Goal: Information Seeking & Learning: Learn about a topic

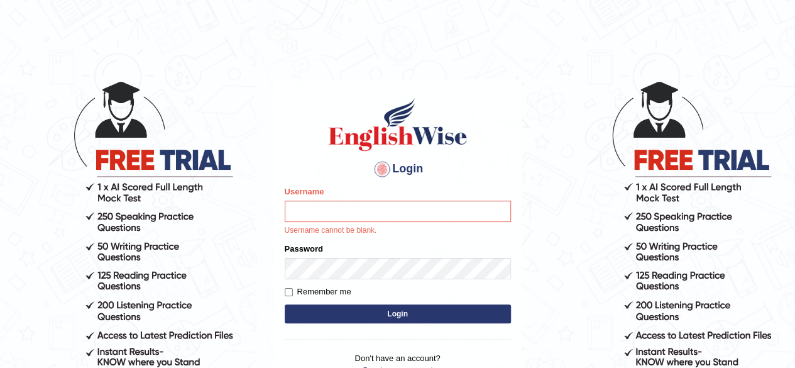
click at [483, 203] on input "Username" at bounding box center [398, 210] width 226 height 21
type input "RR12345"
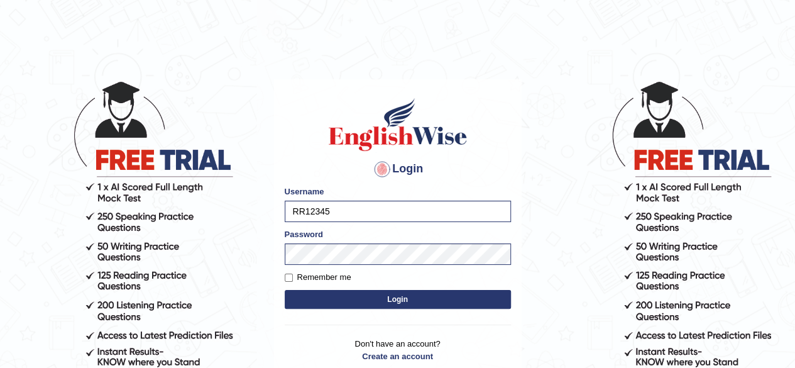
click at [429, 302] on button "Login" at bounding box center [398, 299] width 226 height 19
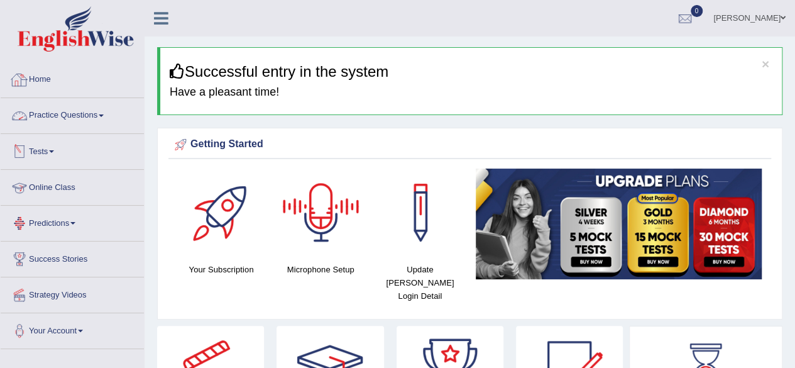
click at [77, 115] on link "Practice Questions" at bounding box center [72, 113] width 143 height 31
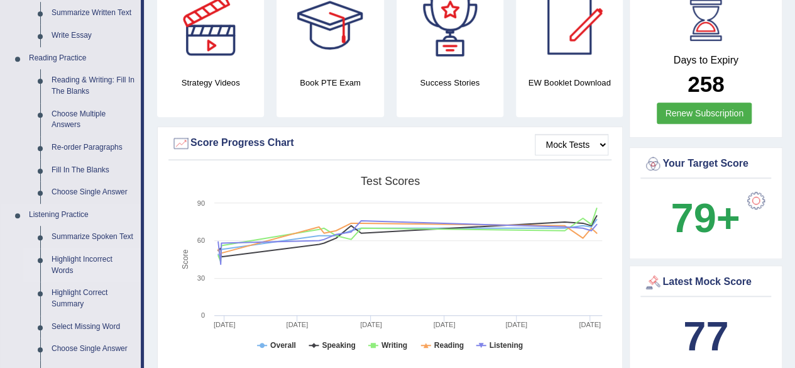
scroll to position [306, 0]
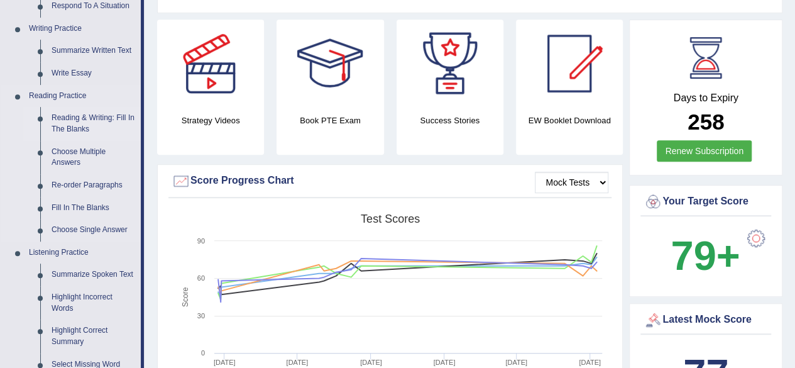
click at [84, 116] on link "Reading & Writing: Fill In The Blanks" at bounding box center [93, 123] width 95 height 33
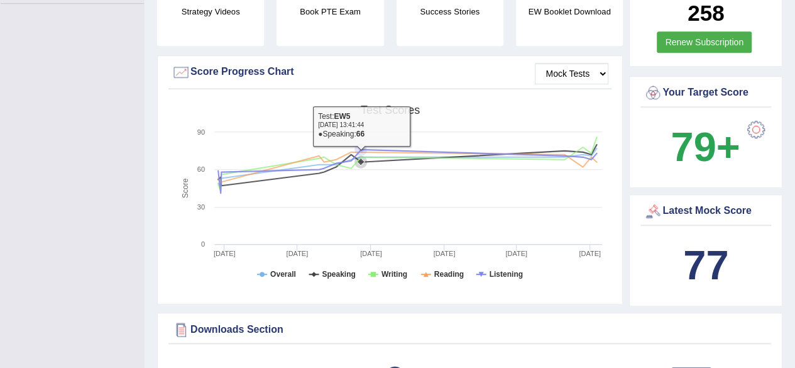
scroll to position [505, 0]
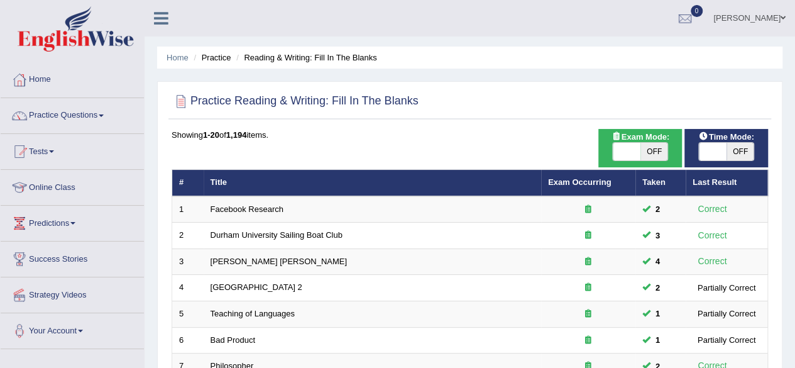
click at [741, 147] on span "OFF" at bounding box center [740, 152] width 28 height 18
checkbox input "true"
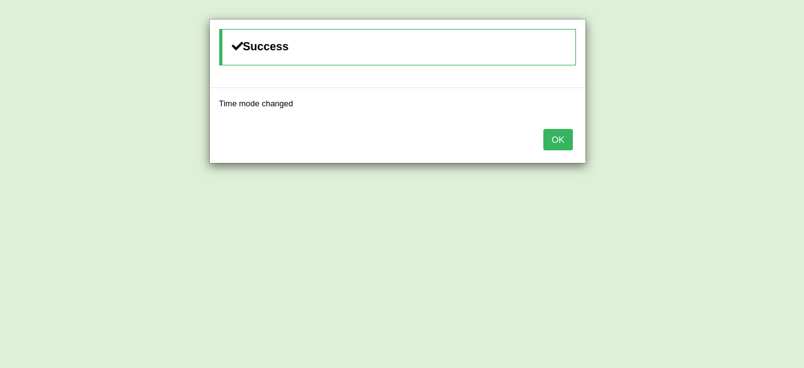
click at [554, 140] on button "OK" at bounding box center [558, 139] width 29 height 21
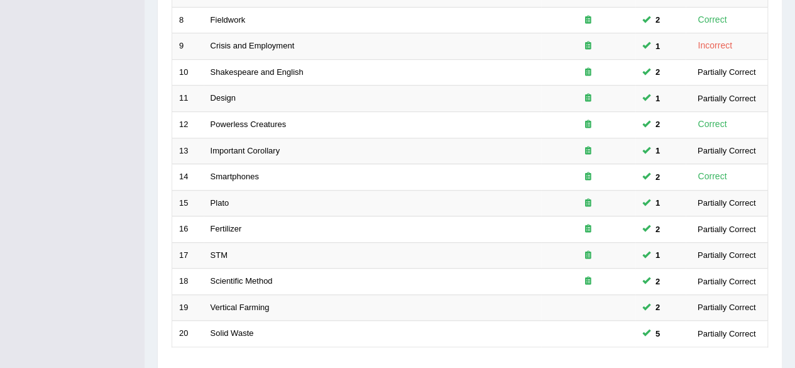
scroll to position [458, 0]
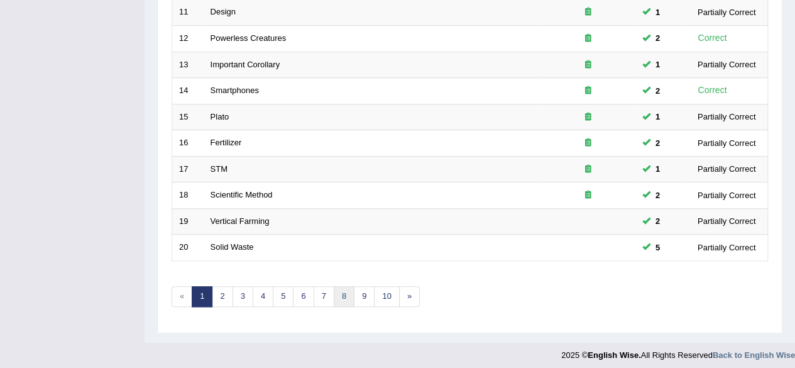
click at [336, 287] on link "8" at bounding box center [344, 296] width 21 height 21
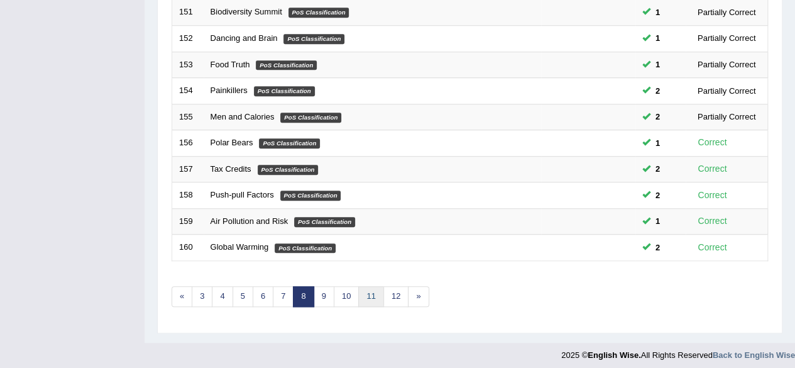
click at [368, 292] on link "11" at bounding box center [370, 296] width 25 height 21
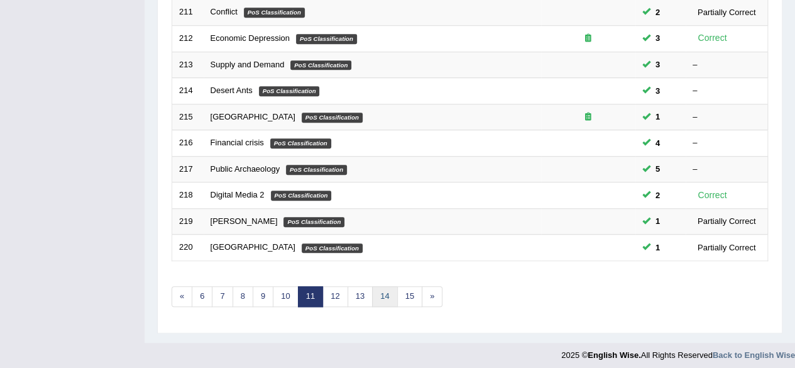
click at [389, 286] on link "14" at bounding box center [384, 296] width 25 height 21
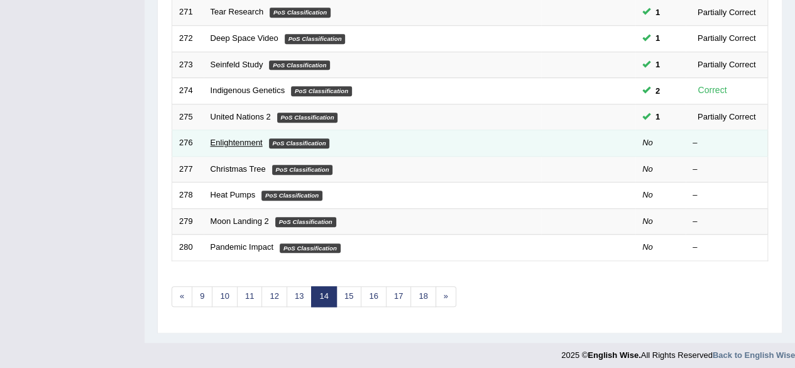
click at [227, 138] on link "Enlightenment" at bounding box center [236, 142] width 52 height 9
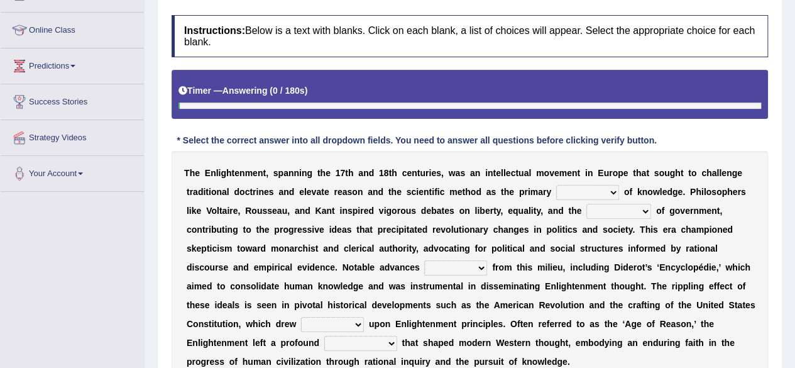
scroll to position [180, 0]
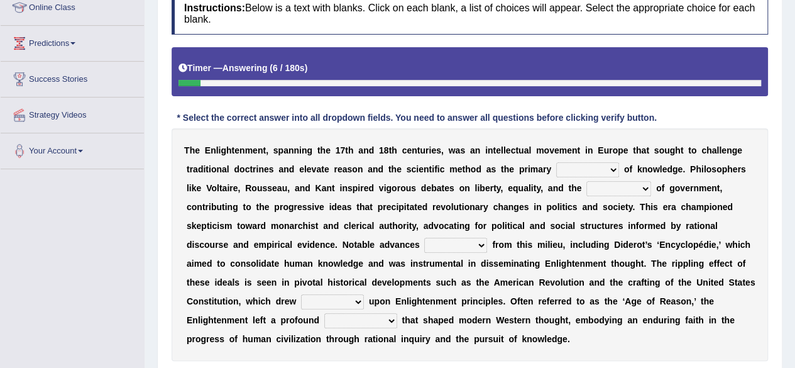
click at [572, 165] on select "reserves portraits envoys sources" at bounding box center [587, 169] width 63 height 15
select select "sources"
click at [556, 162] on select "reserves portraits envoys sources" at bounding box center [587, 169] width 63 height 15
click at [631, 188] on select "aristocracy posture nature democracy" at bounding box center [618, 188] width 65 height 15
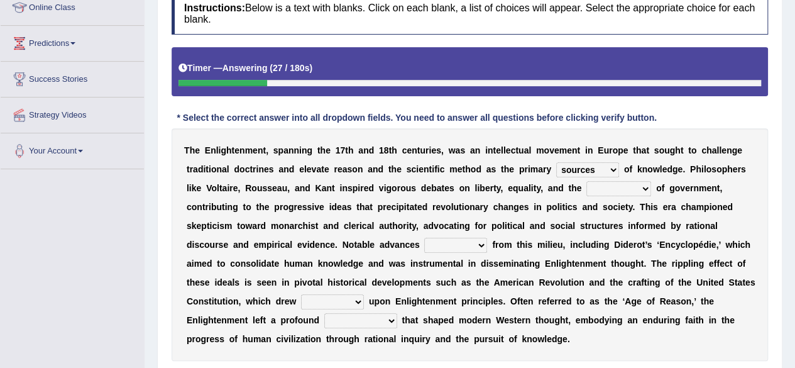
click at [631, 188] on select "aristocracy posture nature democracy" at bounding box center [618, 188] width 65 height 15
select select "nature"
click at [586, 181] on select "aristocracy posture nature democracy" at bounding box center [618, 188] width 65 height 15
click at [447, 242] on select "took based separated stemmed" at bounding box center [455, 245] width 63 height 15
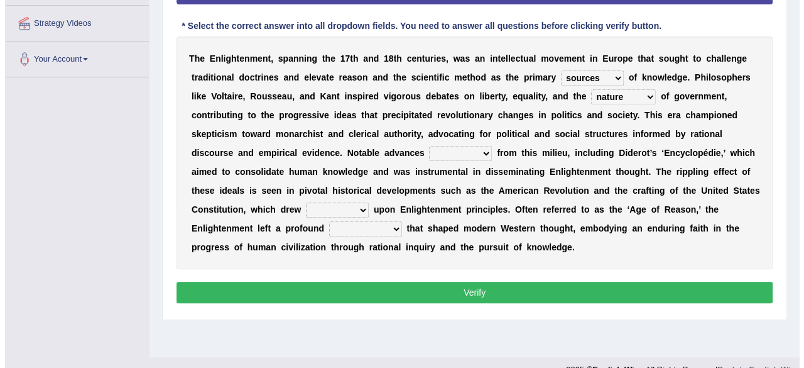
scroll to position [273, 0]
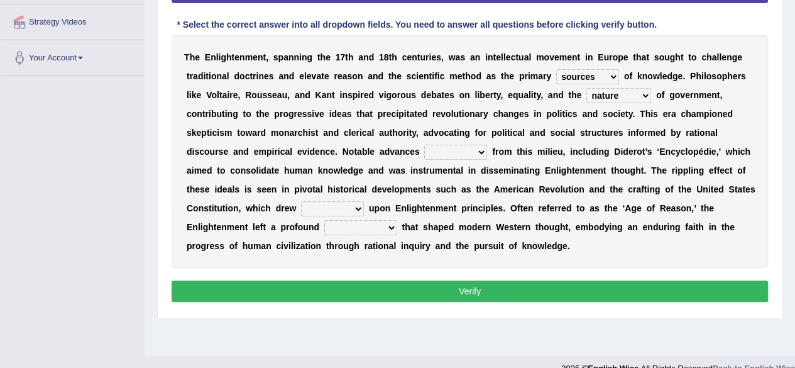
click at [457, 145] on select "took based separated stemmed" at bounding box center [455, 152] width 63 height 15
select select "took"
click at [424, 145] on select "took based separated stemmed" at bounding box center [455, 152] width 63 height 15
click at [336, 209] on select "heavily heavy heaviness heavier" at bounding box center [332, 208] width 63 height 15
select select "heavily"
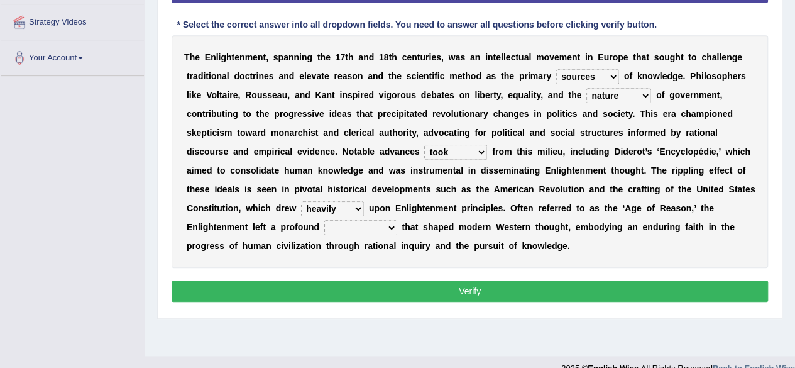
click at [301, 201] on select "heavily heavy heaviness heavier" at bounding box center [332, 208] width 63 height 15
click at [356, 203] on select "heavily heavy heaviness heavier" at bounding box center [332, 208] width 63 height 15
click at [383, 229] on select "phenomenon fantasy premise legacy" at bounding box center [360, 227] width 73 height 15
select select "legacy"
click at [324, 220] on select "phenomenon fantasy premise legacy" at bounding box center [360, 227] width 73 height 15
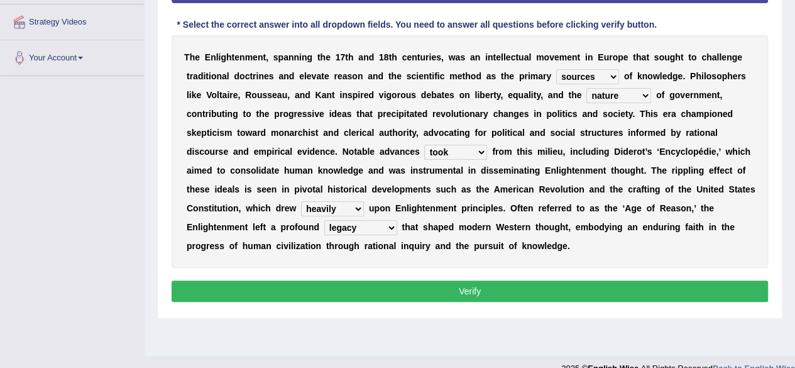
click at [362, 298] on button "Verify" at bounding box center [470, 290] width 596 height 21
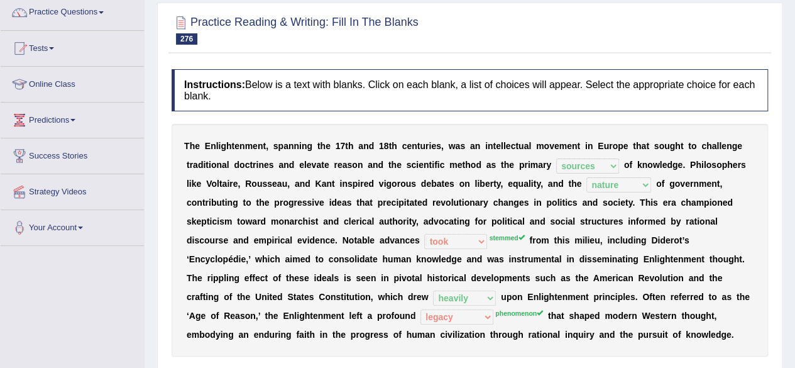
scroll to position [0, 0]
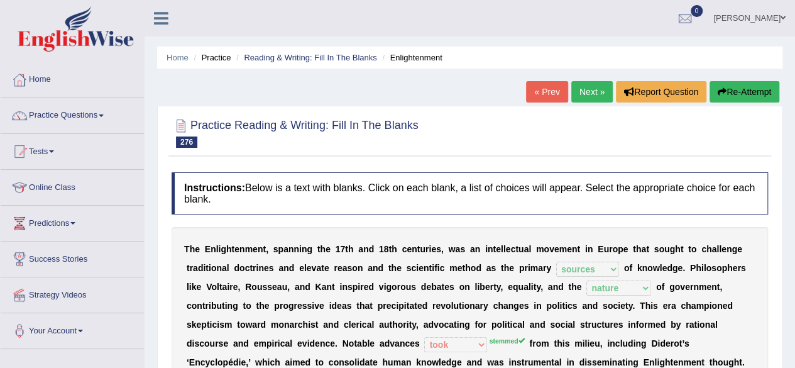
click at [603, 94] on link "Next »" at bounding box center [591, 91] width 41 height 21
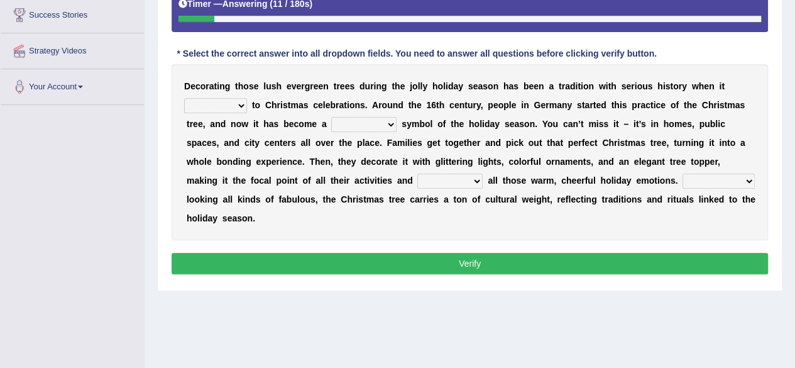
click at [214, 101] on select "dives happens comes enters" at bounding box center [215, 105] width 63 height 15
select select "comes"
click at [184, 98] on select "dives happens comes enters" at bounding box center [215, 105] width 63 height 15
click at [363, 117] on select "detrimental actual universal casual" at bounding box center [363, 124] width 65 height 15
select select "universal"
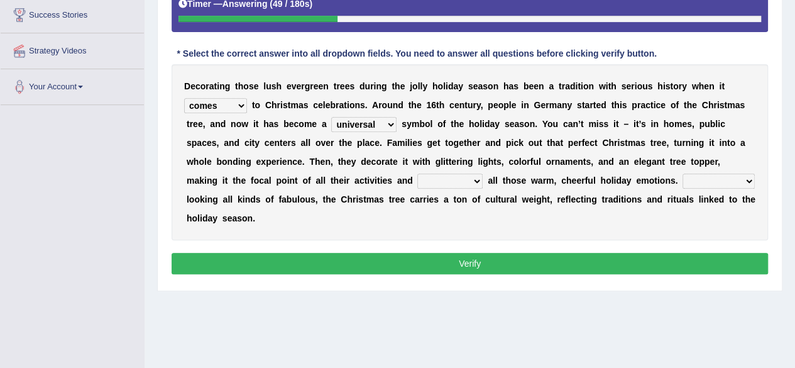
click at [331, 117] on select "detrimental actual universal casual" at bounding box center [363, 124] width 65 height 15
click at [417, 183] on select "evoking boiling skimming negotiating" at bounding box center [449, 180] width 65 height 15
select select "evoking"
click at [417, 173] on select "evoking boiling skimming negotiating" at bounding box center [449, 180] width 65 height 15
click at [682, 180] on select "Compared to In spite of Apart from Opposite of" at bounding box center [718, 180] width 72 height 15
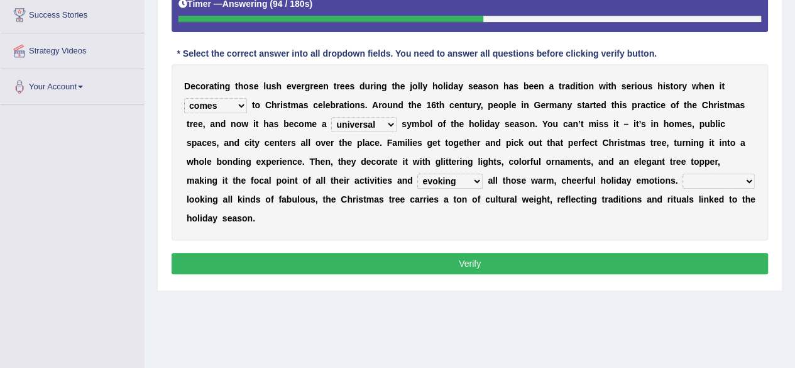
select select "In spite of"
click at [682, 173] on select "Compared to In spite of Apart from Opposite of" at bounding box center [718, 180] width 72 height 15
click at [622, 254] on button "Verify" at bounding box center [470, 263] width 596 height 21
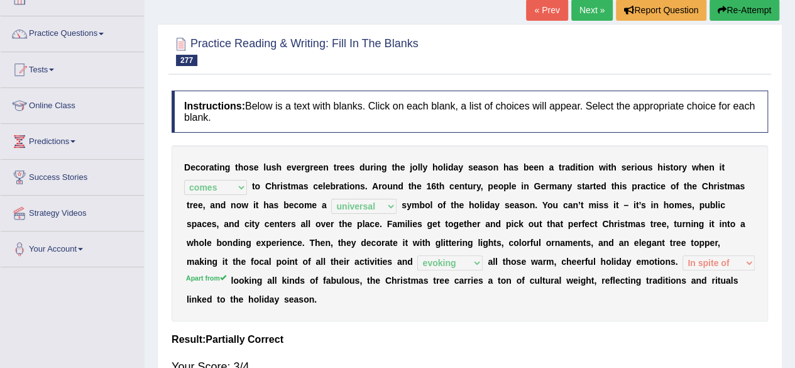
scroll to position [75, 0]
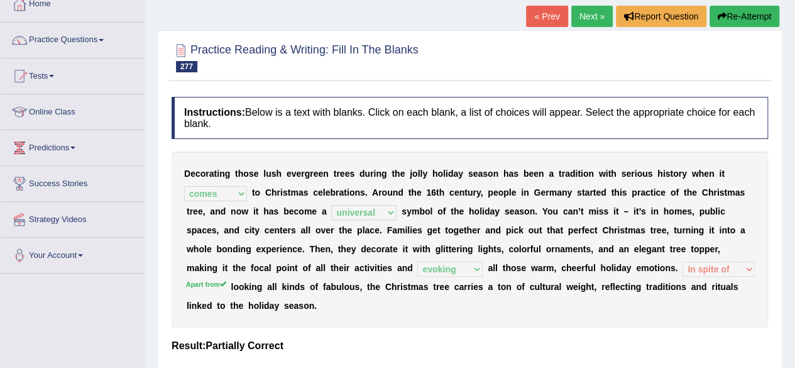
click at [587, 9] on link "Next »" at bounding box center [591, 16] width 41 height 21
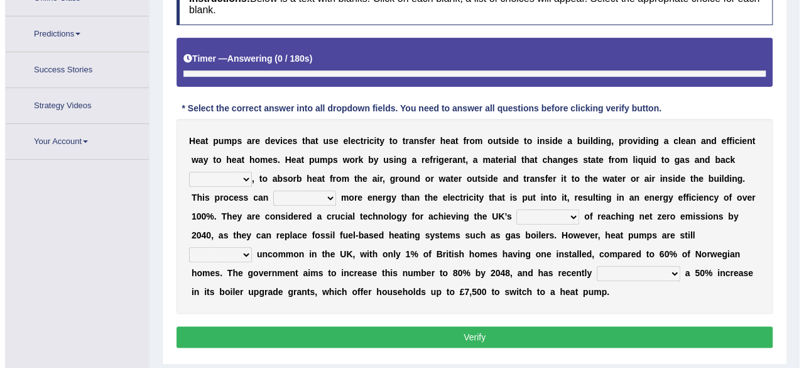
scroll to position [219, 0]
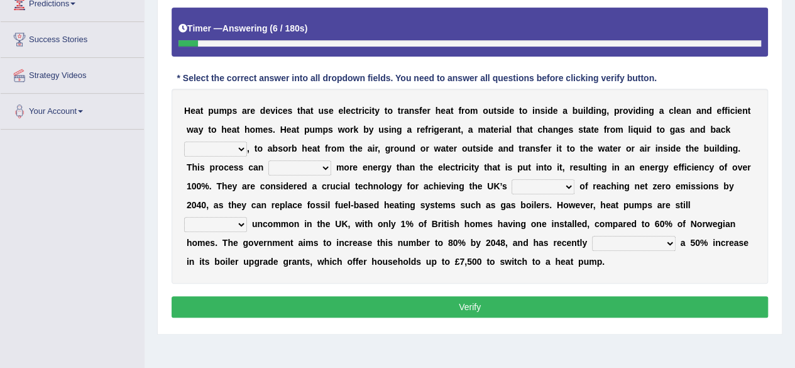
click at [226, 151] on select "yet aside around again" at bounding box center [215, 148] width 63 height 15
select select "again"
click at [184, 141] on select "yet aside around again" at bounding box center [215, 148] width 63 height 15
click at [294, 171] on select "produce imitate deplete conceal" at bounding box center [299, 167] width 63 height 15
select select "produce"
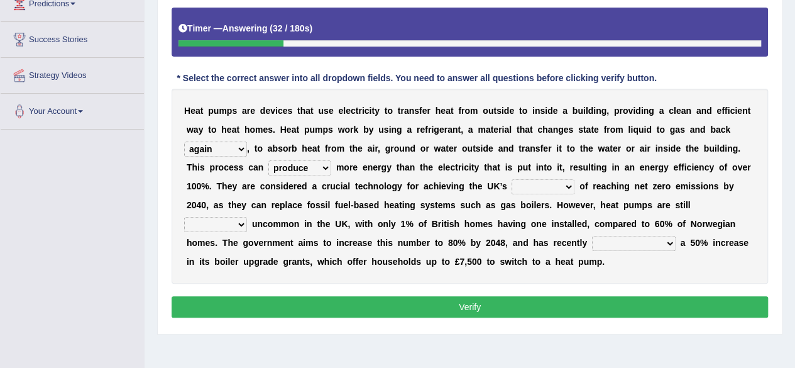
click at [268, 160] on select "produce imitate deplete conceal" at bounding box center [299, 167] width 63 height 15
click at [529, 175] on div "H e a t p u m p s a r e d e v i c e s t h a t u s e e l e c t r i c i t y t o t…" at bounding box center [470, 186] width 596 height 195
click at [528, 185] on select "term target boundary trend" at bounding box center [542, 186] width 63 height 15
select select "target"
click at [511, 179] on select "term target boundary trend" at bounding box center [542, 186] width 63 height 15
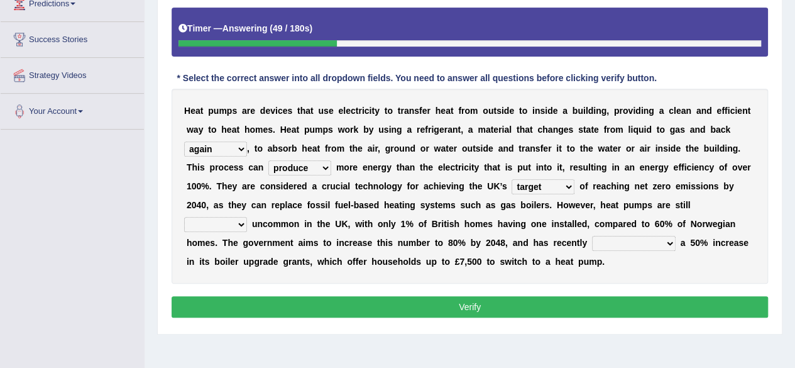
click at [224, 223] on select "relatively precisely abruptly regularly" at bounding box center [215, 224] width 63 height 15
select select "relatively"
click at [184, 217] on select "relatively precisely abruptly regularly" at bounding box center [215, 224] width 63 height 15
click at [589, 241] on b at bounding box center [589, 243] width 5 height 10
click at [615, 242] on select "underestimated announced diverted told" at bounding box center [634, 243] width 84 height 15
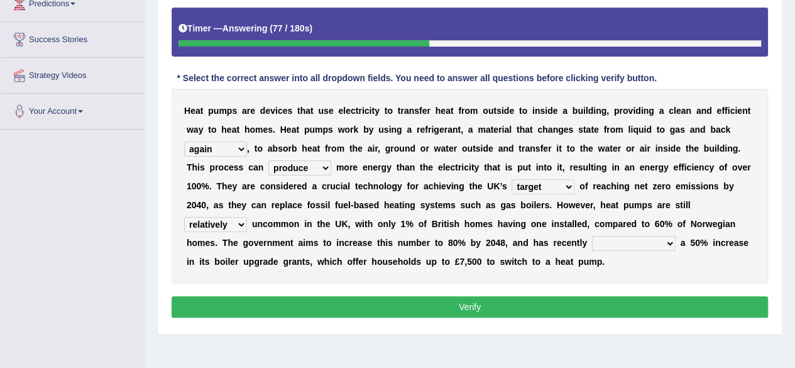
select select "announced"
click at [592, 236] on select "underestimated announced diverted told" at bounding box center [634, 243] width 84 height 15
click at [599, 304] on button "Verify" at bounding box center [470, 306] width 596 height 21
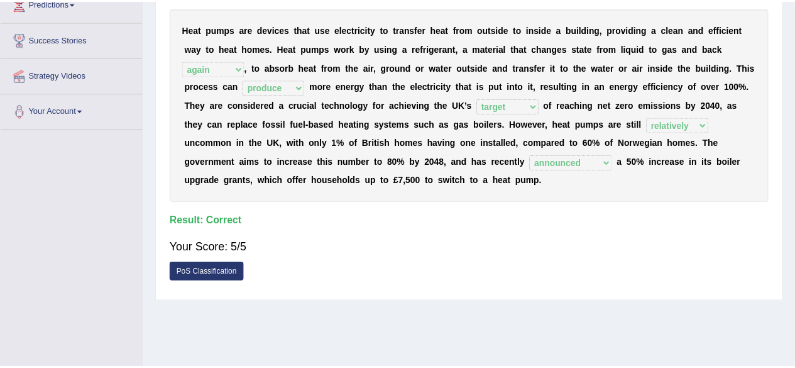
scroll to position [0, 0]
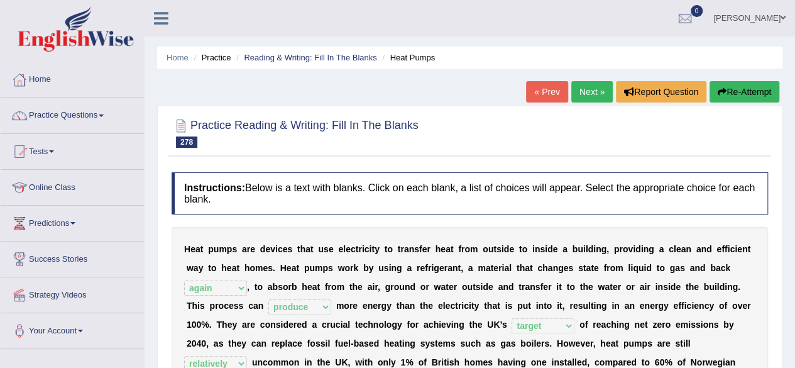
click at [591, 96] on link "Next »" at bounding box center [591, 91] width 41 height 21
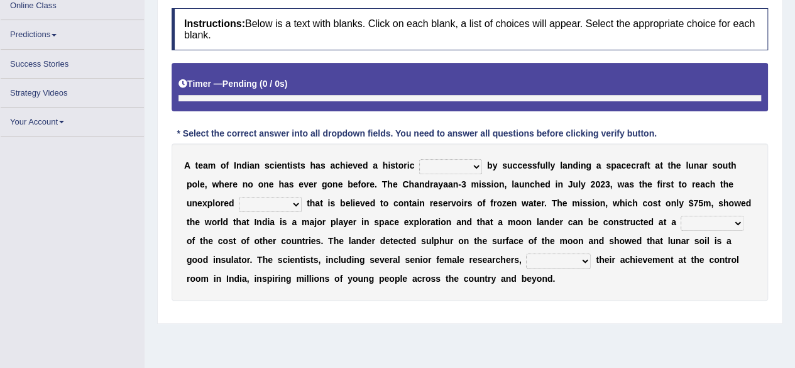
click at [445, 167] on select "peat feat [PERSON_NAME] defeat" at bounding box center [450, 166] width 63 height 15
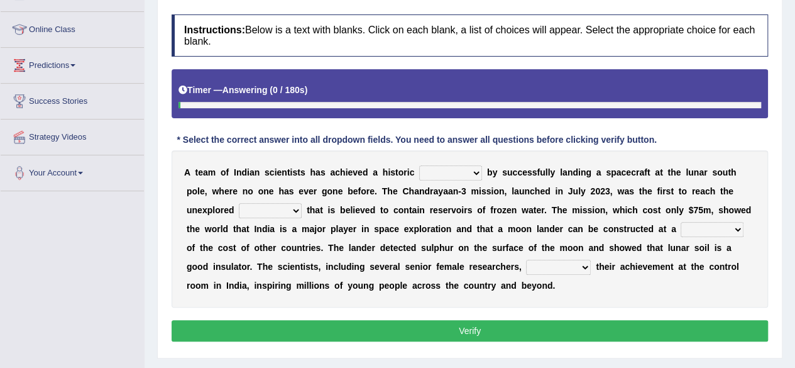
scroll to position [181, 0]
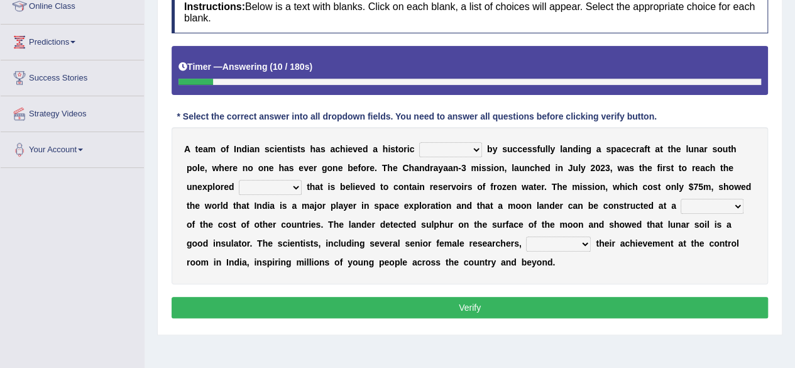
select select "pleat"
click at [419, 142] on select "peat feat [PERSON_NAME] defeat" at bounding box center [450, 149] width 63 height 15
click at [286, 183] on select "scale order region topic" at bounding box center [270, 187] width 63 height 15
select select "region"
click at [239, 180] on select "scale order region topic" at bounding box center [270, 187] width 63 height 15
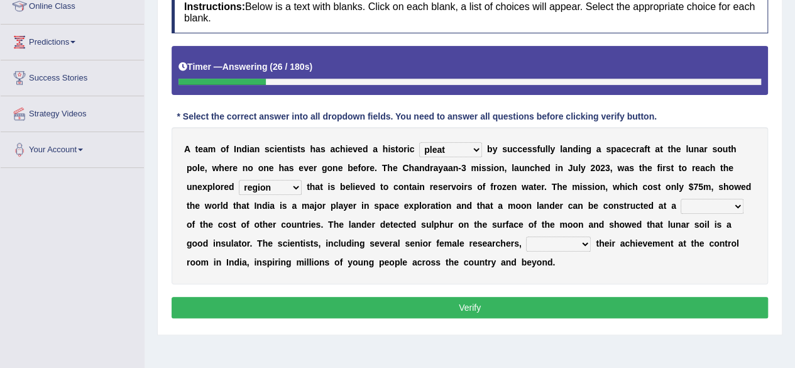
click at [708, 199] on select "plunge fraction price peak" at bounding box center [711, 206] width 63 height 15
select select "price"
click at [680, 199] on select "plunge fraction price peak" at bounding box center [711, 206] width 63 height 15
click at [558, 241] on select "abandoned celebrated moderated surpassed" at bounding box center [558, 243] width 65 height 15
select select "celebrated"
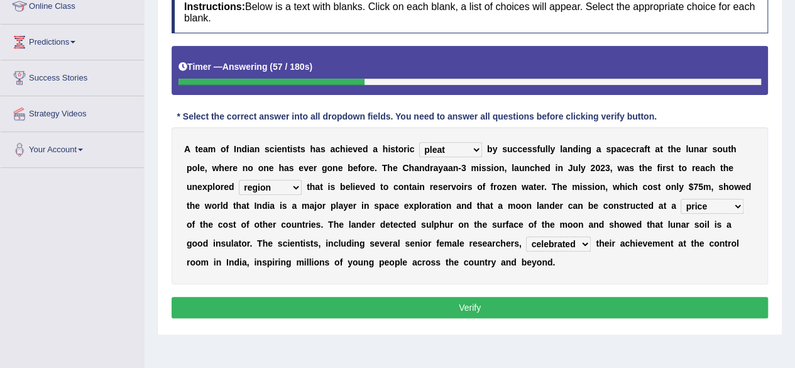
click at [526, 236] on select "abandoned celebrated moderated surpassed" at bounding box center [558, 243] width 65 height 15
click at [527, 312] on button "Verify" at bounding box center [470, 307] width 596 height 21
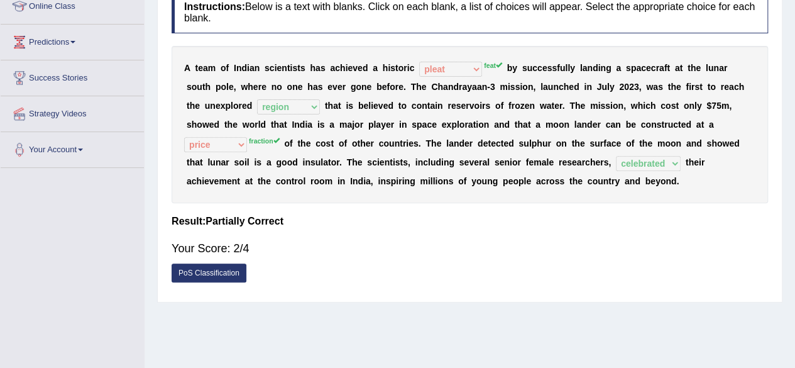
scroll to position [0, 0]
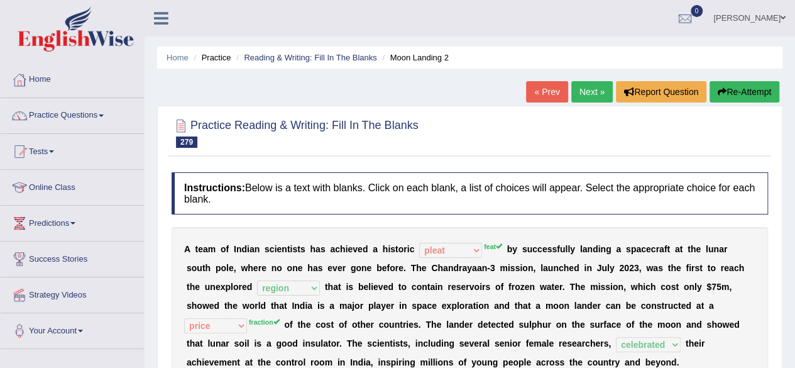
click at [744, 100] on button "Re-Attempt" at bounding box center [744, 91] width 70 height 21
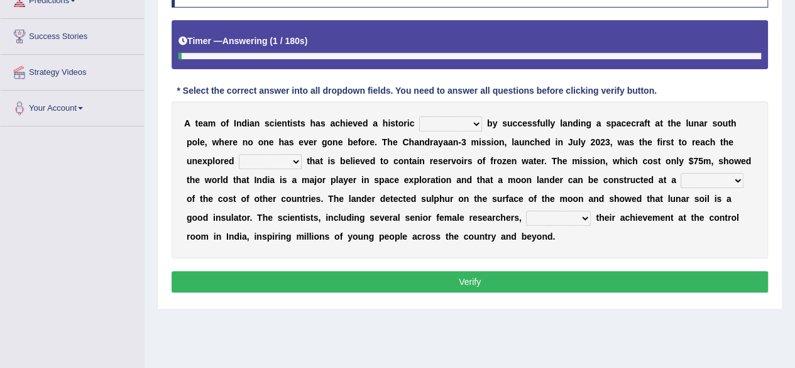
click at [440, 126] on select "peat feat [PERSON_NAME] defeat" at bounding box center [450, 123] width 63 height 15
select select "feat"
click at [419, 116] on select "peat feat [PERSON_NAME] defeat" at bounding box center [450, 123] width 63 height 15
click at [257, 162] on select "scale order region topic" at bounding box center [270, 161] width 63 height 15
select select "scale"
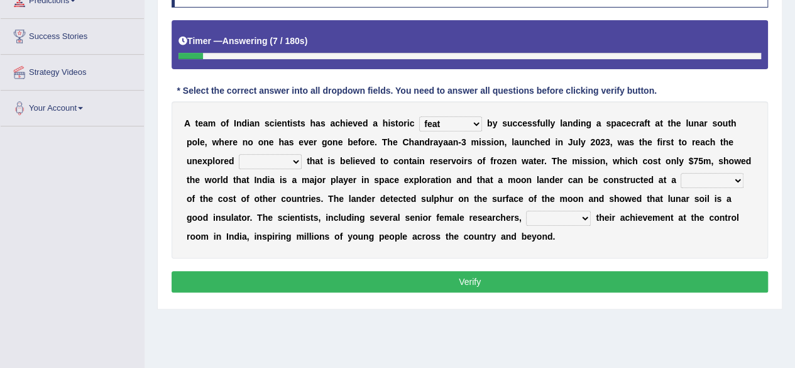
click at [239, 154] on select "scale order region topic" at bounding box center [270, 161] width 63 height 15
click at [706, 183] on select "plunge fraction price peak" at bounding box center [711, 180] width 63 height 15
click at [680, 173] on select "plunge fraction price peak" at bounding box center [711, 180] width 63 height 15
click at [560, 220] on select "abandoned celebrated moderated surpassed" at bounding box center [558, 217] width 65 height 15
click at [717, 182] on select "plunge fraction price peak" at bounding box center [711, 180] width 63 height 15
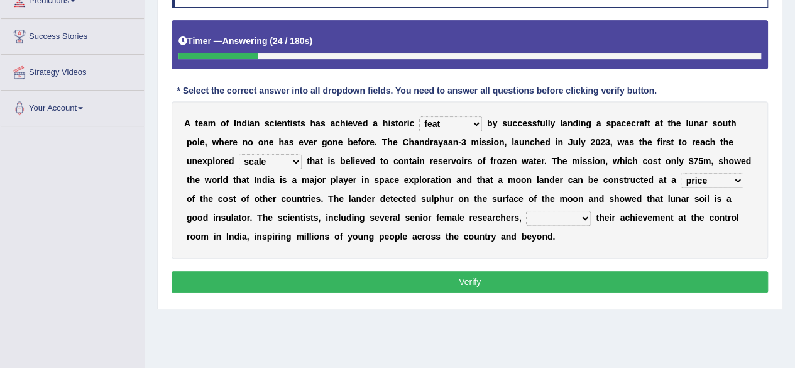
select select "fraction"
click at [680, 173] on select "plunge fraction price peak" at bounding box center [711, 180] width 63 height 15
click at [554, 221] on select "abandoned celebrated moderated surpassed" at bounding box center [558, 217] width 65 height 15
select select "celebrated"
click at [526, 210] on select "abandoned celebrated moderated surpassed" at bounding box center [558, 217] width 65 height 15
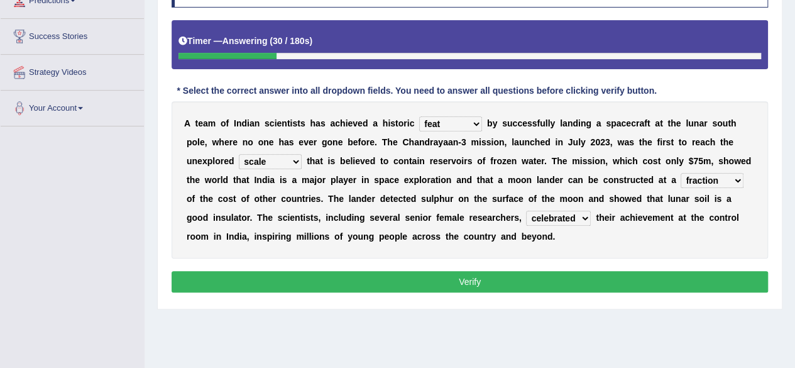
click at [708, 177] on select "plunge fraction price peak" at bounding box center [711, 180] width 63 height 15
select select "peak"
click at [680, 173] on select "plunge fraction price peak" at bounding box center [711, 180] width 63 height 15
click at [281, 154] on select "scale order region topic" at bounding box center [270, 161] width 63 height 15
select select "order"
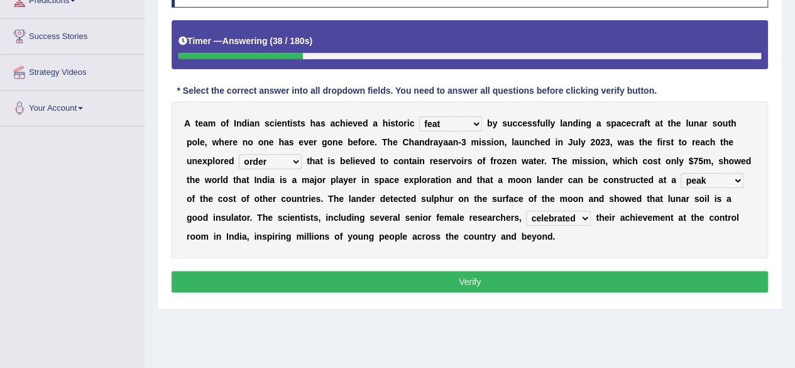
click at [239, 154] on select "scale order region topic" at bounding box center [270, 161] width 63 height 15
click at [303, 271] on button "Verify" at bounding box center [470, 281] width 596 height 21
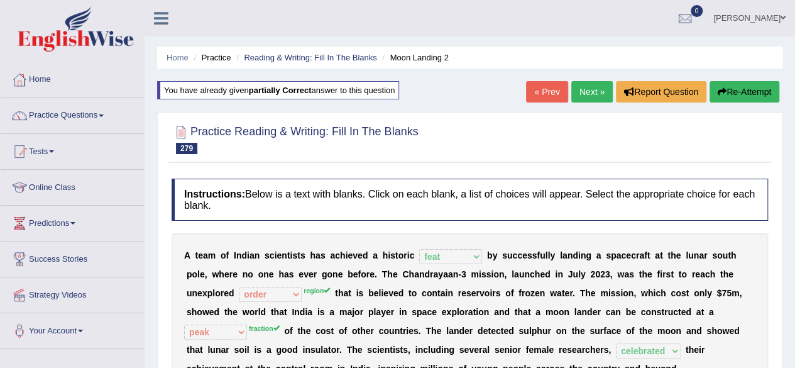
click at [577, 97] on link "Next »" at bounding box center [591, 91] width 41 height 21
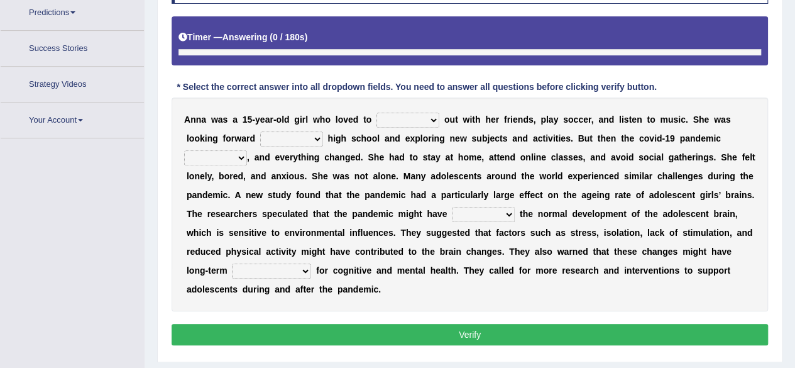
scroll to position [248, 0]
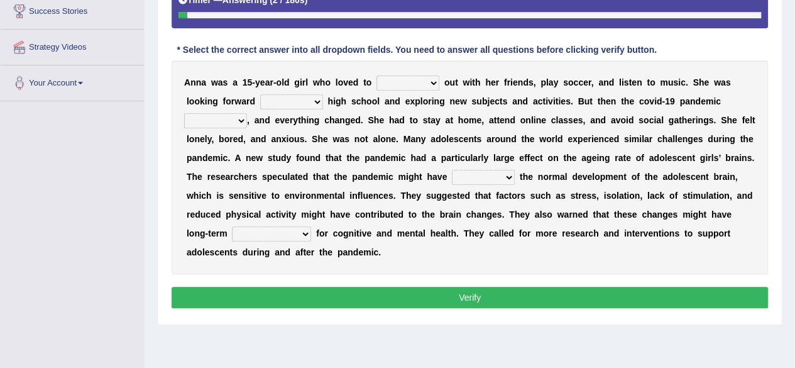
click at [407, 82] on select "hang find take pick" at bounding box center [407, 82] width 63 height 15
select select "hang"
click at [376, 75] on select "hang find take pick" at bounding box center [407, 82] width 63 height 15
click at [289, 100] on select "of starting start of to start to starting" at bounding box center [291, 101] width 63 height 15
select select "of starting"
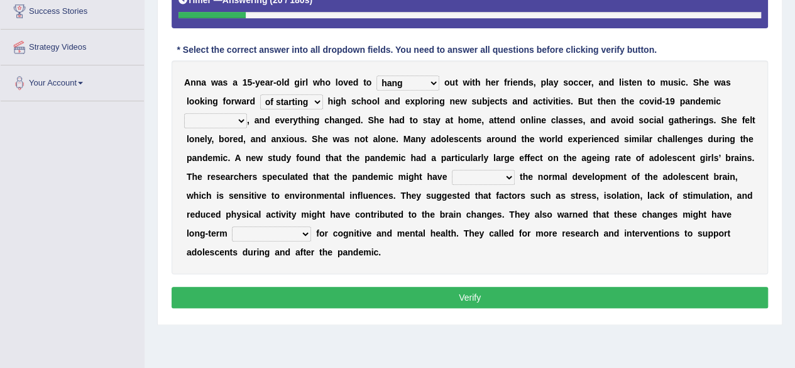
click at [260, 94] on select "of starting start of to start to starting" at bounding box center [291, 101] width 63 height 15
click at [214, 119] on select "kicked floated raced hit" at bounding box center [215, 120] width 63 height 15
select select "hit"
click at [184, 113] on select "kicked floated raced hit" at bounding box center [215, 120] width 63 height 15
click at [487, 175] on select "flavored disrupted tightened deducted" at bounding box center [483, 177] width 63 height 15
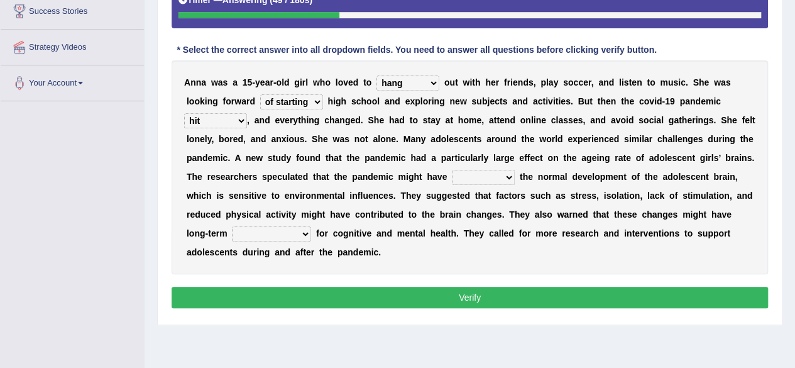
select select "disrupted"
click at [452, 170] on select "flavored disrupted tightened deducted" at bounding box center [483, 177] width 63 height 15
click at [270, 236] on select "consequences procedures tendencies traditions" at bounding box center [271, 233] width 79 height 15
select select "consequences"
click at [232, 226] on select "consequences procedures tendencies traditions" at bounding box center [271, 233] width 79 height 15
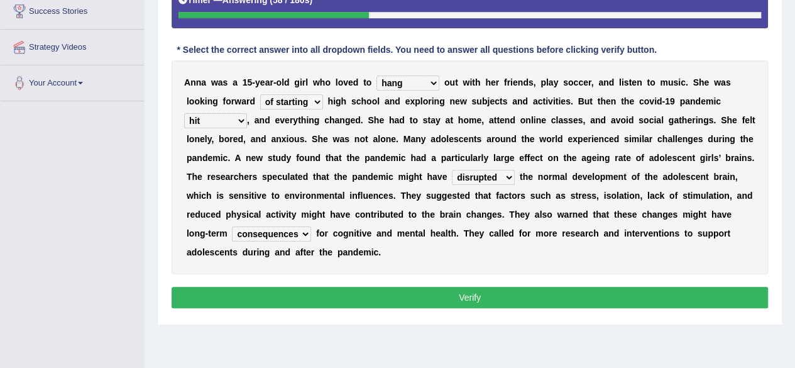
click at [279, 298] on button "Verify" at bounding box center [470, 297] width 596 height 21
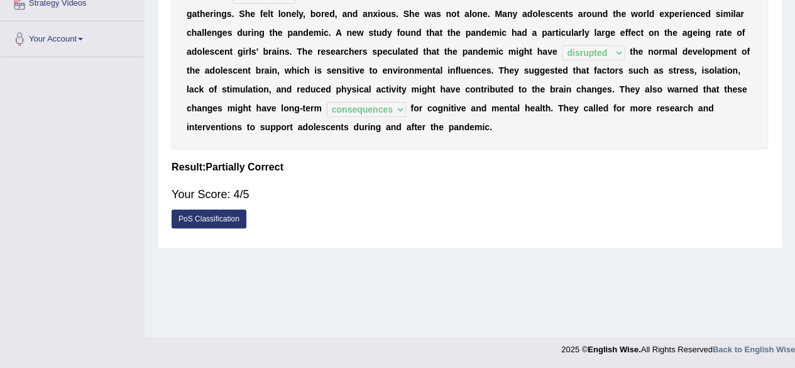
scroll to position [0, 0]
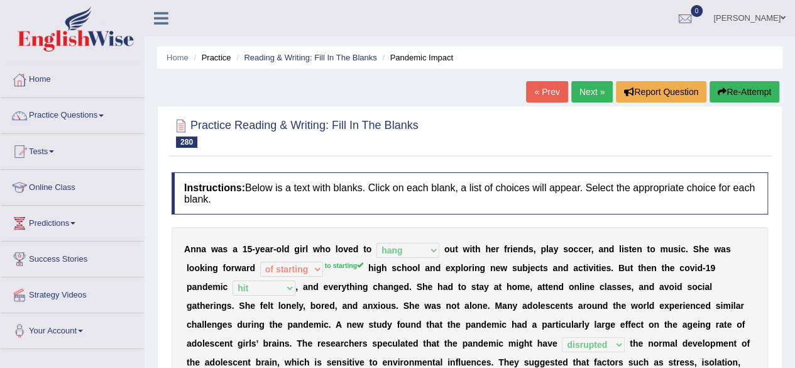
click at [582, 94] on link "Next »" at bounding box center [591, 91] width 41 height 21
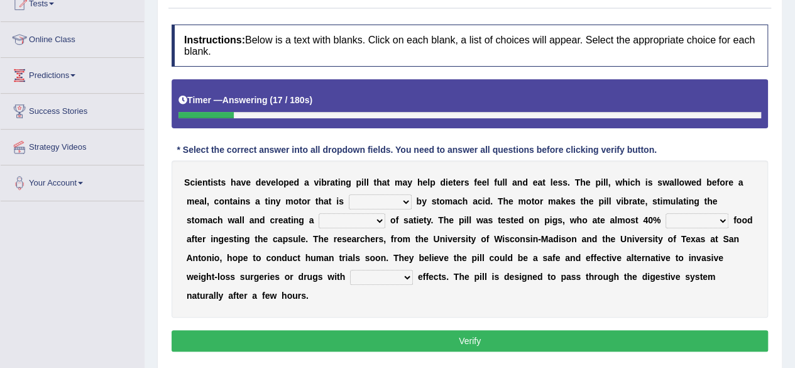
select select "activated"
click at [349, 194] on select "taken activated consoled invested" at bounding box center [380, 201] width 63 height 15
click at [339, 220] on select "relation submission sensation fortune" at bounding box center [352, 220] width 67 height 15
select select "sensation"
click at [319, 213] on select "relation submission sensation fortune" at bounding box center [352, 220] width 67 height 15
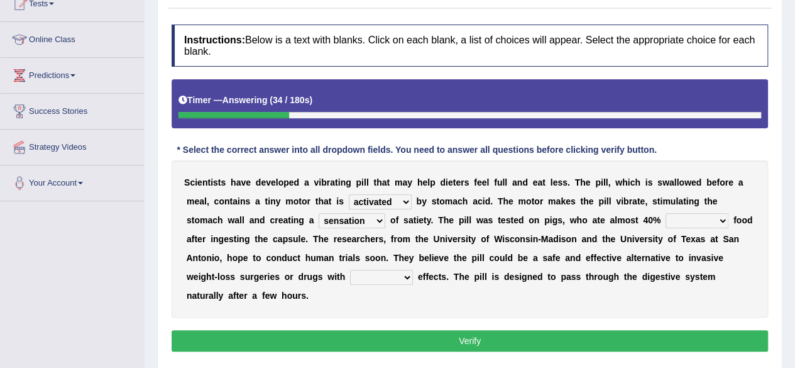
click at [670, 219] on select "less fewer least fewest" at bounding box center [696, 220] width 63 height 15
select select "less"
click at [665, 213] on select "less fewer least fewest" at bounding box center [696, 220] width 63 height 15
click at [393, 271] on select "side back edge surface" at bounding box center [381, 277] width 63 height 15
select select "side"
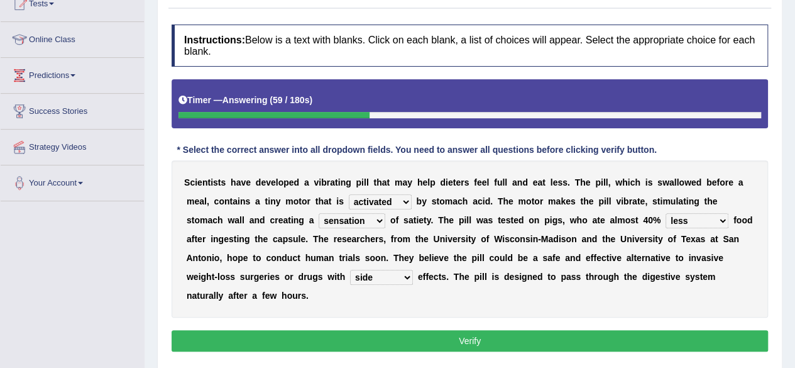
click at [350, 270] on select "side back edge surface" at bounding box center [381, 277] width 63 height 15
drag, startPoint x: 368, startPoint y: 350, endPoint x: 369, endPoint y: 342, distance: 7.8
click at [369, 342] on div "Instructions: Below is a text with blanks. Click on each blank, a list of choic…" at bounding box center [469, 189] width 603 height 343
click at [369, 342] on button "Verify" at bounding box center [470, 340] width 596 height 21
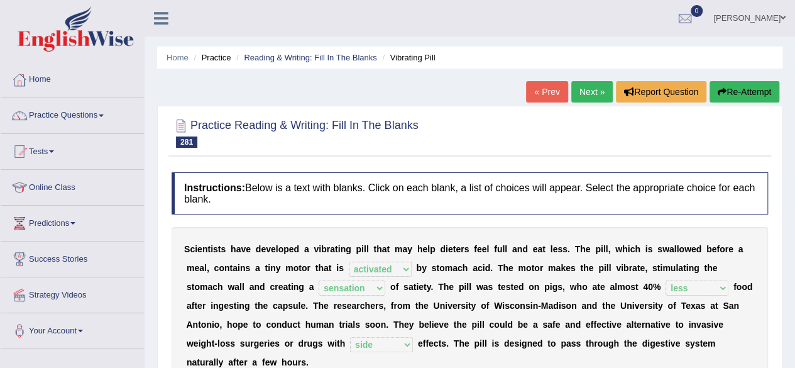
click at [592, 94] on link "Next »" at bounding box center [591, 91] width 41 height 21
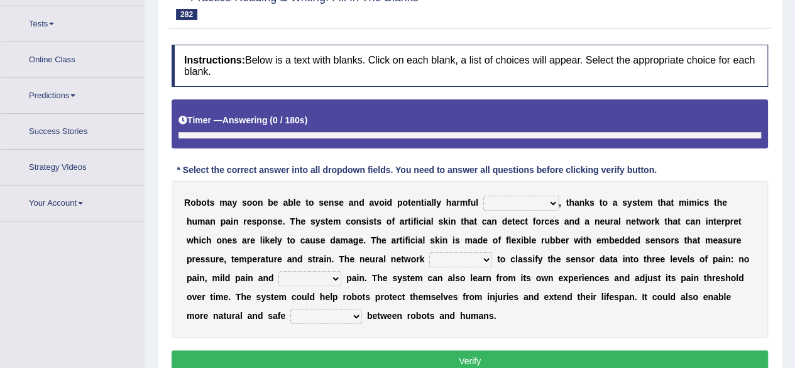
scroll to position [144, 0]
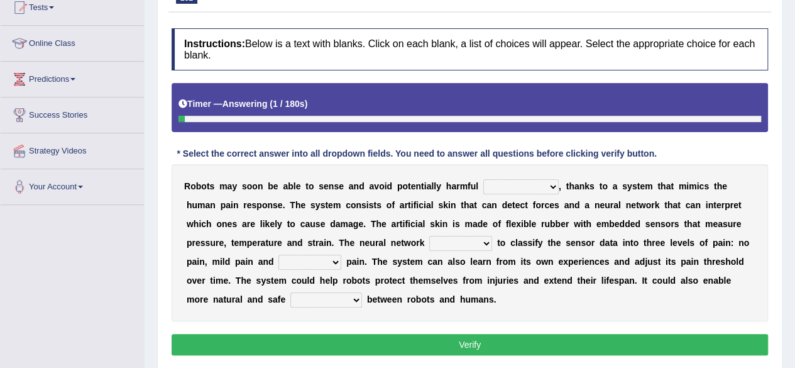
click at [517, 189] on select "facets stimuli combinations exceptions" at bounding box center [520, 186] width 75 height 15
select select "stimuli"
click at [483, 179] on select "facets stimuli combinations exceptions" at bounding box center [520, 186] width 75 height 15
click at [474, 237] on select "trained trains training is trained" at bounding box center [460, 243] width 63 height 15
select select "trained"
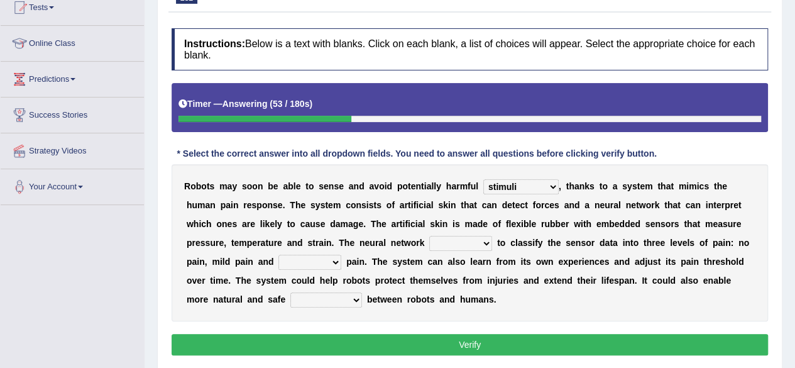
click at [429, 236] on select "trained trains training is trained" at bounding box center [460, 243] width 63 height 15
click at [310, 267] on select "divergent sporadic severe mass" at bounding box center [309, 261] width 63 height 15
select select "severe"
click at [278, 254] on select "divergent sporadic severe mass" at bounding box center [309, 261] width 63 height 15
click at [336, 302] on select "interactions revisions expectations tensions" at bounding box center [326, 299] width 72 height 15
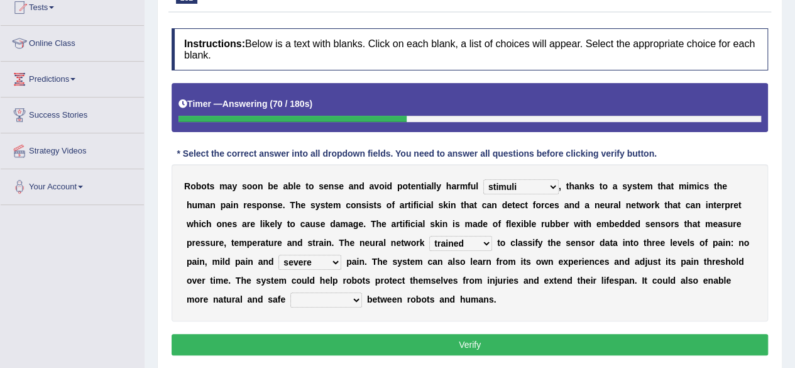
select select "interactions"
click at [290, 292] on select "interactions revisions expectations tensions" at bounding box center [326, 299] width 72 height 15
click at [331, 343] on button "Verify" at bounding box center [470, 344] width 596 height 21
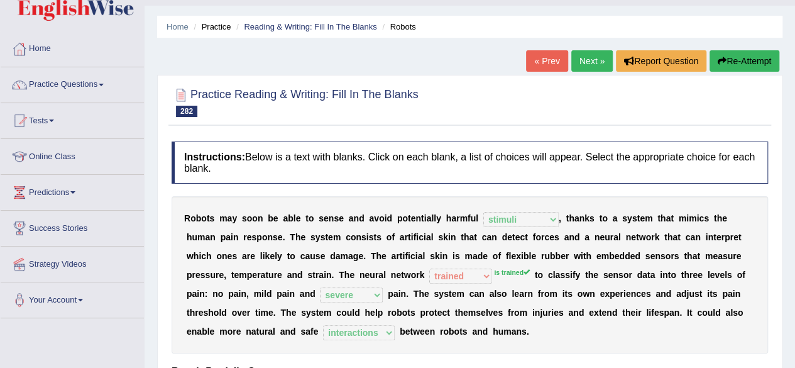
scroll to position [30, 0]
click at [588, 63] on link "Next »" at bounding box center [591, 61] width 41 height 21
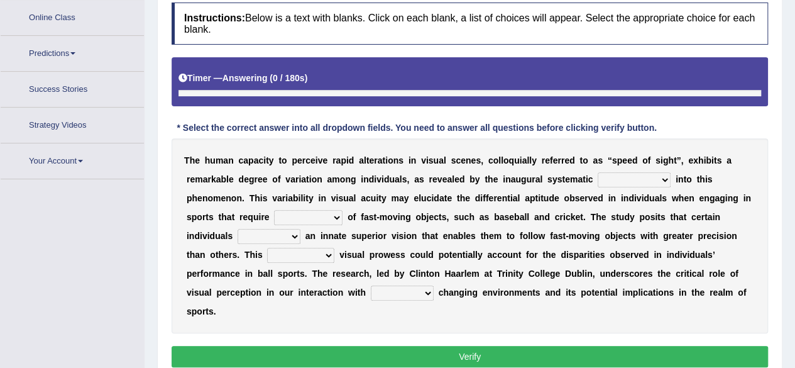
scroll to position [190, 0]
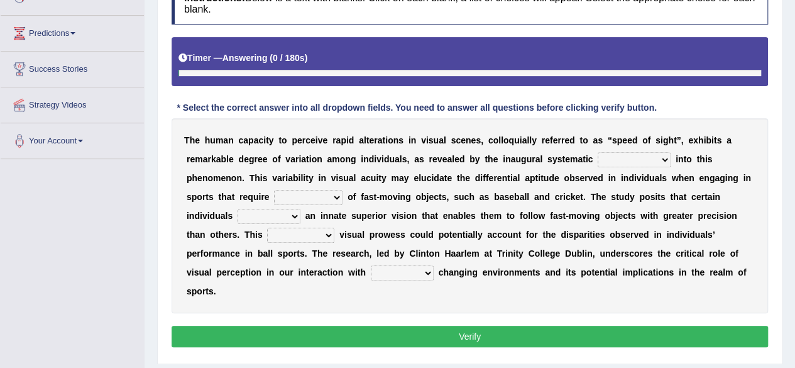
click at [628, 174] on b "d" at bounding box center [631, 178] width 6 height 10
click at [631, 158] on select "balance intermission identification investigation" at bounding box center [634, 159] width 73 height 15
select select "investigation"
click at [598, 152] on select "balance intermission identification investigation" at bounding box center [634, 159] width 73 height 15
click at [325, 197] on select "tracking distorting ensuring transmitting" at bounding box center [308, 197] width 68 height 15
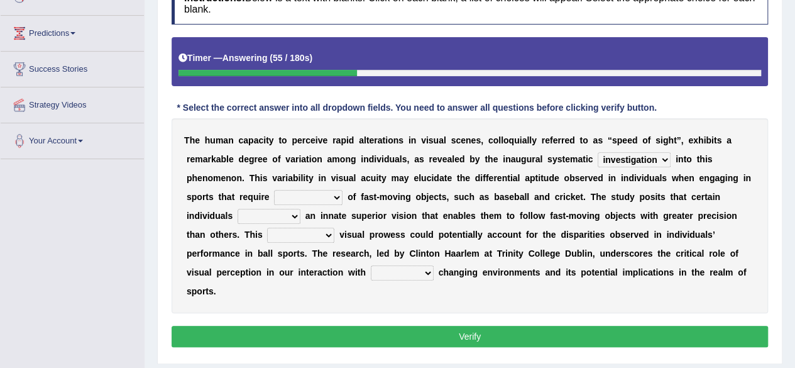
select select "tracking"
click at [274, 190] on select "tracking distorting ensuring transmitting" at bounding box center [308, 197] width 68 height 15
click at [288, 217] on select "render store wear possess" at bounding box center [269, 216] width 63 height 15
select select "possess"
click at [238, 209] on select "render store wear possess" at bounding box center [269, 216] width 63 height 15
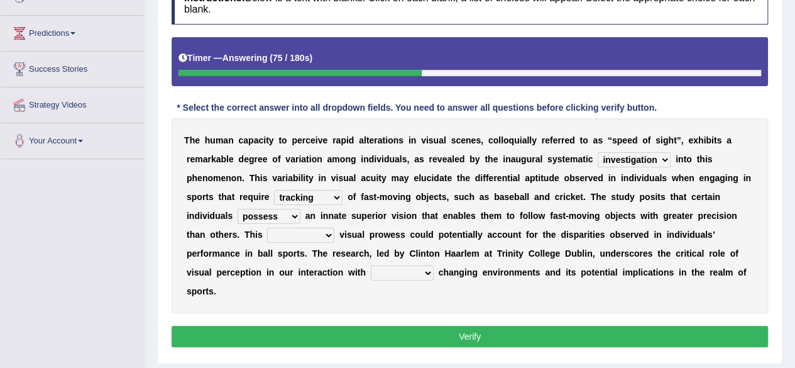
click at [288, 239] on select "responsible inherent verbal logical" at bounding box center [300, 234] width 67 height 15
select select "inherent"
click at [267, 227] on select "responsible inherent verbal logical" at bounding box center [300, 234] width 67 height 15
click at [408, 276] on select "typically vividly rapidly basically" at bounding box center [402, 272] width 63 height 15
select select "rapidly"
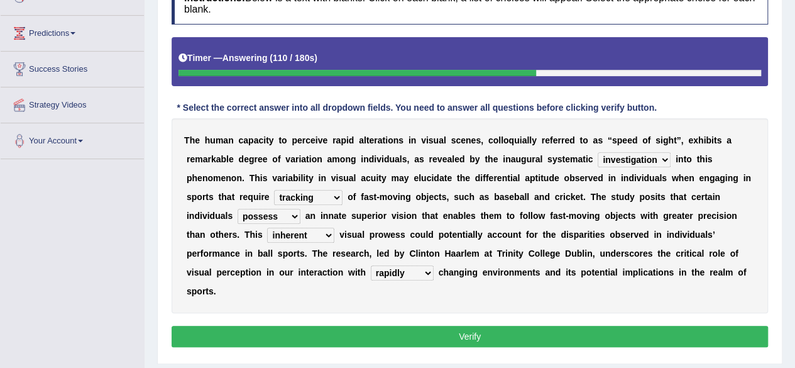
click at [371, 265] on select "typically vividly rapidly basically" at bounding box center [402, 272] width 63 height 15
click at [409, 334] on button "Verify" at bounding box center [470, 335] width 596 height 21
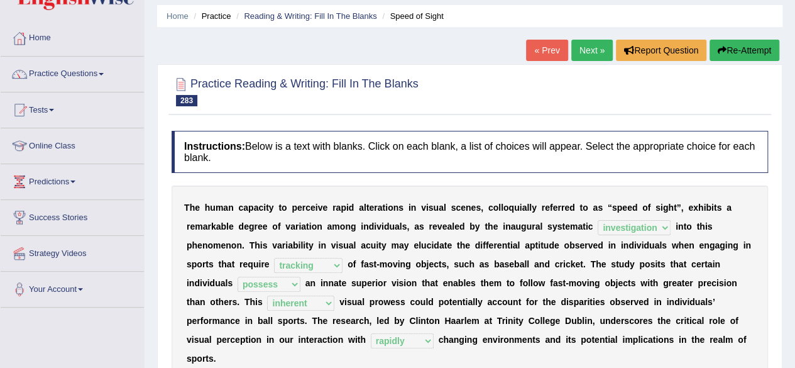
scroll to position [0, 0]
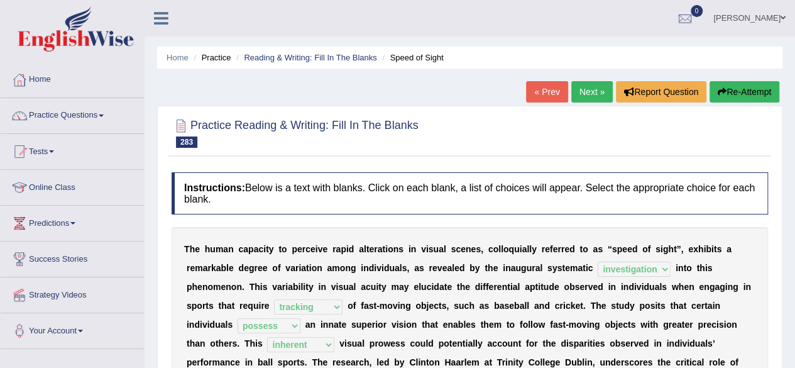
click at [582, 90] on link "Next »" at bounding box center [591, 91] width 41 height 21
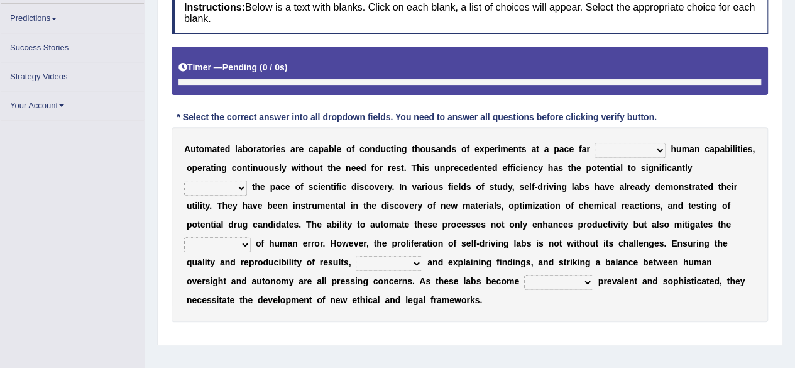
scroll to position [175, 0]
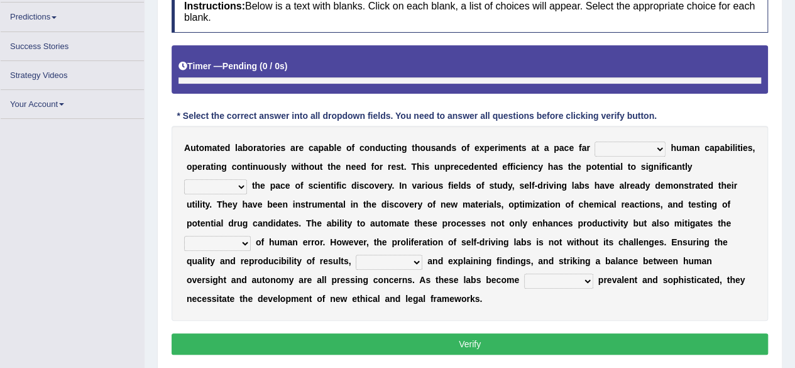
click at [599, 144] on div "A u t o m a t e d l a b o r a t o r i e s a r e c a p a b l e o f c o n d u c t…" at bounding box center [470, 223] width 596 height 195
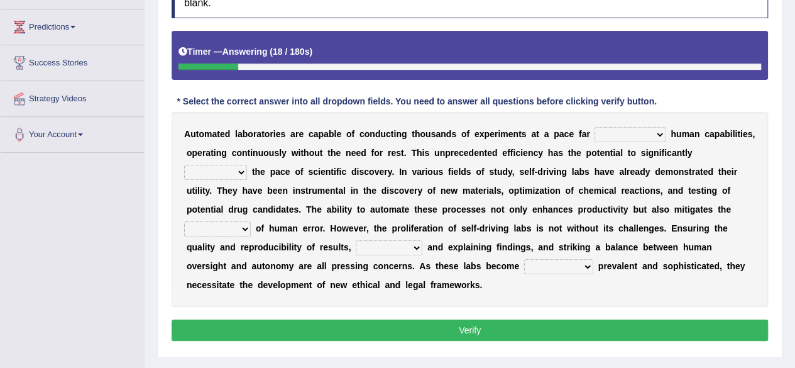
select select "exceeding"
click at [594, 127] on select "exceeds exceeding that exceeds to exceed" at bounding box center [629, 134] width 71 height 15
click at [604, 134] on select "exceeds exceeding that exceeds to exceed" at bounding box center [629, 134] width 71 height 15
click at [231, 176] on select "match grow accelerate mirror" at bounding box center [215, 172] width 63 height 15
select select "match"
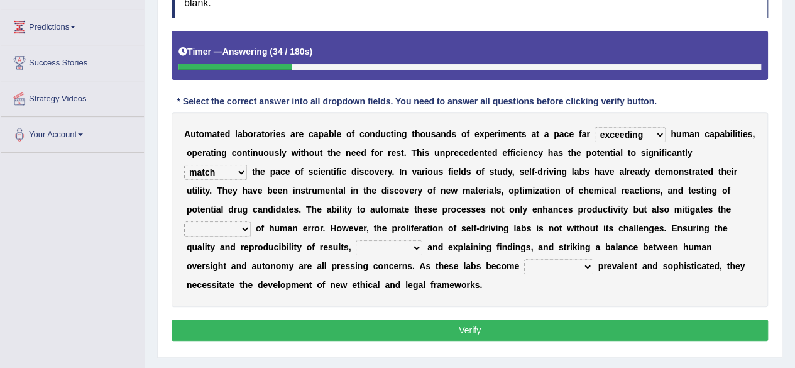
click at [184, 165] on select "match grow accelerate mirror" at bounding box center [215, 172] width 63 height 15
click at [239, 229] on select "appearance result risk process" at bounding box center [217, 228] width 67 height 15
select select "risk"
click at [184, 221] on select "appearance result risk process" at bounding box center [217, 228] width 67 height 15
click at [377, 243] on select "interpreting discarding simplifying dispensing" at bounding box center [389, 247] width 67 height 15
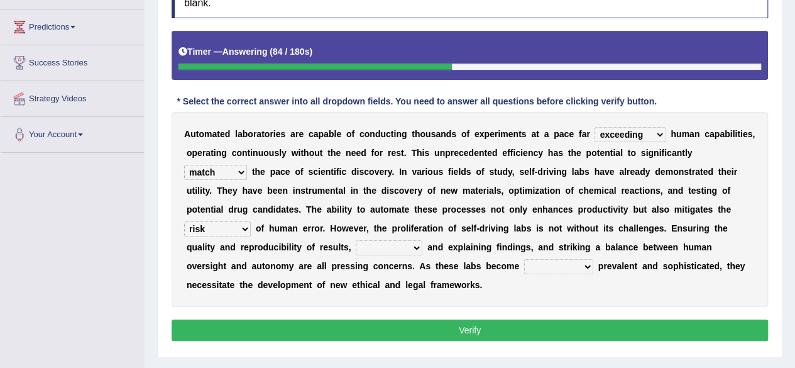
select select "simplifying"
click at [356, 240] on select "interpreting discarding simplifying dispensing" at bounding box center [389, 247] width 67 height 15
click at [500, 256] on div "A u t o m a t e d l a b o r a t o r i e s a r e c a p a b l e o f c o n d u c t…" at bounding box center [470, 209] width 596 height 195
click at [524, 262] on select "increasingly neatly marginally reluctantly" at bounding box center [558, 266] width 69 height 15
select select "increasingly"
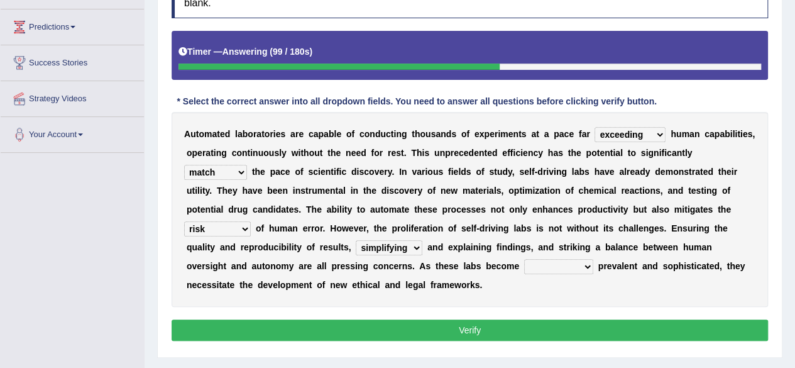
click at [524, 259] on select "increasingly neatly marginally reluctantly" at bounding box center [558, 266] width 69 height 15
click at [511, 334] on button "Verify" at bounding box center [470, 329] width 596 height 21
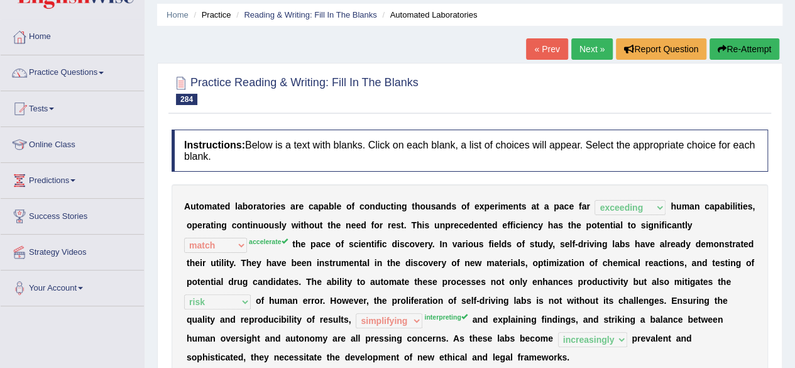
scroll to position [0, 0]
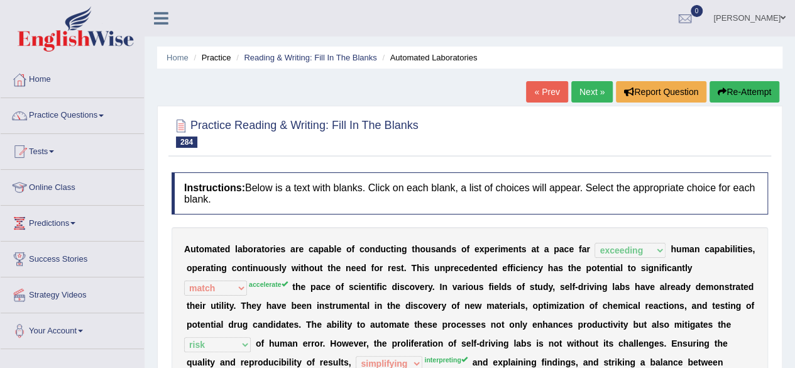
click at [572, 82] on link "Next »" at bounding box center [591, 91] width 41 height 21
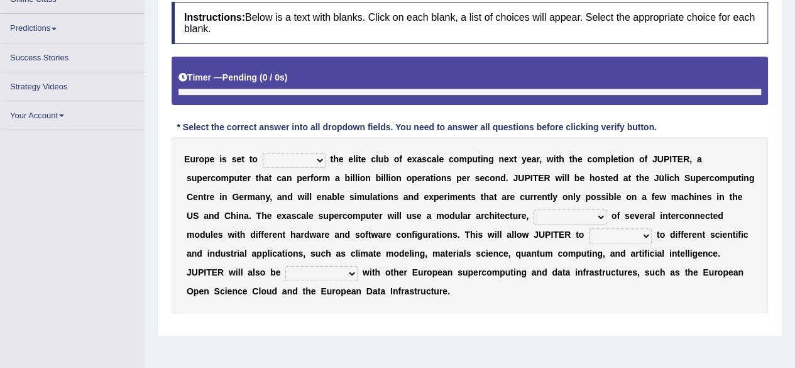
drag, startPoint x: 0, startPoint y: 0, endPoint x: 300, endPoint y: 158, distance: 339.5
click at [300, 158] on select "mimic challenge join enroll" at bounding box center [294, 160] width 63 height 15
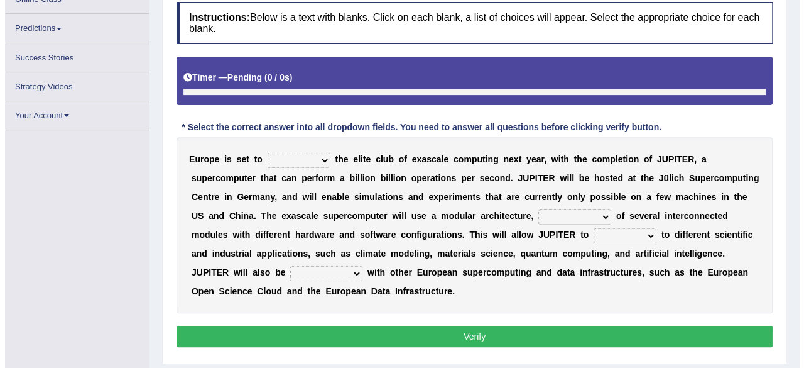
scroll to position [187, 0]
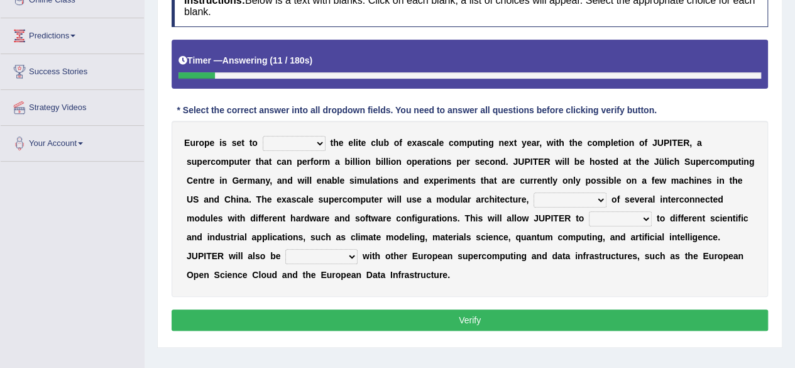
select select "join"
click at [263, 136] on select "mimic challenge join enroll" at bounding box center [294, 143] width 63 height 15
click at [564, 199] on select "consisting constructing collaborating including" at bounding box center [569, 199] width 73 height 15
select select "consisting"
click at [533, 192] on select "consisting constructing collaborating including" at bounding box center [569, 199] width 73 height 15
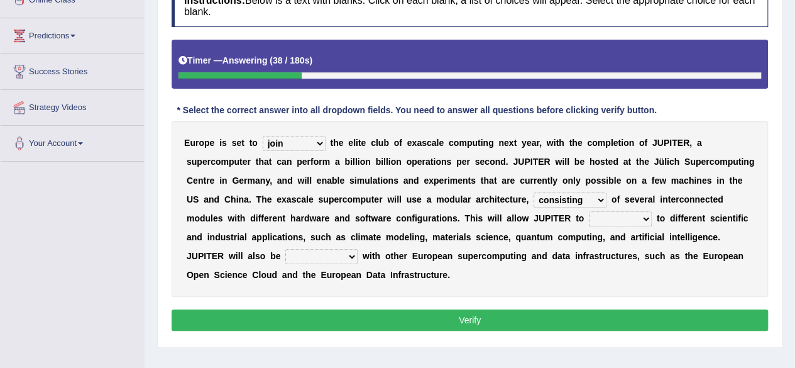
click at [626, 222] on select "adapt detach stagnate devote" at bounding box center [620, 218] width 63 height 15
select select "adapt"
click at [589, 211] on select "adapt detach stagnate devote" at bounding box center [620, 218] width 63 height 15
click at [301, 258] on select "incompatible integrated related generated" at bounding box center [321, 256] width 72 height 15
select select "integrated"
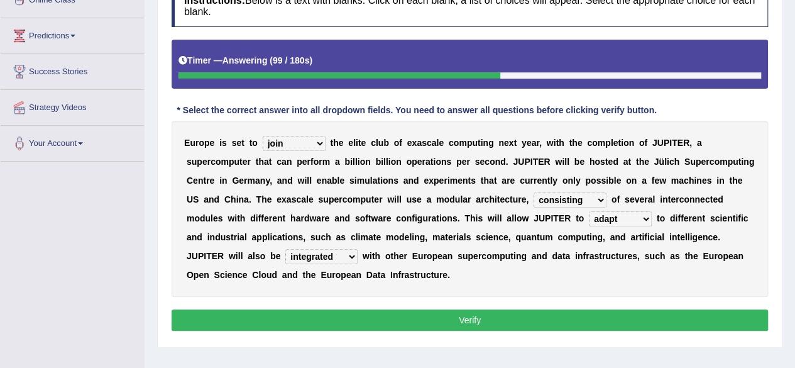
click at [285, 249] on select "incompatible integrated related generated" at bounding box center [321, 256] width 72 height 15
click at [302, 327] on button "Verify" at bounding box center [470, 319] width 596 height 21
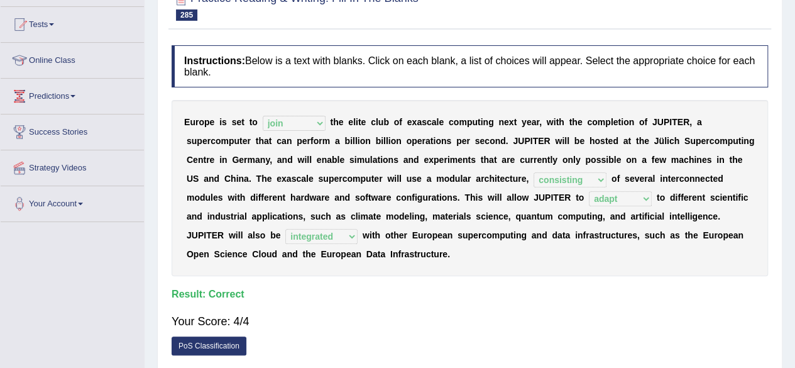
scroll to position [0, 0]
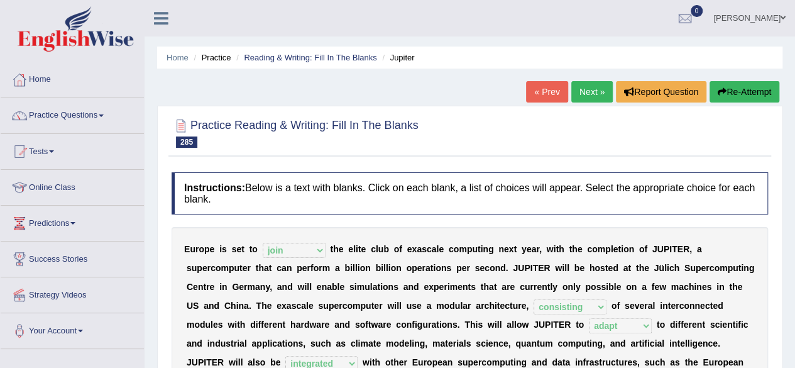
click at [582, 95] on link "Next »" at bounding box center [591, 91] width 41 height 21
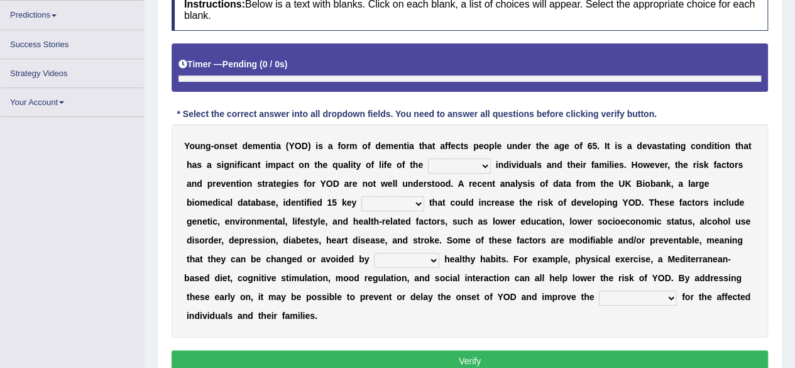
scroll to position [207, 0]
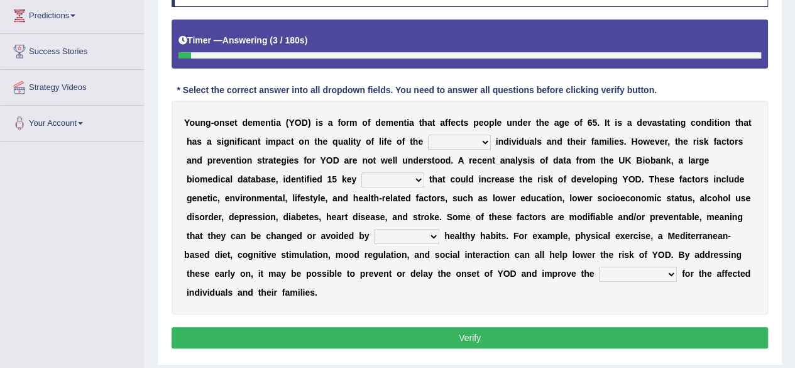
click at [476, 139] on select "effective affective affected effected" at bounding box center [459, 141] width 63 height 15
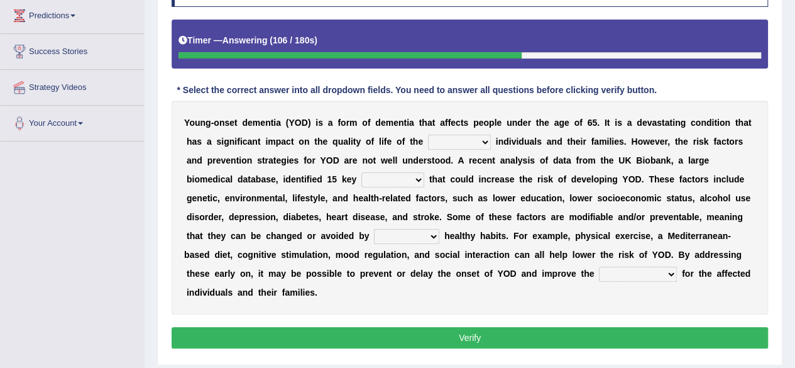
select select "affected"
click at [428, 134] on select "effective affective affected effected" at bounding box center [459, 141] width 63 height 15
click at [371, 176] on select "locks standards factors roles" at bounding box center [392, 179] width 63 height 15
select select "factors"
click at [361, 172] on select "locks standards factors roles" at bounding box center [392, 179] width 63 height 15
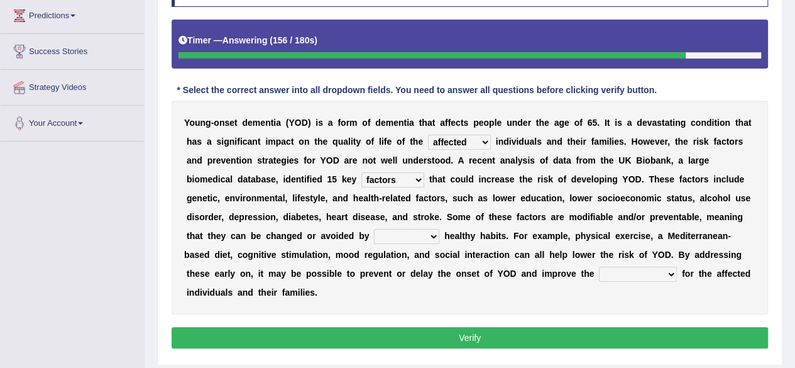
click at [408, 234] on select "adopting dominating leading varying" at bounding box center [406, 236] width 65 height 15
select select "adopting"
click at [374, 229] on select "adopting dominating leading varying" at bounding box center [406, 236] width 65 height 15
click at [599, 273] on select "outcomes categories repercussions findings" at bounding box center [638, 273] width 78 height 15
select select "outcomes"
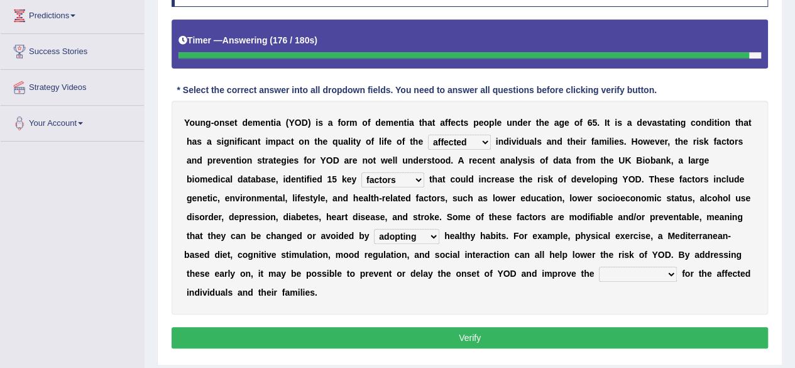
click at [599, 266] on select "outcomes categories repercussions findings" at bounding box center [638, 273] width 78 height 15
click at [555, 336] on button "Verify" at bounding box center [470, 337] width 596 height 21
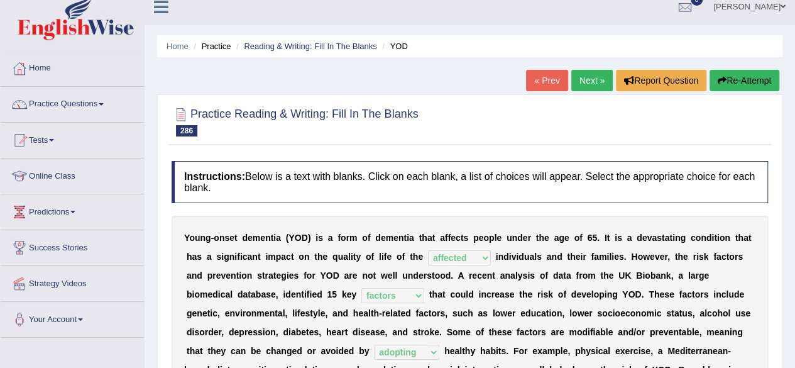
scroll to position [0, 0]
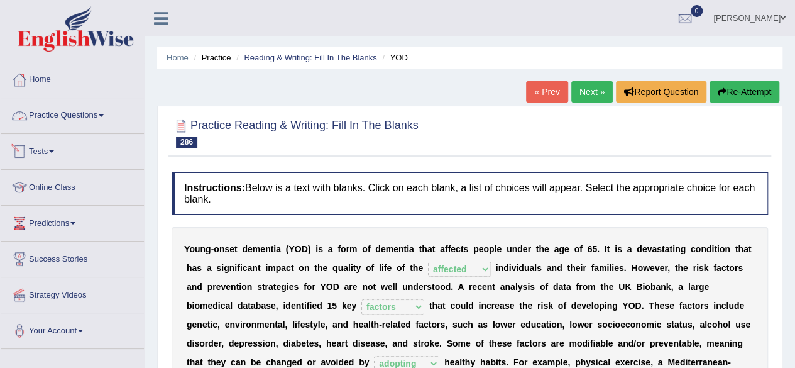
click at [104, 119] on link "Practice Questions" at bounding box center [72, 113] width 143 height 31
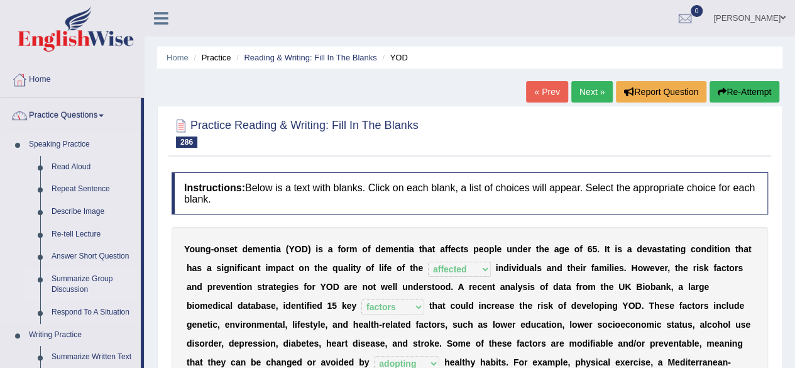
scroll to position [322, 0]
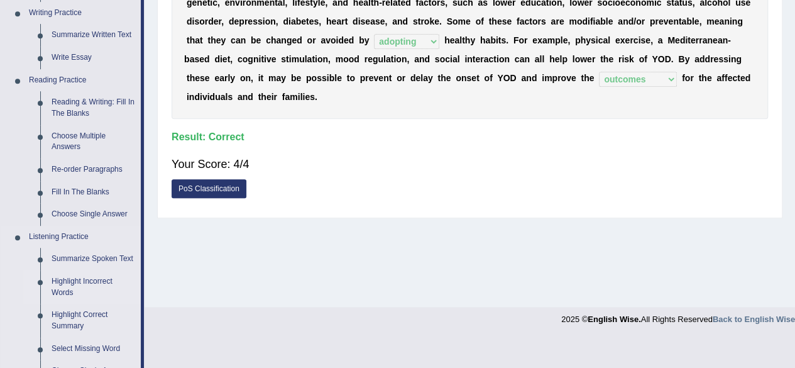
click at [88, 280] on link "Highlight Incorrect Words" at bounding box center [93, 286] width 95 height 33
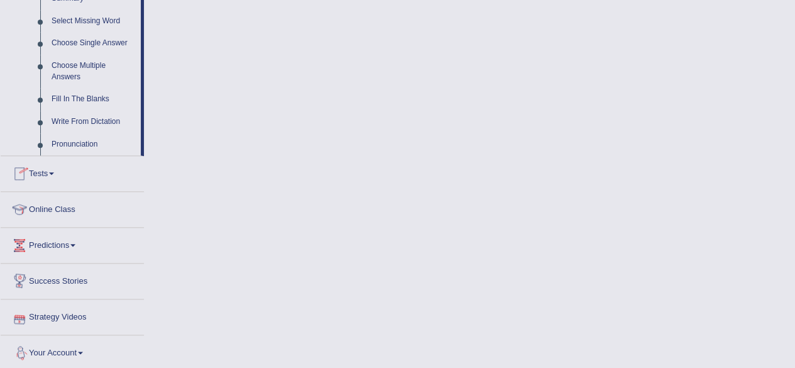
scroll to position [650, 0]
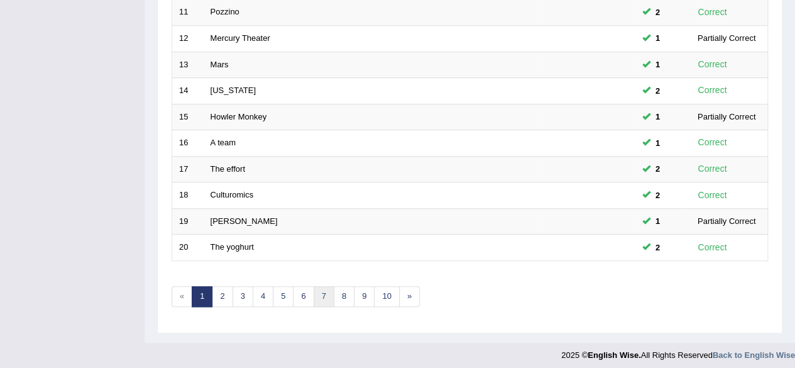
click at [319, 293] on link "7" at bounding box center [324, 296] width 21 height 21
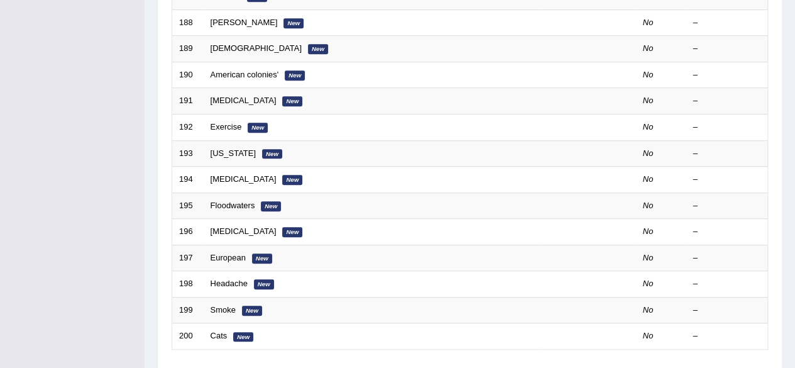
scroll to position [458, 0]
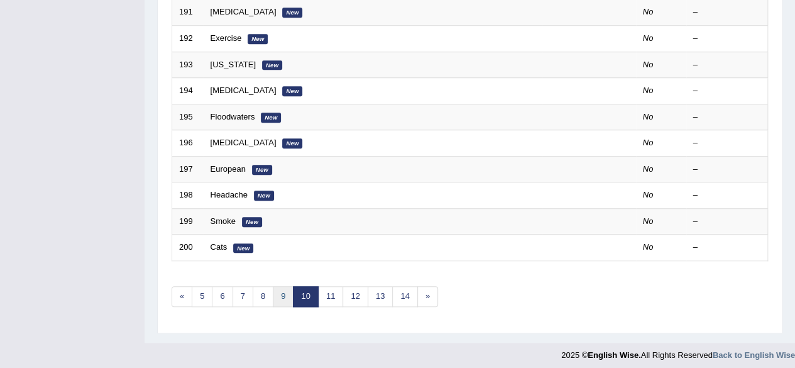
click at [276, 290] on link "9" at bounding box center [283, 296] width 21 height 21
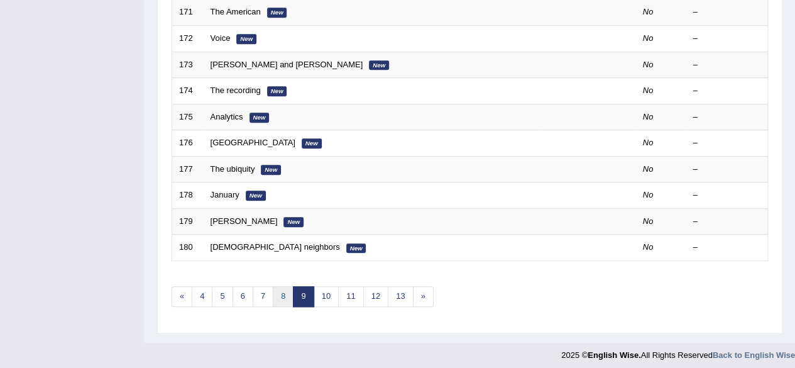
click at [276, 290] on link "8" at bounding box center [283, 296] width 21 height 21
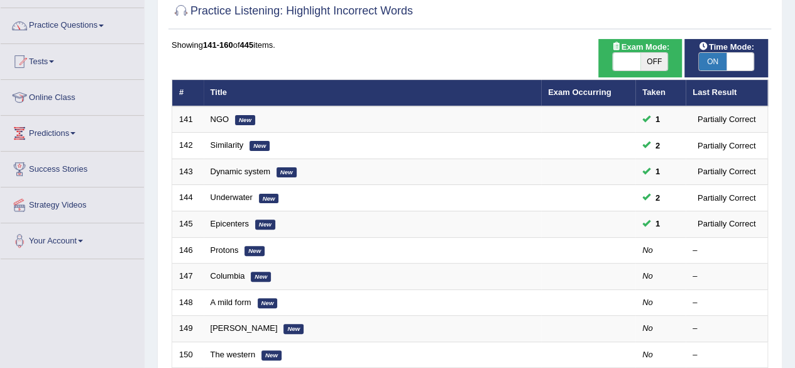
scroll to position [90, 0]
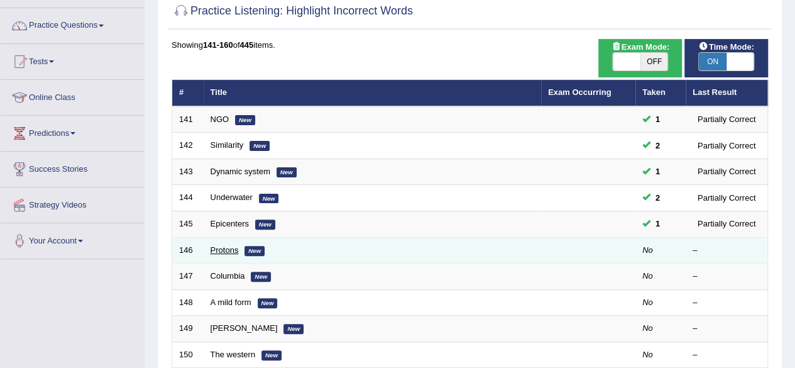
click at [225, 245] on link "Protons" at bounding box center [224, 249] width 28 height 9
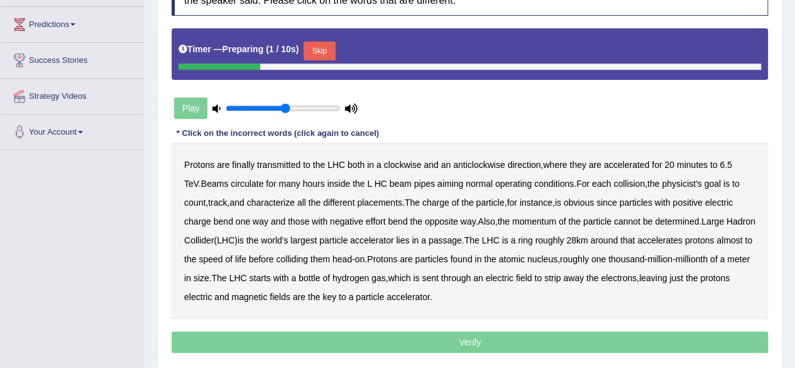
scroll to position [199, 0]
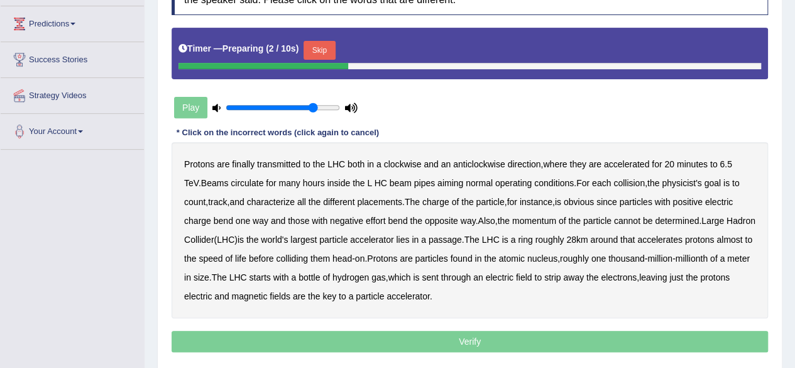
type input "0.8"
click at [314, 107] on input "range" at bounding box center [283, 107] width 114 height 10
click at [335, 46] on button "Skip" at bounding box center [318, 50] width 31 height 19
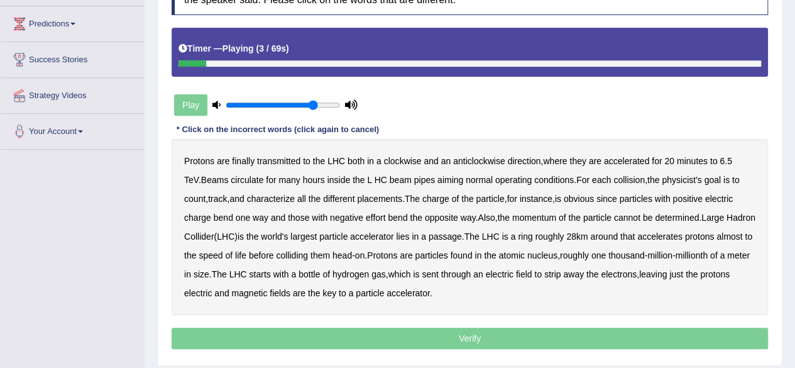
click at [280, 156] on b "transmitted" at bounding box center [278, 161] width 43 height 10
click at [439, 179] on b "aiming" at bounding box center [450, 180] width 26 height 10
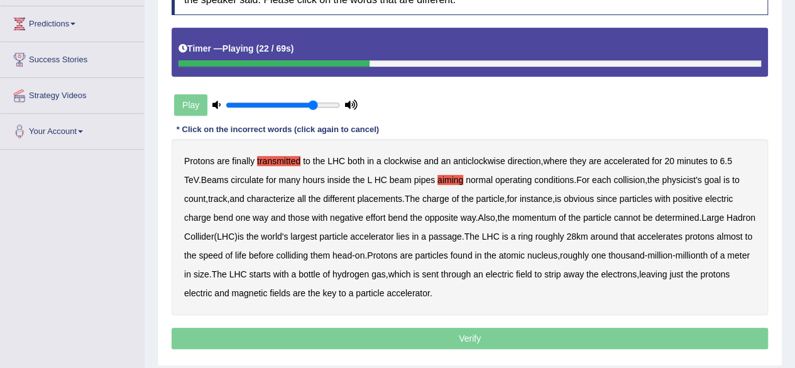
click at [366, 199] on b "placements" at bounding box center [379, 199] width 45 height 10
click at [476, 195] on b "particle" at bounding box center [490, 199] width 28 height 10
click at [614, 212] on b "cannot" at bounding box center [627, 217] width 26 height 10
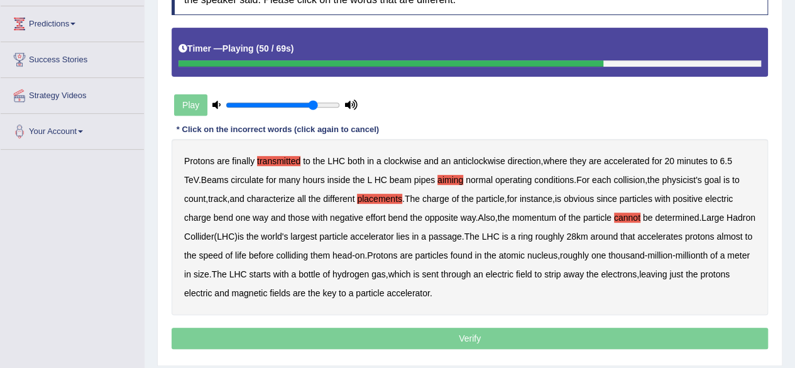
click at [217, 256] on b "speed" at bounding box center [211, 255] width 24 height 10
click at [214, 252] on b "speed" at bounding box center [211, 255] width 24 height 10
click at [314, 337] on p "Verify" at bounding box center [470, 337] width 596 height 21
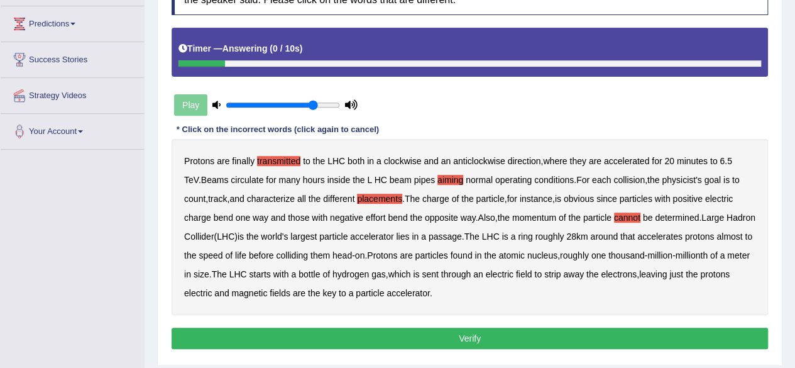
click at [314, 337] on button "Verify" at bounding box center [470, 337] width 596 height 21
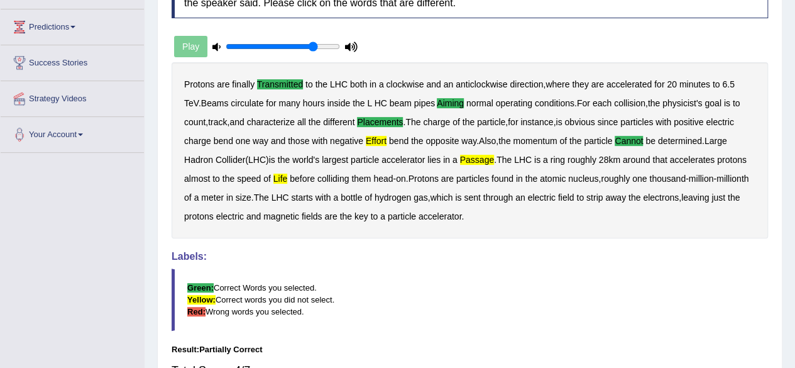
scroll to position [0, 0]
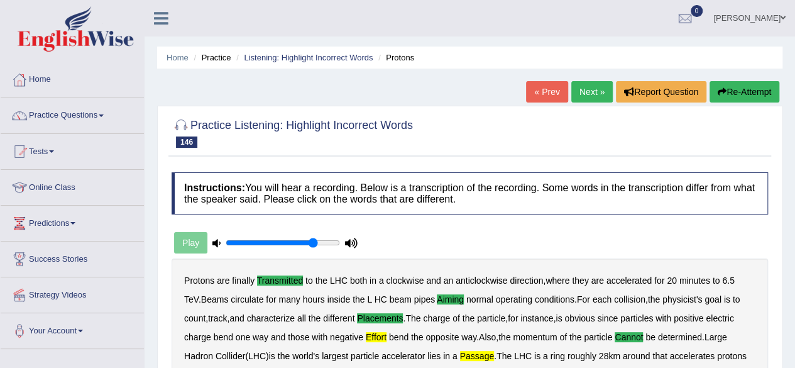
click at [735, 92] on button "Re-Attempt" at bounding box center [744, 91] width 70 height 21
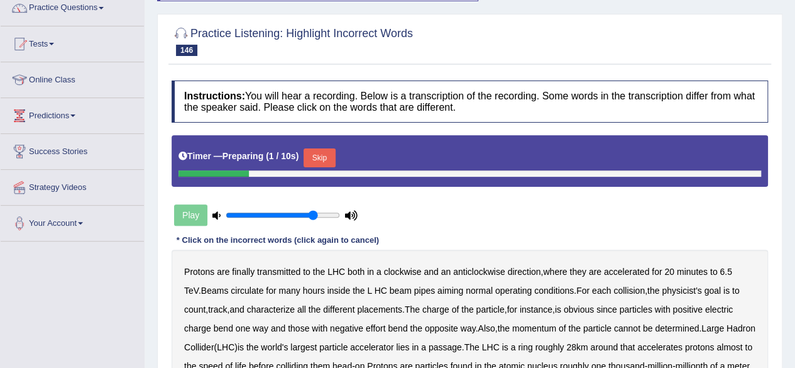
scroll to position [112, 0]
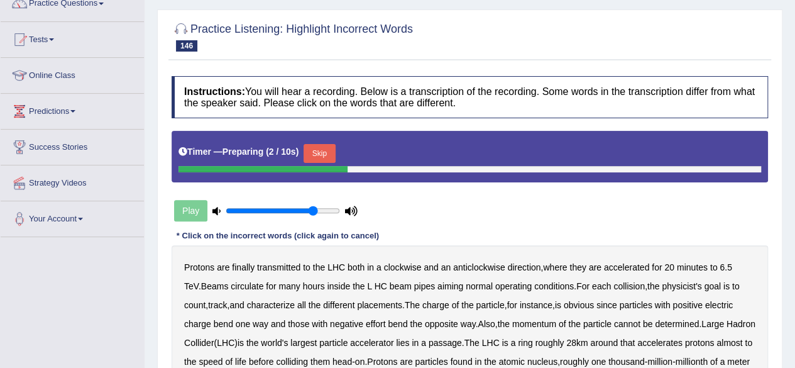
click at [316, 145] on button "Skip" at bounding box center [318, 153] width 31 height 19
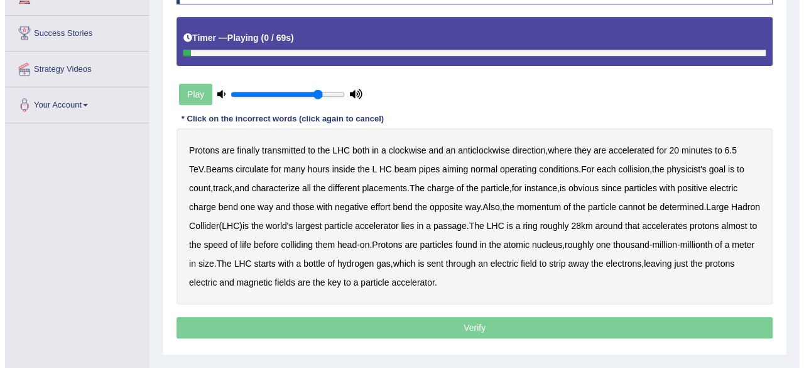
scroll to position [226, 0]
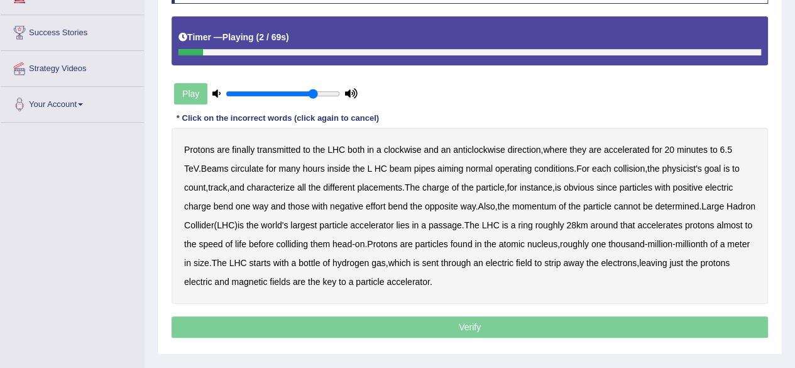
click at [285, 146] on b "transmitted" at bounding box center [278, 150] width 43 height 10
click at [440, 168] on b "aiming" at bounding box center [450, 168] width 26 height 10
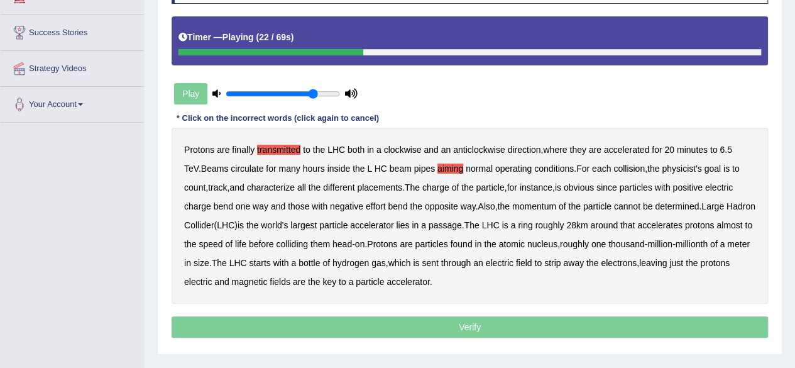
click at [363, 184] on b "placements" at bounding box center [379, 187] width 45 height 10
click at [366, 204] on b "effort" at bounding box center [376, 206] width 20 height 10
click at [614, 202] on b "cannot" at bounding box center [627, 206] width 26 height 10
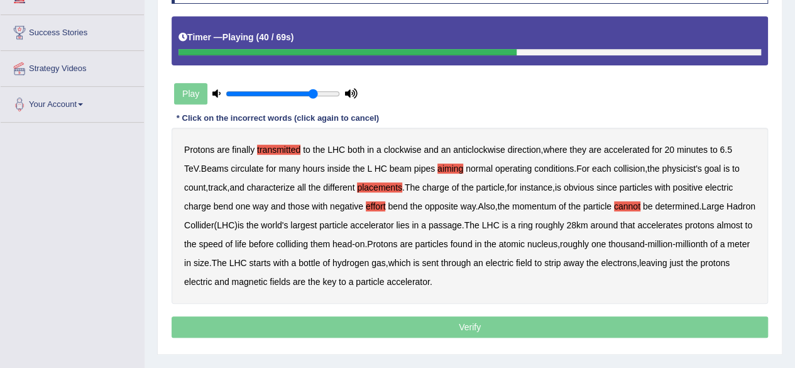
click at [444, 222] on b "passage" at bounding box center [445, 225] width 33 height 10
click at [246, 239] on b "life" at bounding box center [240, 244] width 11 height 10
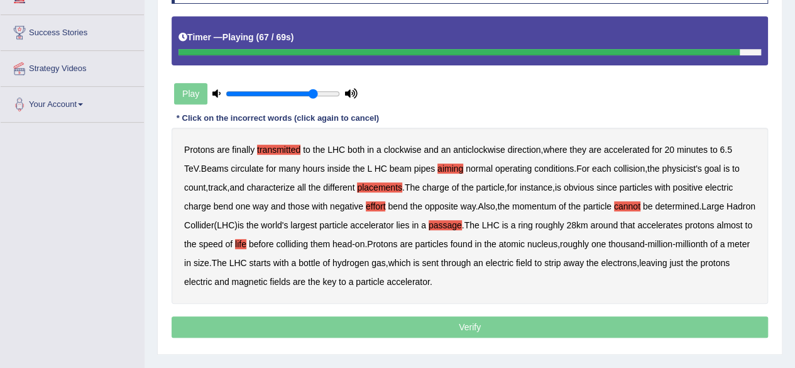
click at [372, 320] on p "Verify" at bounding box center [470, 326] width 596 height 21
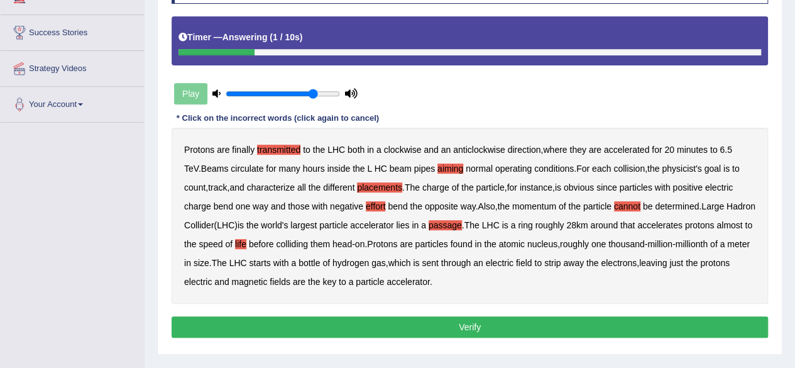
click at [372, 320] on button "Verify" at bounding box center [470, 326] width 596 height 21
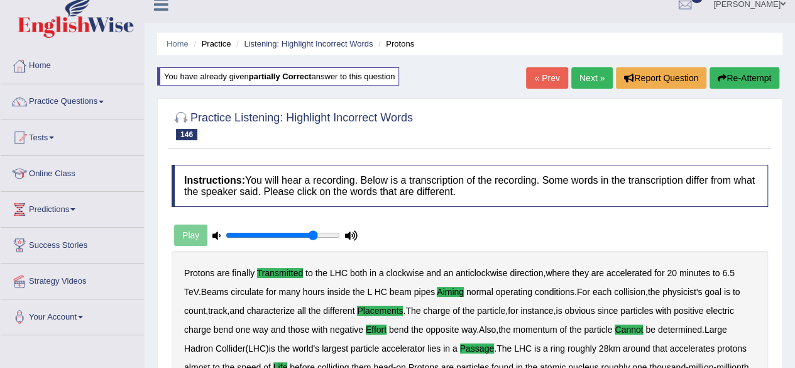
scroll to position [0, 0]
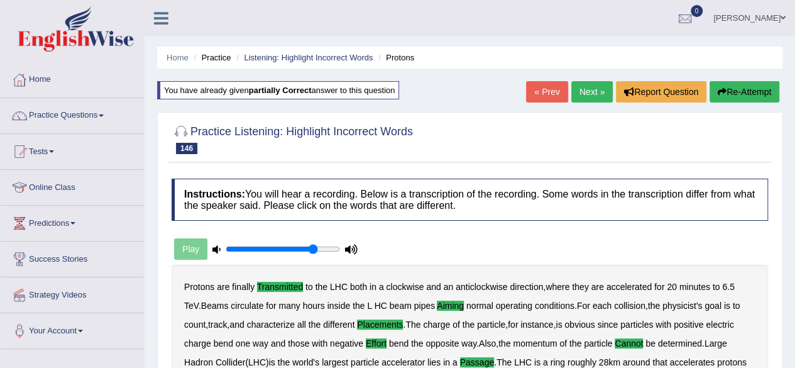
click at [586, 84] on link "Next »" at bounding box center [591, 91] width 41 height 21
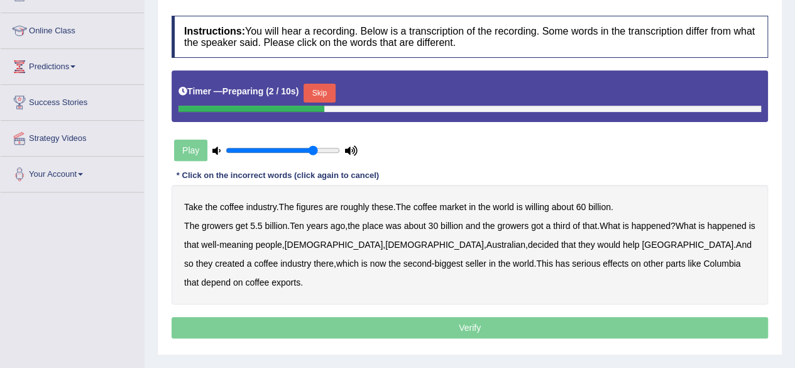
click at [328, 90] on button "Skip" at bounding box center [318, 93] width 31 height 19
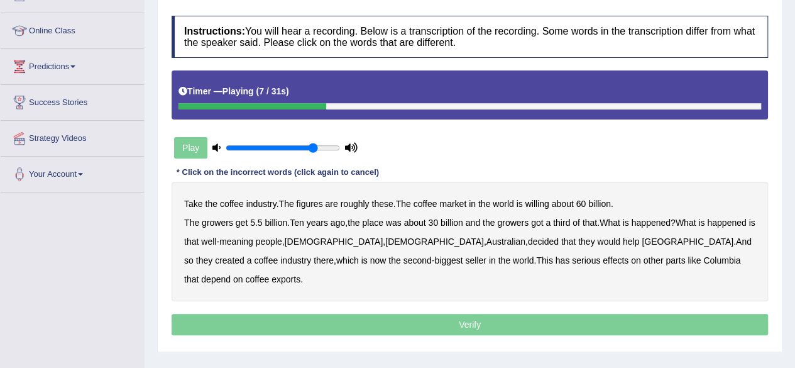
click at [542, 199] on b "willing" at bounding box center [537, 204] width 24 height 10
click at [375, 221] on b "place" at bounding box center [372, 222] width 21 height 10
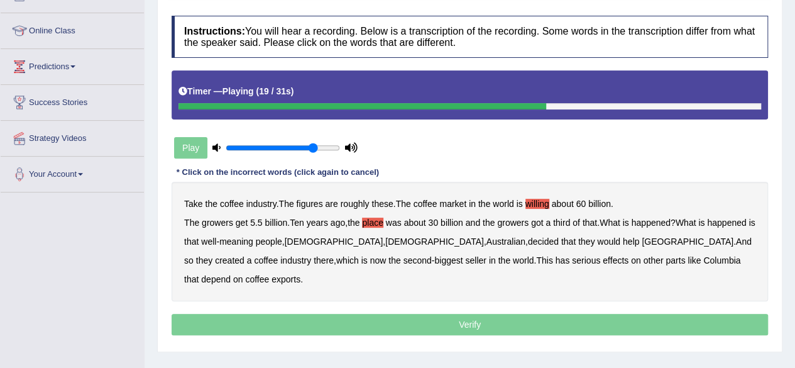
click at [486, 242] on b "Australian" at bounding box center [505, 241] width 39 height 10
click at [465, 256] on b "seller" at bounding box center [475, 260] width 21 height 10
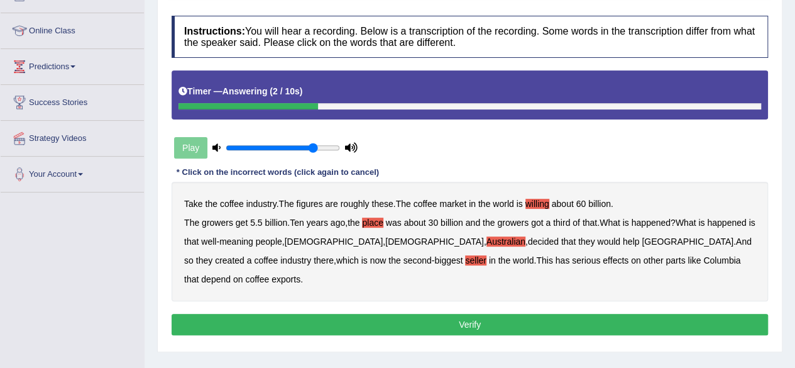
click at [665, 258] on b "parts" at bounding box center [674, 260] width 19 height 10
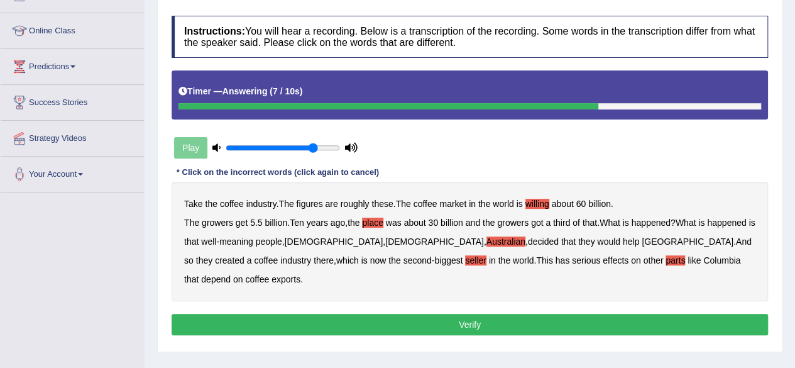
click at [499, 314] on button "Verify" at bounding box center [470, 324] width 596 height 21
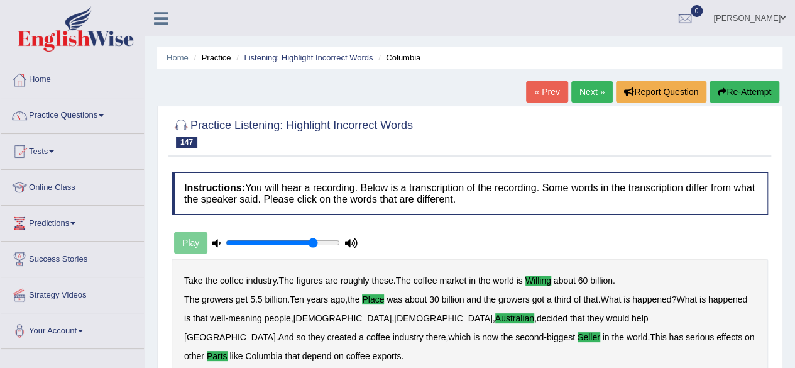
click at [591, 86] on link "Next »" at bounding box center [591, 91] width 41 height 21
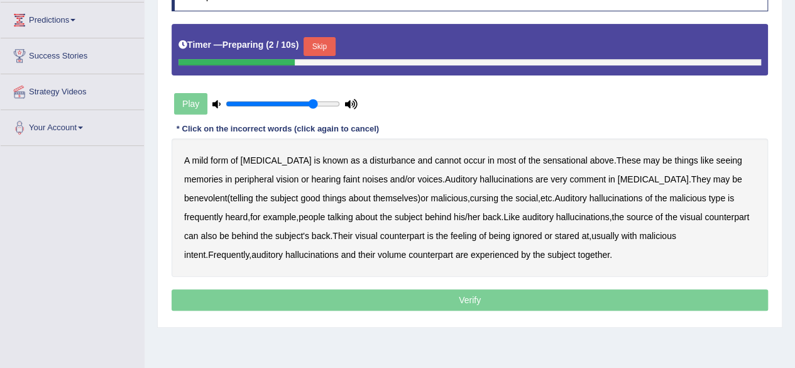
scroll to position [204, 0]
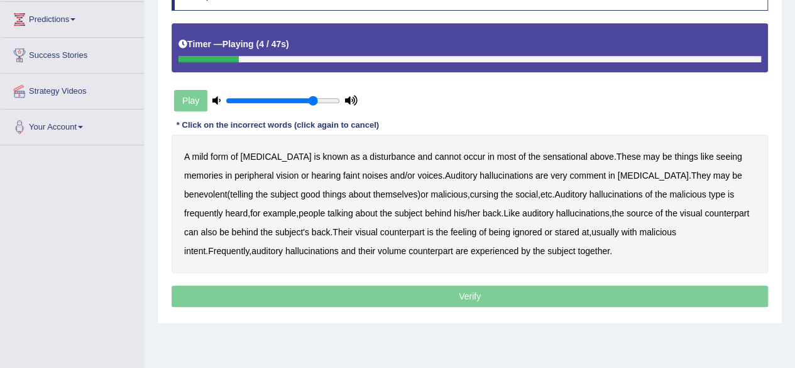
click at [435, 157] on b "cannot" at bounding box center [448, 156] width 26 height 10
click at [208, 170] on b "memories" at bounding box center [203, 175] width 38 height 10
click at [354, 177] on b "faint" at bounding box center [351, 175] width 16 height 10
click at [373, 177] on b "noises" at bounding box center [374, 175] width 25 height 10
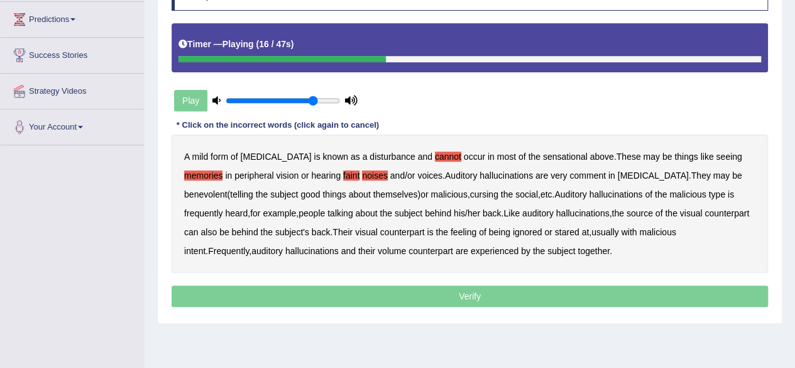
scroll to position [0, 0]
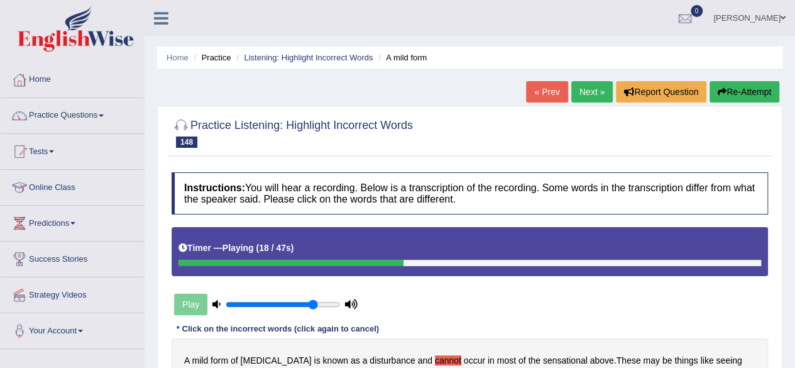
click at [745, 95] on button "Re-Attempt" at bounding box center [744, 91] width 70 height 21
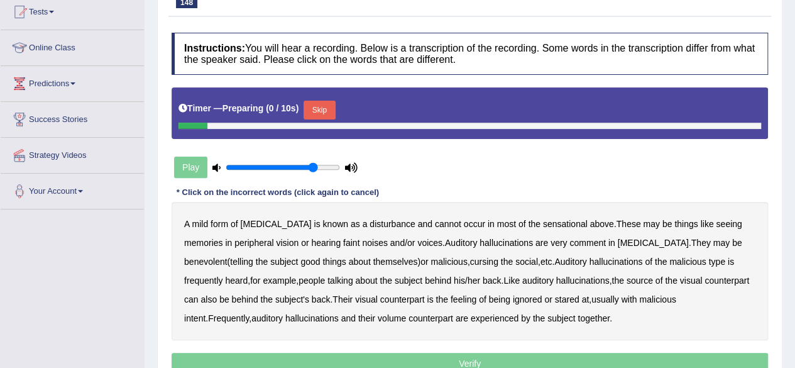
scroll to position [151, 0]
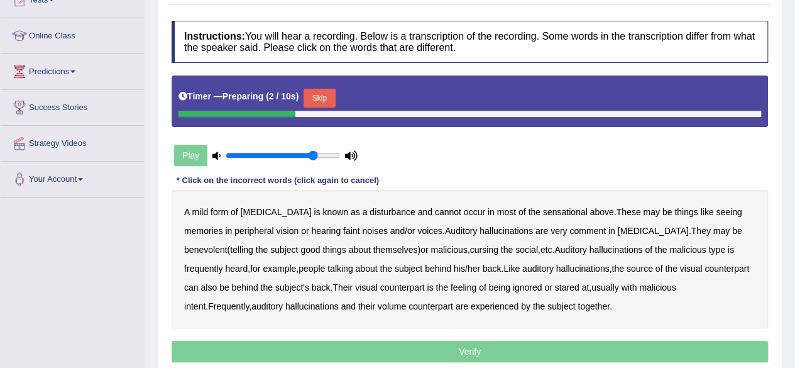
click at [319, 101] on button "Skip" at bounding box center [318, 98] width 31 height 19
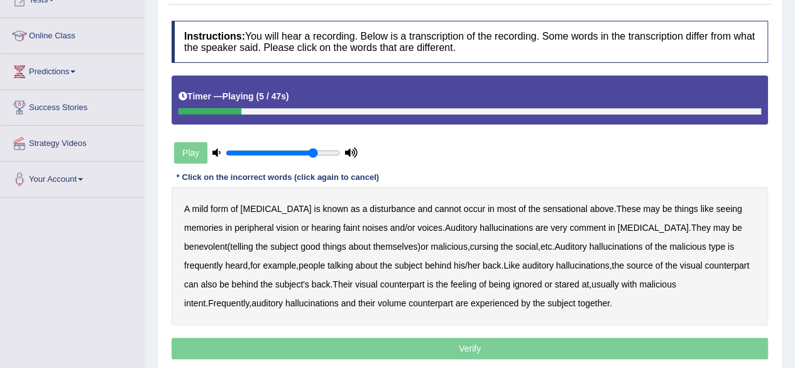
click at [435, 208] on b "cannot" at bounding box center [448, 209] width 26 height 10
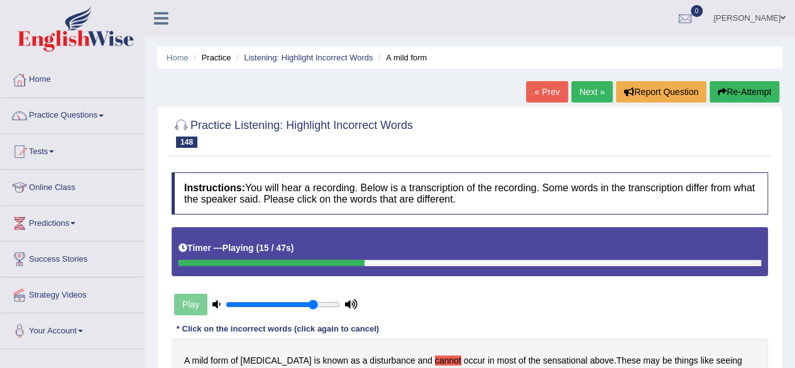
click at [746, 94] on button "Re-Attempt" at bounding box center [744, 91] width 70 height 21
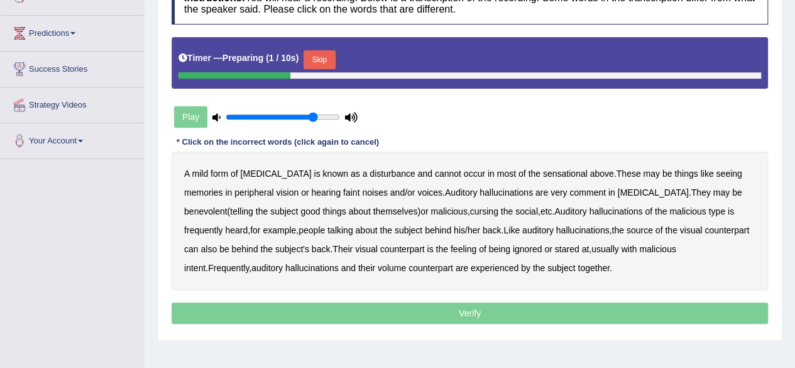
scroll to position [190, 0]
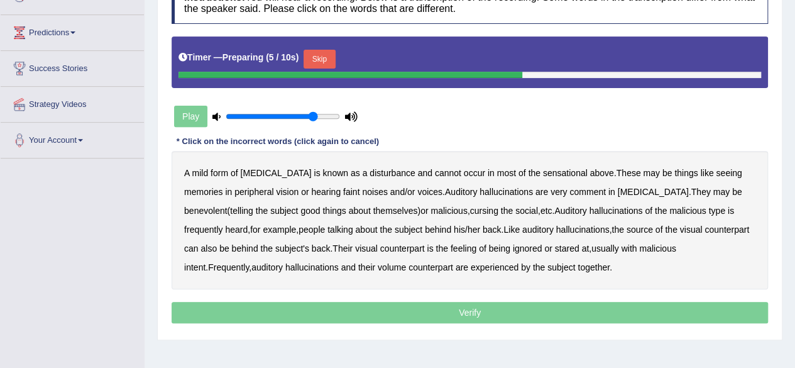
click at [322, 57] on button "Skip" at bounding box center [318, 59] width 31 height 19
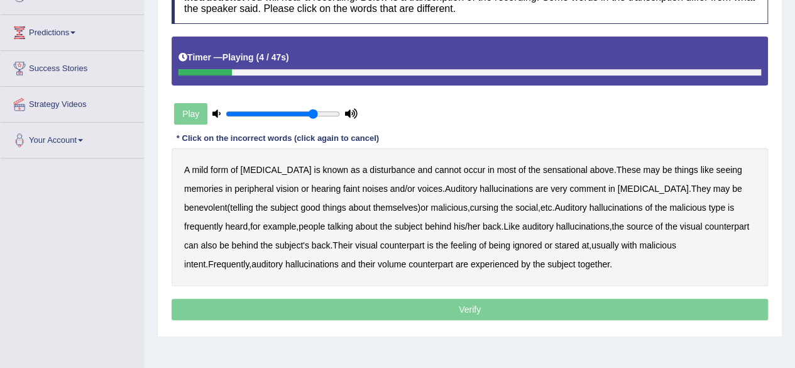
click at [435, 168] on b "cannot" at bounding box center [448, 170] width 26 height 10
click at [552, 167] on b "sensational" at bounding box center [565, 170] width 45 height 10
click at [202, 187] on b "memories" at bounding box center [203, 188] width 38 height 10
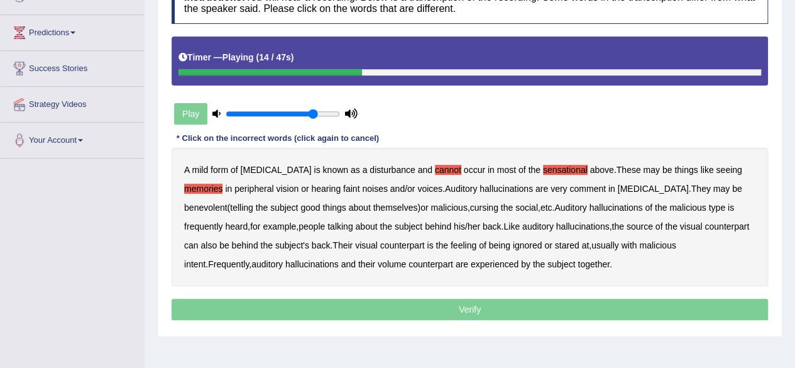
click at [585, 186] on b "comment" at bounding box center [587, 188] width 36 height 10
click at [538, 208] on b "social" at bounding box center [526, 207] width 23 height 10
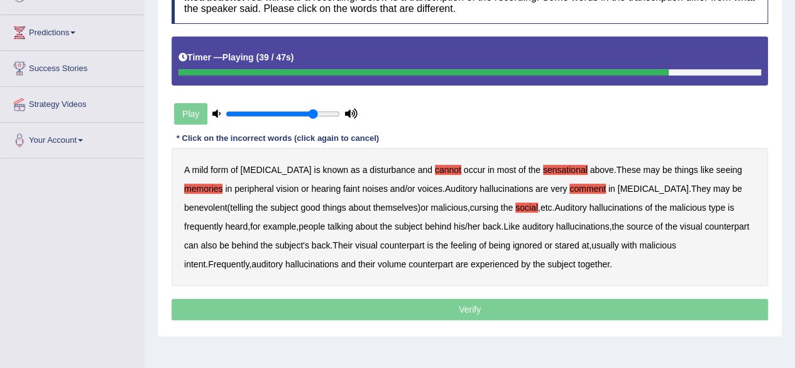
click at [542, 241] on b "ignored" at bounding box center [528, 245] width 30 height 10
click at [378, 266] on b "volume" at bounding box center [392, 264] width 28 height 10
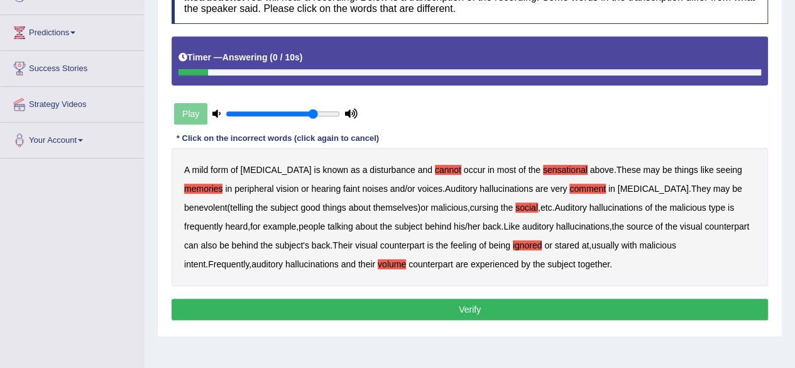
click at [447, 298] on button "Verify" at bounding box center [470, 308] width 596 height 21
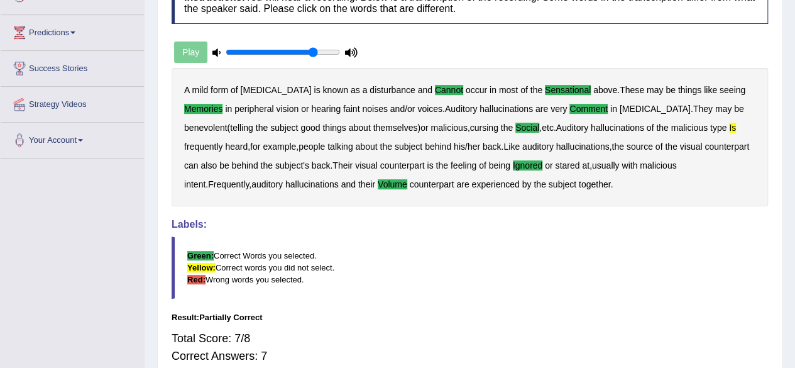
scroll to position [0, 0]
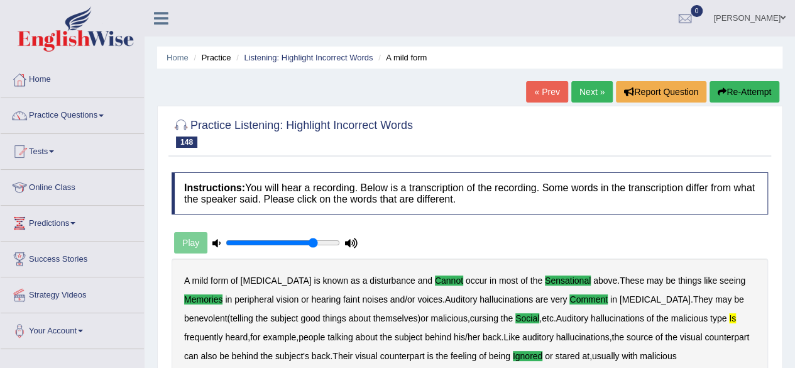
click at [581, 101] on link "Next »" at bounding box center [591, 91] width 41 height 21
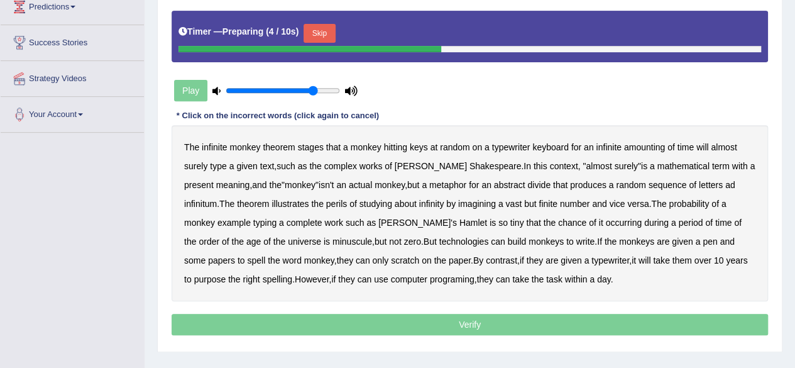
click at [317, 36] on button "Skip" at bounding box center [318, 33] width 31 height 19
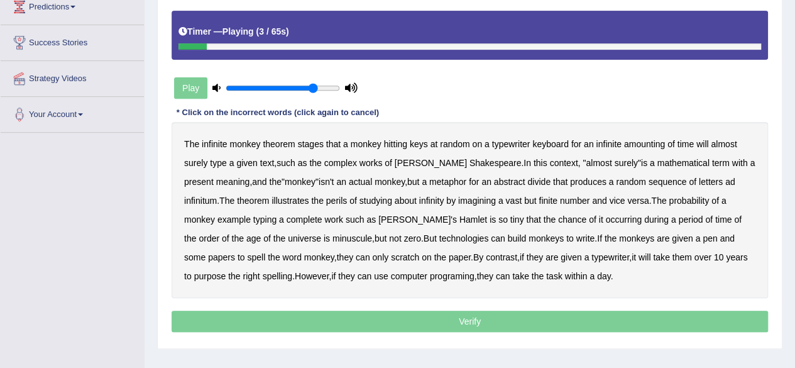
click at [315, 143] on b "stages" at bounding box center [311, 144] width 26 height 10
click at [642, 146] on b "amounting" at bounding box center [644, 144] width 41 height 10
click at [349, 165] on b "complex" at bounding box center [340, 163] width 33 height 10
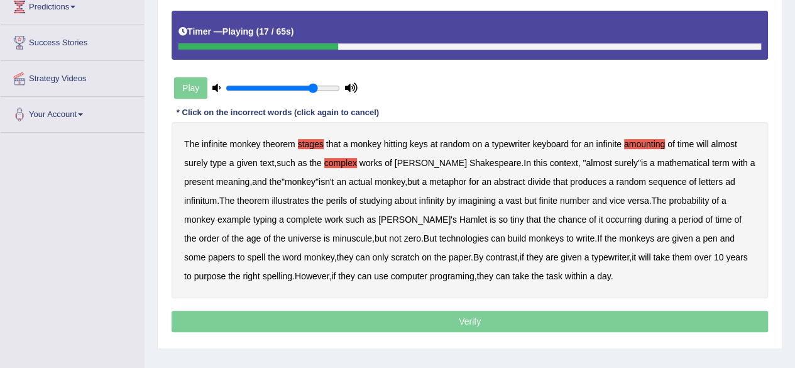
click at [214, 177] on b "present" at bounding box center [199, 182] width 30 height 10
click at [527, 182] on b "divide" at bounding box center [538, 182] width 23 height 10
click at [359, 199] on b "studying" at bounding box center [375, 200] width 33 height 10
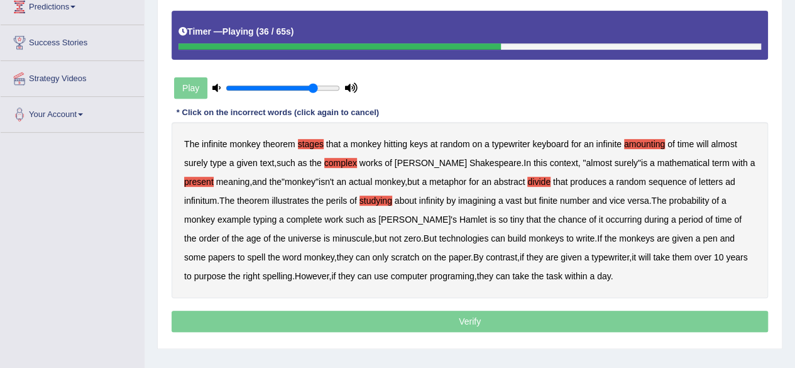
click at [217, 216] on b "example" at bounding box center [233, 219] width 33 height 10
click at [508, 238] on b "build" at bounding box center [517, 238] width 19 height 10
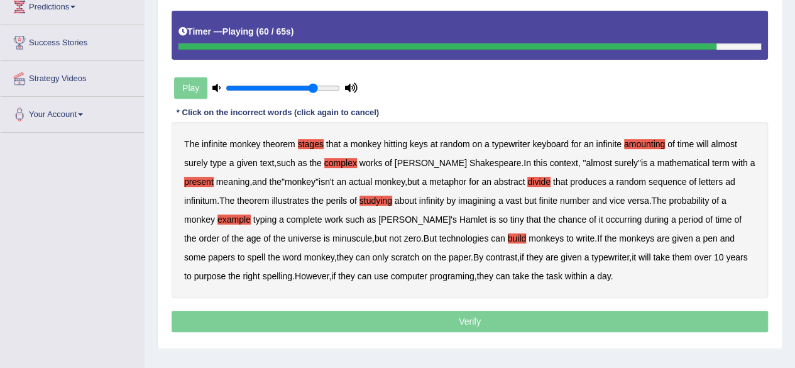
click at [226, 271] on b "purpose" at bounding box center [210, 276] width 32 height 10
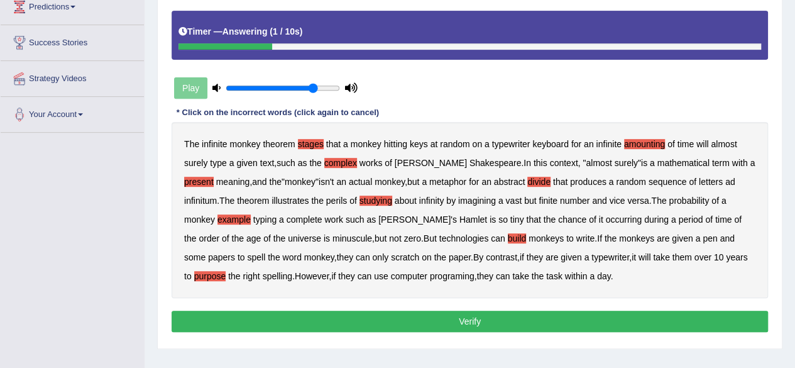
click at [423, 320] on button "Verify" at bounding box center [470, 320] width 596 height 21
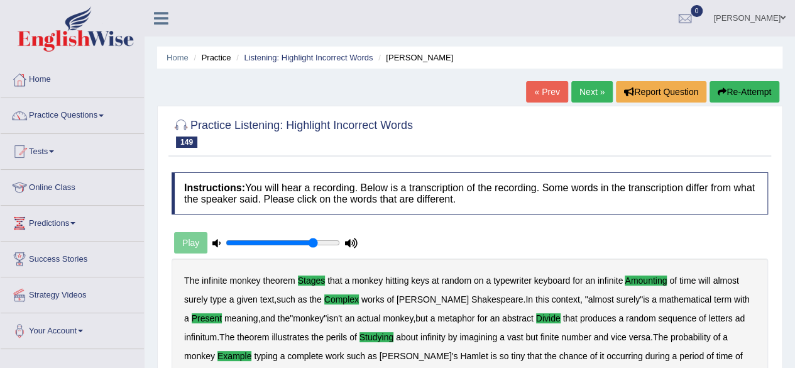
click at [587, 92] on link "Next »" at bounding box center [591, 91] width 41 height 21
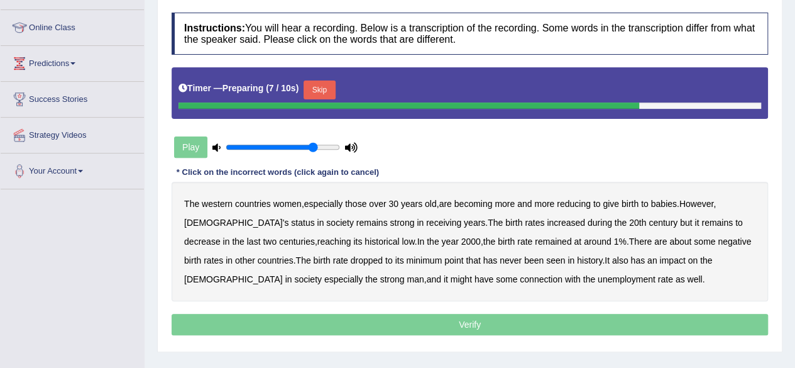
click at [323, 81] on button "Skip" at bounding box center [318, 89] width 31 height 19
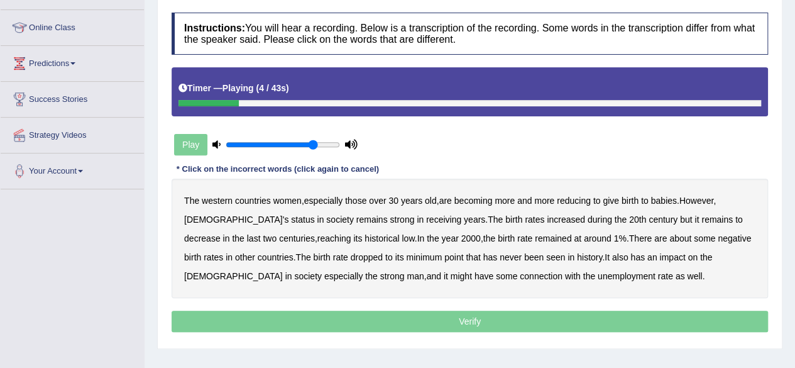
click at [378, 200] on b "over" at bounding box center [377, 200] width 17 height 10
click at [591, 198] on b "reducing" at bounding box center [574, 200] width 34 height 10
click at [426, 216] on b "receiving" at bounding box center [443, 219] width 35 height 10
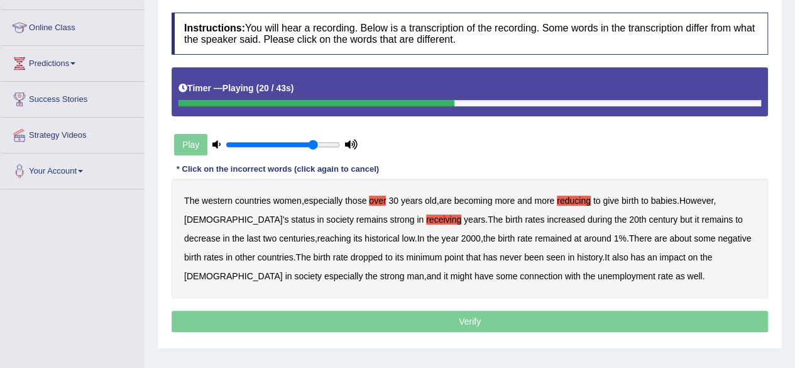
click at [279, 233] on b "centuries" at bounding box center [297, 238] width 36 height 10
click at [669, 233] on b "about" at bounding box center [680, 238] width 22 height 10
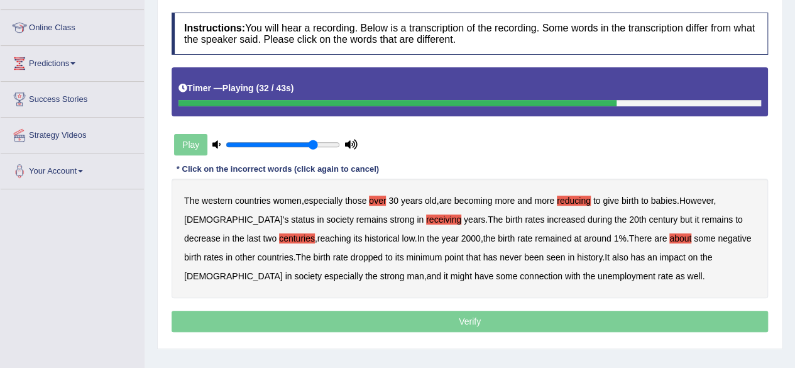
click at [406, 258] on b "minimum" at bounding box center [424, 257] width 36 height 10
click at [380, 273] on b "strong" at bounding box center [392, 276] width 25 height 10
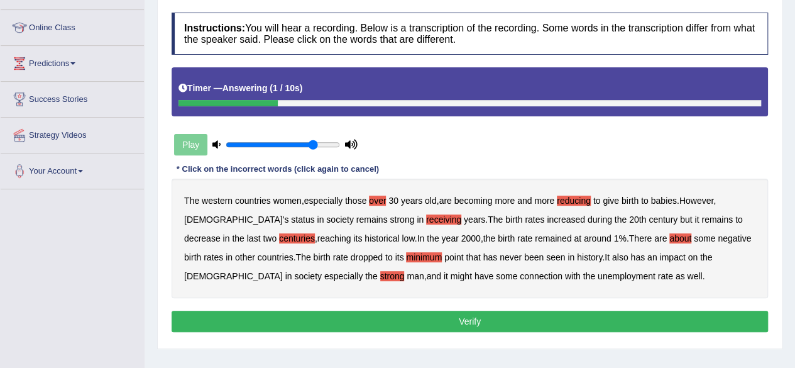
click at [415, 320] on button "Verify" at bounding box center [470, 320] width 596 height 21
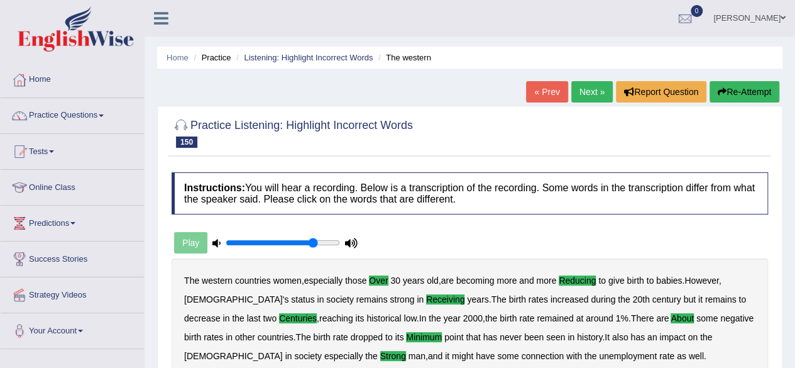
click at [581, 97] on link "Next »" at bounding box center [591, 91] width 41 height 21
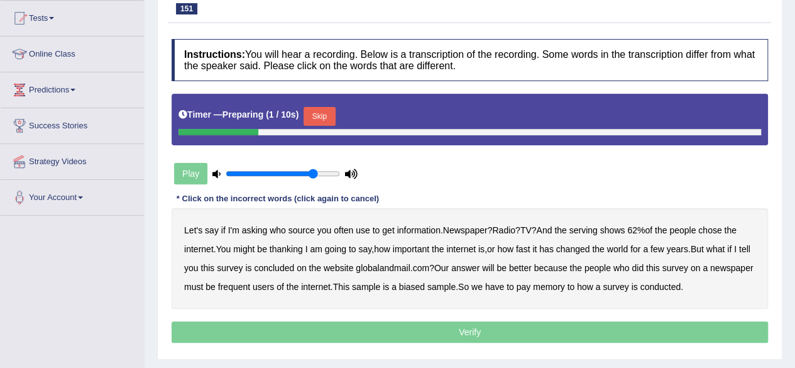
scroll to position [133, 0]
click at [320, 110] on button "Skip" at bounding box center [318, 116] width 31 height 19
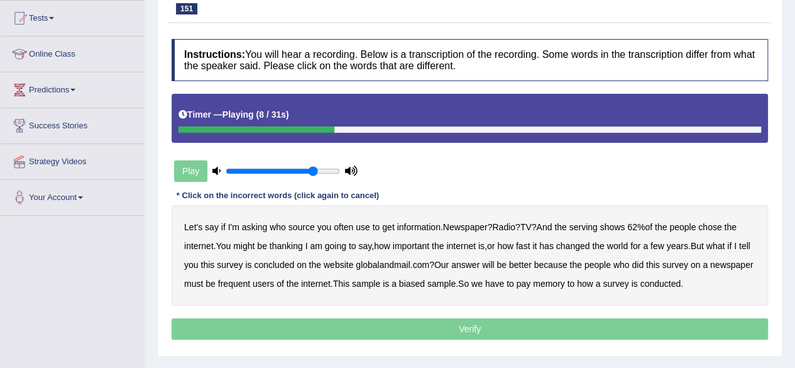
click at [598, 222] on b "serving" at bounding box center [583, 227] width 28 height 10
click at [288, 244] on b "thanking" at bounding box center [286, 246] width 33 height 10
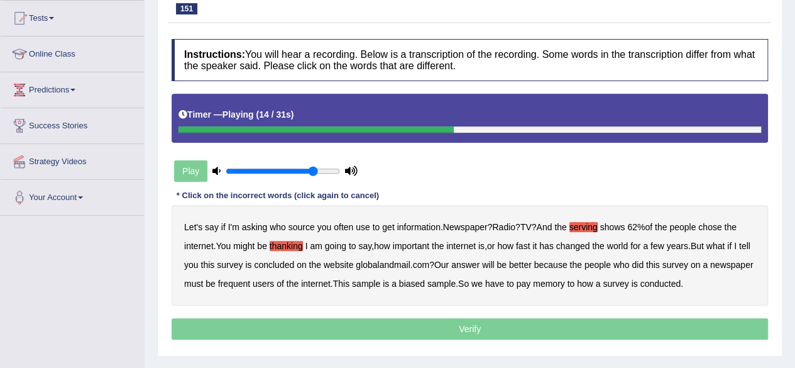
click at [528, 243] on b "fast" at bounding box center [523, 246] width 14 height 10
click at [293, 265] on b "concluded" at bounding box center [274, 265] width 40 height 10
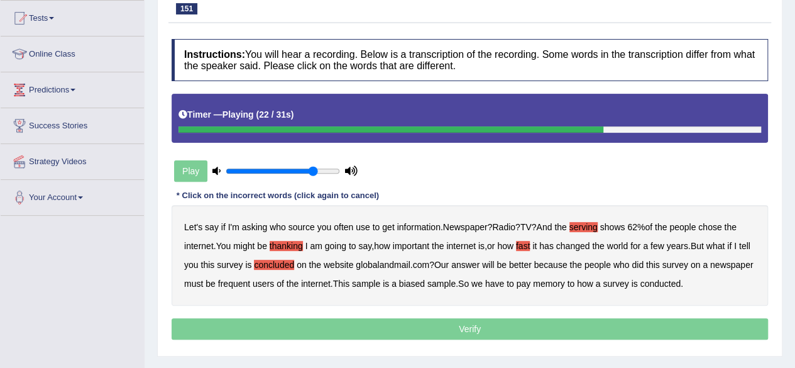
click at [532, 262] on b "better" at bounding box center [520, 265] width 23 height 10
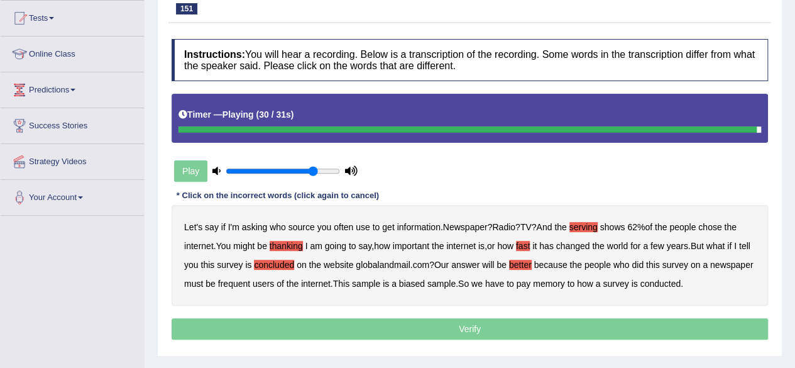
click at [565, 281] on b "memory" at bounding box center [549, 283] width 32 height 10
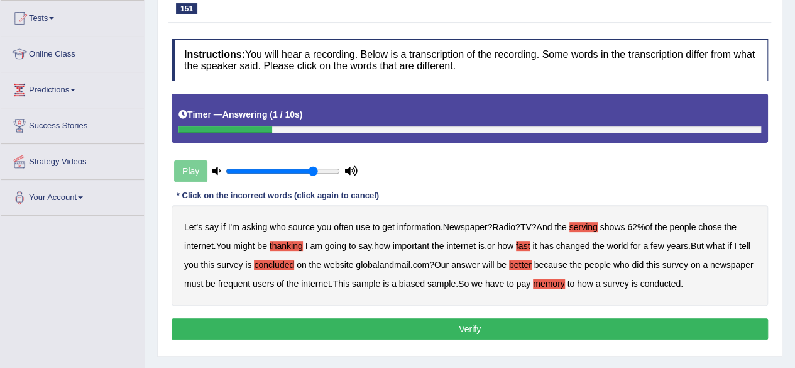
click at [558, 327] on button "Verify" at bounding box center [470, 328] width 596 height 21
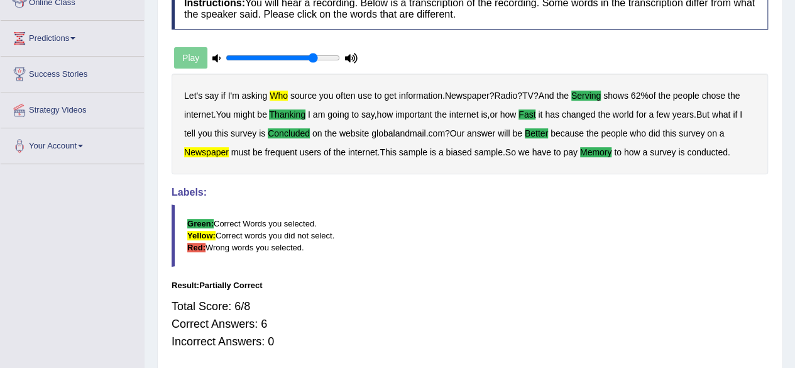
scroll to position [0, 0]
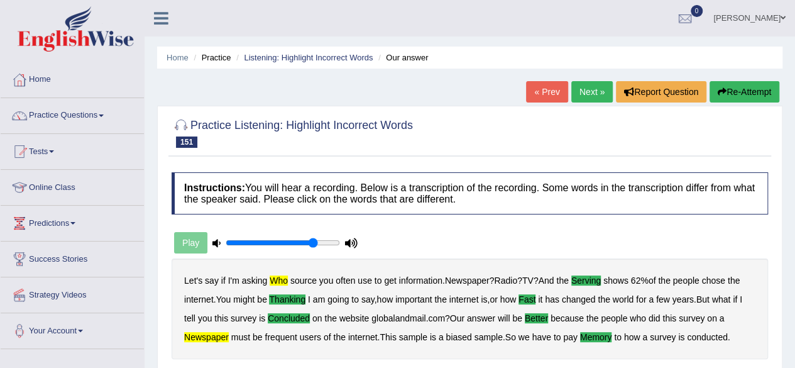
click at [579, 99] on link "Next »" at bounding box center [591, 91] width 41 height 21
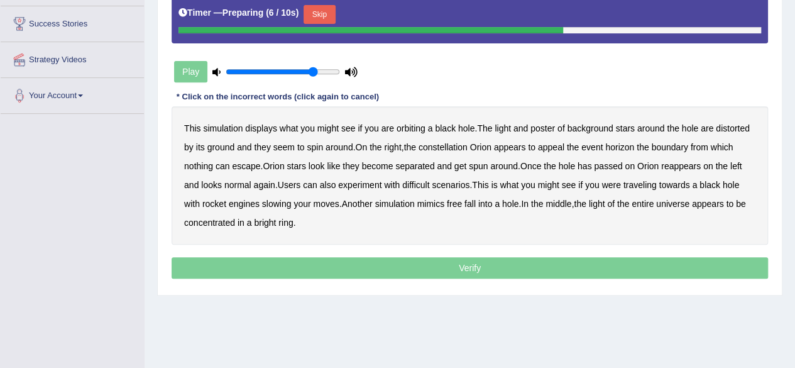
click at [325, 7] on button "Skip" at bounding box center [318, 14] width 31 height 19
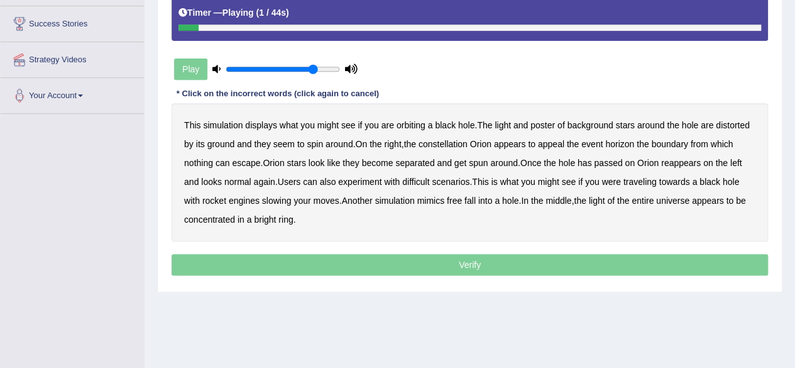
click at [271, 124] on b "displays" at bounding box center [261, 125] width 32 height 10
click at [547, 120] on b "poster" at bounding box center [542, 125] width 25 height 10
click at [227, 147] on b "ground" at bounding box center [221, 144] width 28 height 10
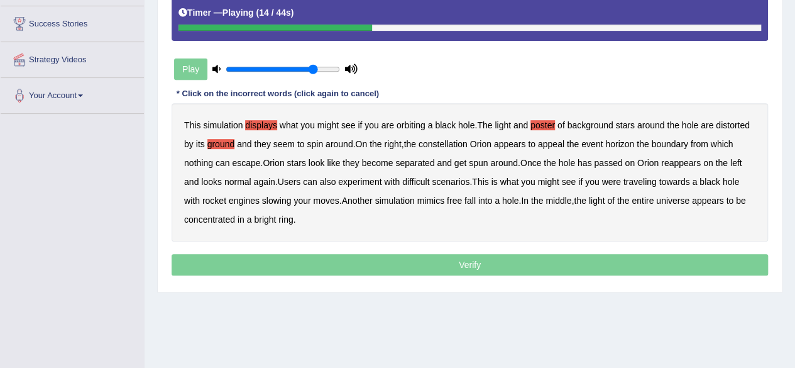
click at [564, 141] on b "appeal" at bounding box center [551, 144] width 26 height 10
click at [421, 185] on div "This simulation displays what you might see if you are orbiting a black hole . …" at bounding box center [470, 172] width 596 height 138
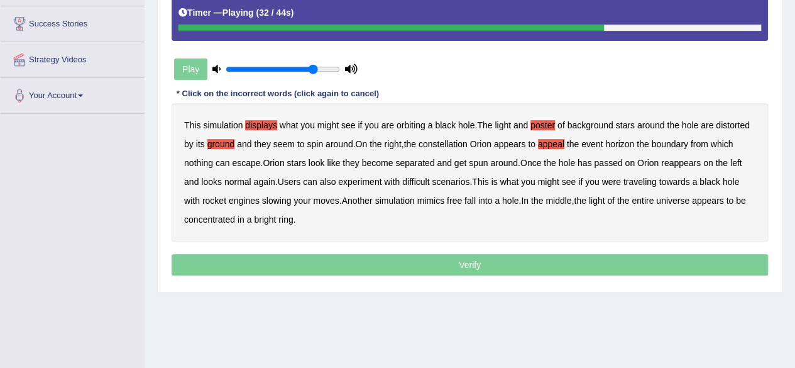
click at [416, 179] on b "difficult" at bounding box center [415, 182] width 27 height 10
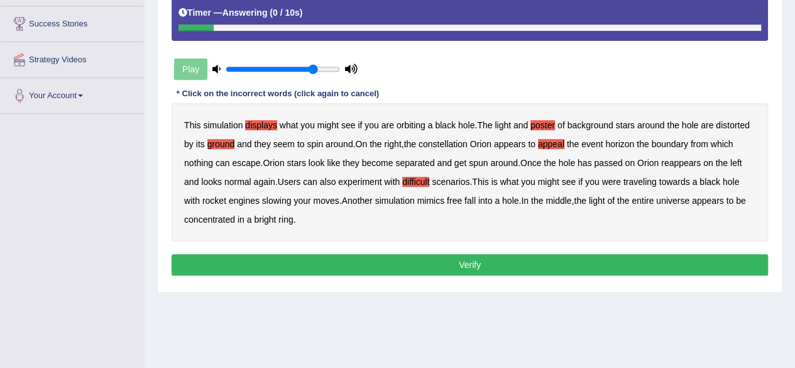
click at [533, 263] on button "Verify" at bounding box center [470, 264] width 596 height 21
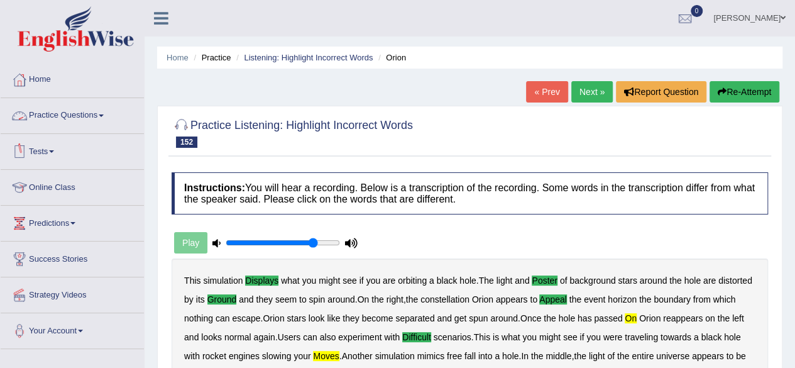
click at [63, 121] on link "Practice Questions" at bounding box center [72, 113] width 143 height 31
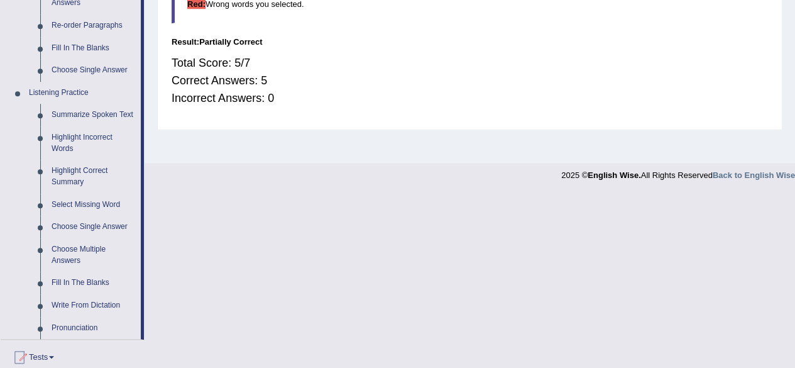
scroll to position [536, 0]
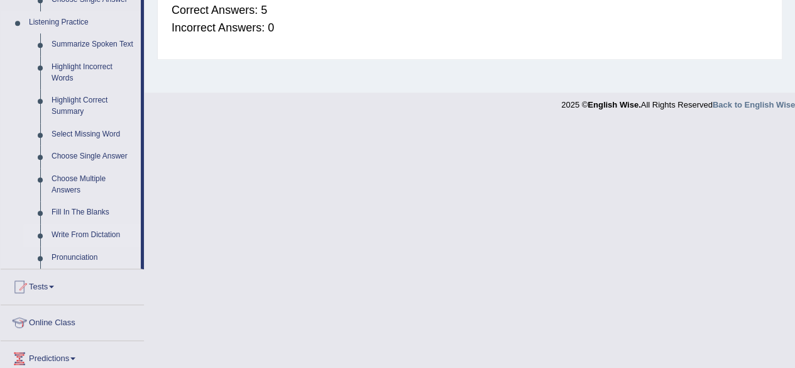
click at [109, 231] on link "Write From Dictation" at bounding box center [93, 235] width 95 height 23
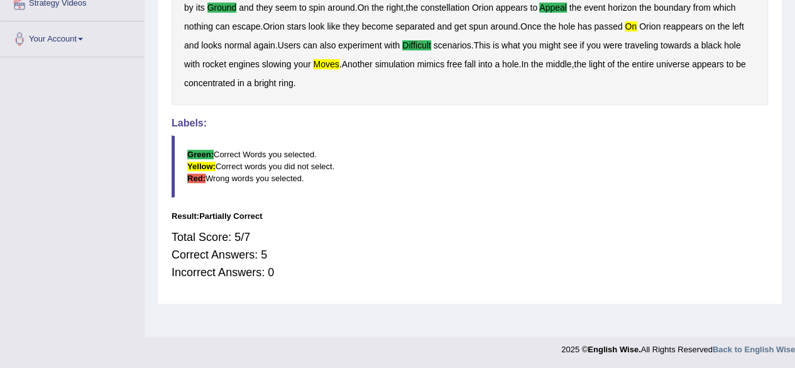
scroll to position [250, 0]
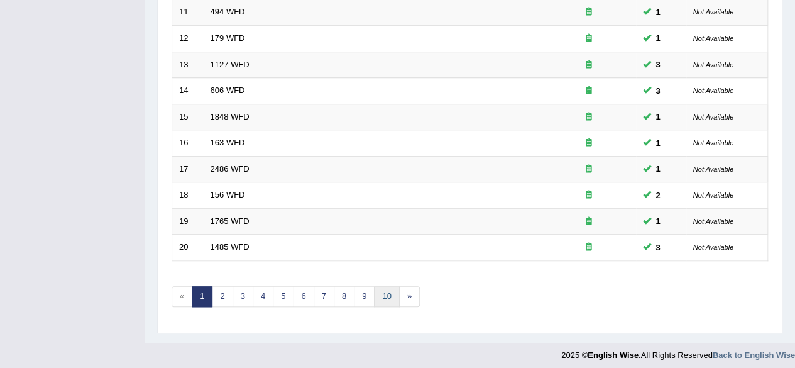
click at [382, 296] on link "10" at bounding box center [386, 296] width 25 height 21
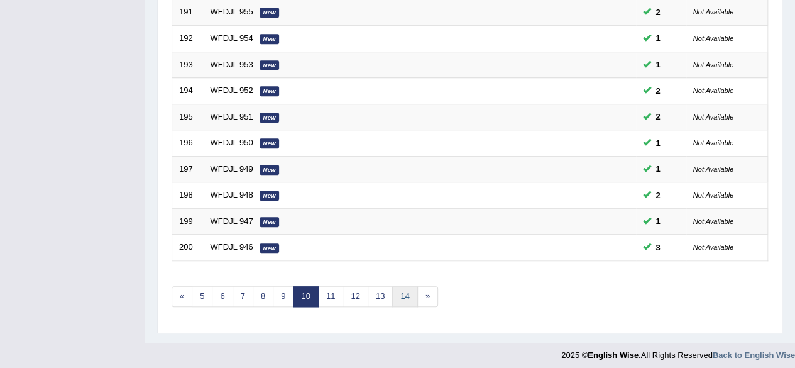
click at [404, 291] on link "14" at bounding box center [404, 296] width 25 height 21
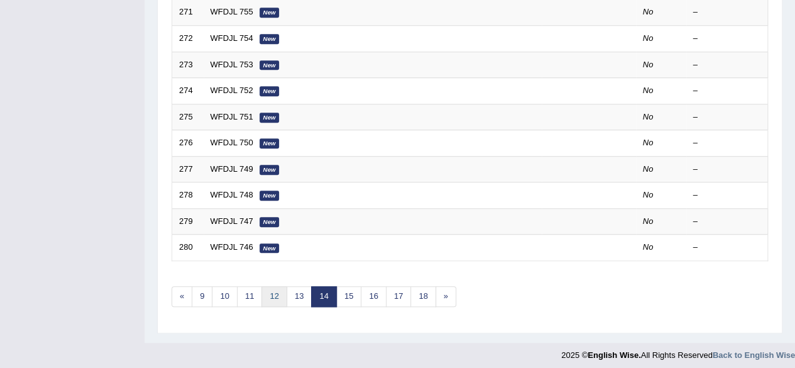
click at [265, 295] on link "12" at bounding box center [273, 296] width 25 height 21
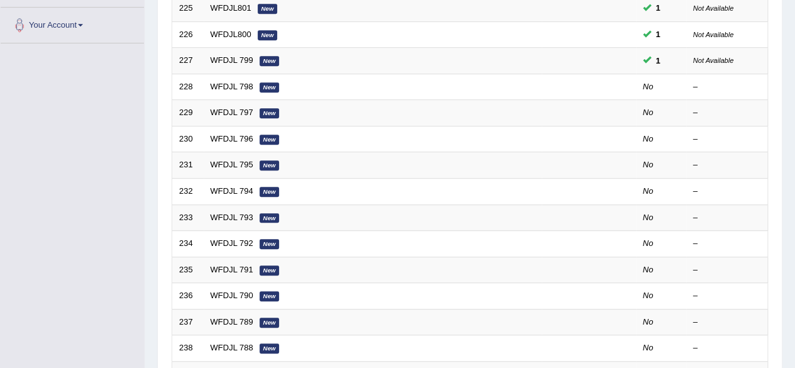
scroll to position [305, 0]
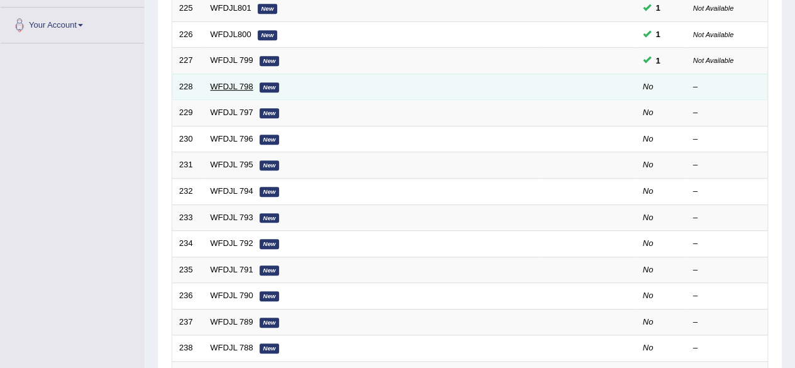
click at [244, 83] on link "WFDJL 798" at bounding box center [231, 86] width 43 height 9
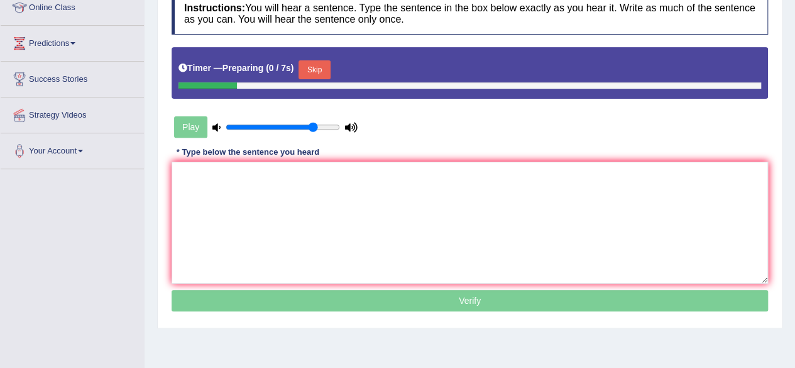
click at [471, 245] on textarea at bounding box center [470, 222] width 596 height 122
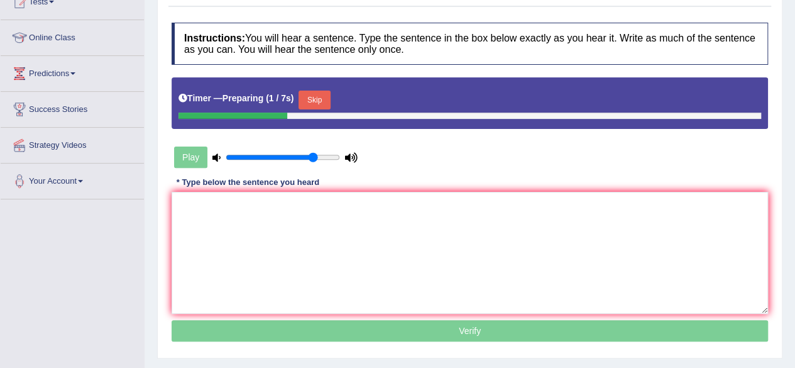
scroll to position [148, 0]
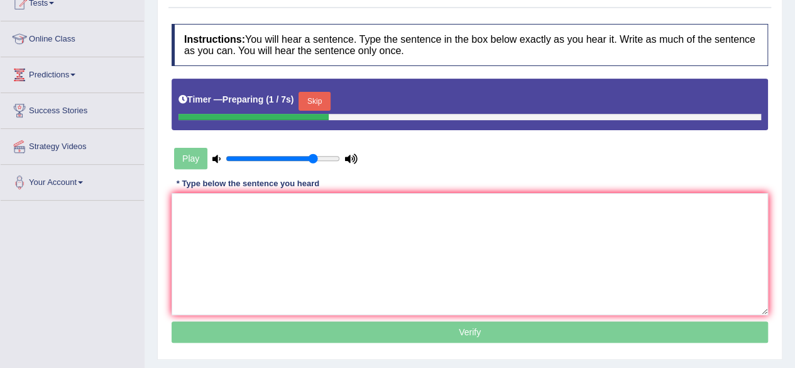
click at [471, 245] on textarea at bounding box center [470, 254] width 596 height 122
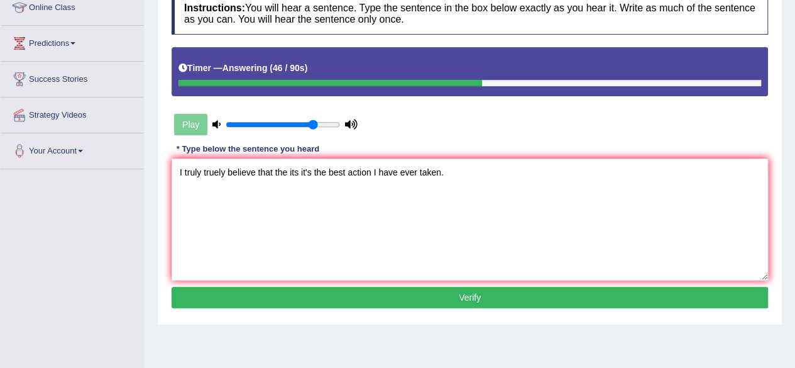
scroll to position [180, 0]
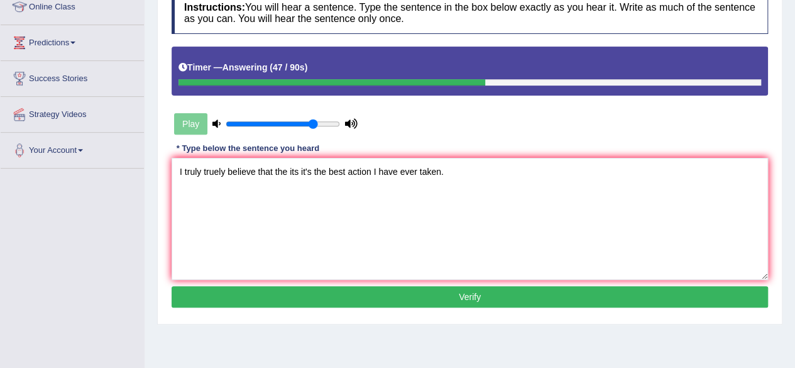
type textarea "I truly truely believe that the its it's the best action I have ever taken."
click at [331, 295] on button "Verify" at bounding box center [470, 296] width 596 height 21
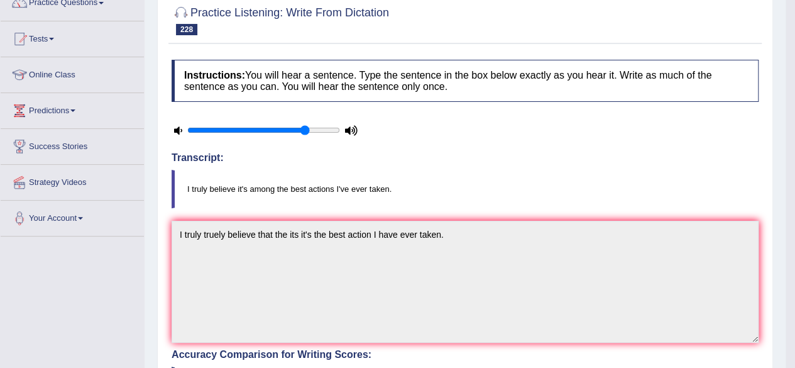
scroll to position [0, 0]
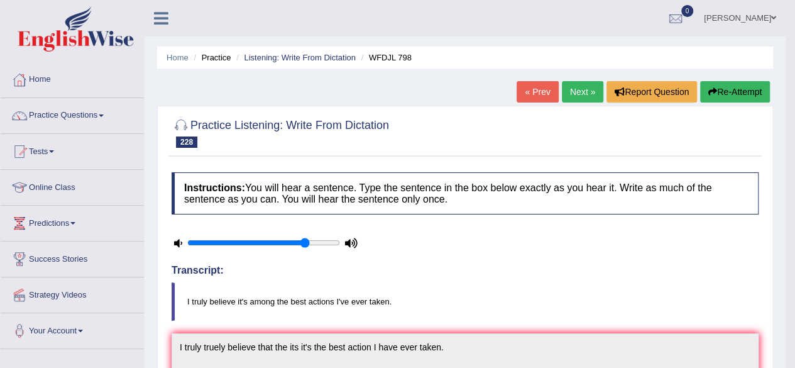
click at [719, 93] on button "Re-Attempt" at bounding box center [735, 91] width 70 height 21
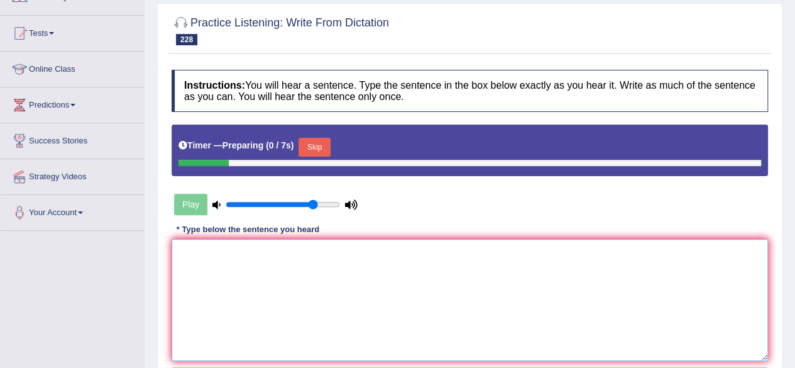
click at [348, 323] on textarea at bounding box center [470, 300] width 596 height 122
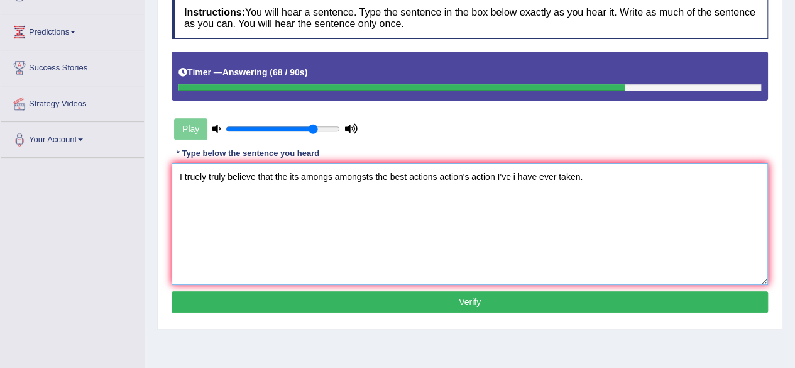
scroll to position [192, 0]
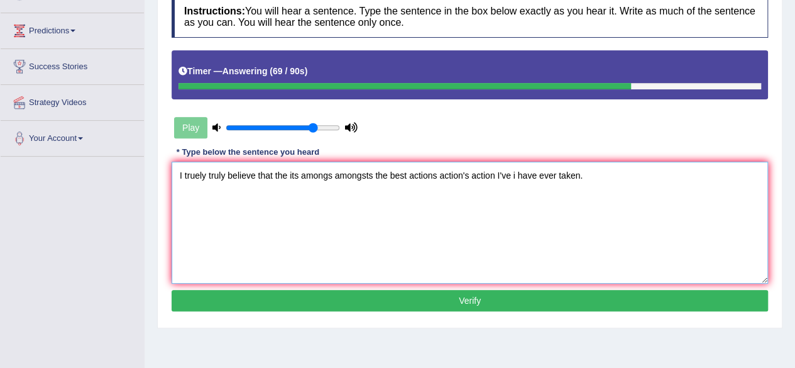
type textarea "I truely truly believe that the its amongs amongsts the best actions action's a…"
click at [364, 296] on button "Verify" at bounding box center [470, 300] width 596 height 21
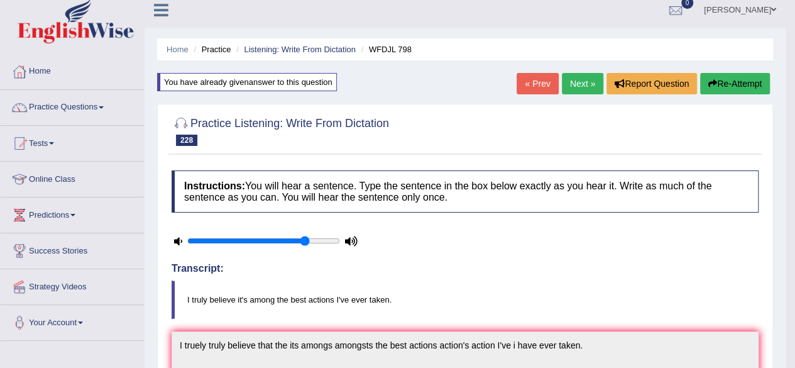
scroll to position [0, 0]
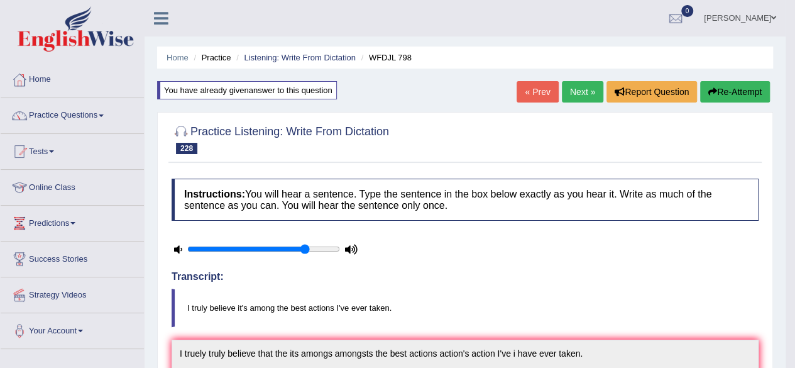
click at [563, 84] on link "Next »" at bounding box center [582, 91] width 41 height 21
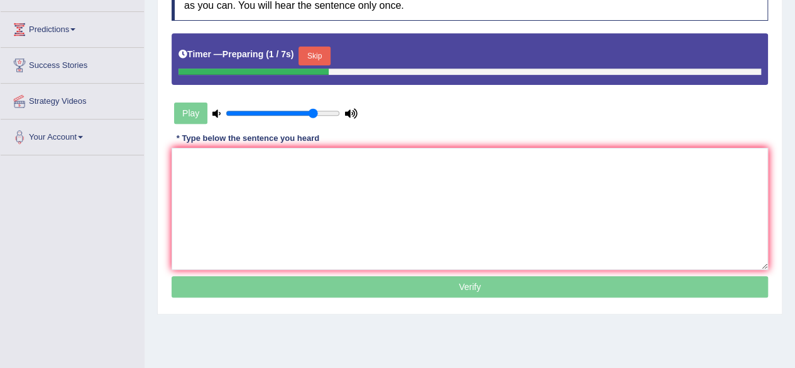
scroll to position [195, 0]
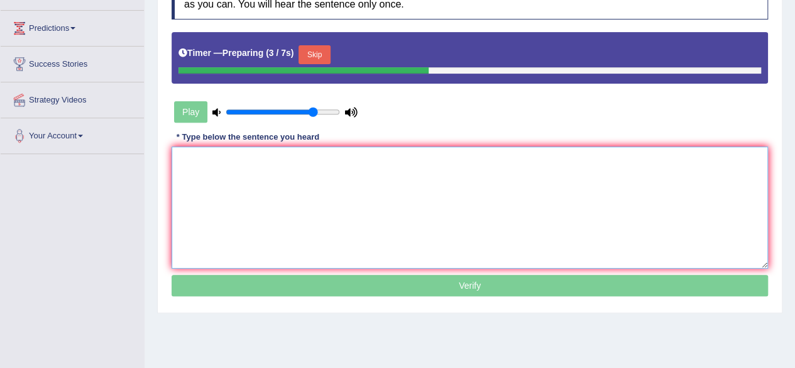
click at [354, 226] on textarea at bounding box center [470, 207] width 596 height 122
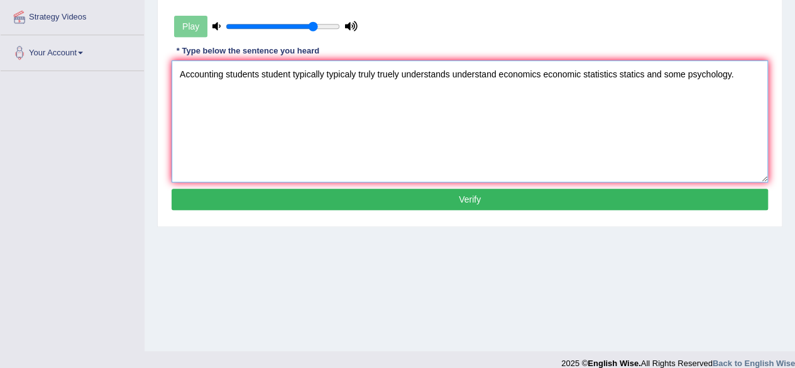
scroll to position [292, 0]
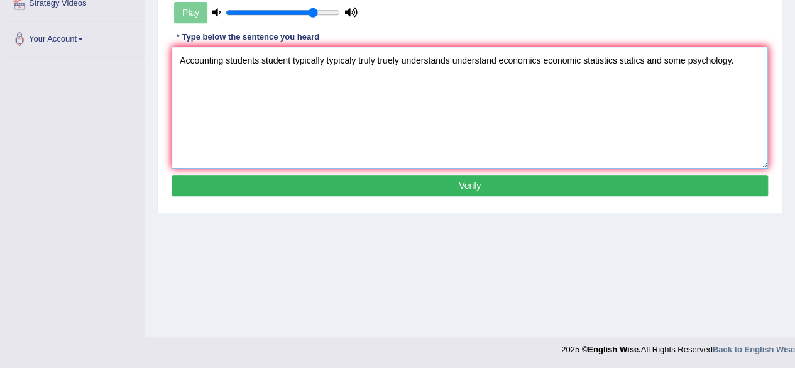
type textarea "Accounting students student typically typicaly truly truely understands underst…"
click at [455, 178] on button "Verify" at bounding box center [470, 185] width 596 height 21
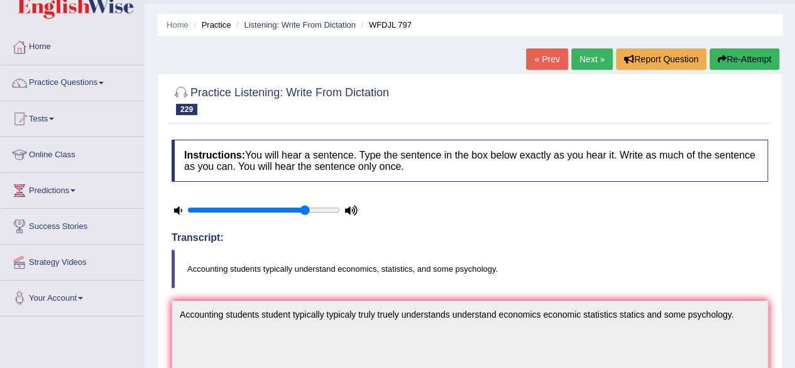
scroll to position [28, 0]
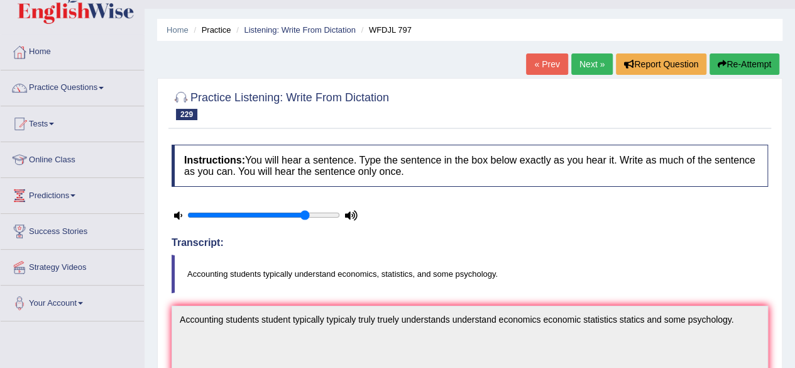
click at [584, 58] on link "Next »" at bounding box center [591, 63] width 41 height 21
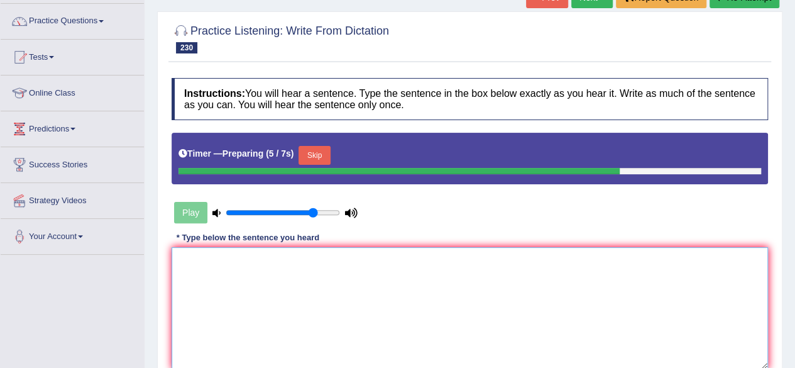
click at [349, 278] on textarea at bounding box center [470, 308] width 596 height 122
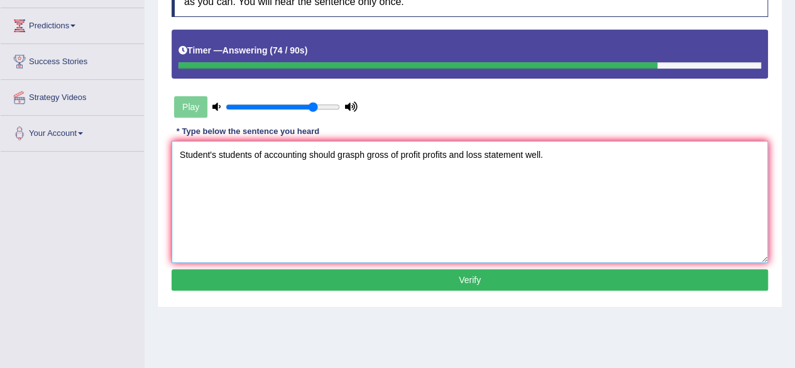
scroll to position [198, 0]
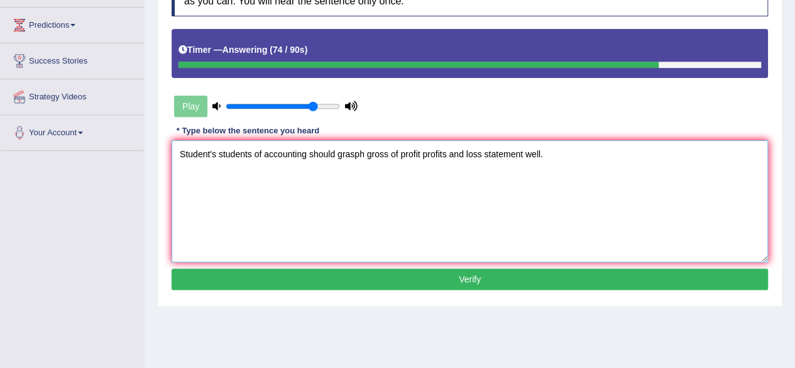
type textarea "Student's students of accounting should grasph gross of profit profits and loss…"
click at [341, 275] on button "Verify" at bounding box center [470, 278] width 596 height 21
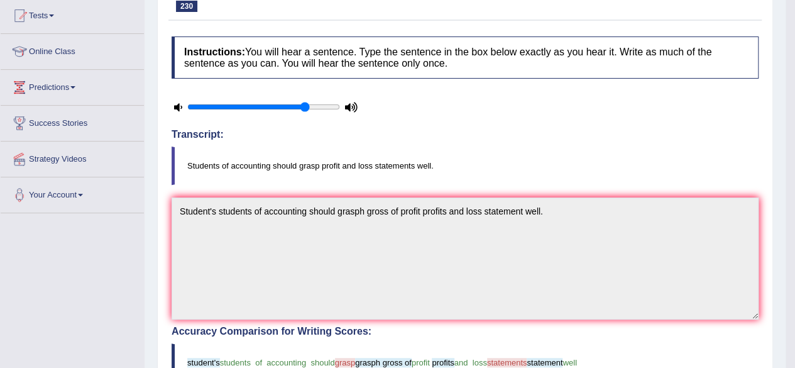
scroll to position [0, 0]
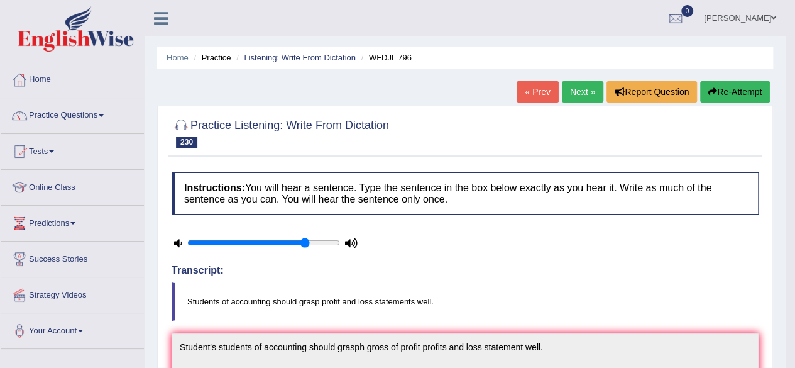
click at [724, 92] on button "Re-Attempt" at bounding box center [735, 91] width 70 height 21
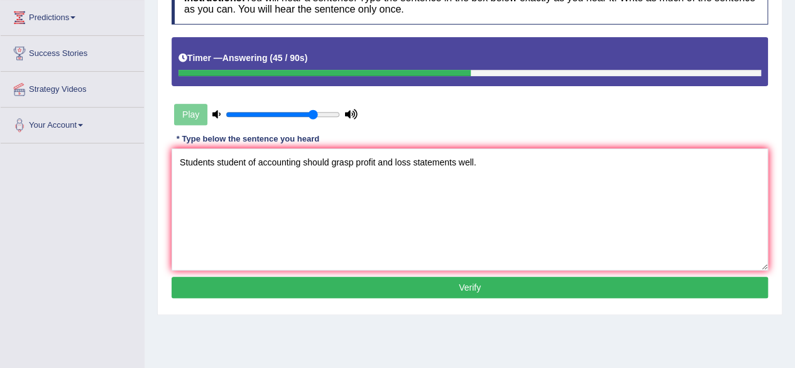
scroll to position [208, 0]
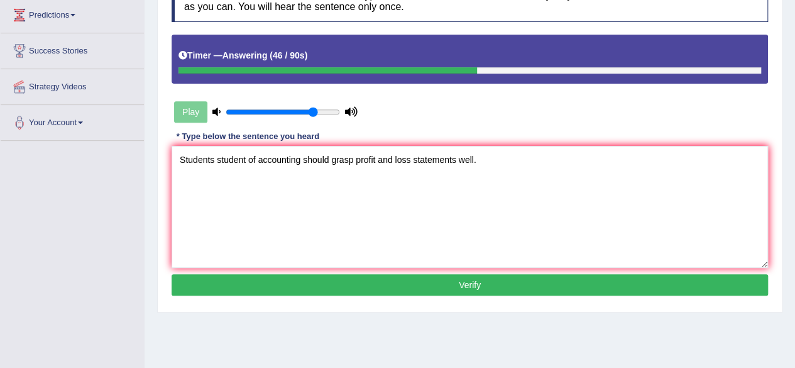
type textarea "Students student of accounting should grasp profit and loss statements well."
click at [325, 283] on button "Verify" at bounding box center [470, 284] width 596 height 21
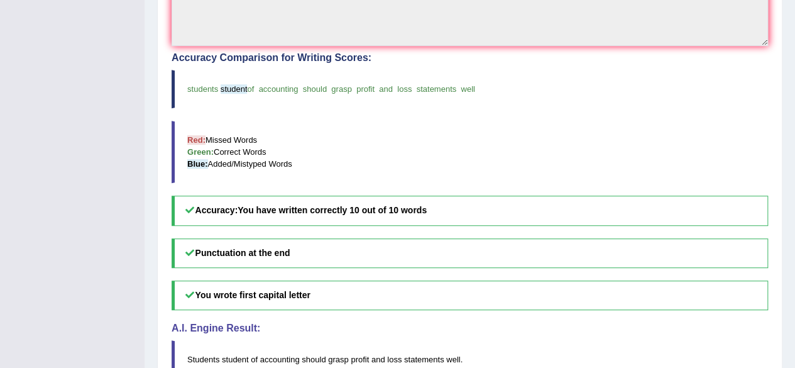
scroll to position [0, 0]
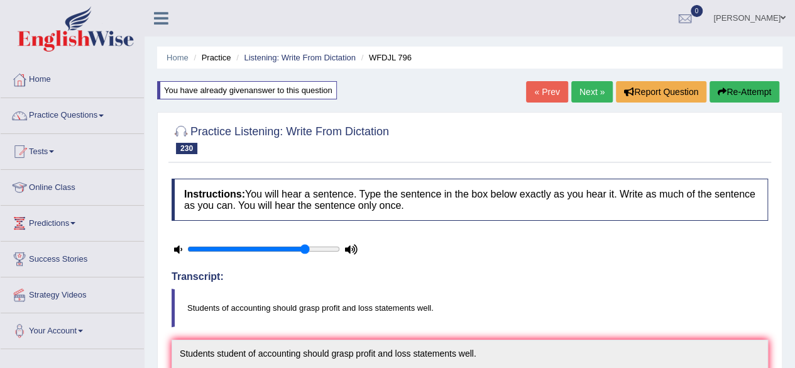
click at [578, 86] on link "Next »" at bounding box center [591, 91] width 41 height 21
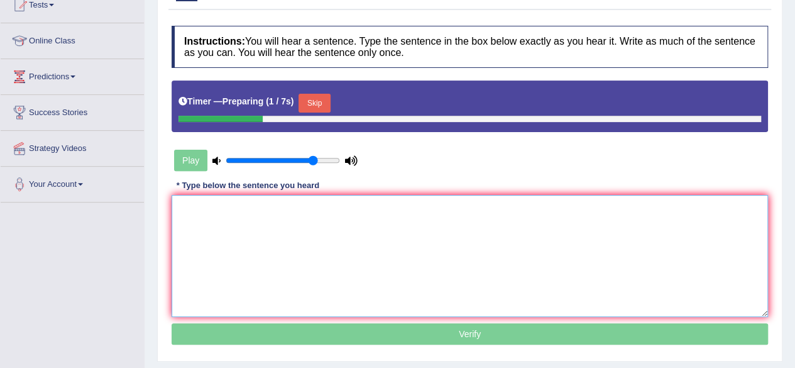
click at [332, 241] on textarea at bounding box center [470, 256] width 596 height 122
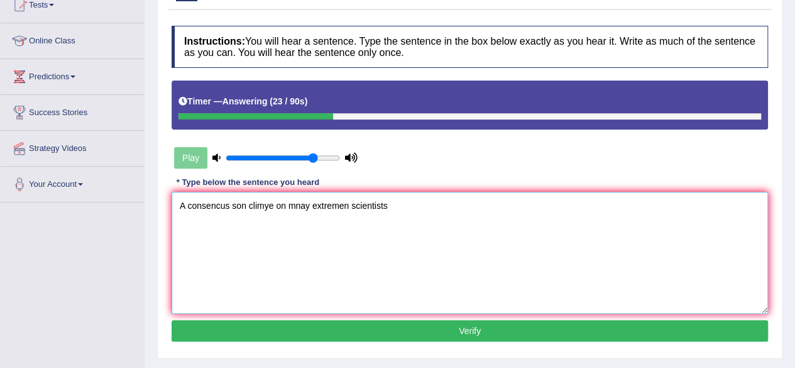
click at [232, 207] on textarea "A consencus son climye on mnay extremen scientists" at bounding box center [470, 253] width 596 height 122
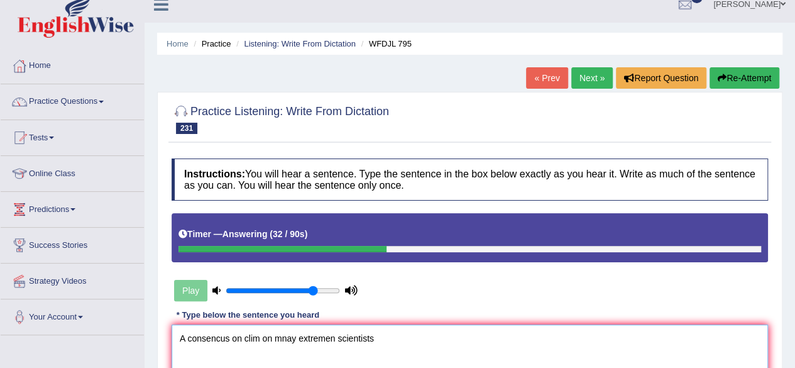
scroll to position [13, 0]
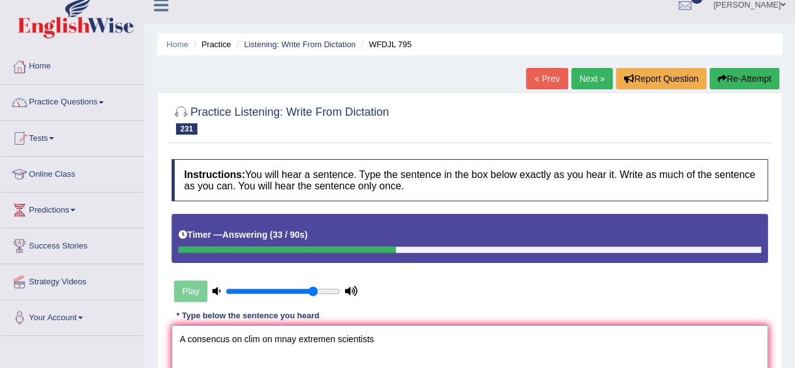
type textarea "A consencus on clim on mnay extremen scientists"
click at [718, 77] on icon "button" at bounding box center [722, 78] width 9 height 9
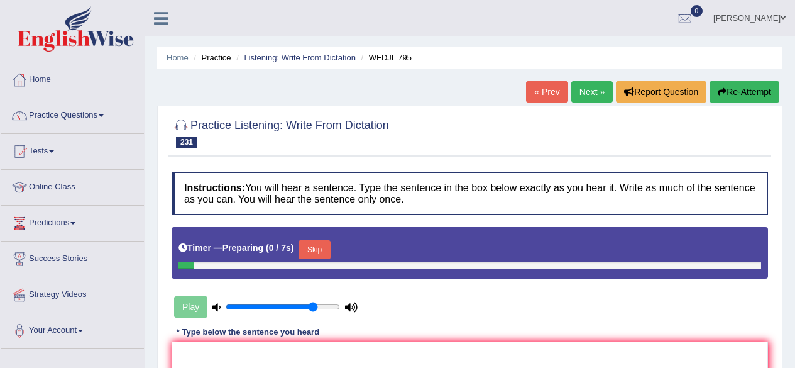
scroll to position [13, 0]
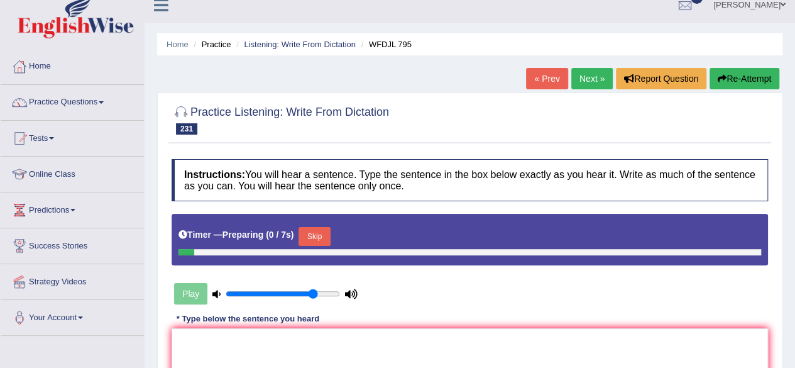
click at [347, 322] on div "Instructions: You will hear a sentence. Type the sentence in the box below exac…" at bounding box center [469, 320] width 603 height 335
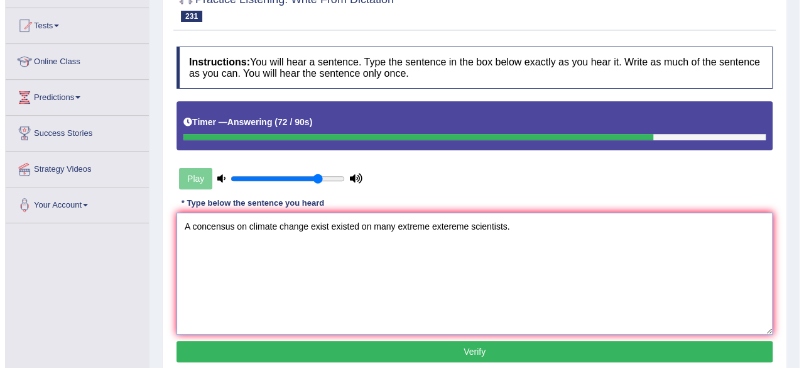
scroll to position [129, 0]
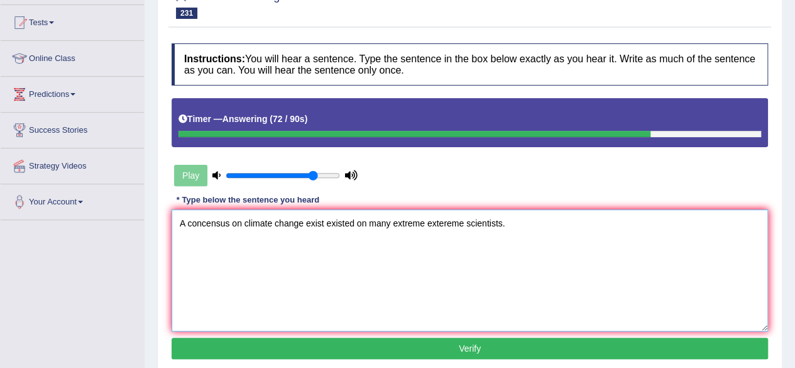
type textarea "A concensus on climate change exist existed on many extreme extereme scientists."
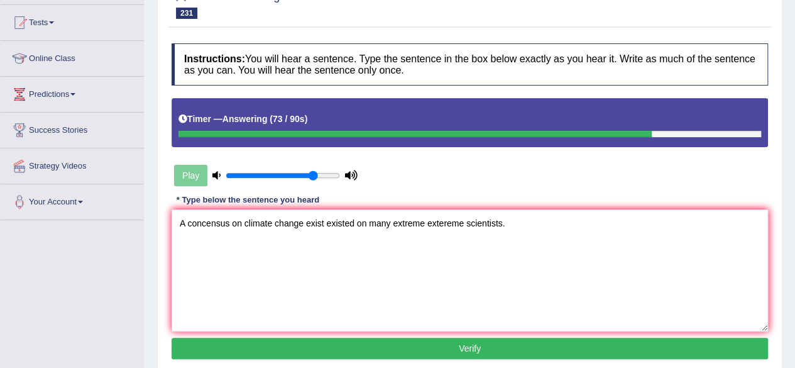
click at [332, 351] on button "Verify" at bounding box center [470, 347] width 596 height 21
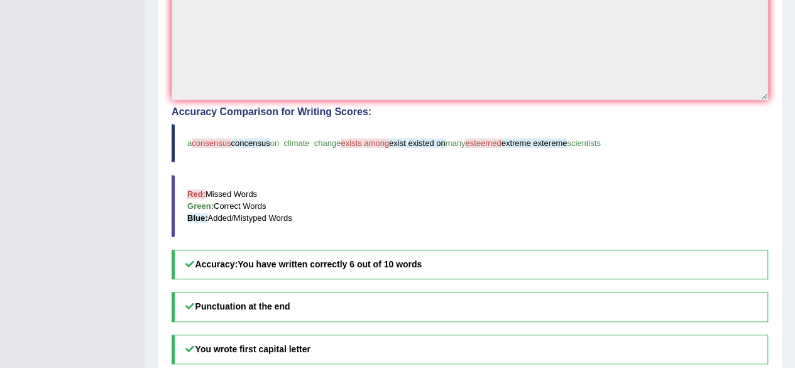
scroll to position [356, 0]
click at [332, 348] on h5 "You wrote first capital letter" at bounding box center [470, 349] width 596 height 30
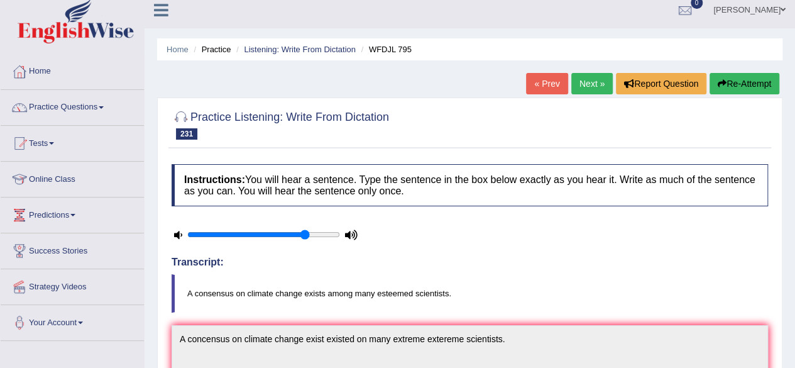
scroll to position [0, 0]
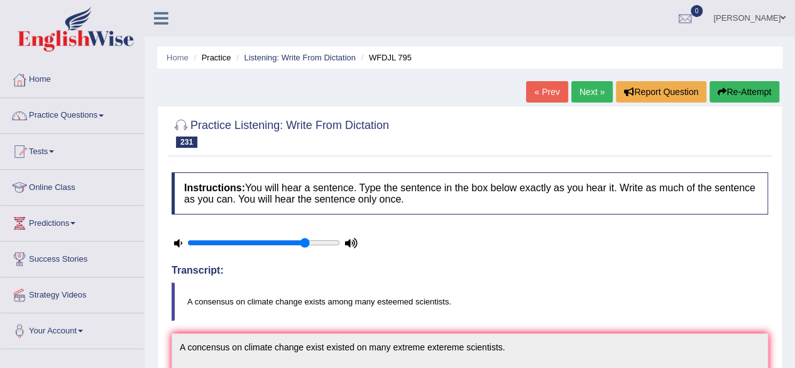
click at [723, 82] on button "Re-Attempt" at bounding box center [744, 91] width 70 height 21
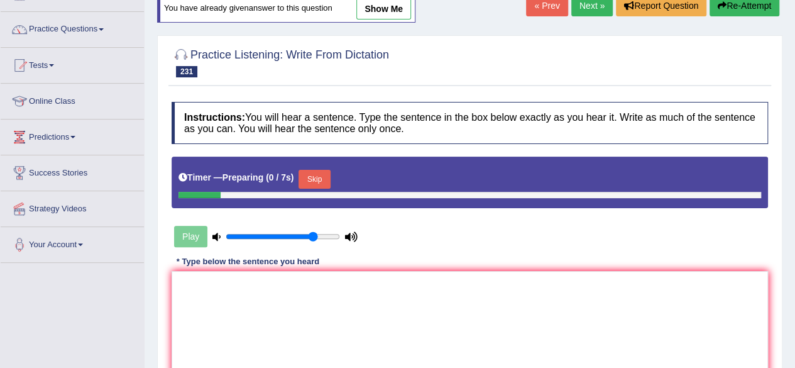
scroll to position [87, 0]
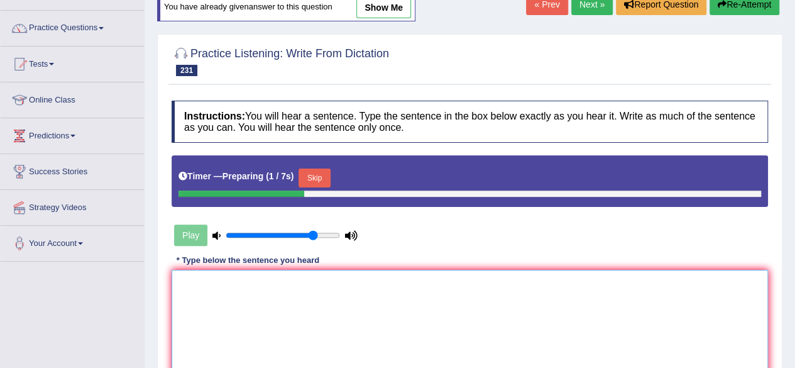
click at [254, 282] on textarea at bounding box center [470, 331] width 596 height 122
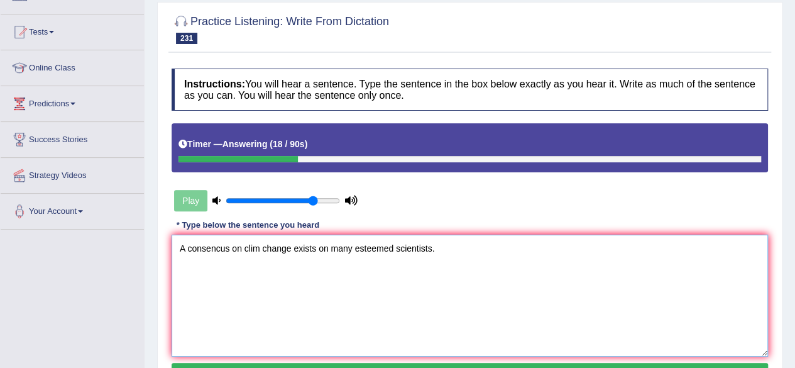
scroll to position [108, 0]
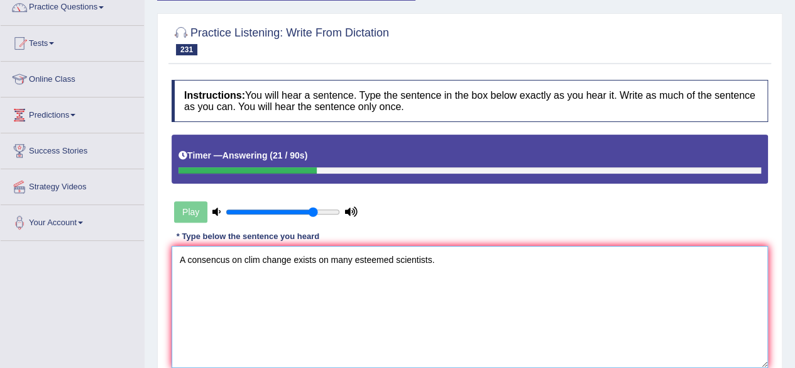
click at [209, 260] on textarea "A consencus on clim change exists on many esteemed scientists." at bounding box center [470, 307] width 596 height 122
click at [223, 258] on textarea "A consecus on clim change exists on many esteemed scientists." at bounding box center [470, 307] width 596 height 122
click at [211, 265] on textarea "A consecus on clim change exists on many esteemed scientists." at bounding box center [470, 307] width 596 height 122
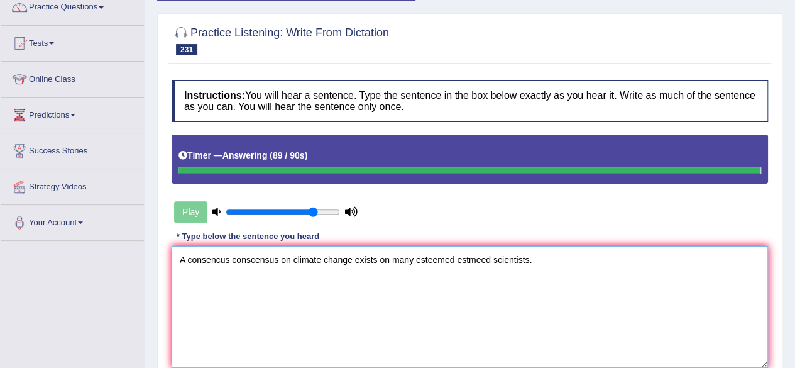
type textarea "A consencus conscensus on climate change exists on many esteemed estmeed scient…"
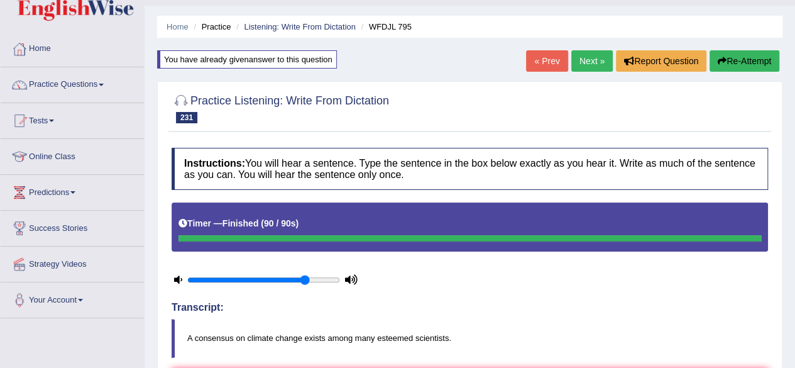
scroll to position [0, 0]
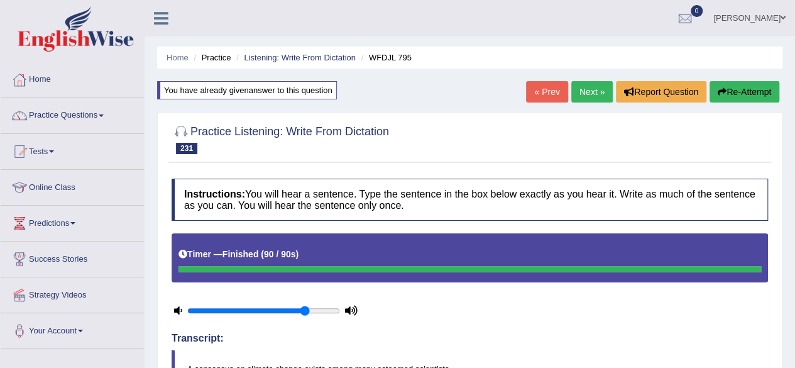
click at [581, 85] on link "Next »" at bounding box center [591, 91] width 41 height 21
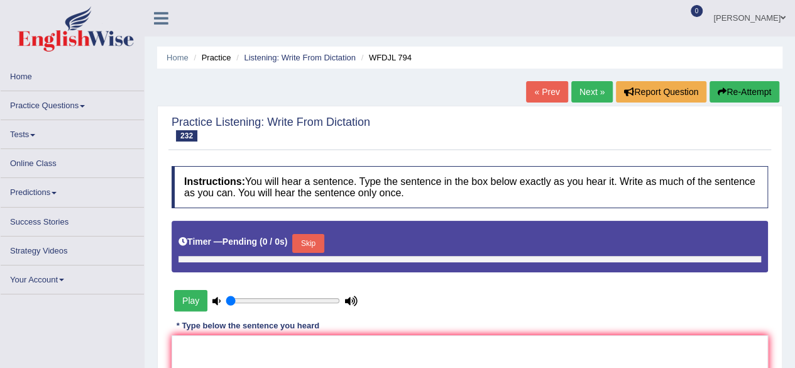
type input "0.8"
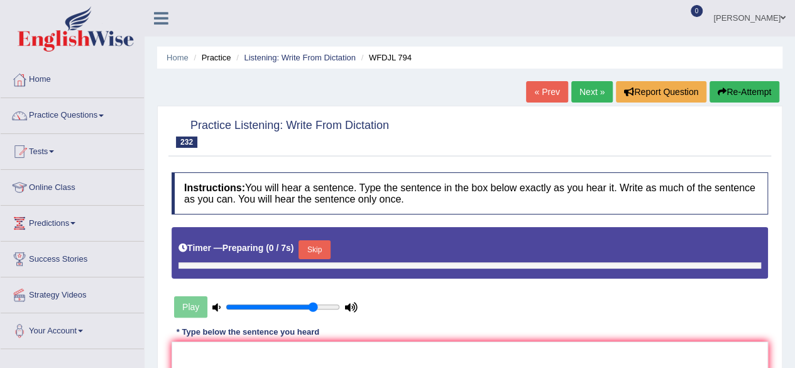
scroll to position [102, 0]
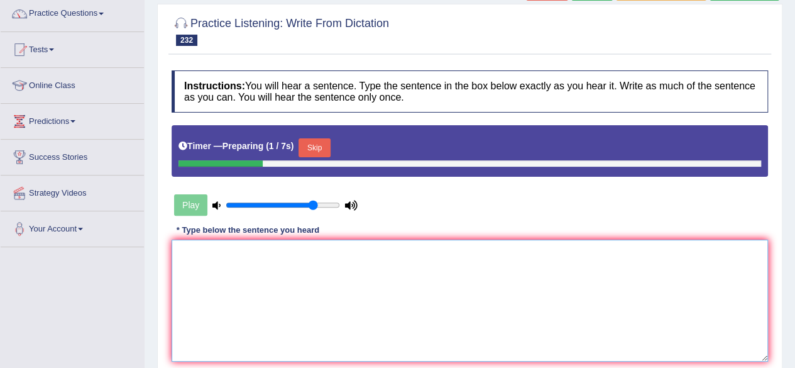
click at [338, 246] on textarea at bounding box center [470, 300] width 596 height 122
click at [314, 144] on button "Skip" at bounding box center [313, 147] width 31 height 19
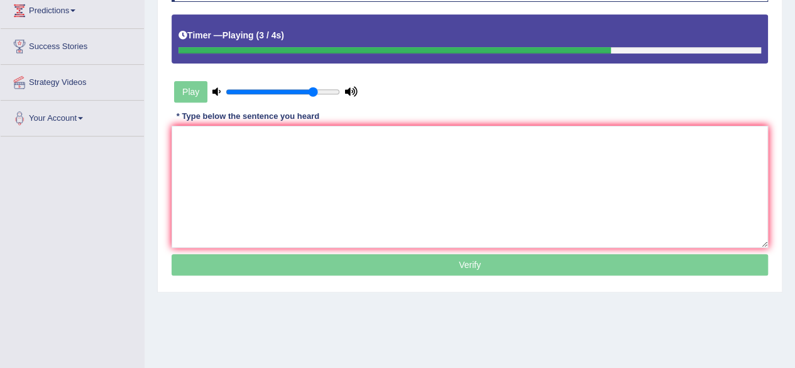
scroll to position [211, 0]
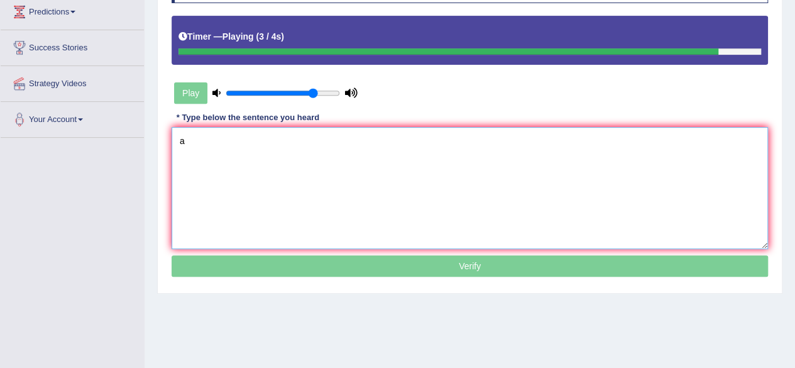
click at [307, 157] on textarea "a" at bounding box center [470, 188] width 596 height 122
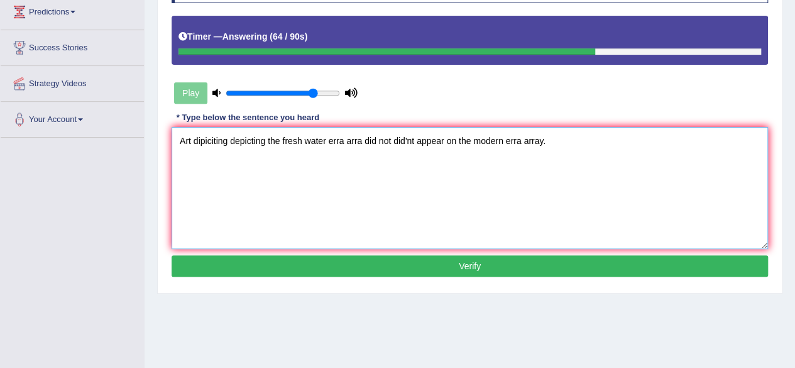
scroll to position [292, 0]
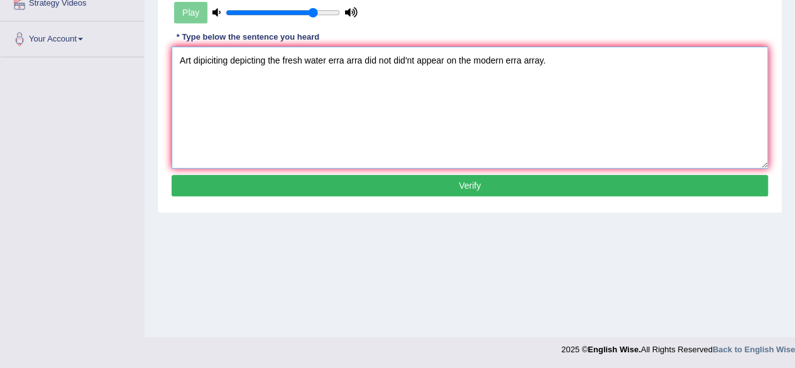
type textarea "Art dipiciting depicting the fresh water erra arra did not did'nt appear on the…"
click at [300, 185] on button "Verify" at bounding box center [470, 185] width 596 height 21
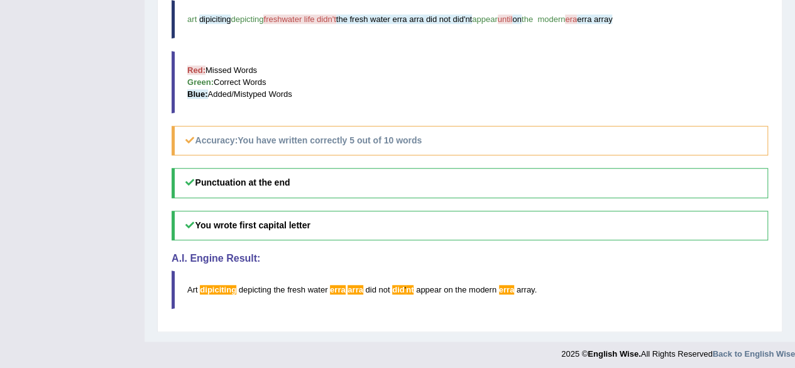
scroll to position [0, 0]
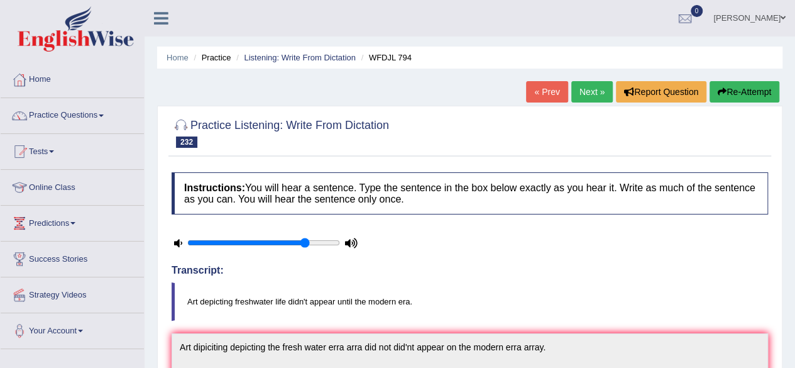
click at [729, 89] on button "Re-Attempt" at bounding box center [744, 91] width 70 height 21
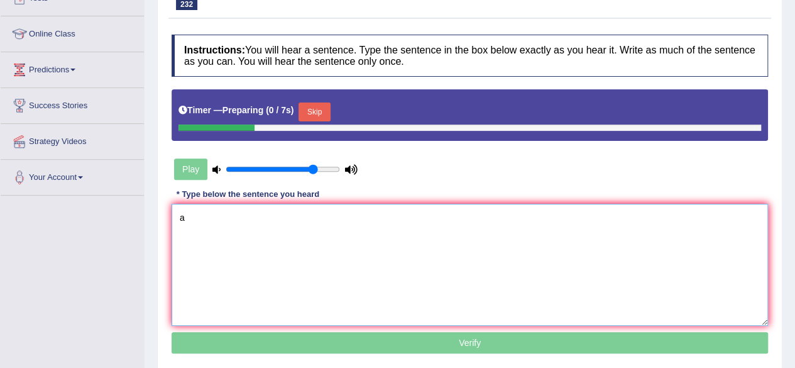
click at [383, 210] on textarea "a" at bounding box center [470, 265] width 596 height 122
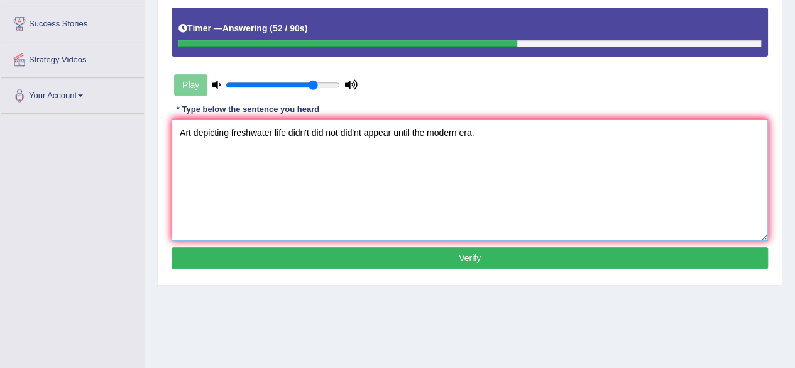
scroll to position [292, 0]
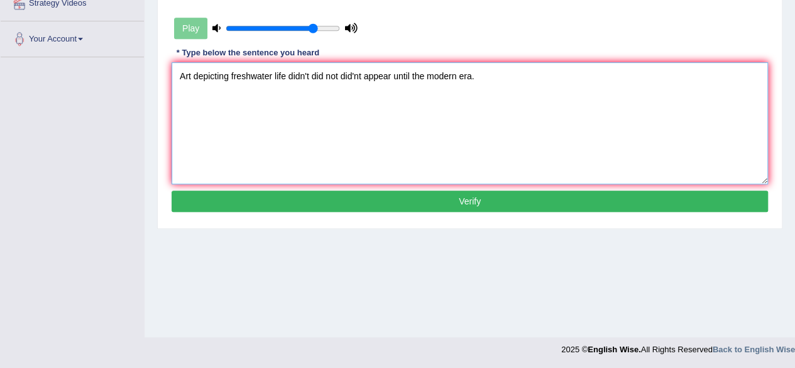
type textarea "Art depicting freshwater life didn't did not did'nt appear until the modern era."
click at [392, 190] on button "Verify" at bounding box center [470, 200] width 596 height 21
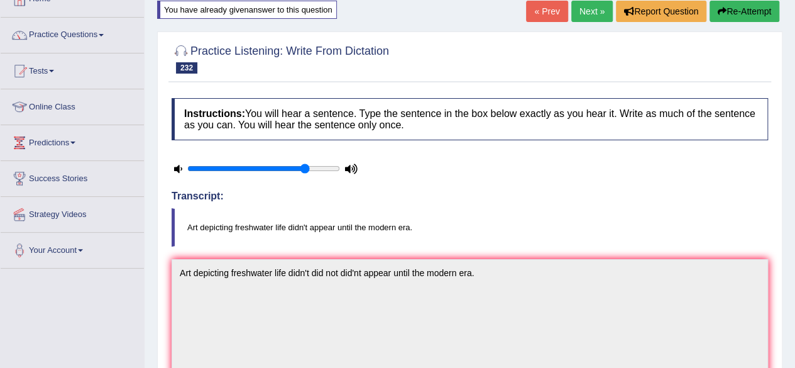
scroll to position [0, 0]
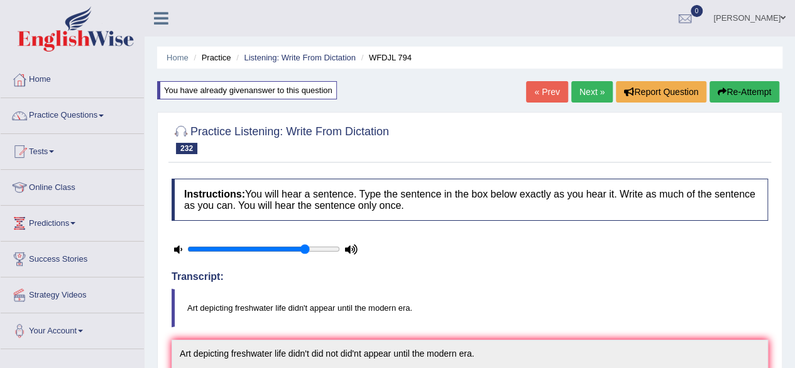
click at [583, 95] on link "Next »" at bounding box center [591, 91] width 41 height 21
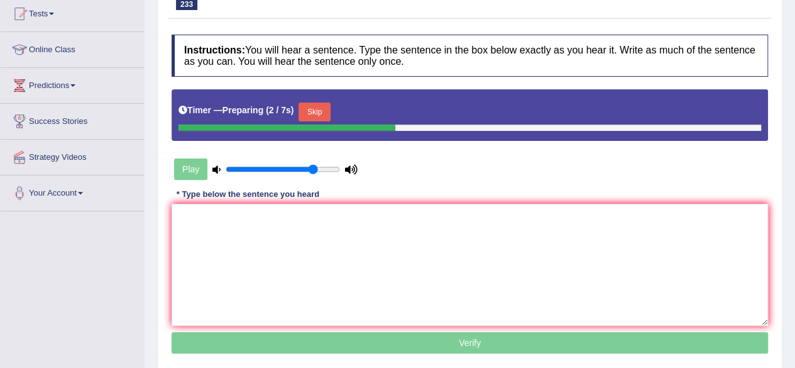
scroll to position [138, 0]
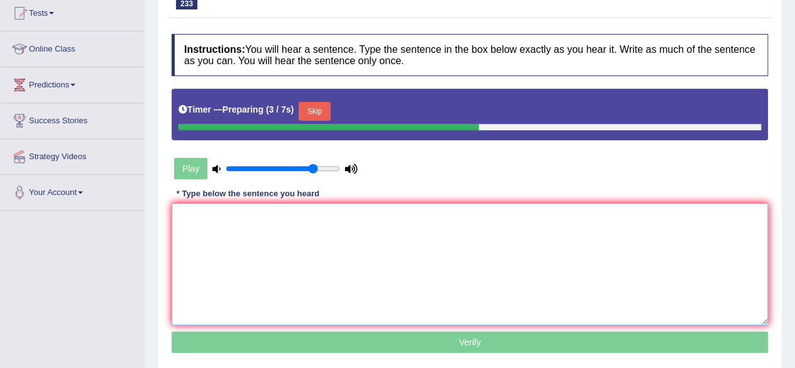
click at [415, 240] on textarea at bounding box center [470, 264] width 596 height 122
click at [321, 107] on button "Skip" at bounding box center [313, 111] width 31 height 19
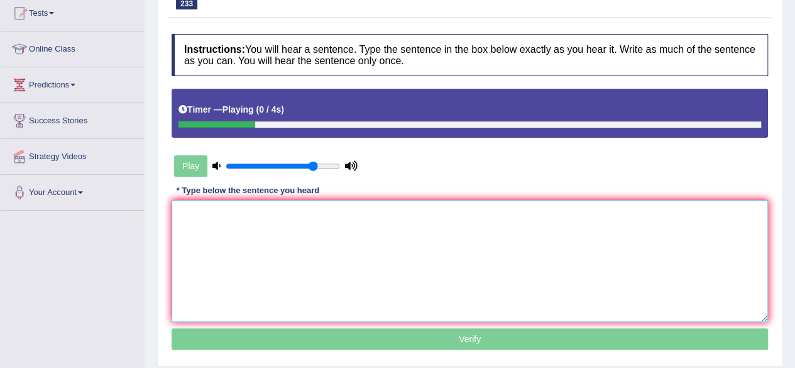
click at [359, 310] on textarea at bounding box center [470, 261] width 596 height 122
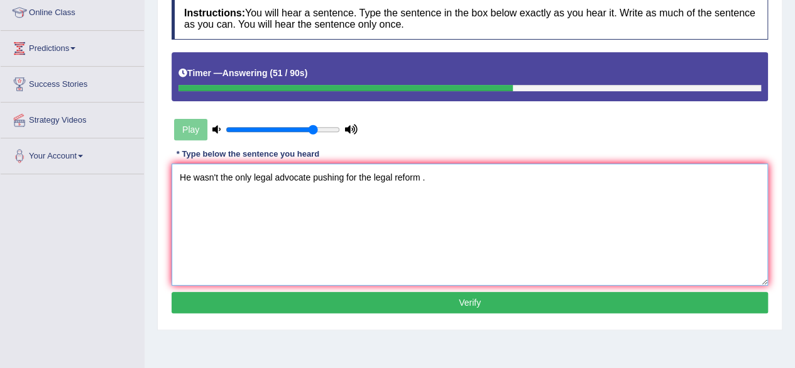
scroll to position [177, 0]
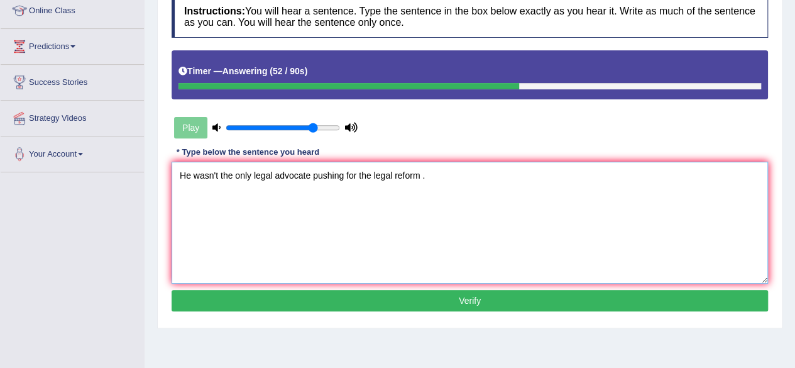
type textarea "He wasn't the only legal advocate pushing for the legal reform ."
click at [364, 286] on div "Instructions: You will hear a sentence. Type the sentence in the box below exac…" at bounding box center [469, 155] width 603 height 332
click at [363, 295] on button "Verify" at bounding box center [470, 300] width 596 height 21
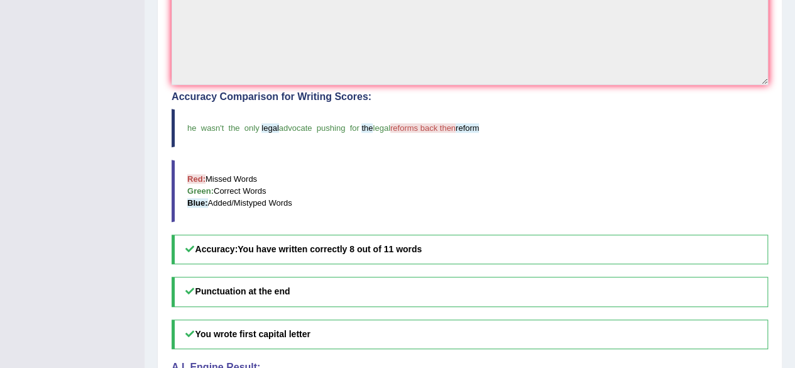
scroll to position [0, 0]
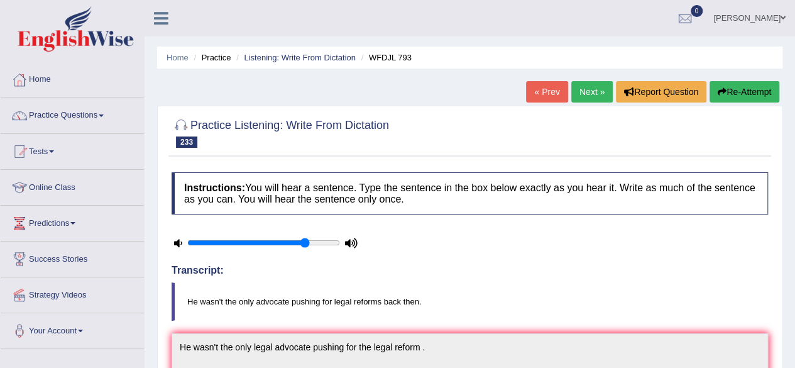
click at [580, 101] on link "Next »" at bounding box center [591, 91] width 41 height 21
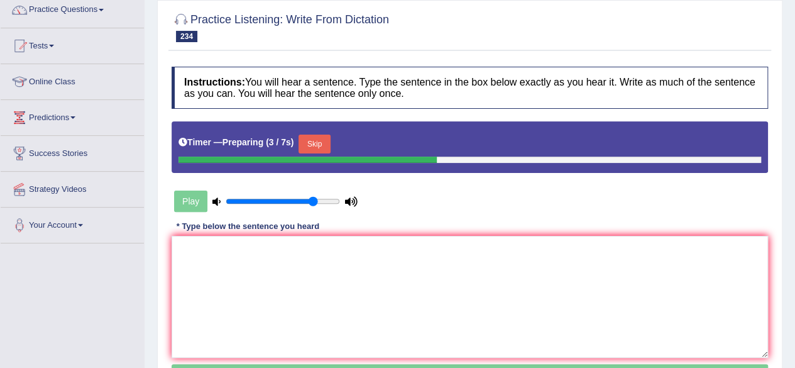
scroll to position [106, 0]
click at [322, 151] on div "Instructions: You will hear a sentence. Type the sentence in the box below exac…" at bounding box center [469, 227] width 603 height 335
click at [322, 151] on button "Skip" at bounding box center [313, 143] width 31 height 19
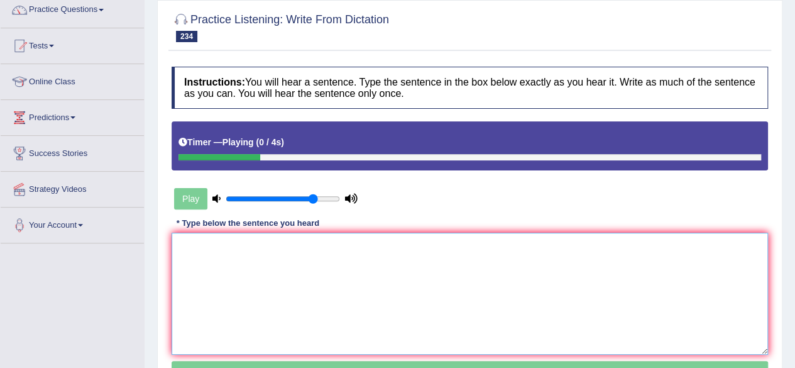
click at [299, 272] on textarea at bounding box center [470, 293] width 596 height 122
type textarea "u"
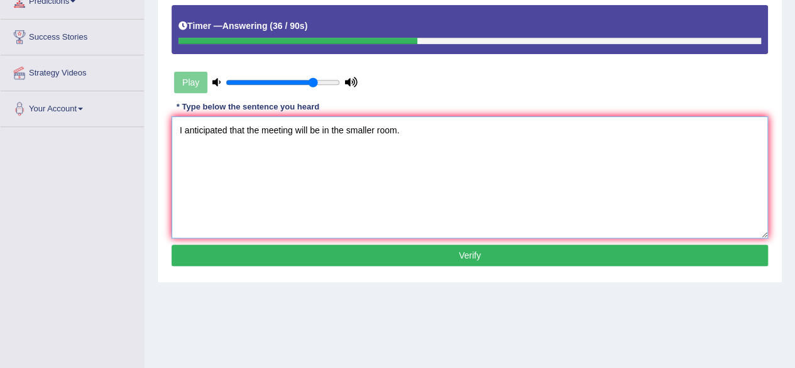
scroll to position [224, 0]
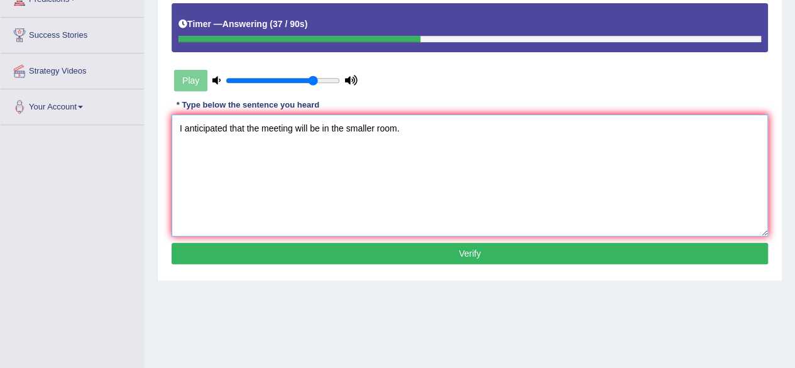
type textarea "I anticipated that the meeting will be in the smaller room."
click at [336, 247] on button "Verify" at bounding box center [470, 253] width 596 height 21
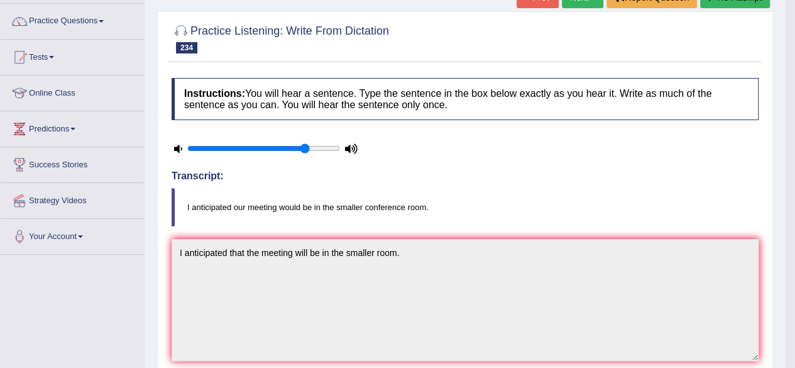
scroll to position [92, 0]
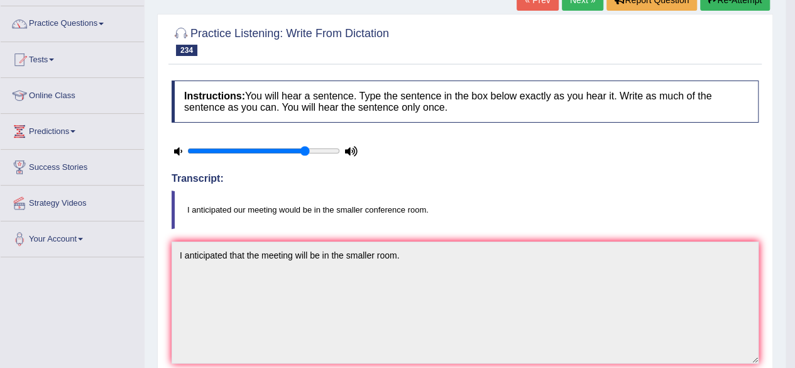
click at [729, 8] on button "Re-Attempt" at bounding box center [735, -1] width 70 height 21
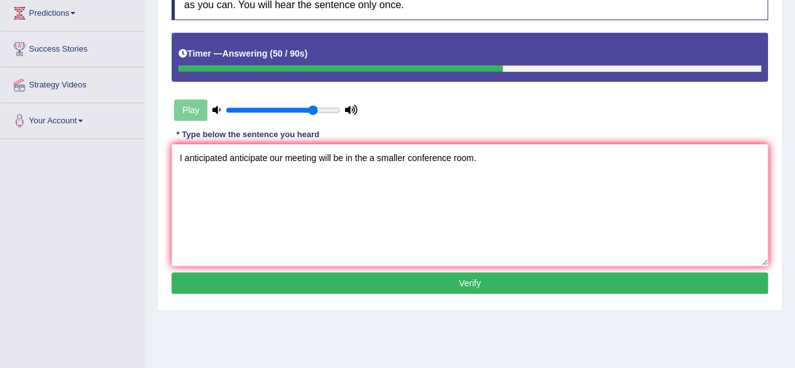
scroll to position [226, 0]
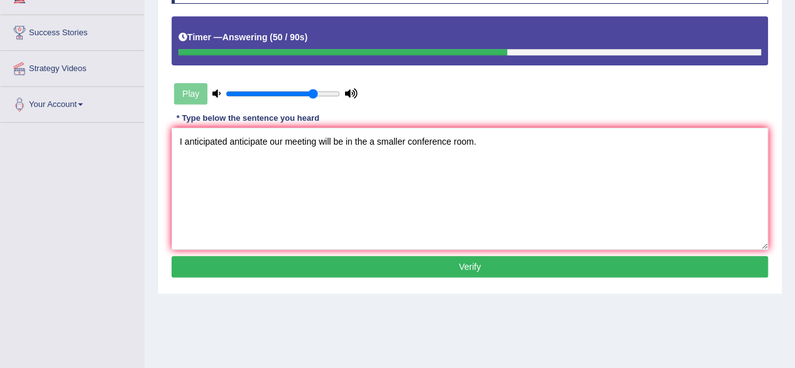
type textarea "I anticipated anticipate our meeting will be in the a smaller conference room."
click at [359, 271] on button "Verify" at bounding box center [470, 266] width 596 height 21
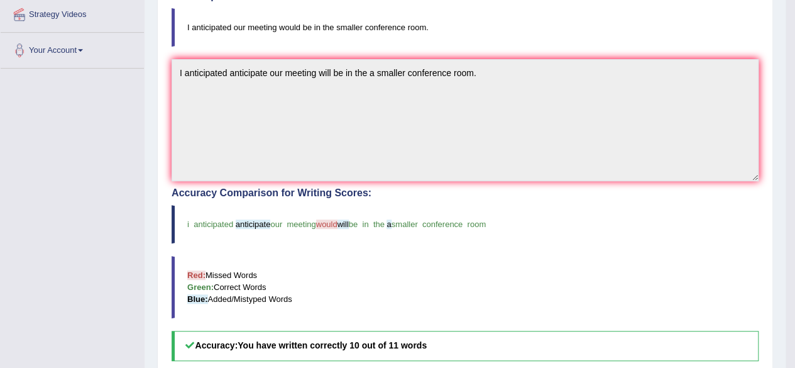
scroll to position [0, 0]
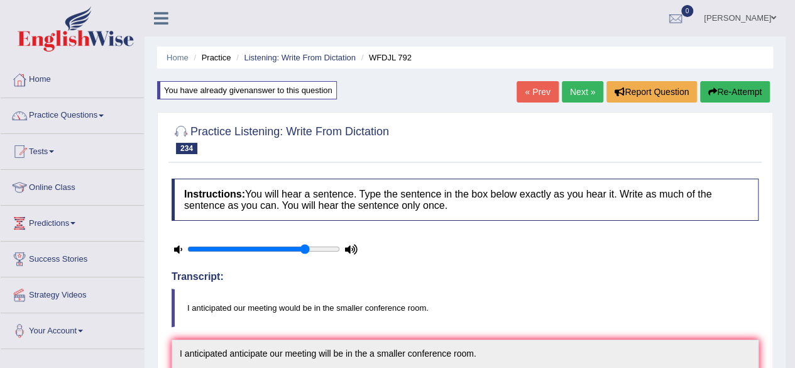
click at [579, 96] on link "Next »" at bounding box center [582, 91] width 41 height 21
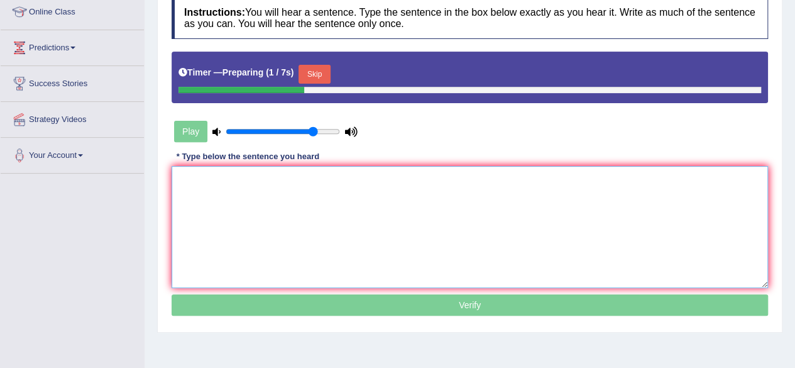
click at [398, 174] on textarea at bounding box center [470, 227] width 596 height 122
click at [320, 67] on button "Skip" at bounding box center [313, 74] width 31 height 19
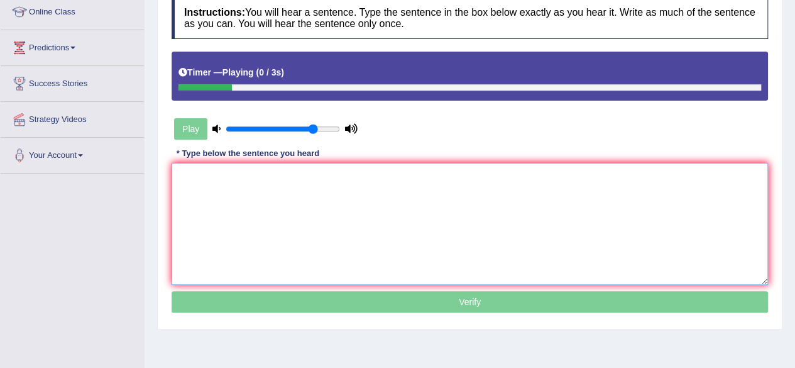
click at [314, 222] on textarea at bounding box center [470, 224] width 596 height 122
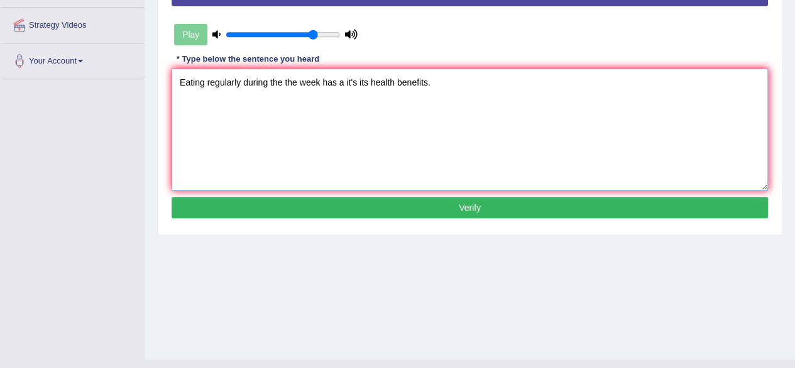
scroll to position [271, 0]
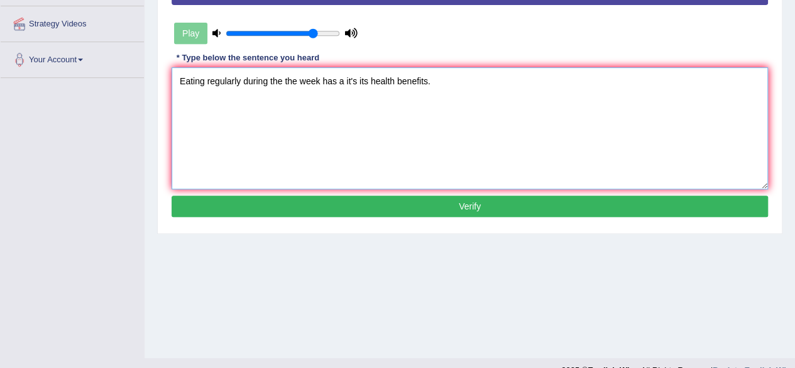
type textarea "Eating regularly during the the week has a it's its health benefits."
click at [336, 205] on button "Verify" at bounding box center [470, 205] width 596 height 21
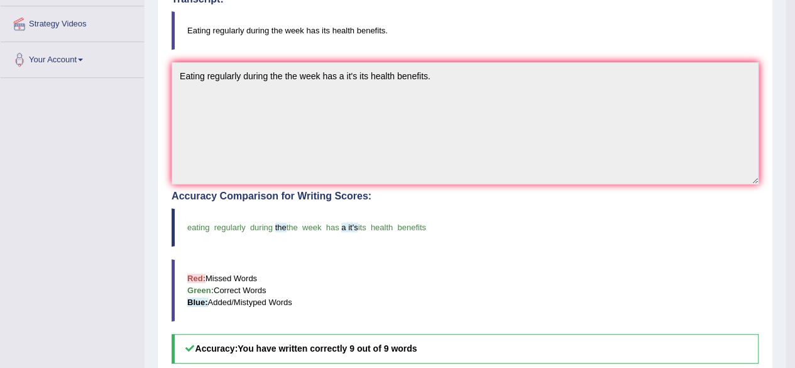
scroll to position [0, 0]
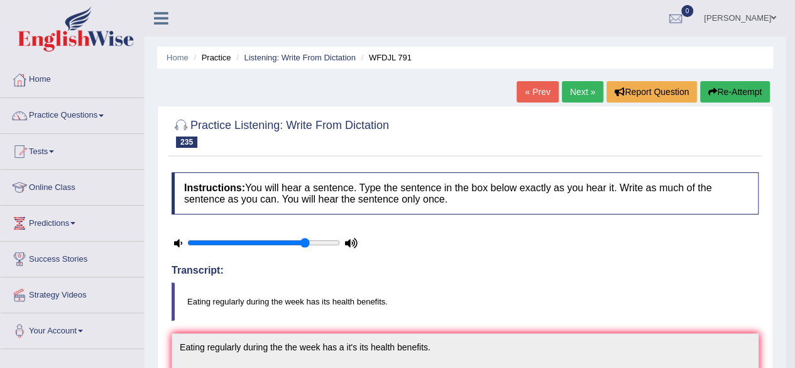
click at [593, 90] on link "Next »" at bounding box center [582, 91] width 41 height 21
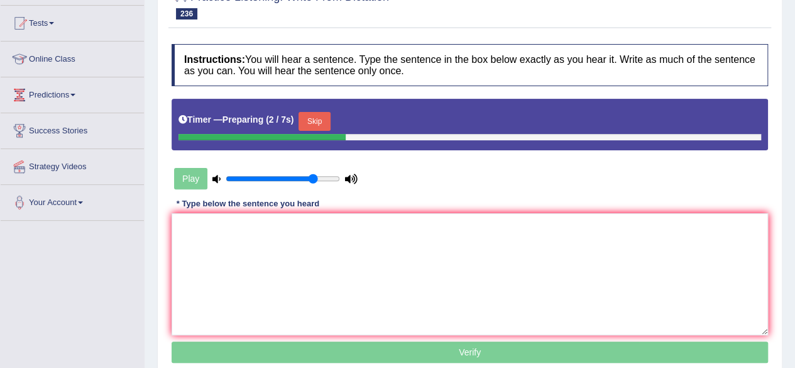
scroll to position [138, 0]
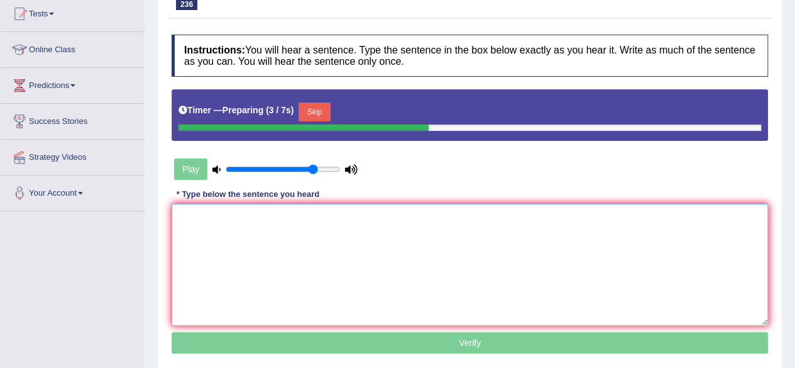
click at [406, 264] on textarea at bounding box center [470, 265] width 596 height 122
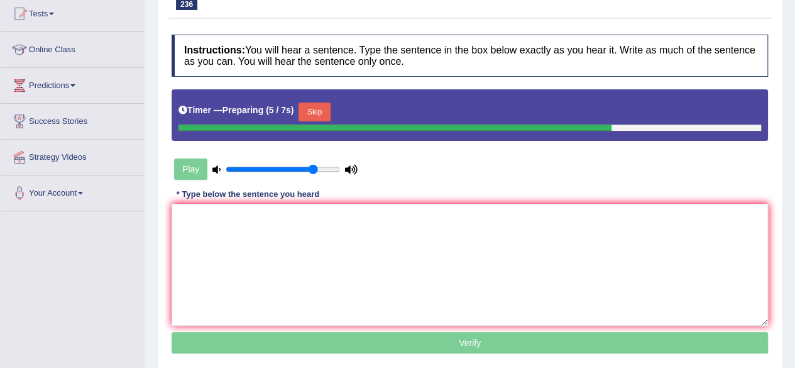
click at [312, 114] on button "Skip" at bounding box center [313, 111] width 31 height 19
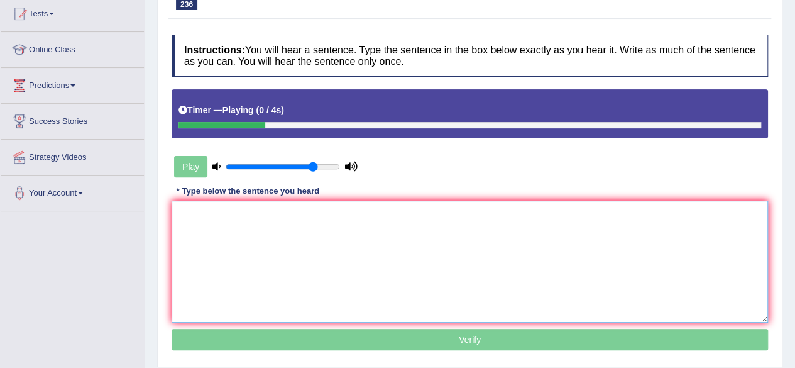
click at [302, 276] on textarea at bounding box center [470, 261] width 596 height 122
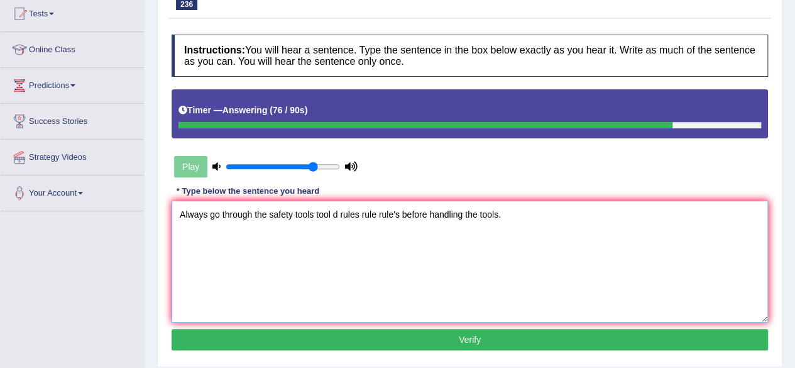
type textarea "Always go through the safety tools tool d rules rule rule's before handling the…"
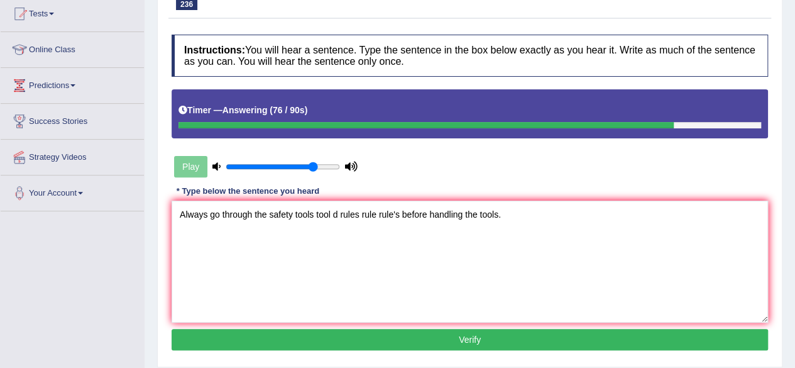
click at [315, 347] on button "Verify" at bounding box center [470, 339] width 596 height 21
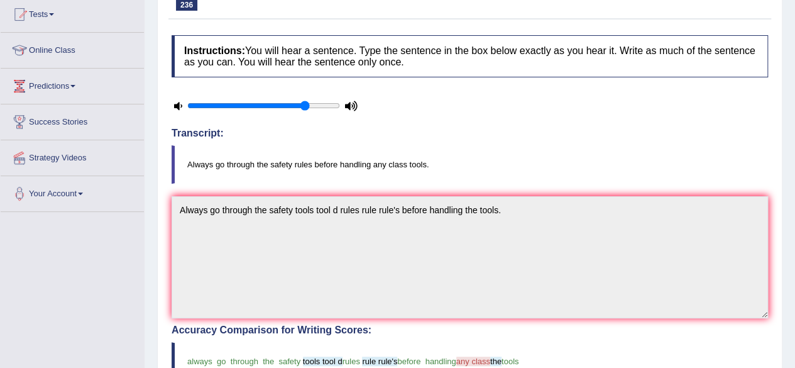
scroll to position [0, 0]
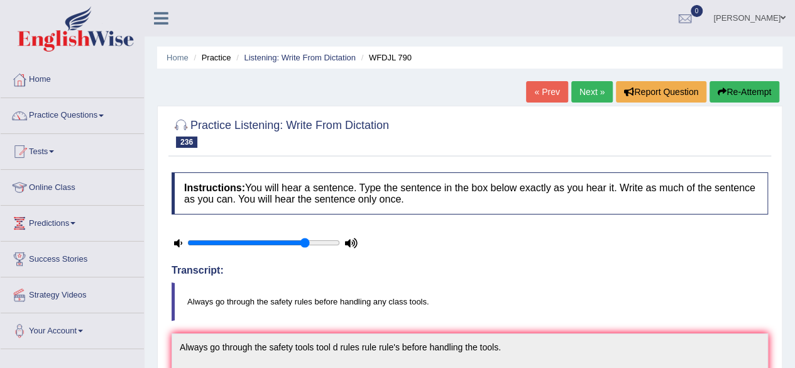
click at [589, 92] on link "Next »" at bounding box center [591, 91] width 41 height 21
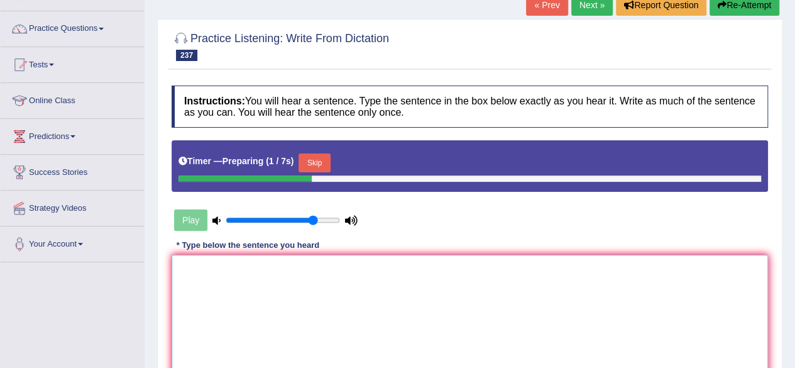
click at [345, 288] on textarea at bounding box center [470, 315] width 596 height 122
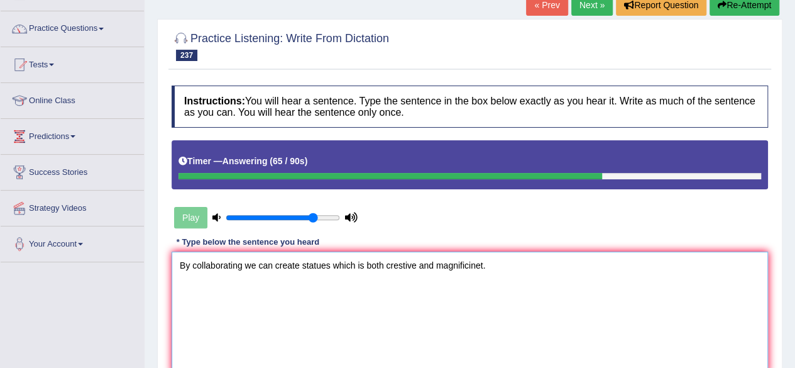
click at [401, 264] on textarea "By collaborating we can create statues which is both crestive and magnificinet." at bounding box center [470, 312] width 596 height 122
click at [328, 267] on textarea "By collaborating we can create statues which is both creative and magnificinet." at bounding box center [470, 312] width 596 height 122
type textarea "By collaborating we can create statues statue which is both creative and magnif…"
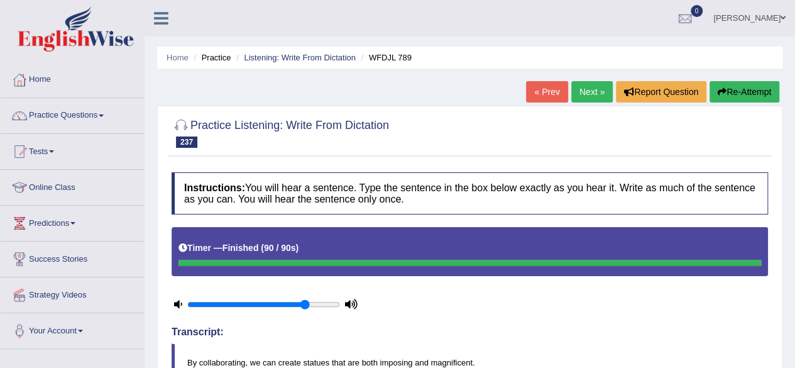
click at [727, 88] on button "Re-Attempt" at bounding box center [744, 91] width 70 height 21
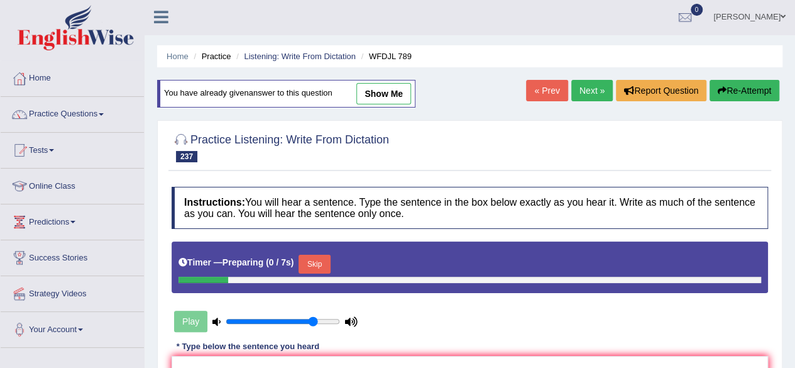
scroll to position [121, 0]
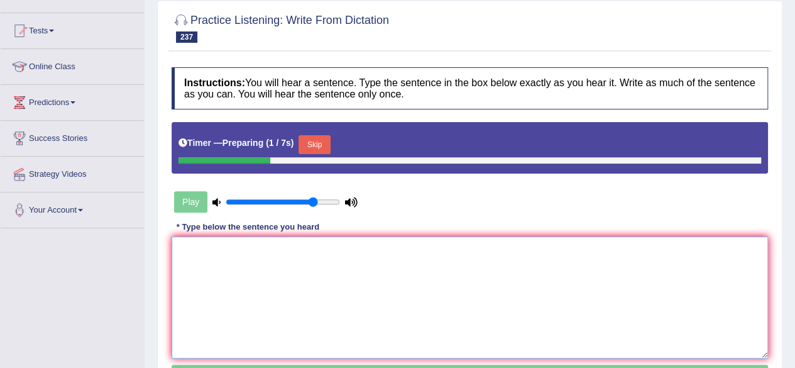
click at [359, 303] on textarea at bounding box center [470, 297] width 596 height 122
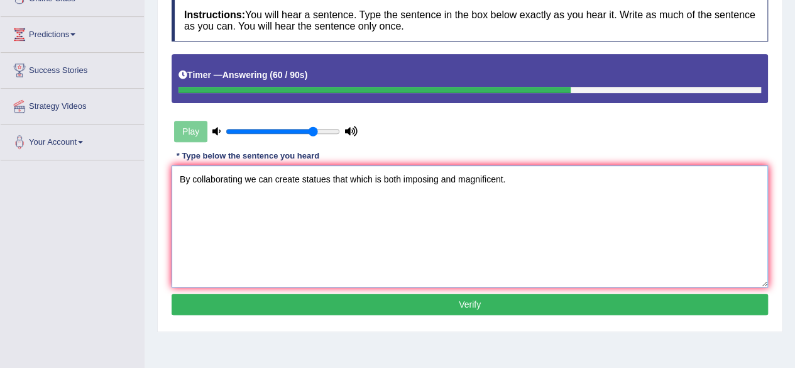
scroll to position [190, 0]
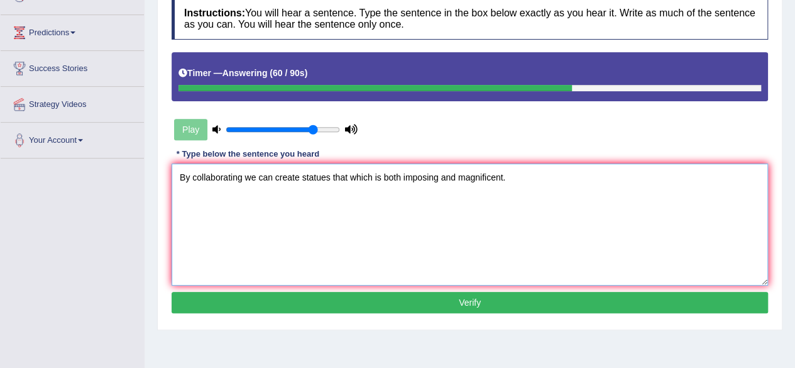
type textarea "By collaborating we can create statues that which is both imposing and magnific…"
click at [359, 303] on button "Verify" at bounding box center [470, 302] width 596 height 21
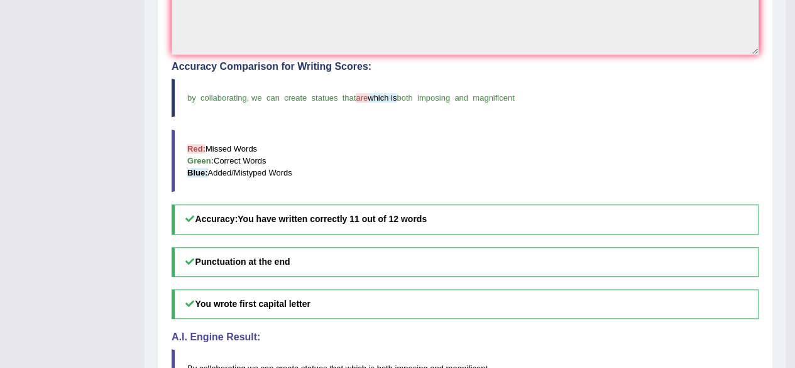
scroll to position [0, 0]
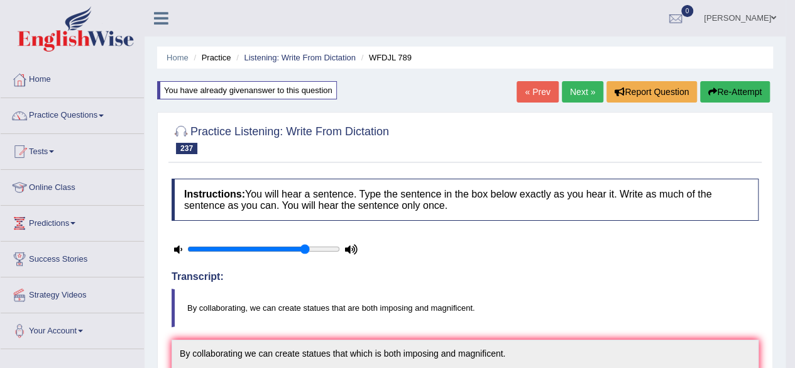
click at [577, 86] on link "Next »" at bounding box center [582, 91] width 41 height 21
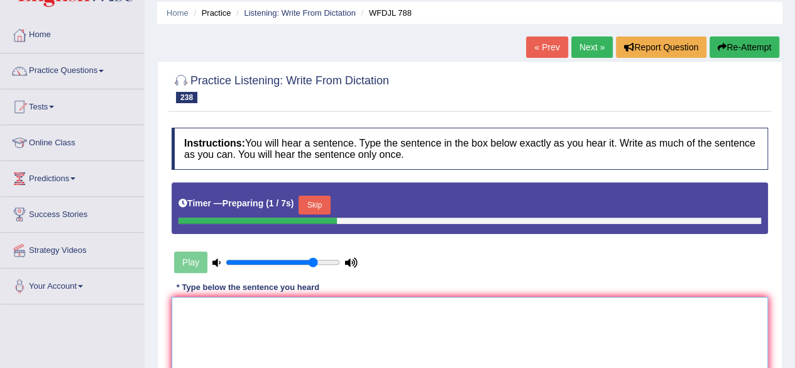
click at [369, 311] on textarea at bounding box center [470, 358] width 596 height 122
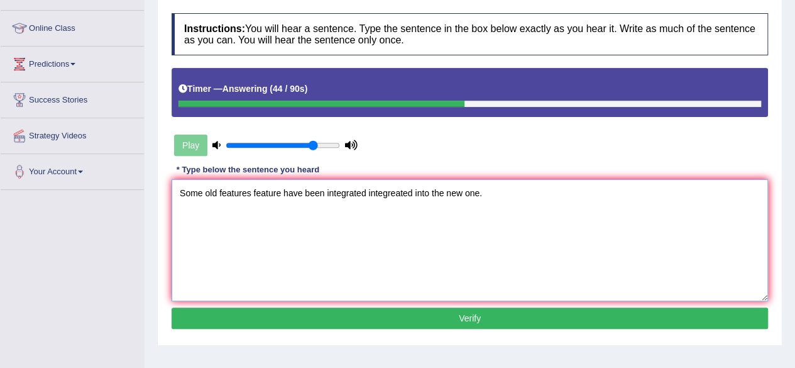
scroll to position [163, 0]
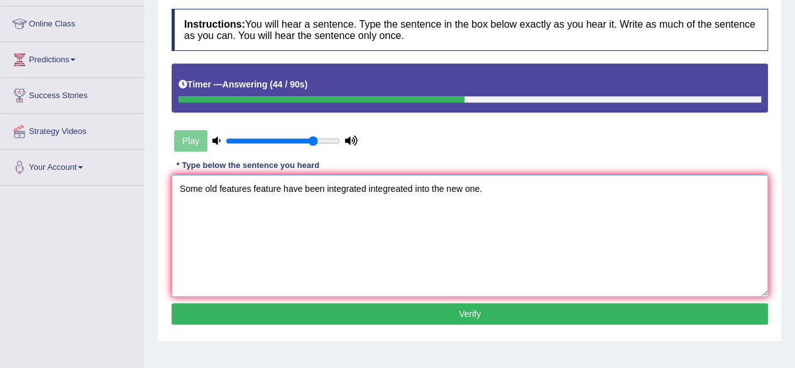
type textarea "Some old features feature have been integrated integreated into the new one."
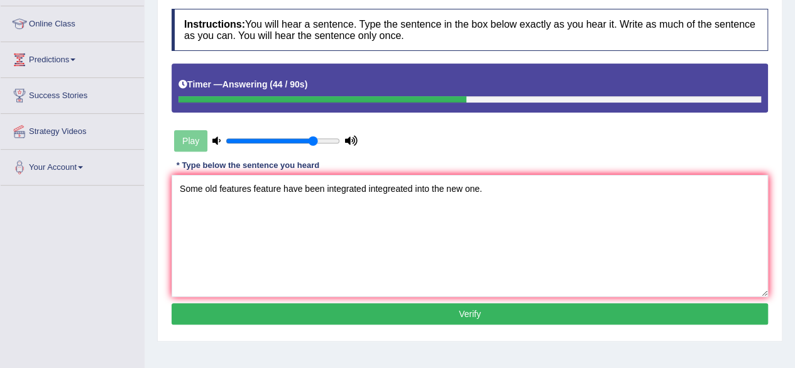
click at [369, 311] on button "Verify" at bounding box center [470, 313] width 596 height 21
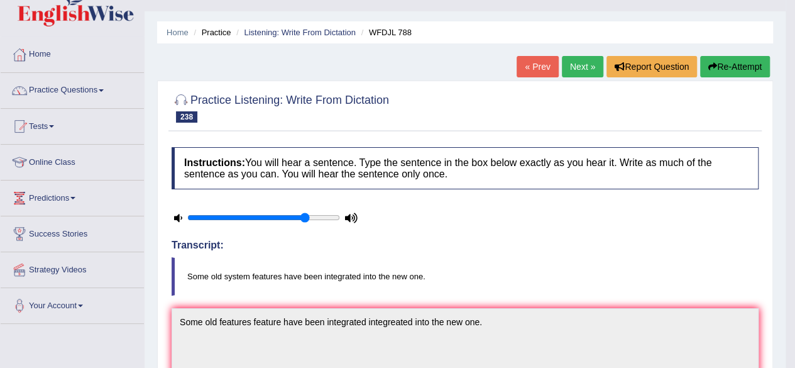
scroll to position [23, 0]
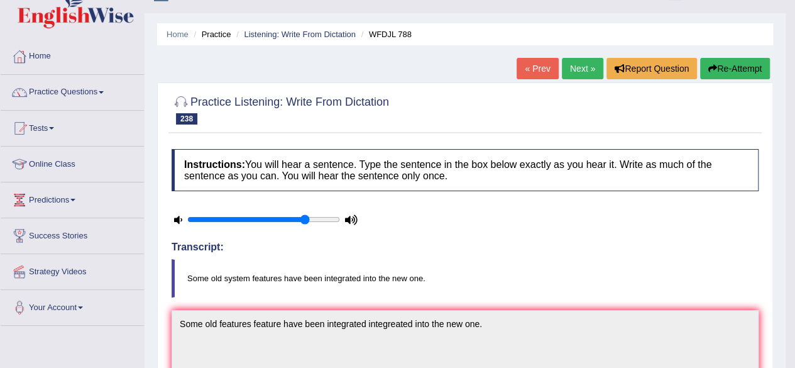
click at [582, 69] on link "Next »" at bounding box center [582, 68] width 41 height 21
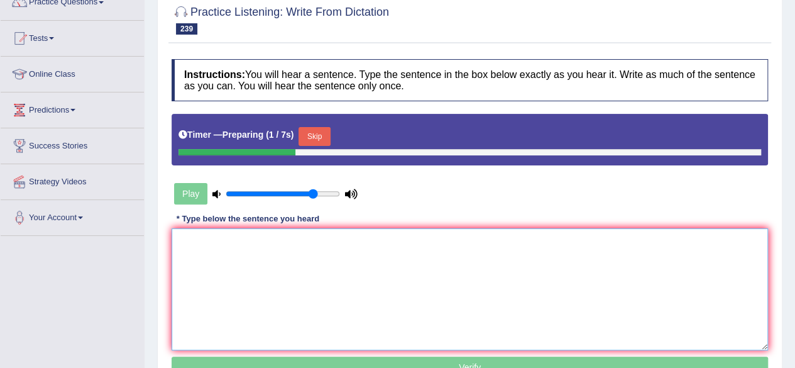
click at [313, 231] on textarea at bounding box center [470, 289] width 596 height 122
click at [324, 131] on button "Skip" at bounding box center [313, 136] width 31 height 19
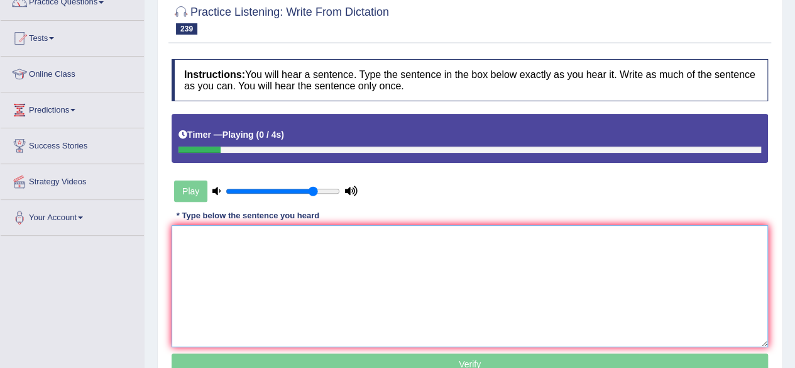
click at [300, 276] on textarea at bounding box center [470, 286] width 596 height 122
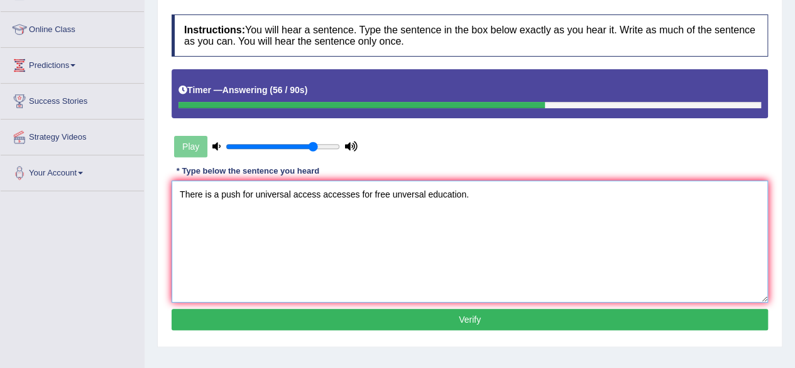
scroll to position [161, 0]
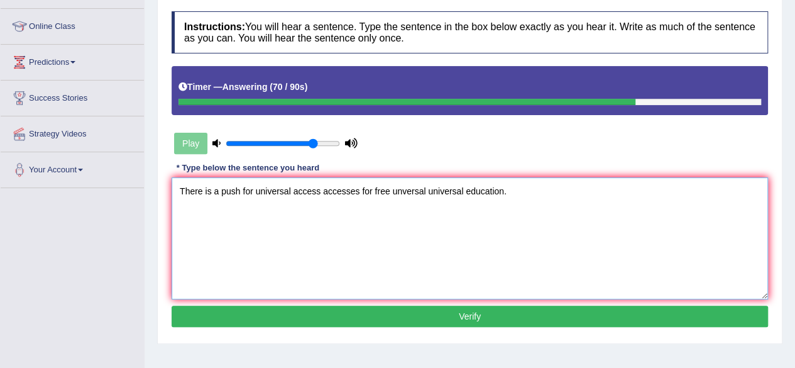
type textarea "There is a push for universal access accesses for free unversal universal educa…"
click at [393, 324] on button "Verify" at bounding box center [470, 315] width 596 height 21
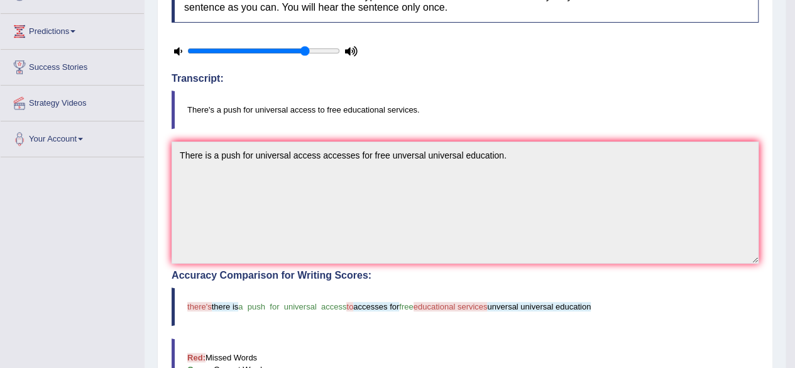
scroll to position [0, 0]
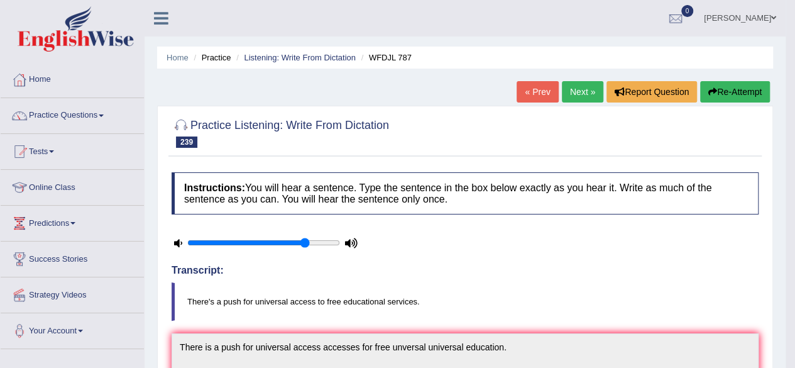
click at [725, 90] on button "Re-Attempt" at bounding box center [735, 91] width 70 height 21
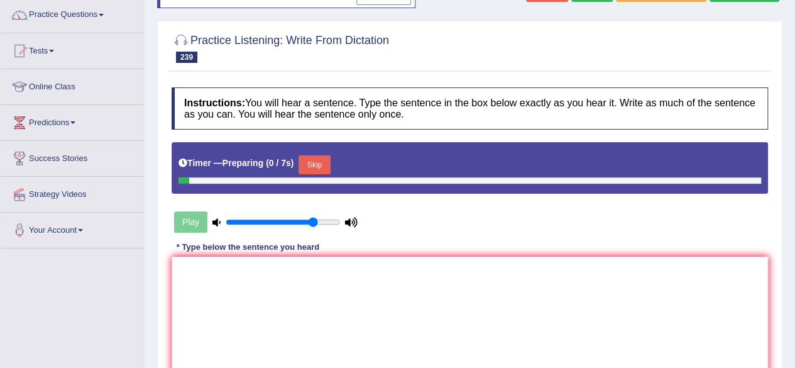
scroll to position [103, 0]
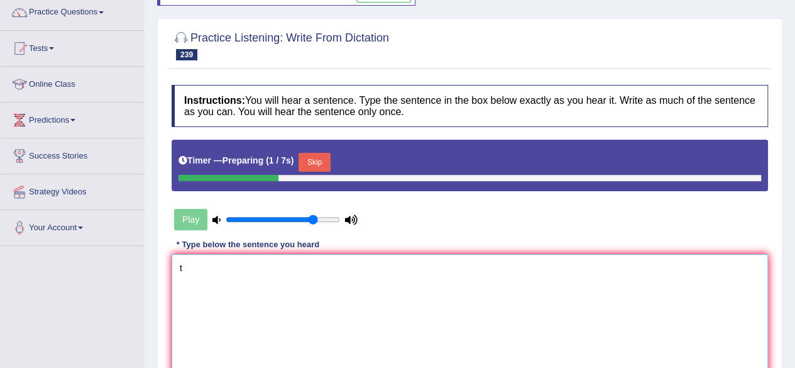
click at [408, 294] on textarea "t" at bounding box center [470, 315] width 596 height 122
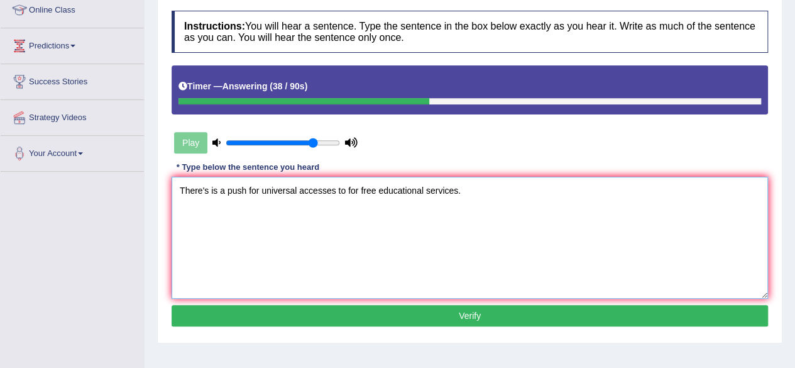
scroll to position [179, 0]
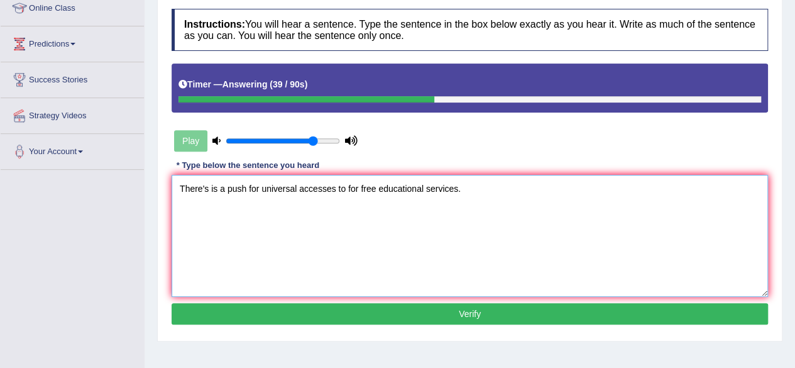
type textarea "There's is a push for universal accesses to for free educational services."
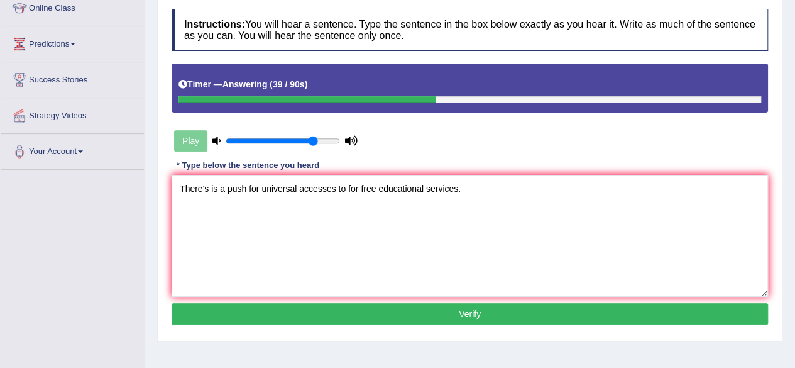
drag, startPoint x: 403, startPoint y: 300, endPoint x: 400, endPoint y: 307, distance: 8.2
click at [400, 307] on div "Instructions: You will hear a sentence. Type the sentence in the box below exac…" at bounding box center [469, 169] width 603 height 332
click at [400, 307] on button "Verify" at bounding box center [470, 313] width 596 height 21
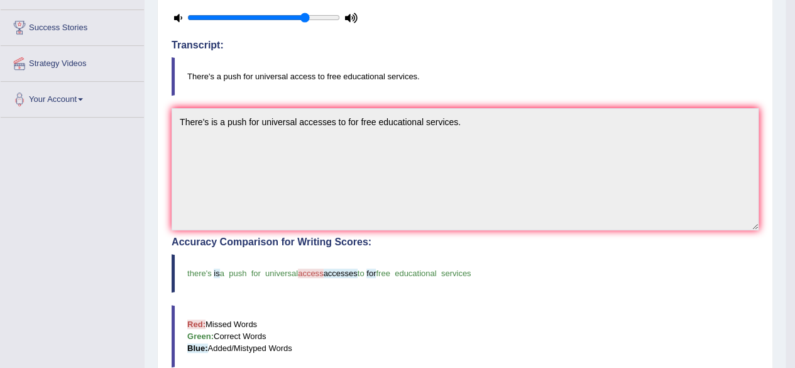
scroll to position [3, 0]
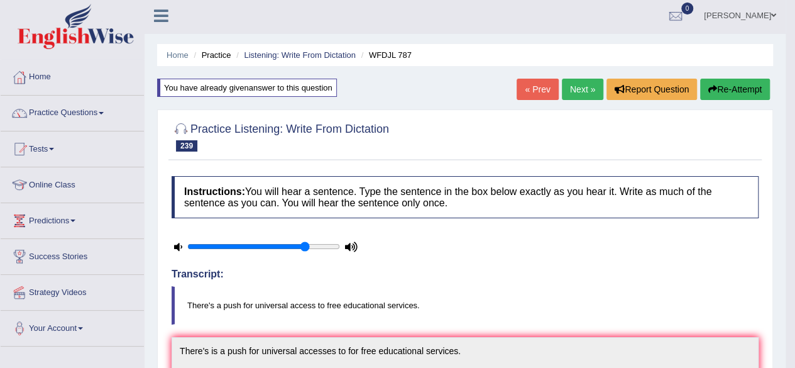
click at [576, 96] on link "Next »" at bounding box center [582, 89] width 41 height 21
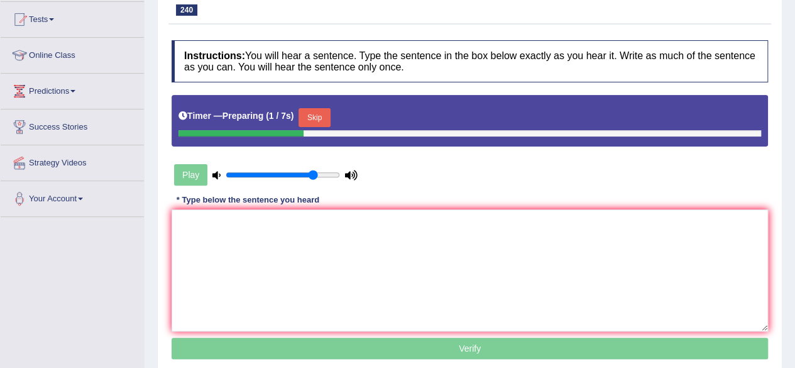
scroll to position [133, 0]
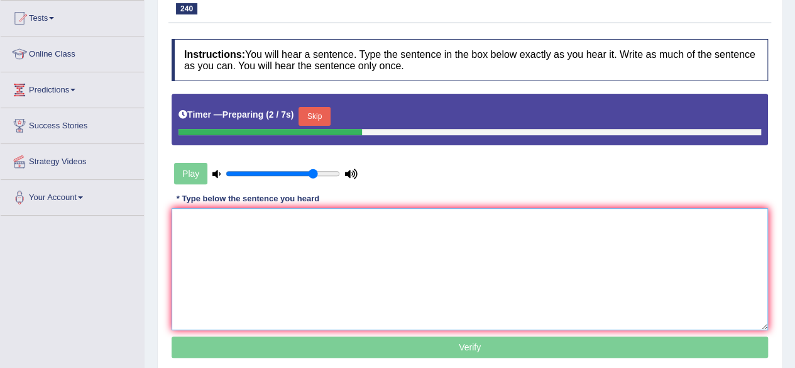
click at [359, 239] on textarea at bounding box center [470, 269] width 596 height 122
click at [330, 120] on button "Skip" at bounding box center [313, 116] width 31 height 19
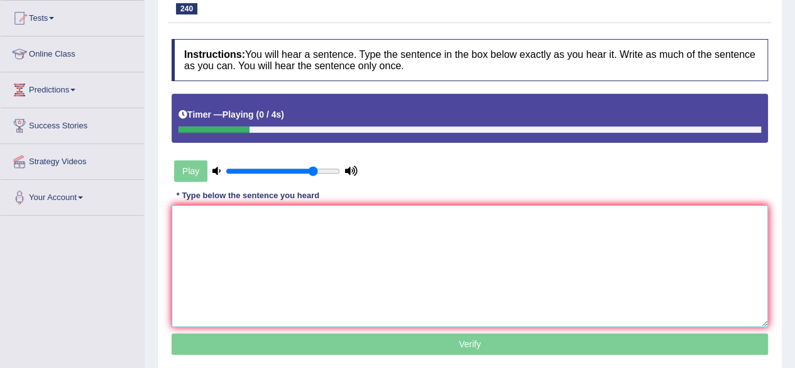
click at [285, 272] on textarea at bounding box center [470, 266] width 596 height 122
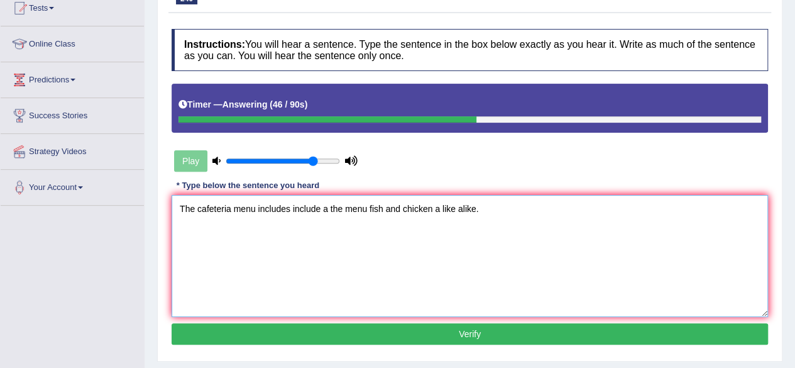
scroll to position [145, 0]
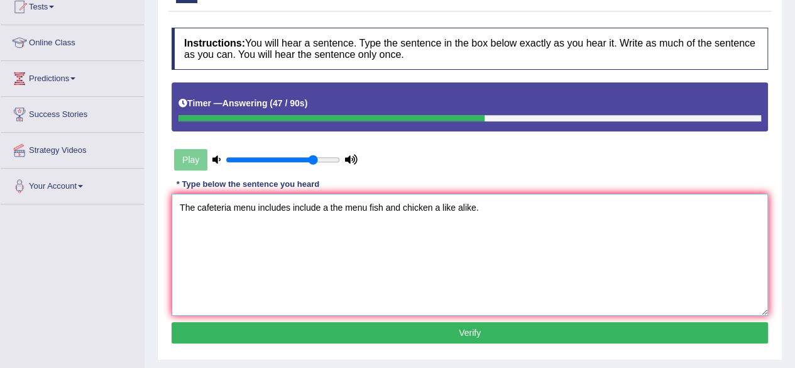
type textarea "The cafeteria menu includes include a the menu fish and chicken a like alike."
click at [298, 325] on button "Verify" at bounding box center [470, 332] width 596 height 21
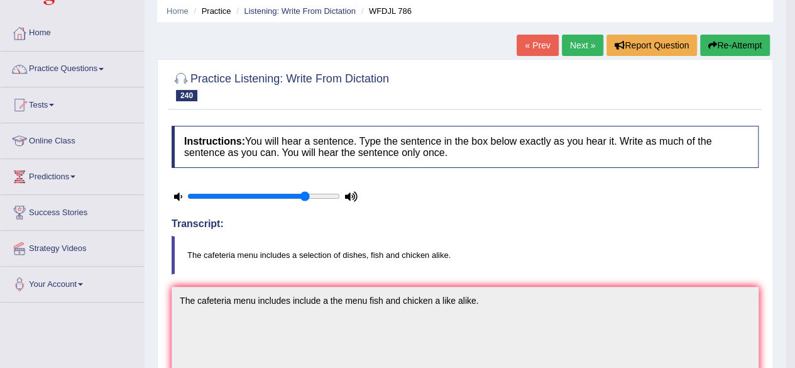
scroll to position [43, 0]
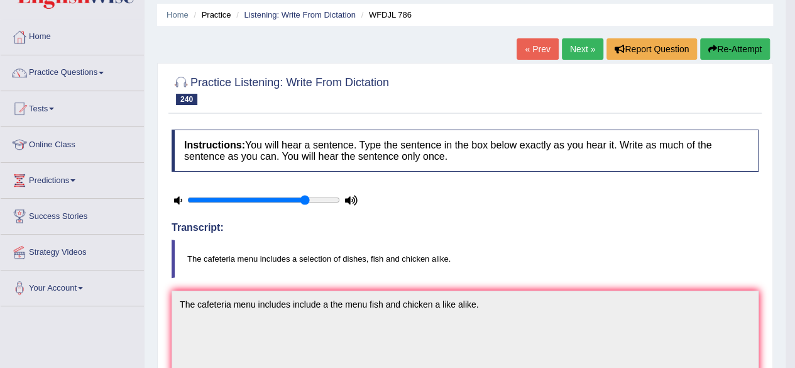
click at [578, 46] on link "Next »" at bounding box center [582, 48] width 41 height 21
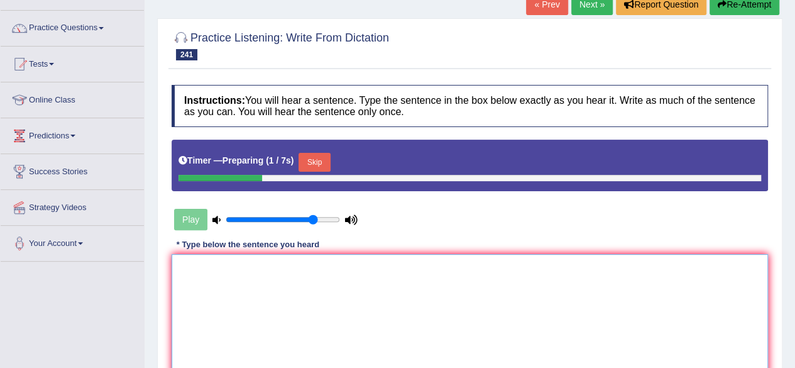
click at [344, 286] on textarea at bounding box center [470, 315] width 596 height 122
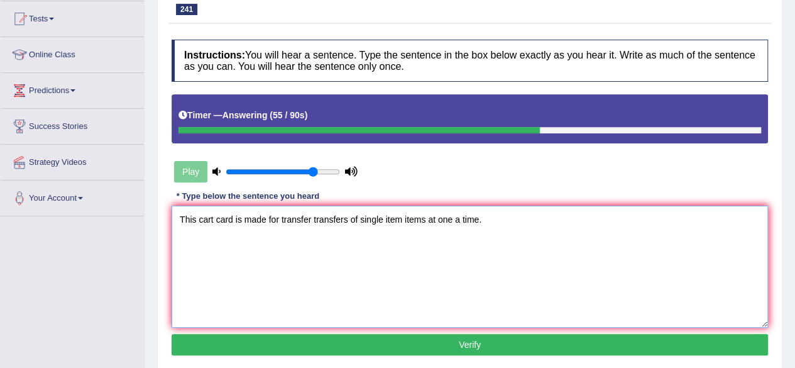
scroll to position [136, 0]
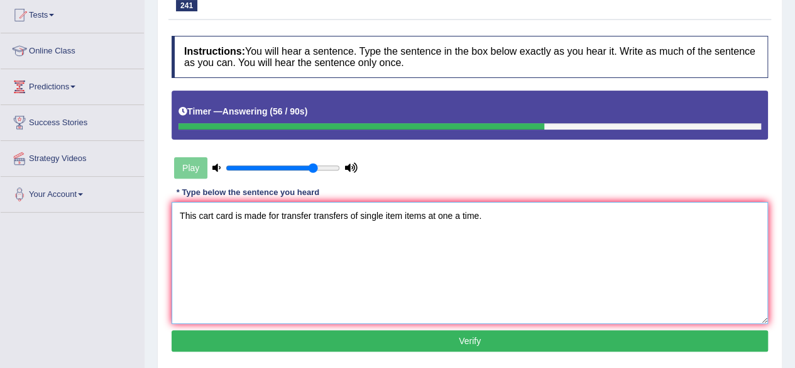
type textarea "This cart card is made for transfer transfers of single item items at one a tim…"
click at [354, 336] on button "Verify" at bounding box center [470, 340] width 596 height 21
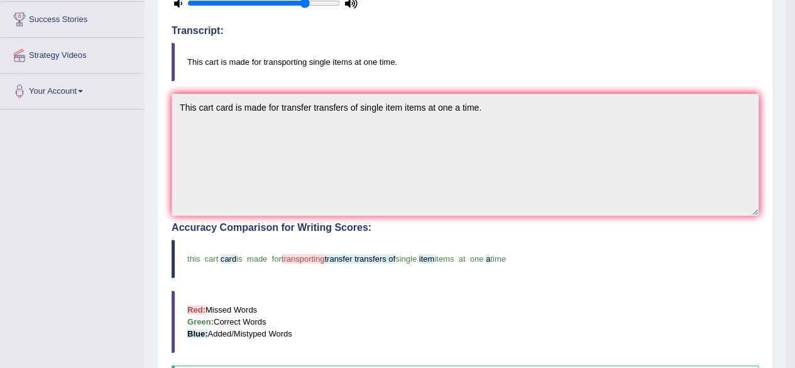
scroll to position [0, 0]
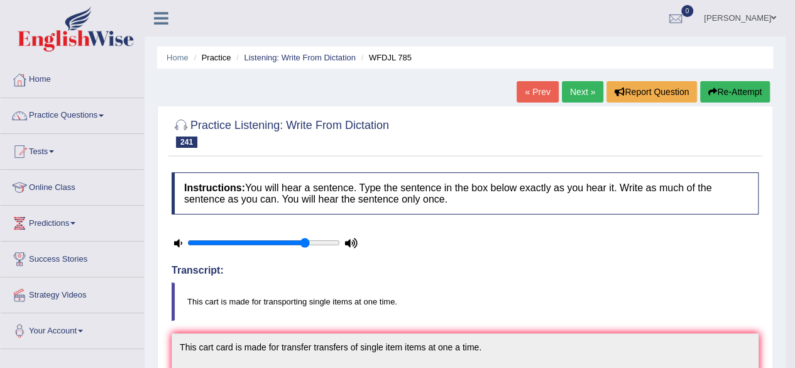
click at [580, 90] on link "Next »" at bounding box center [582, 91] width 41 height 21
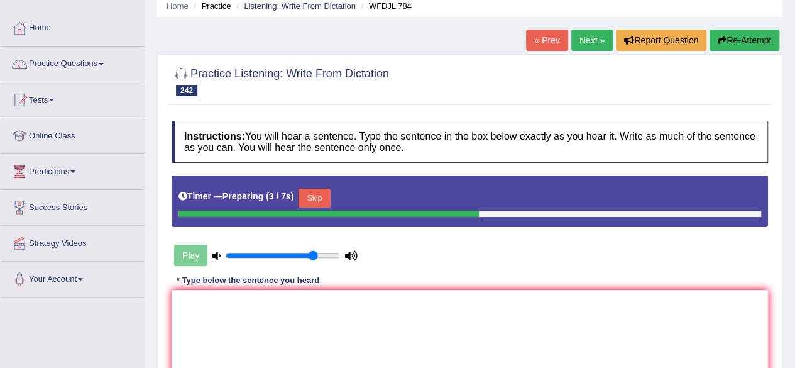
scroll to position [56, 0]
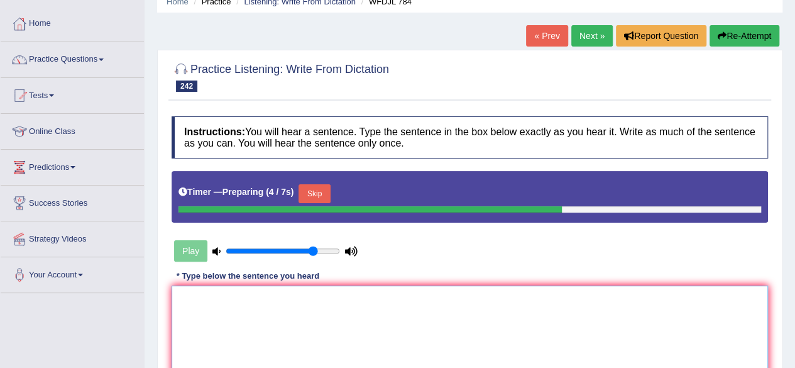
click at [461, 298] on textarea at bounding box center [470, 346] width 596 height 122
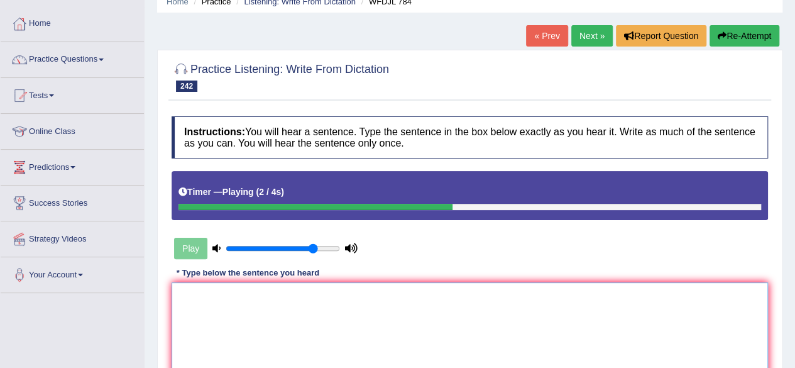
scroll to position [0, 0]
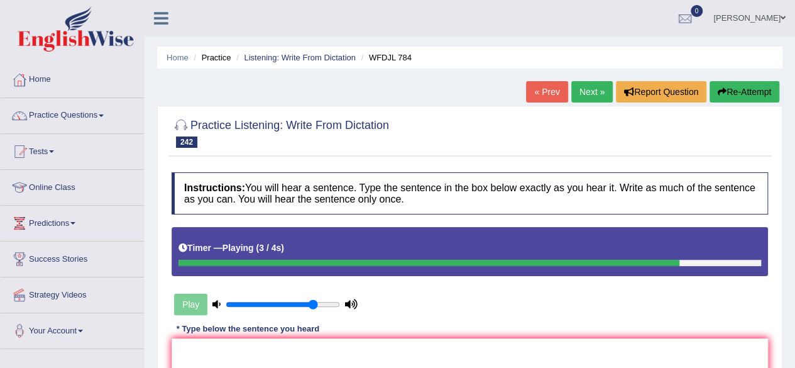
click at [755, 89] on button "Re-Attempt" at bounding box center [744, 91] width 70 height 21
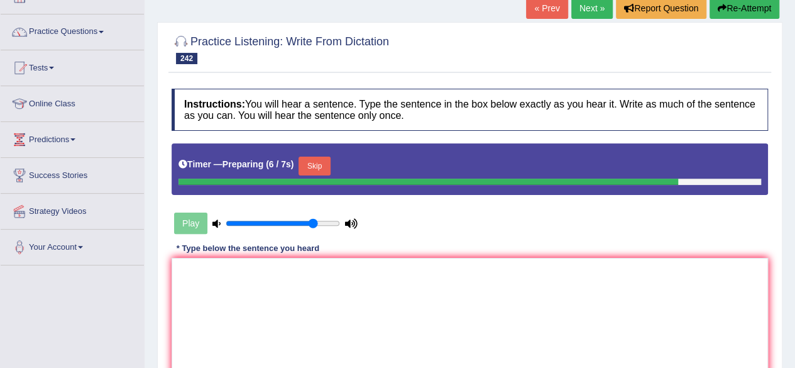
scroll to position [86, 0]
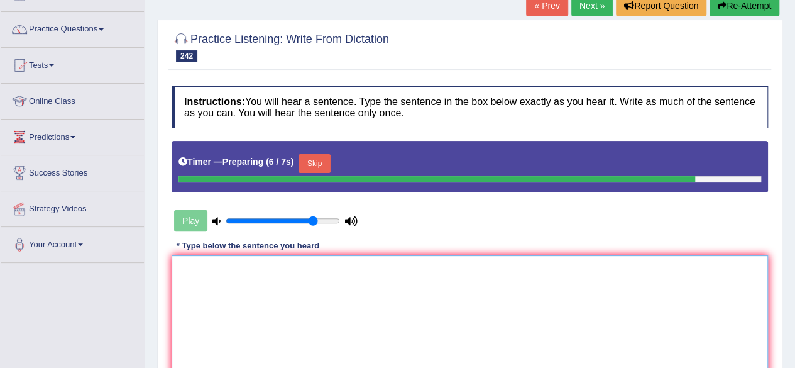
click at [470, 307] on textarea at bounding box center [470, 316] width 596 height 122
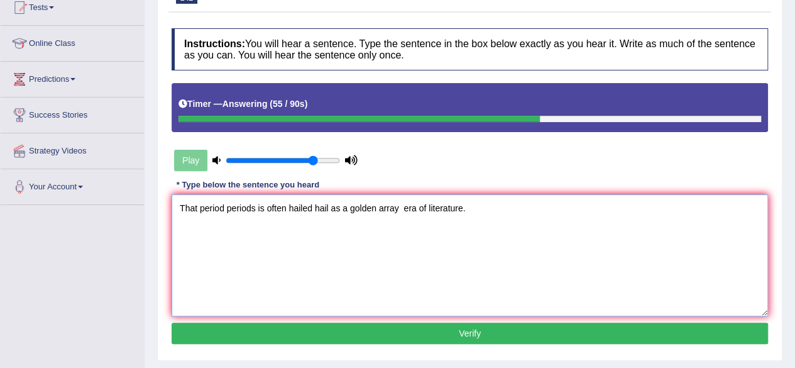
scroll to position [147, 0]
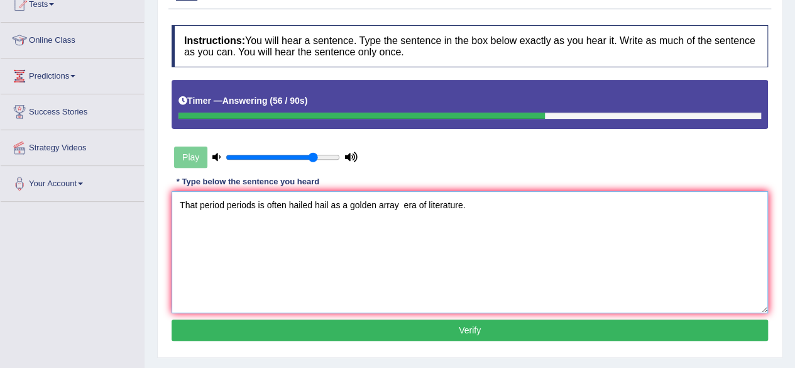
type textarea "That period periods is often hailed hail as a golden array era of literature."
click at [451, 327] on button "Verify" at bounding box center [470, 329] width 596 height 21
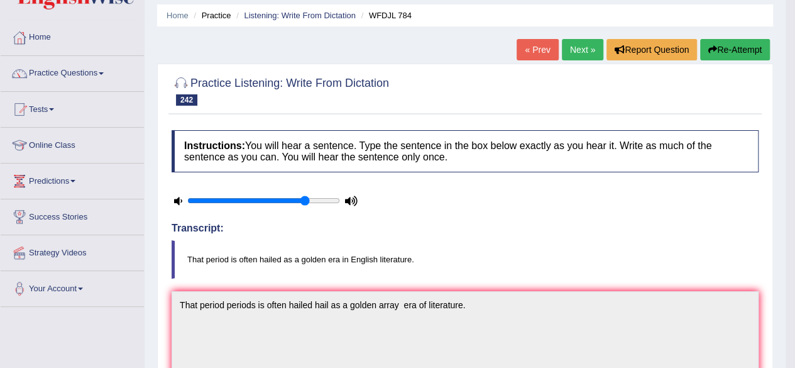
scroll to position [29, 0]
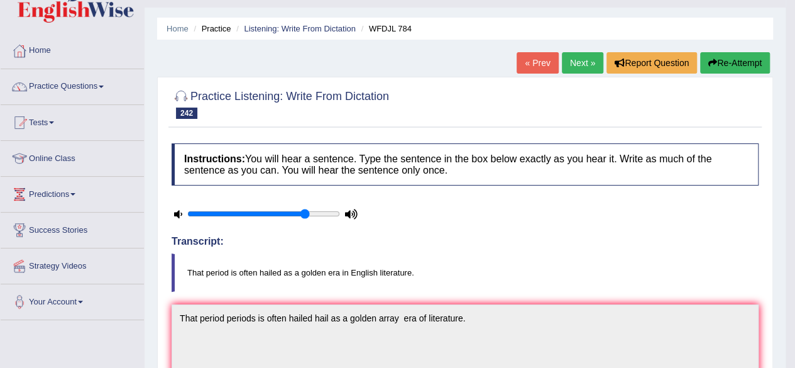
click at [589, 68] on link "Next »" at bounding box center [582, 62] width 41 height 21
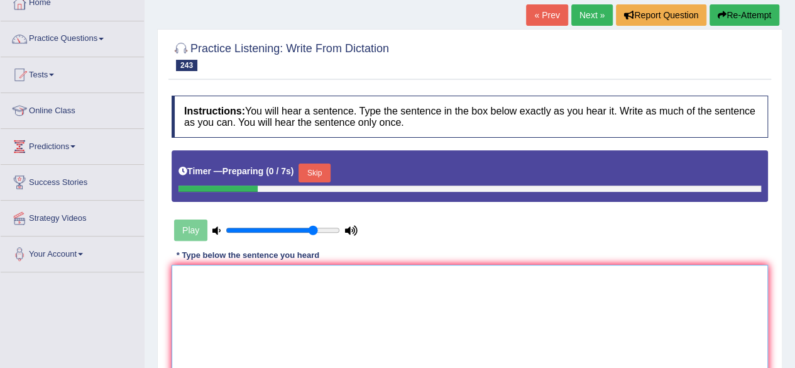
scroll to position [77, 0]
click at [383, 290] on textarea at bounding box center [470, 326] width 596 height 122
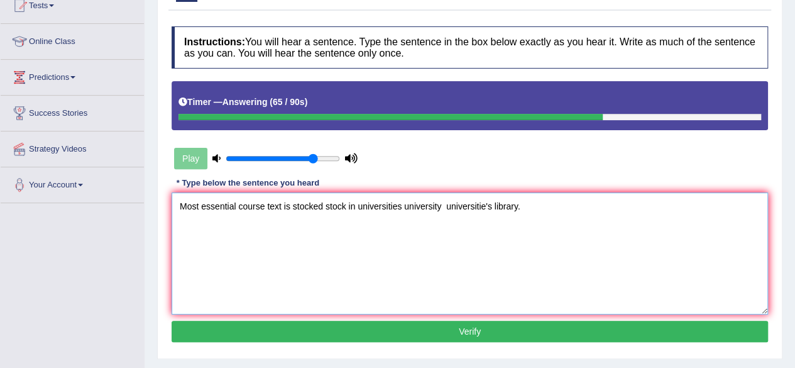
scroll to position [146, 0]
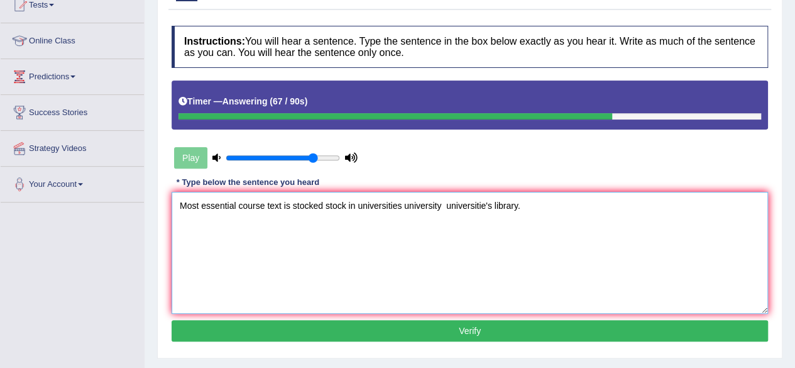
type textarea "Most essential course text is stocked stock in universities university universi…"
click at [374, 337] on button "Verify" at bounding box center [470, 330] width 596 height 21
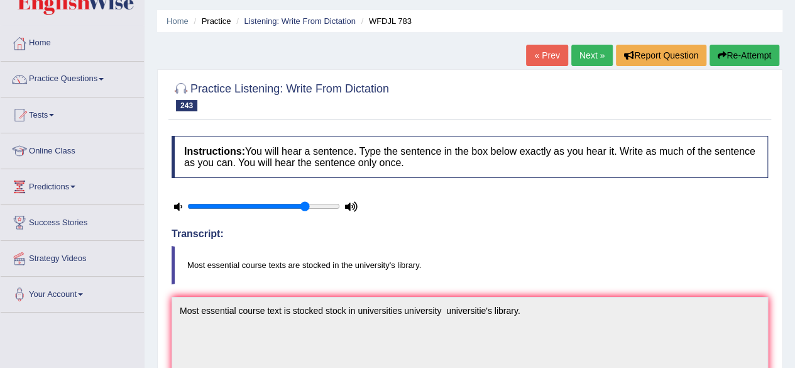
scroll to position [14, 0]
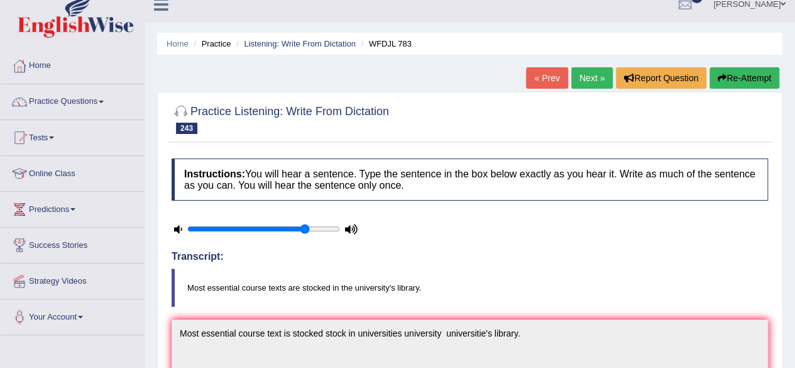
click at [739, 82] on button "Re-Attempt" at bounding box center [744, 77] width 70 height 21
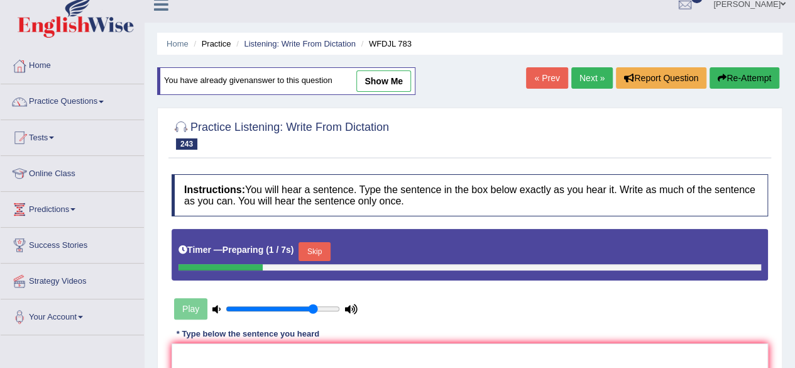
scroll to position [68, 0]
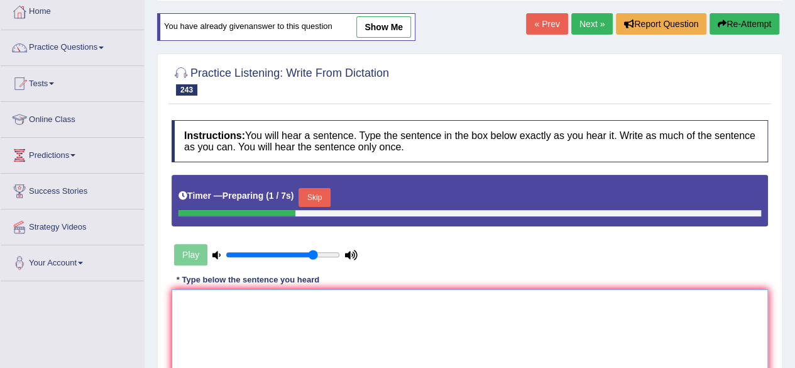
click at [488, 342] on textarea at bounding box center [470, 350] width 596 height 122
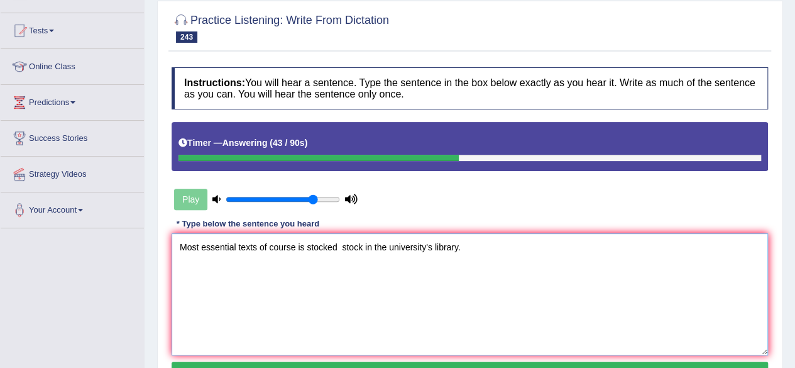
scroll to position [161, 0]
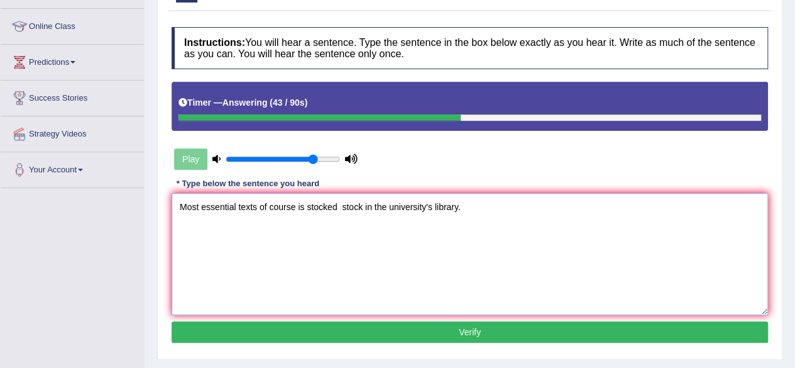
type textarea "Most essential texts of course is stocked stock in the university's library."
drag, startPoint x: 471, startPoint y: 340, endPoint x: 466, endPoint y: 329, distance: 11.8
click at [466, 329] on div "Instructions: You will hear a sentence. Type the sentence in the box below exac…" at bounding box center [469, 187] width 603 height 332
click at [466, 329] on button "Verify" at bounding box center [470, 331] width 596 height 21
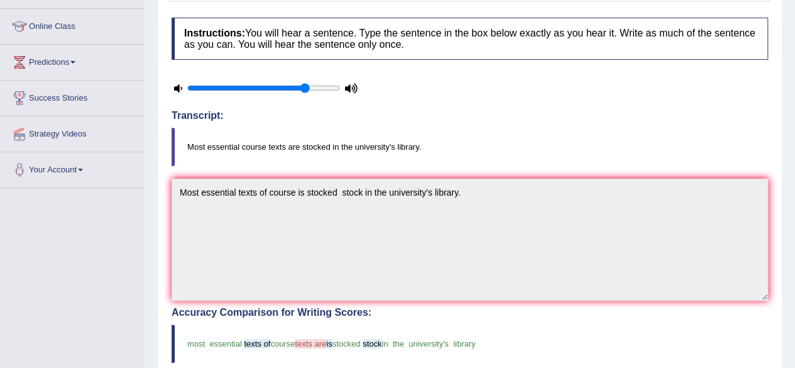
drag, startPoint x: 466, startPoint y: 329, endPoint x: 317, endPoint y: 322, distance: 148.4
click at [317, 324] on blockquote "most essential texts of course texts are is stocked stock in the university's l…" at bounding box center [470, 343] width 596 height 38
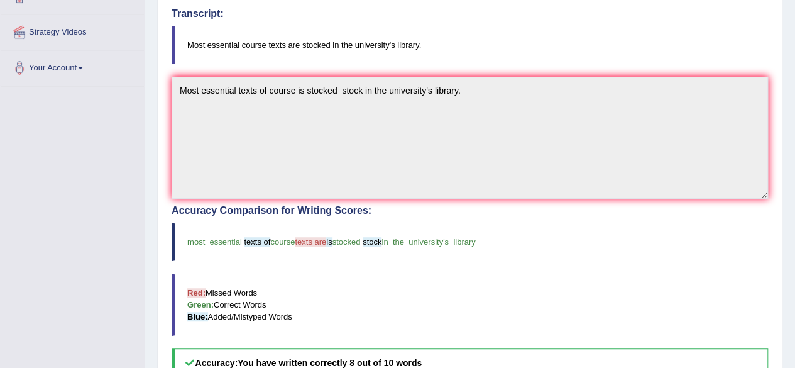
scroll to position [0, 0]
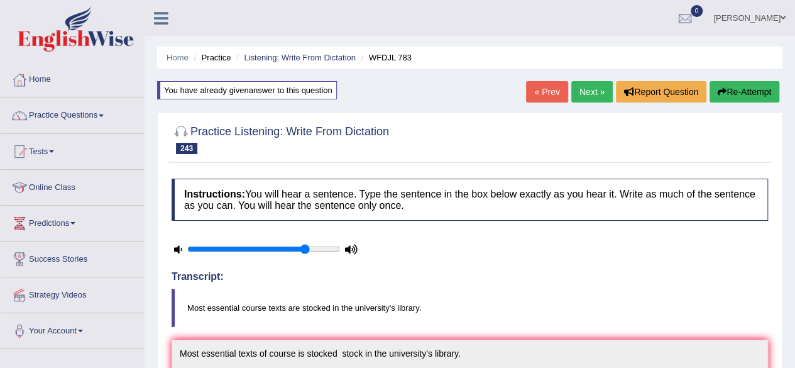
click at [603, 91] on link "Next »" at bounding box center [591, 91] width 41 height 21
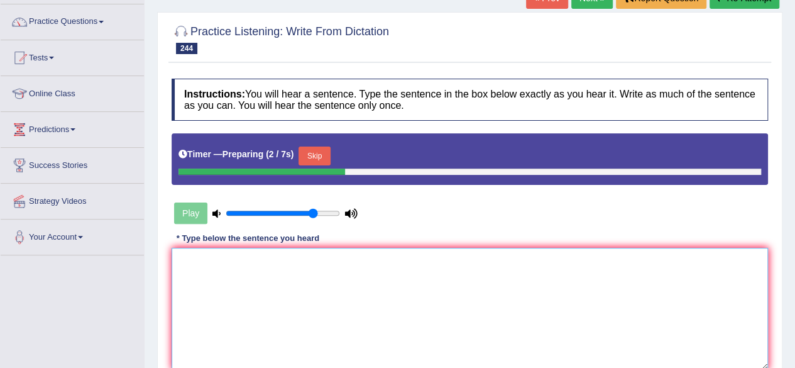
click at [359, 251] on textarea at bounding box center [470, 309] width 596 height 122
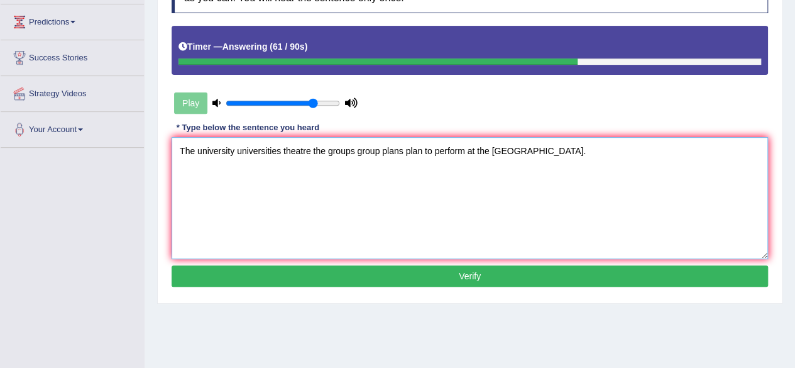
scroll to position [202, 0]
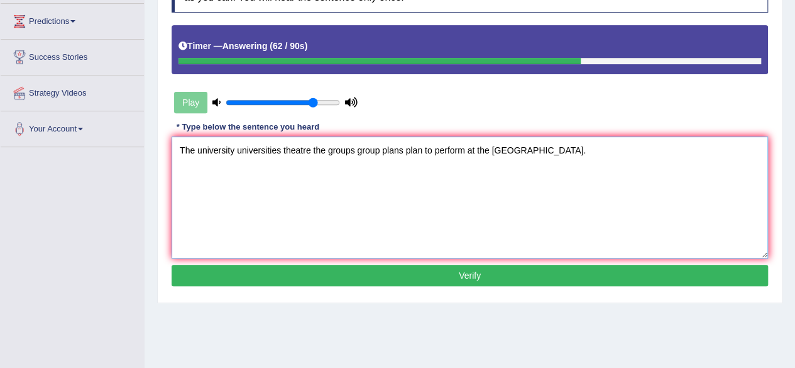
type textarea "The university universities theatre the groups group plans plan to perform at t…"
click at [343, 275] on button "Verify" at bounding box center [470, 275] width 596 height 21
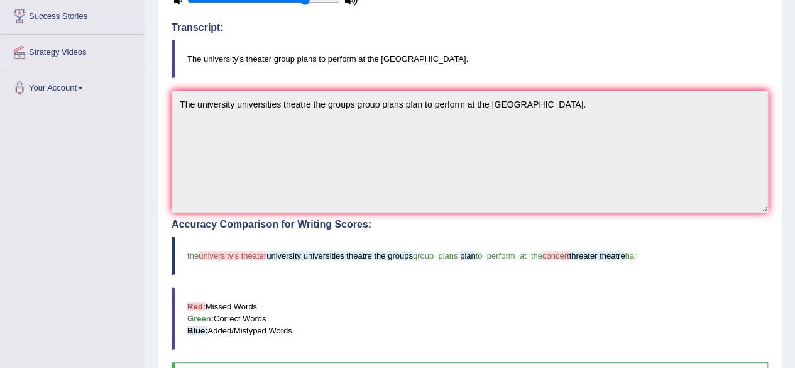
scroll to position [0, 0]
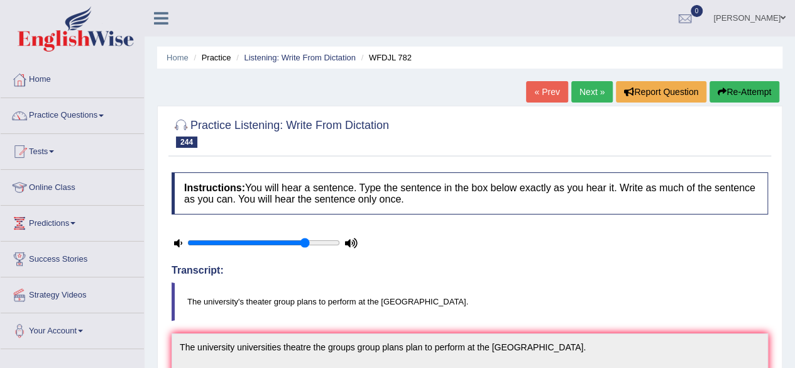
click at [587, 87] on link "Next »" at bounding box center [591, 91] width 41 height 21
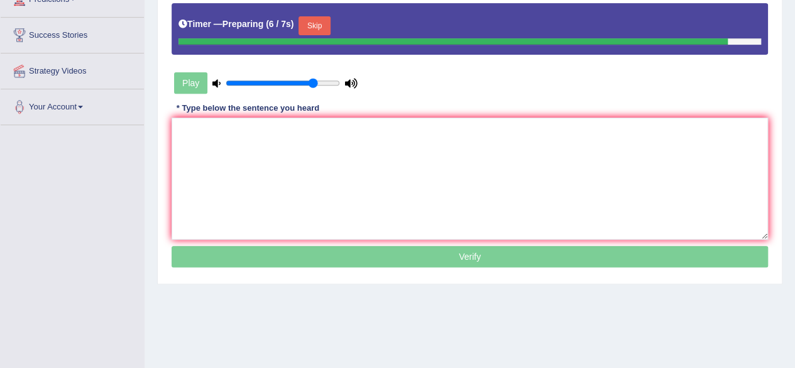
scroll to position [231, 0]
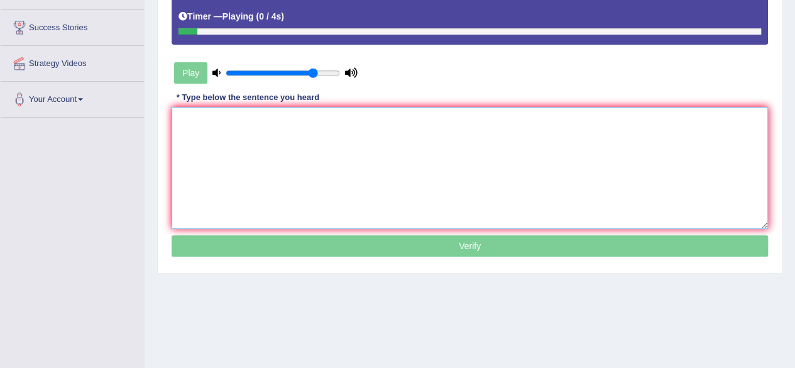
click at [408, 203] on textarea at bounding box center [470, 168] width 596 height 122
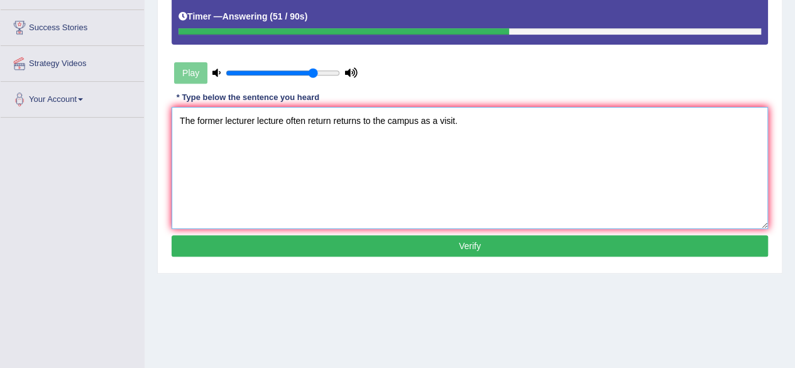
type textarea "The former lecturer lecture often return returns to the campus as a visit."
click at [430, 244] on button "Verify" at bounding box center [470, 245] width 596 height 21
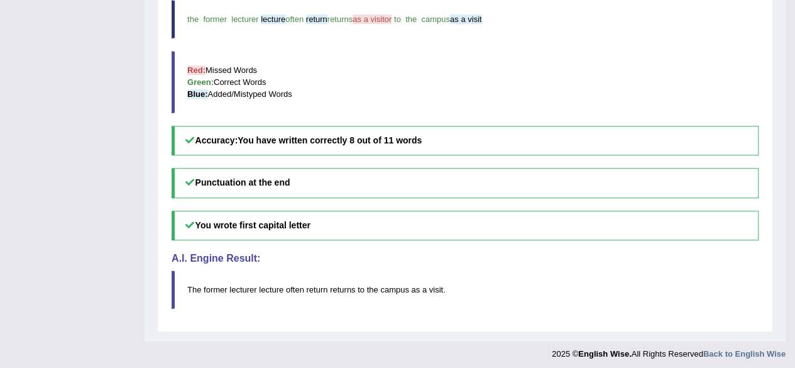
scroll to position [0, 0]
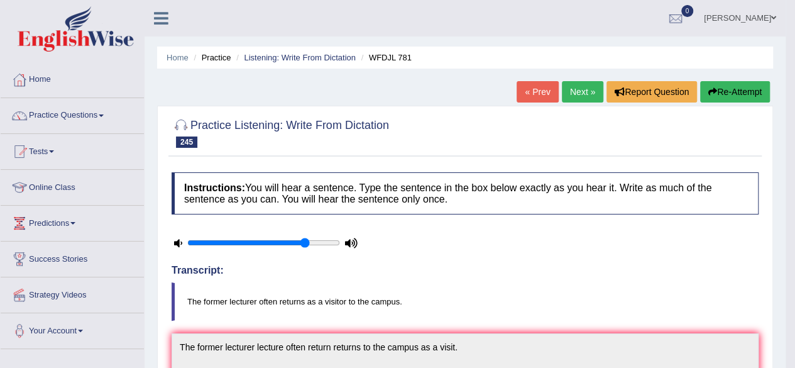
click at [578, 88] on link "Next »" at bounding box center [582, 91] width 41 height 21
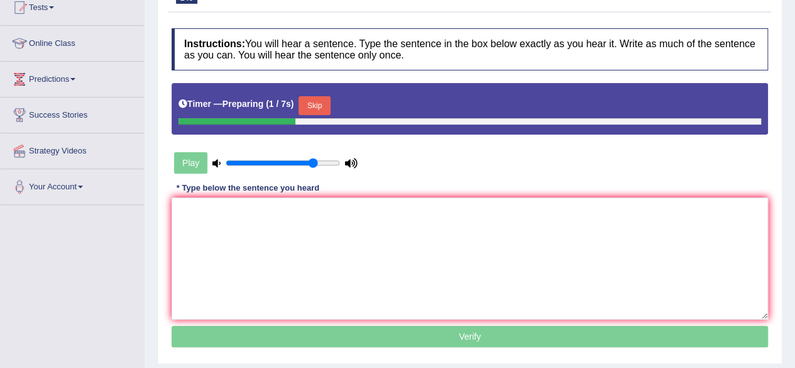
click at [315, 99] on div "Instructions: You will hear a sentence. Type the sentence in the box below exac…" at bounding box center [469, 189] width 603 height 335
click at [315, 99] on button "Skip" at bounding box center [313, 105] width 31 height 19
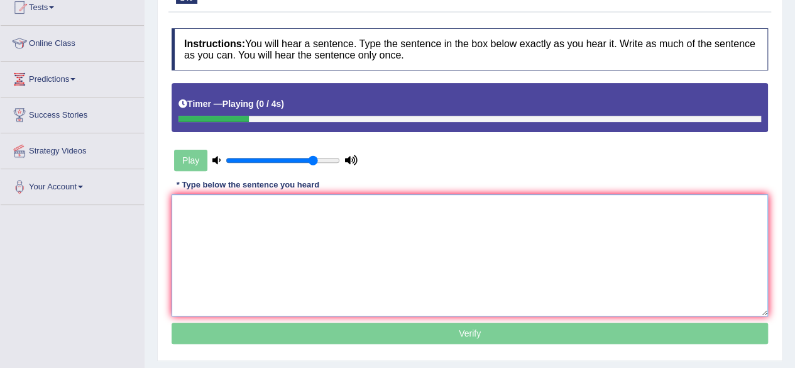
click at [349, 229] on textarea at bounding box center [470, 255] width 596 height 122
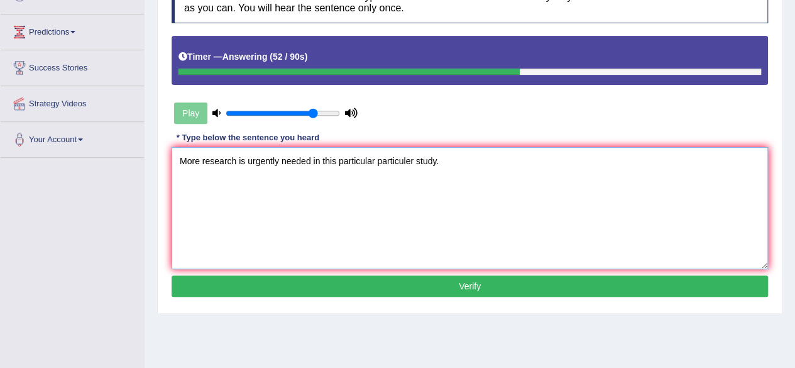
scroll to position [192, 0]
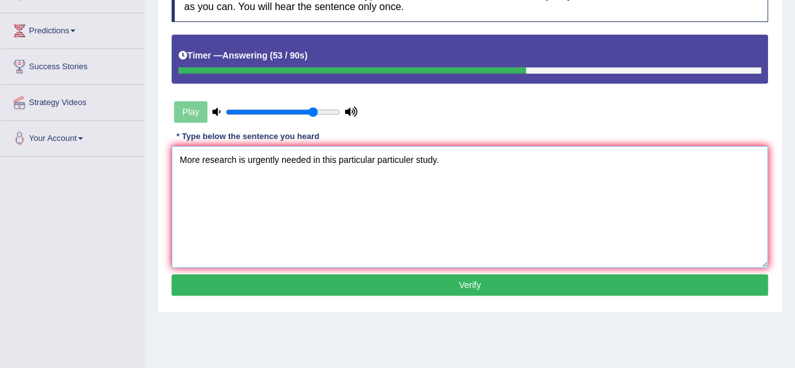
type textarea "More research is urgently needed in this particular particuler study."
click at [327, 278] on button "Verify" at bounding box center [470, 284] width 596 height 21
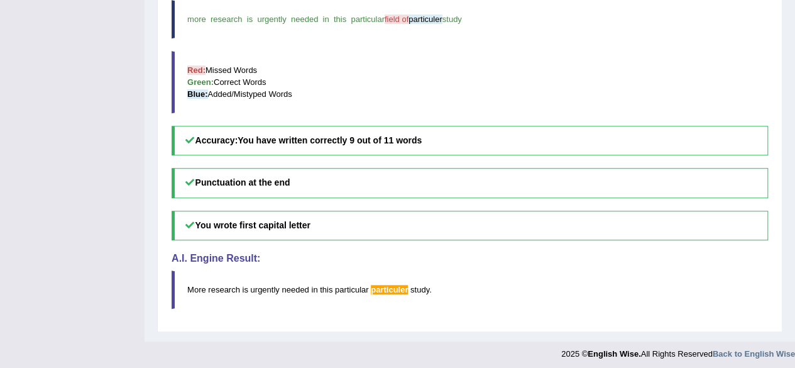
scroll to position [0, 0]
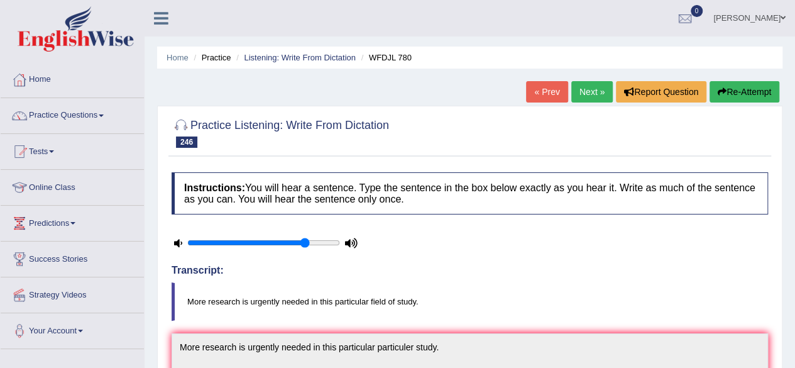
click at [580, 89] on link "Next »" at bounding box center [591, 91] width 41 height 21
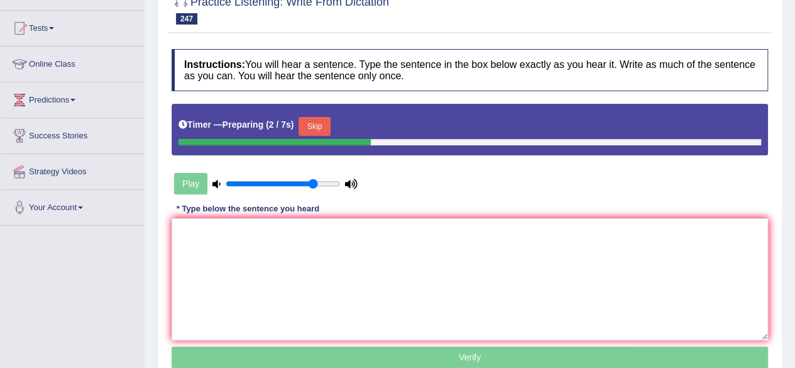
scroll to position [127, 0]
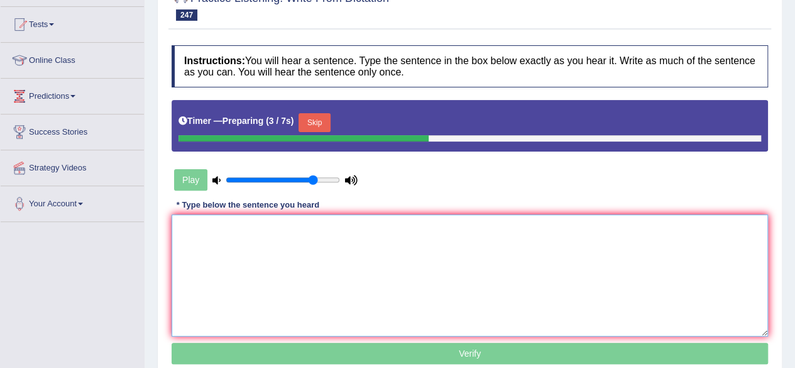
click at [398, 249] on textarea at bounding box center [470, 275] width 596 height 122
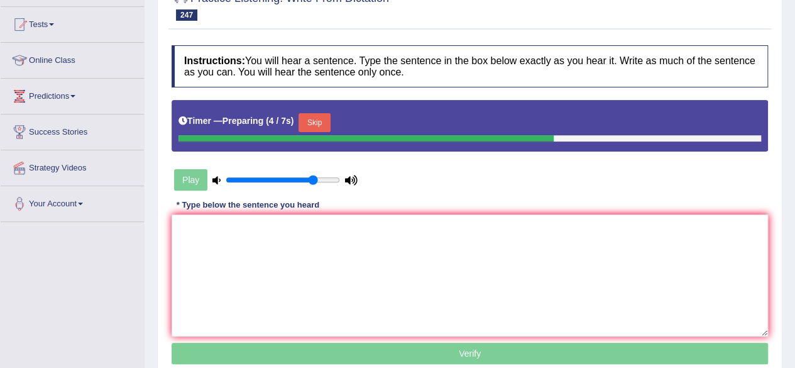
drag, startPoint x: 314, startPoint y: 123, endPoint x: 315, endPoint y: 286, distance: 163.4
click at [315, 286] on div "Instructions: You will hear a sentence. Type the sentence in the box below exac…" at bounding box center [469, 206] width 603 height 335
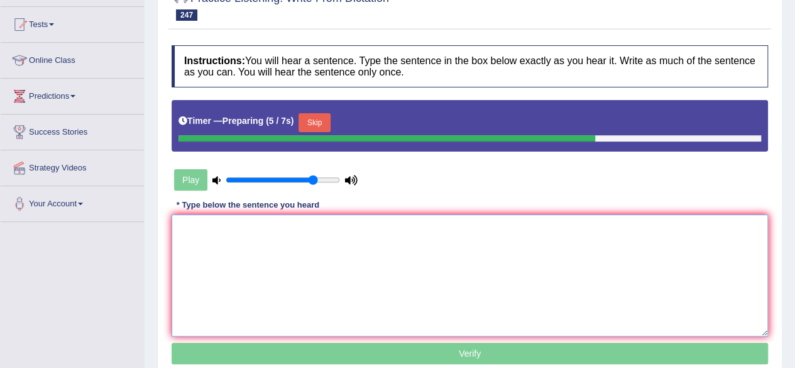
click at [315, 286] on textarea at bounding box center [470, 275] width 596 height 122
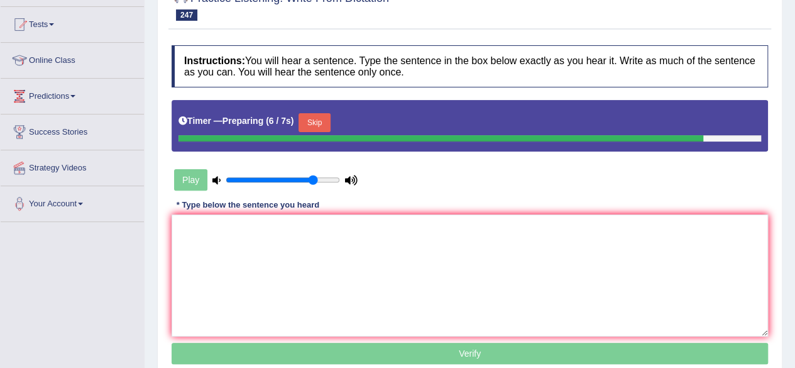
drag, startPoint x: 331, startPoint y: 126, endPoint x: 346, endPoint y: 280, distance: 154.1
click at [346, 280] on div "Instructions: You will hear a sentence. Type the sentence in the box below exac…" at bounding box center [469, 206] width 603 height 335
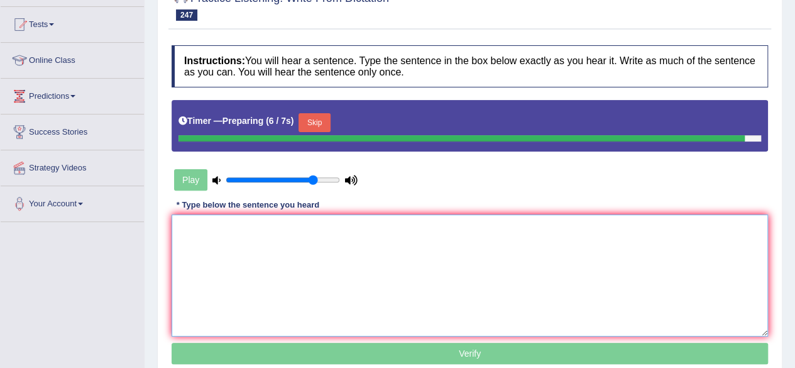
click at [346, 280] on textarea at bounding box center [470, 275] width 596 height 122
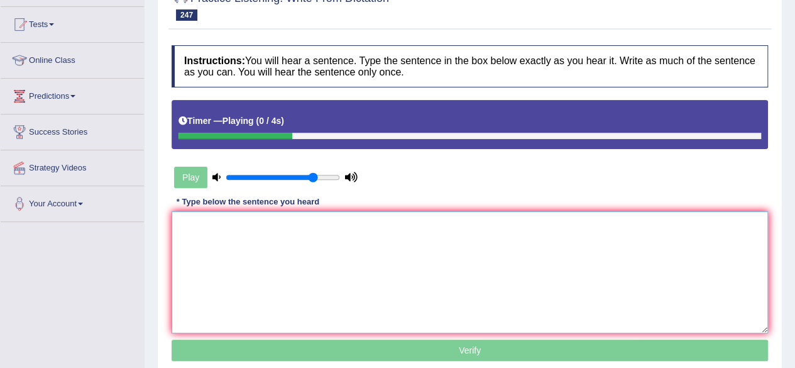
click at [343, 303] on textarea at bounding box center [470, 272] width 596 height 122
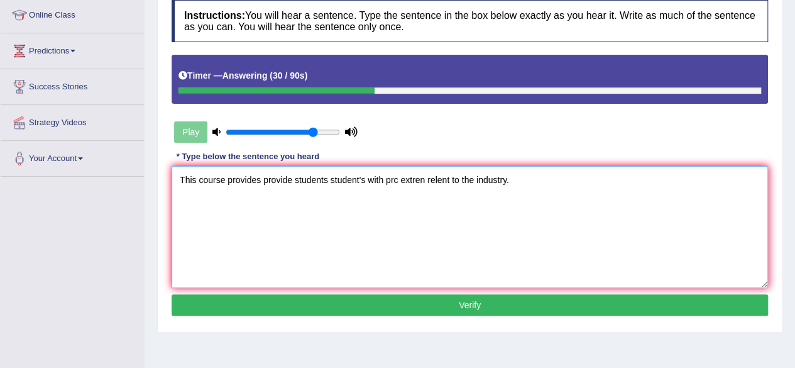
scroll to position [171, 0]
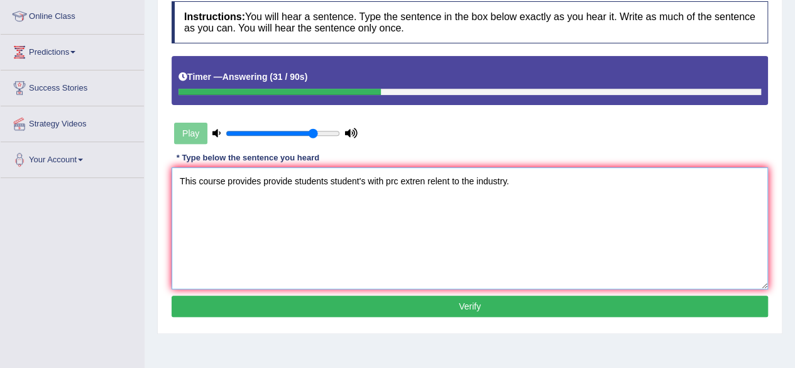
click at [400, 182] on textarea "This course provides provide students student's with prc extren relent to the i…" at bounding box center [470, 228] width 596 height 122
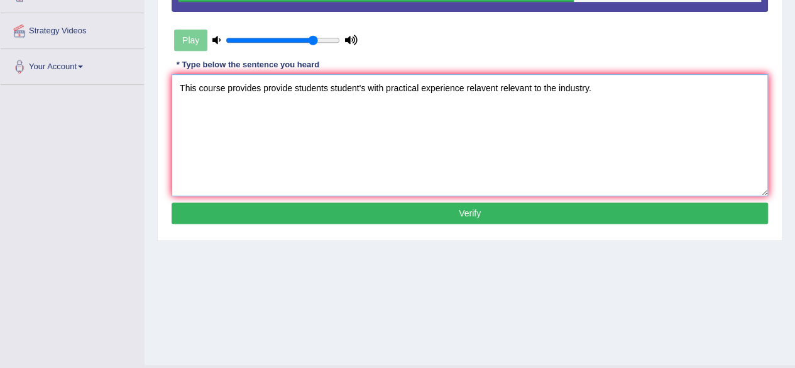
scroll to position [265, 0]
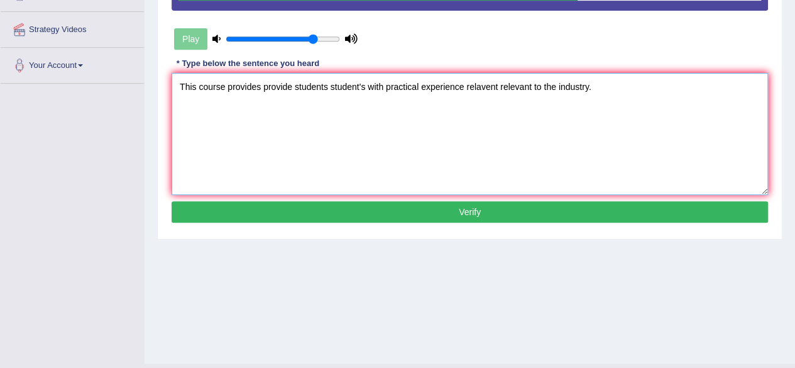
type textarea "This course provides provide students student's with practical experience relav…"
click at [393, 212] on button "Verify" at bounding box center [470, 211] width 596 height 21
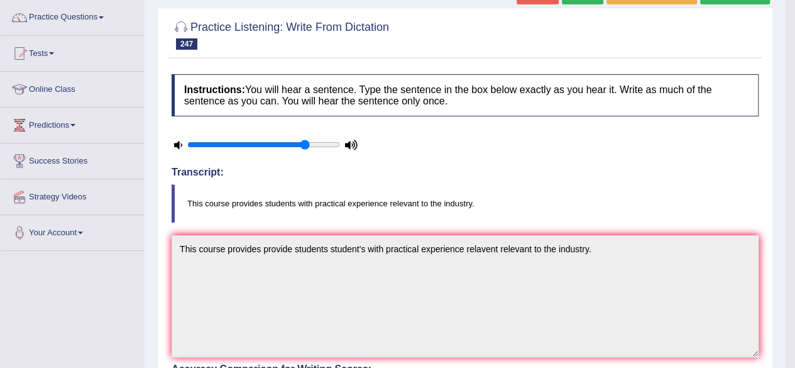
scroll to position [0, 0]
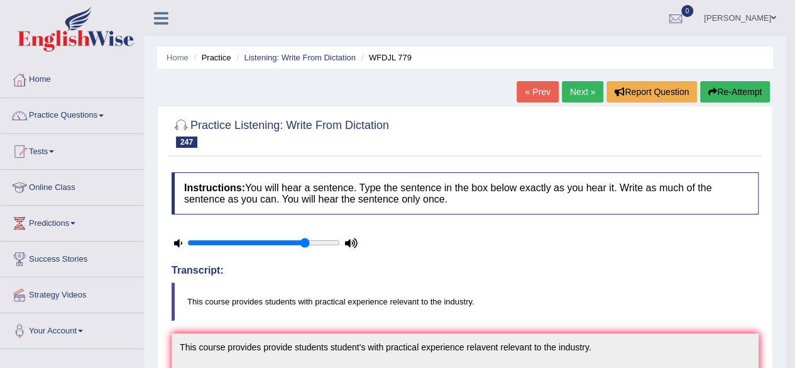
click at [579, 89] on link "Next »" at bounding box center [582, 91] width 41 height 21
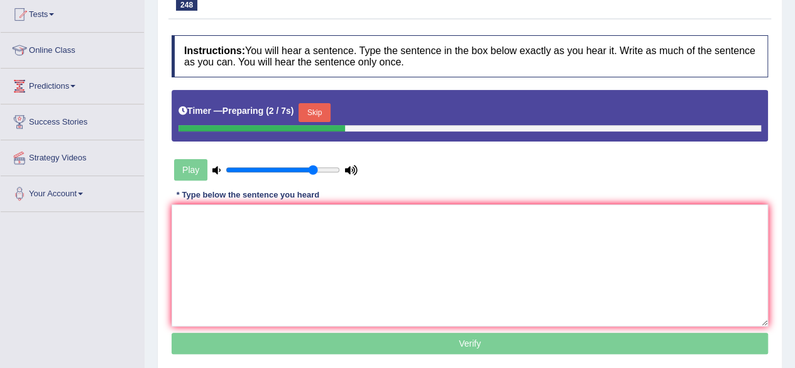
click at [320, 103] on button "Skip" at bounding box center [313, 112] width 31 height 19
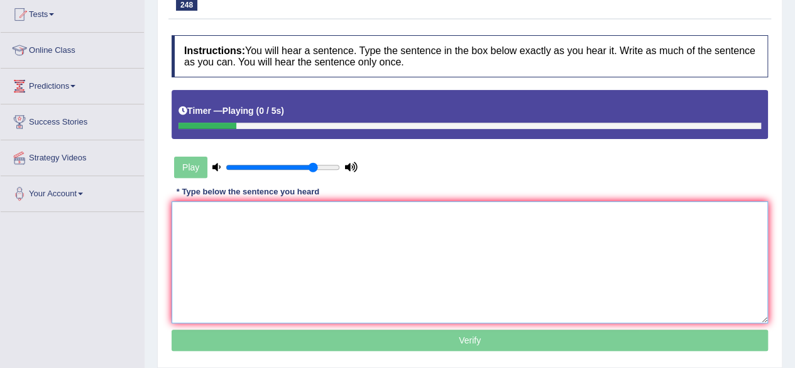
click at [285, 235] on textarea at bounding box center [470, 262] width 596 height 122
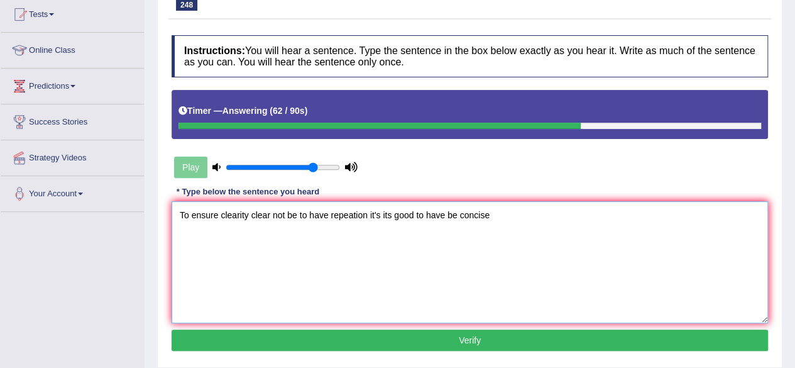
type textarea "To ensure clearity clear not be to have repeation it's its good to have be conc…"
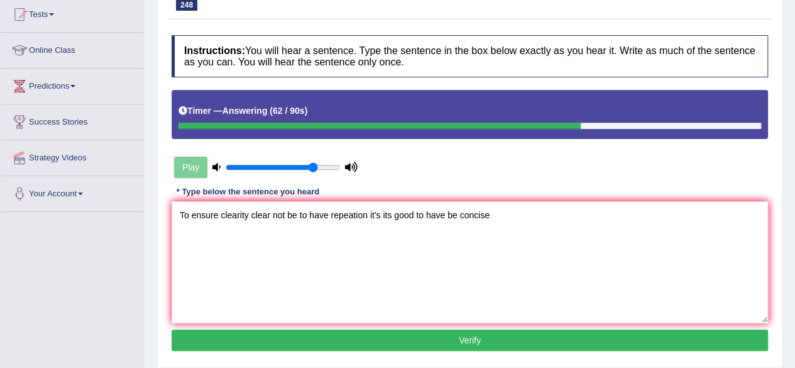
click at [344, 339] on button "Verify" at bounding box center [470, 339] width 596 height 21
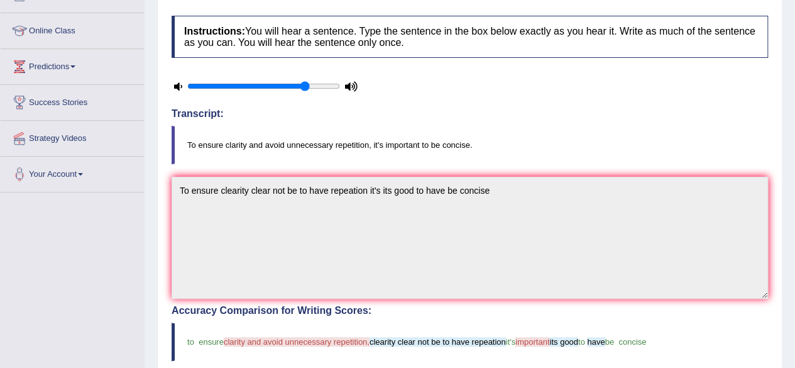
scroll to position [154, 0]
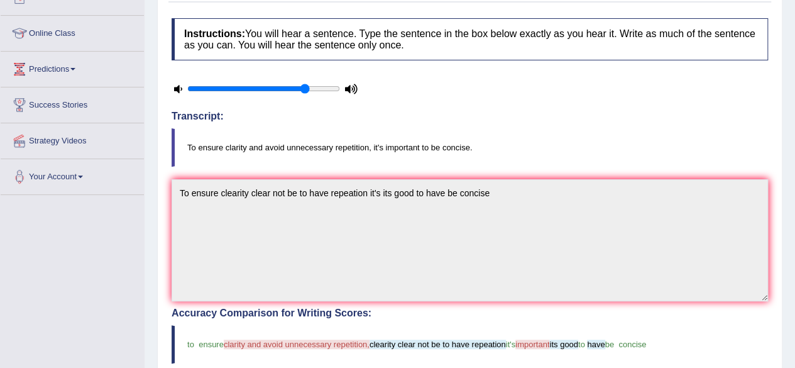
click at [322, 346] on blockquote "to ensure clarity and avoid unnecessary repetition, clearity clear not be to ha…" at bounding box center [470, 344] width 596 height 38
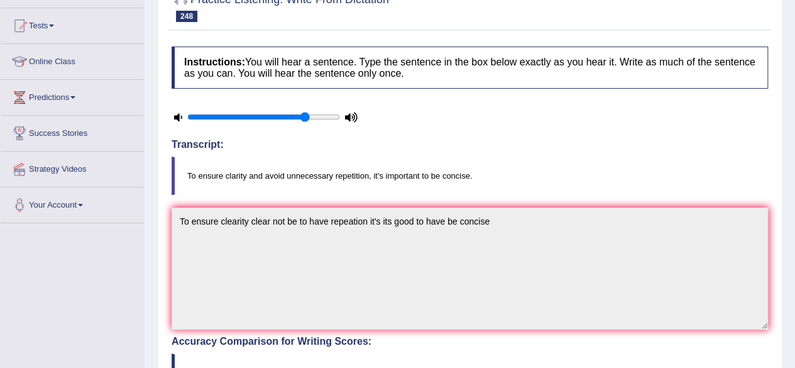
scroll to position [0, 0]
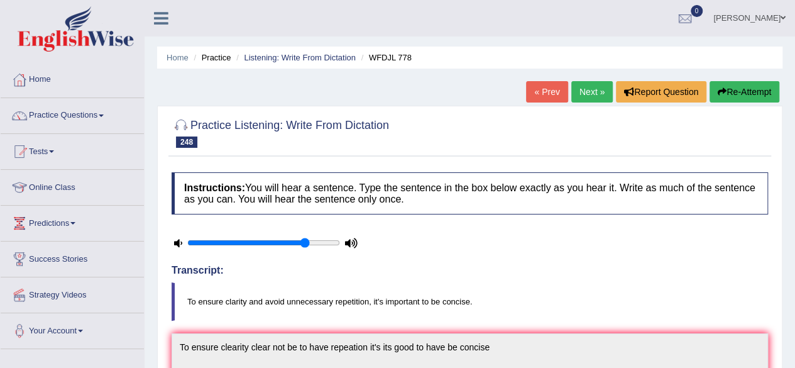
click at [741, 90] on button "Re-Attempt" at bounding box center [744, 91] width 70 height 21
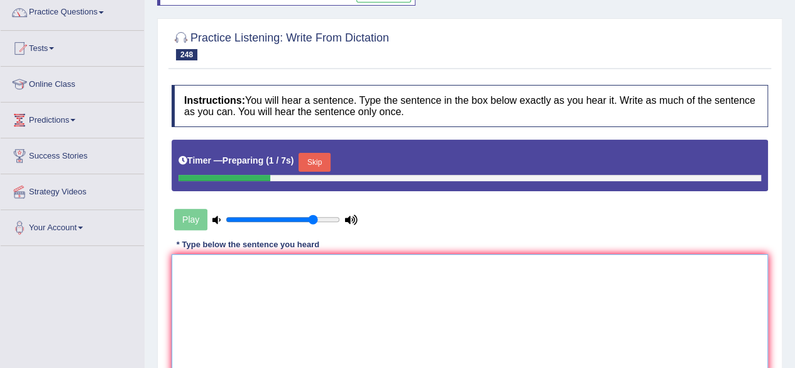
click at [369, 280] on textarea at bounding box center [470, 315] width 596 height 122
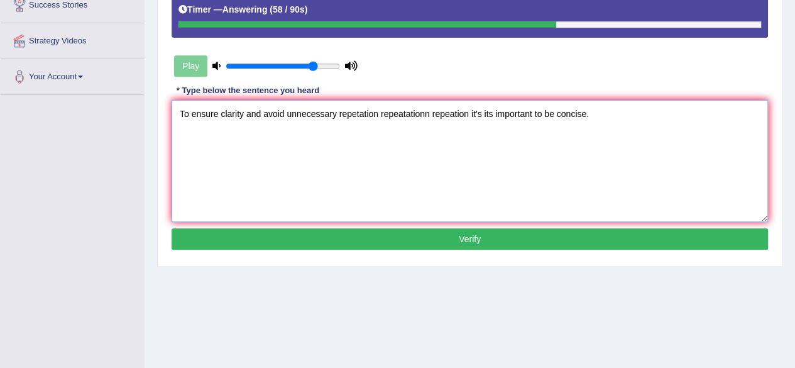
scroll to position [254, 0]
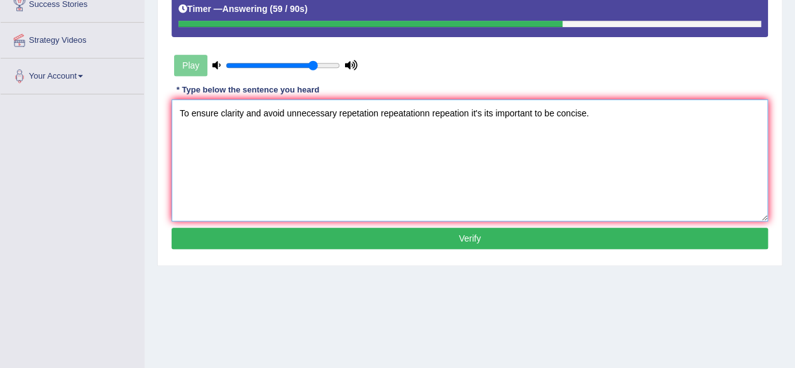
type textarea "To ensure clarity and avoid unnecessary repetation repeatationn repeation it's …"
click at [431, 242] on button "Verify" at bounding box center [470, 237] width 596 height 21
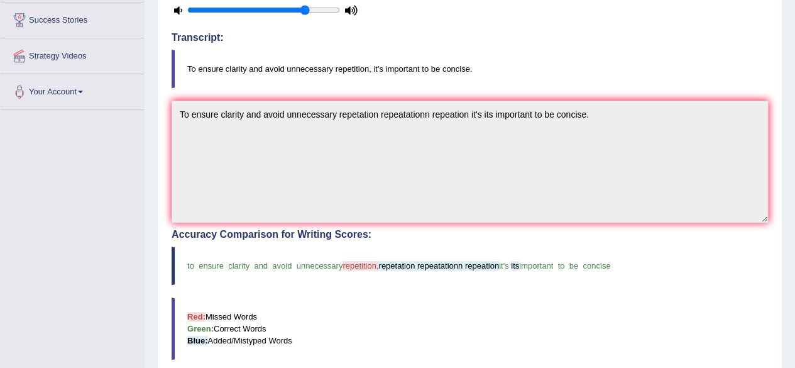
scroll to position [0, 0]
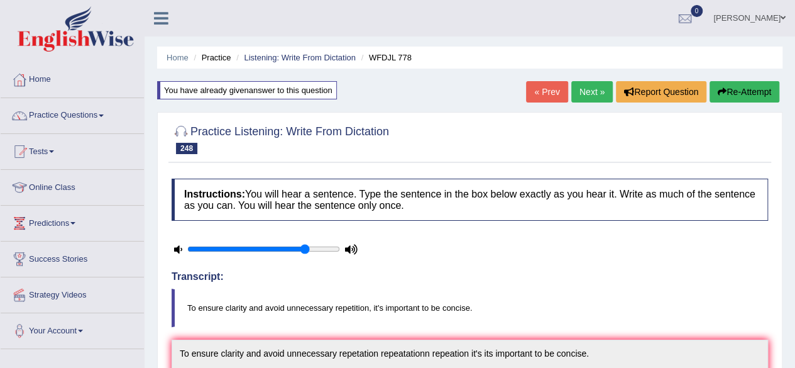
click at [579, 105] on div "« Prev Next » Report Question Re-Attempt" at bounding box center [654, 93] width 256 height 25
click at [591, 84] on link "Next »" at bounding box center [591, 91] width 41 height 21
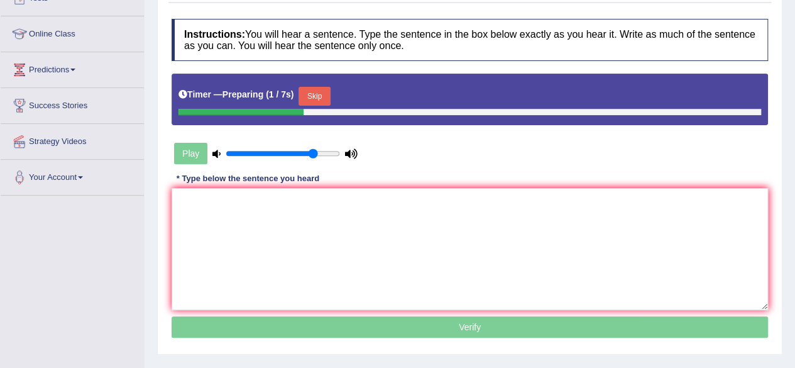
scroll to position [155, 0]
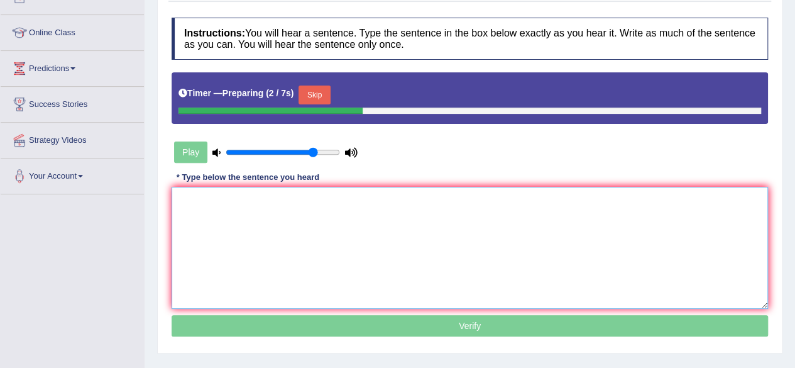
click at [396, 221] on textarea at bounding box center [470, 248] width 596 height 122
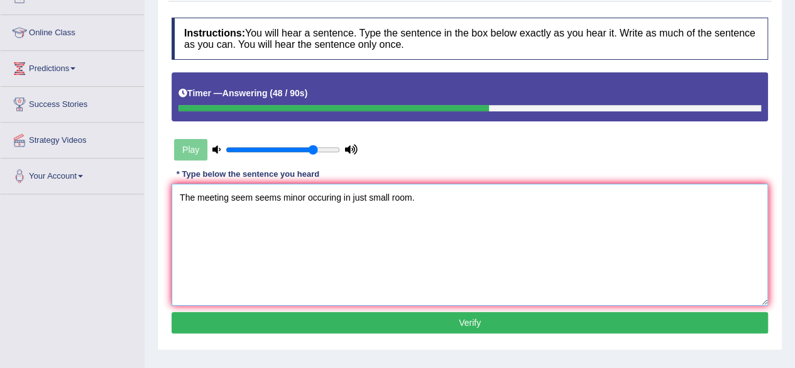
scroll to position [187, 0]
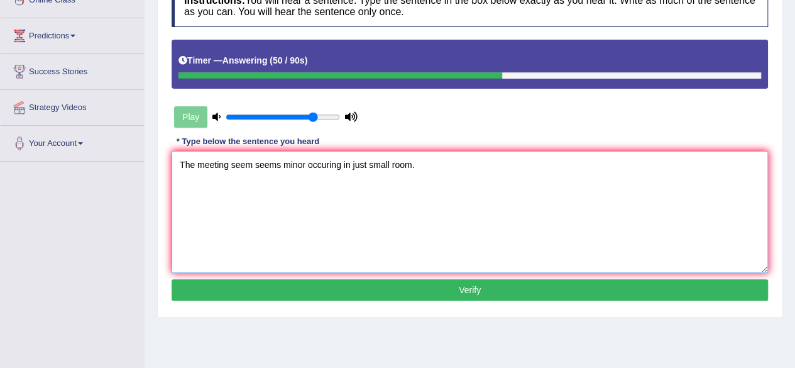
type textarea "The meeting seem seems minor occuring in just small room."
click at [328, 282] on button "Verify" at bounding box center [470, 289] width 596 height 21
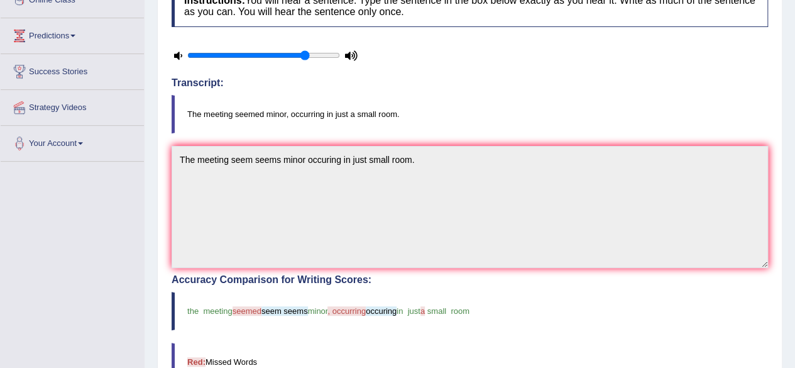
scroll to position [0, 0]
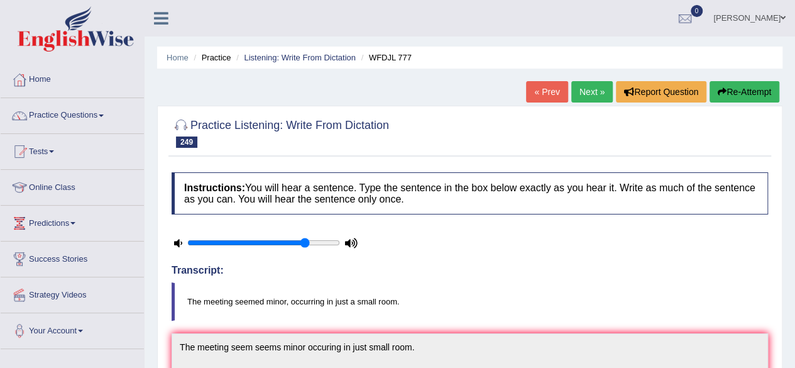
click at [768, 87] on button "Re-Attempt" at bounding box center [744, 91] width 70 height 21
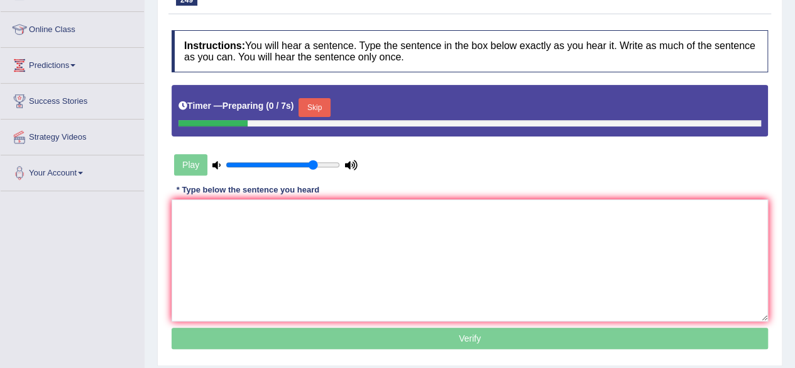
scroll to position [158, 0]
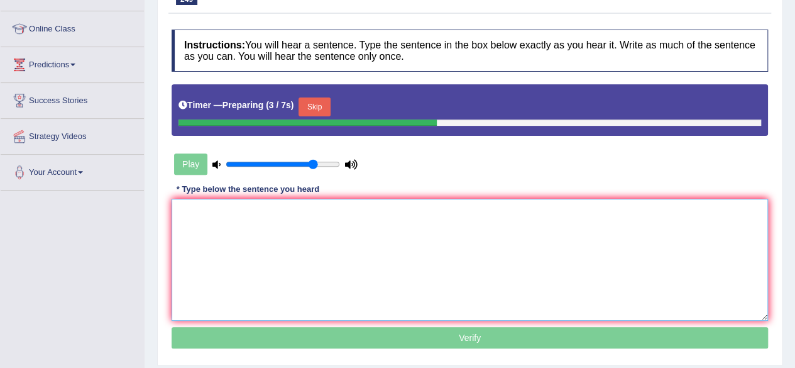
click at [381, 252] on textarea at bounding box center [470, 260] width 596 height 122
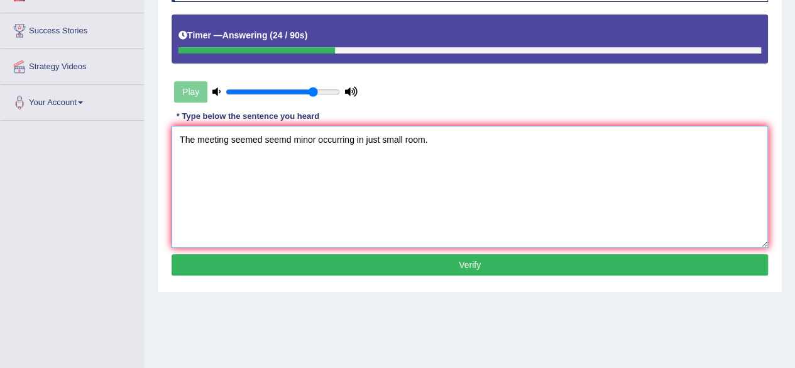
scroll to position [229, 0]
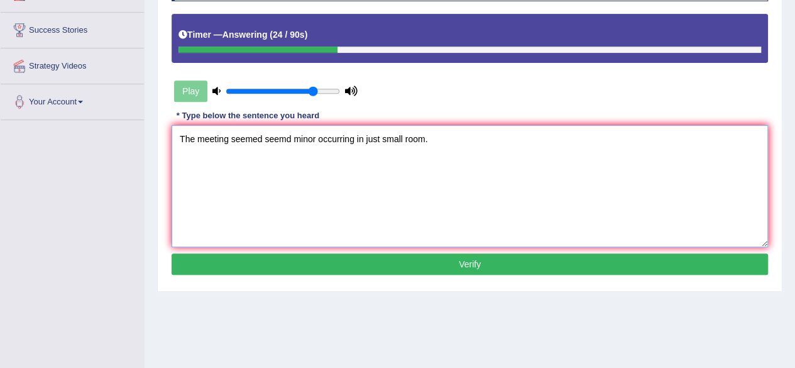
type textarea "The meeting seemed seemd minor occurring in just small room."
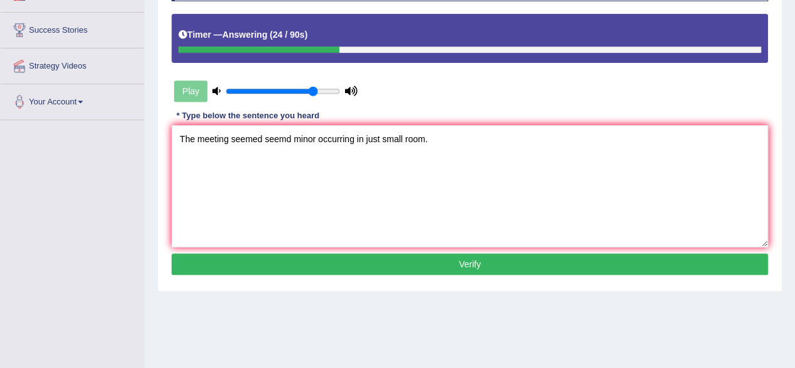
click at [366, 263] on button "Verify" at bounding box center [470, 263] width 596 height 21
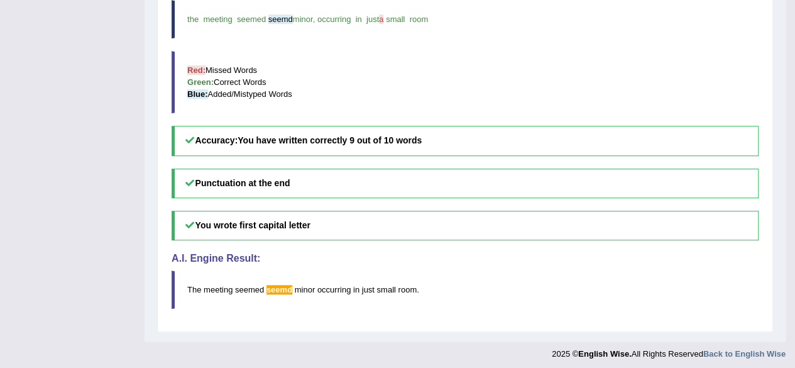
scroll to position [0, 0]
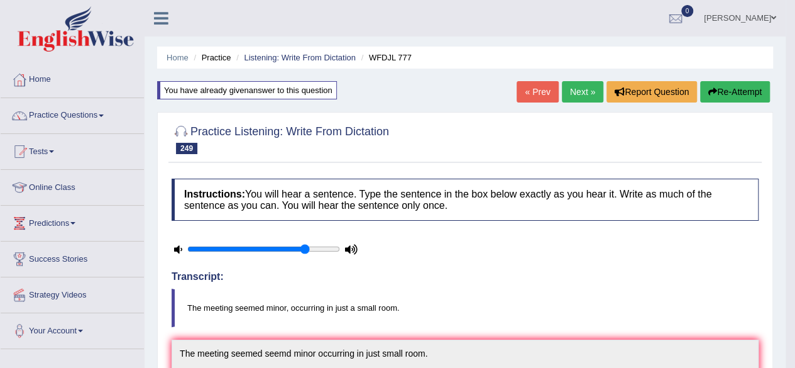
click at [583, 97] on link "Next »" at bounding box center [582, 91] width 41 height 21
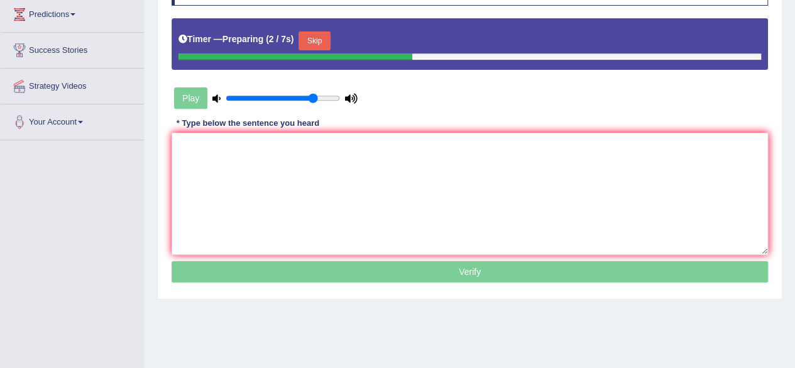
drag, startPoint x: 0, startPoint y: 0, endPoint x: 259, endPoint y: 196, distance: 324.7
click at [259, 196] on textarea at bounding box center [470, 194] width 596 height 122
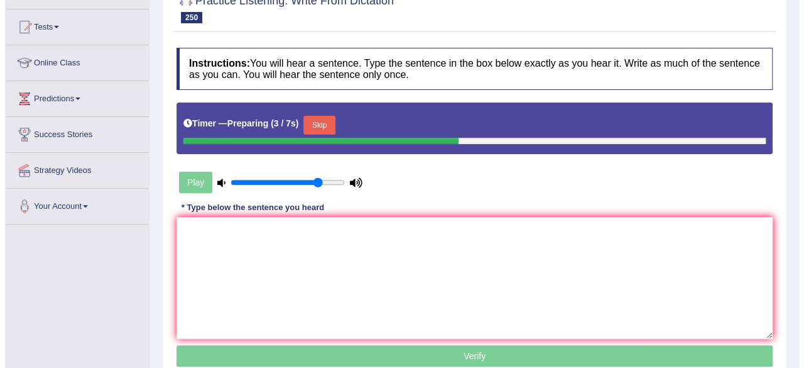
scroll to position [123, 0]
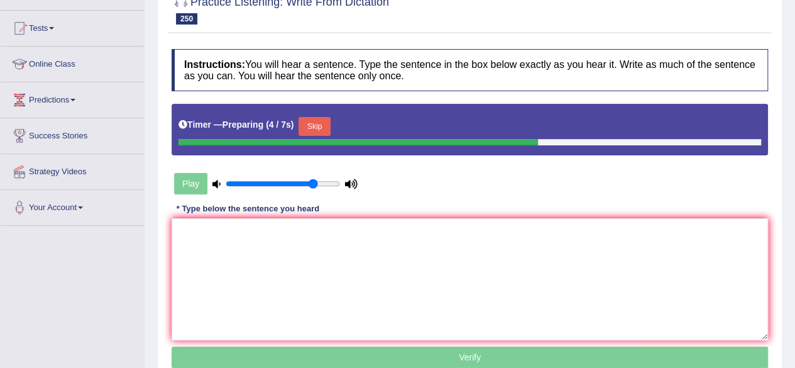
click at [312, 125] on button "Skip" at bounding box center [313, 126] width 31 height 19
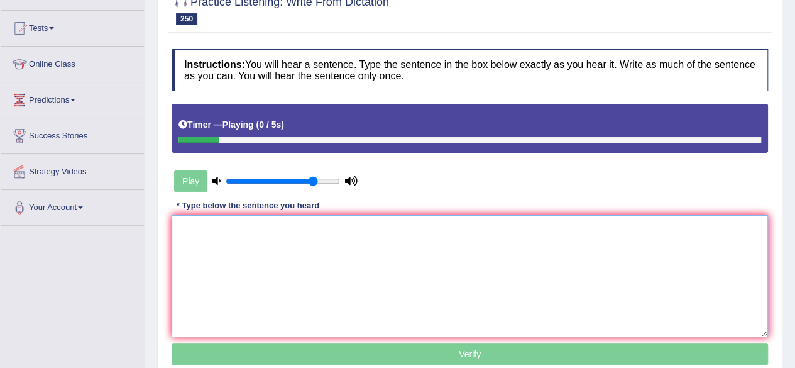
click at [268, 257] on textarea at bounding box center [470, 276] width 596 height 122
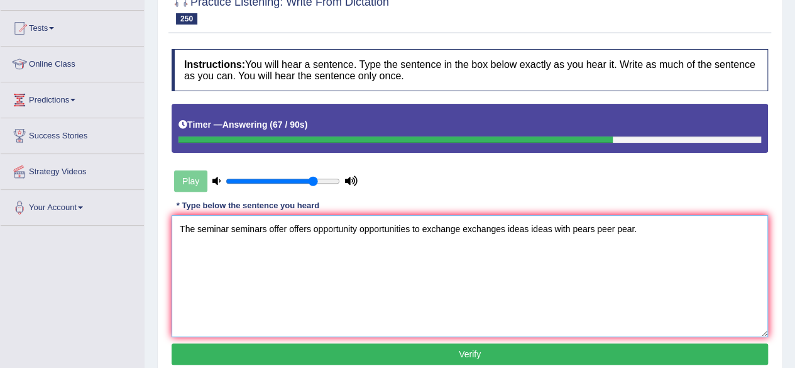
type textarea "The seminar seminars offer offers opportunity opportunities to exchange exchang…"
click at [417, 344] on button "Verify" at bounding box center [470, 353] width 596 height 21
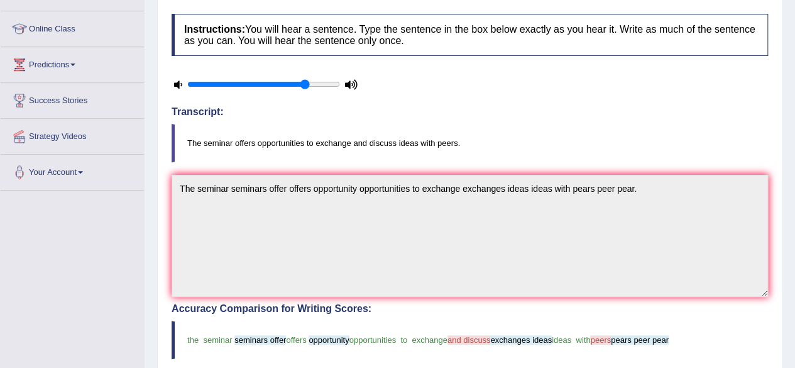
scroll to position [0, 0]
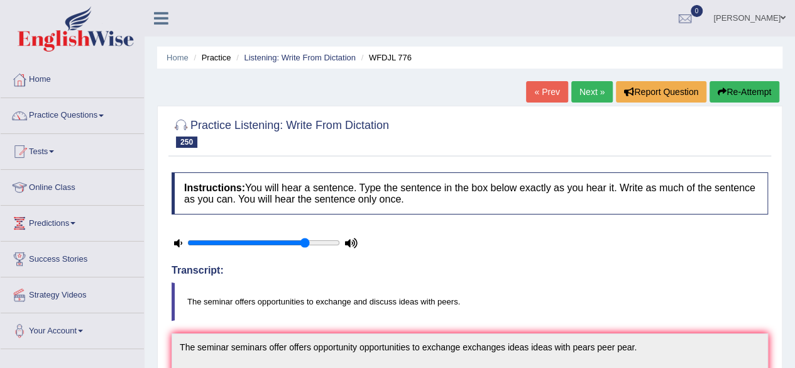
click at [741, 100] on button "Re-Attempt" at bounding box center [744, 91] width 70 height 21
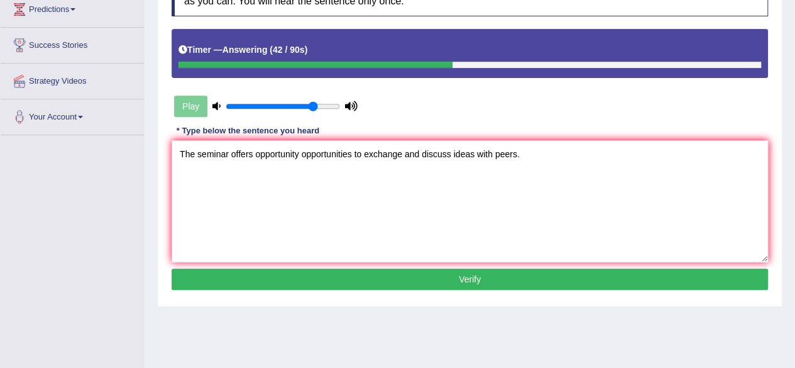
click at [226, 147] on textarea "The seminar offers opportunity opportunities to exchange and discuss ideas with…" at bounding box center [470, 201] width 596 height 122
type textarea "The seminar seminars offers opportunity opportunities to exchange and discuss i…"
click at [292, 272] on button "Verify" at bounding box center [470, 278] width 596 height 21
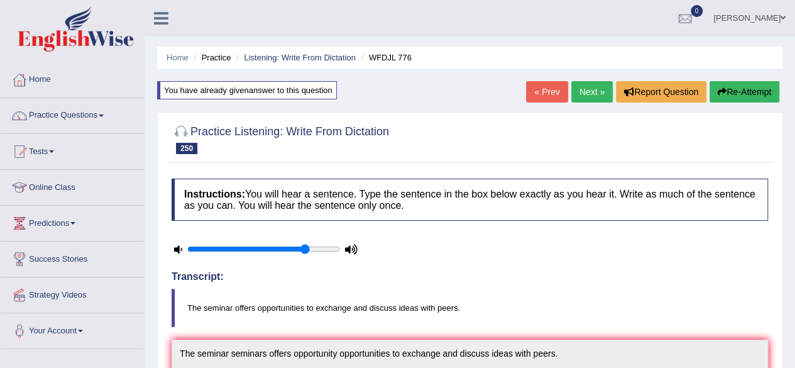
click at [581, 89] on link "Next »" at bounding box center [591, 91] width 41 height 21
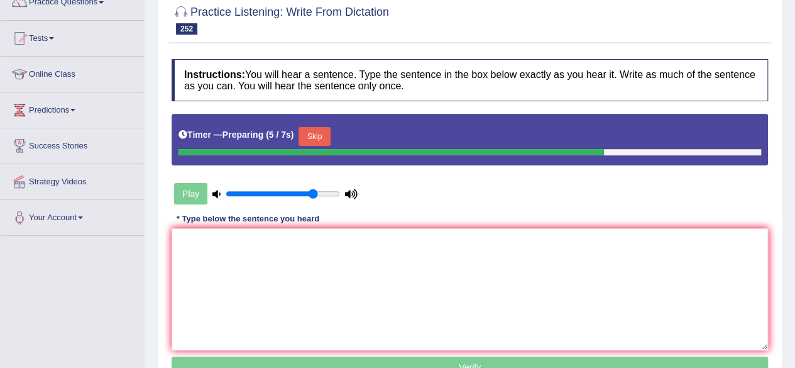
scroll to position [114, 0]
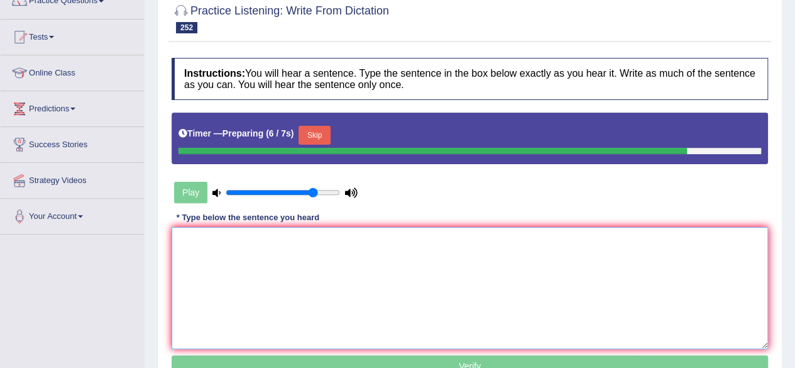
click at [402, 260] on textarea at bounding box center [470, 288] width 596 height 122
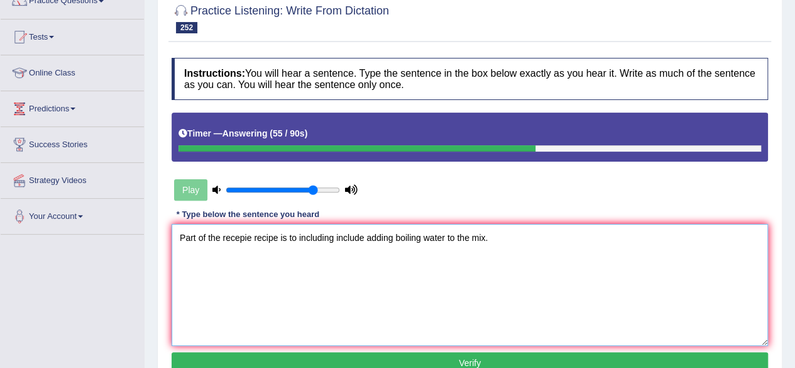
click at [423, 238] on textarea "Part of the recepie recipe is to including include adding boiling water to the …" at bounding box center [470, 285] width 596 height 122
type textarea "Part of the recepie recipe is to including include adding boiling boilling wate…"
click at [383, 357] on button "Verify" at bounding box center [470, 362] width 596 height 21
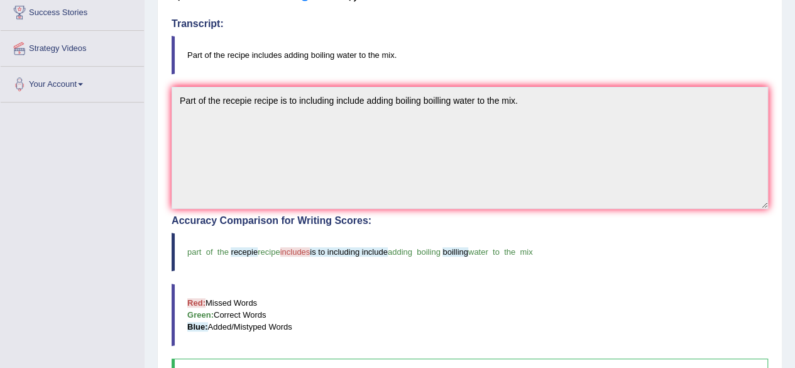
scroll to position [0, 0]
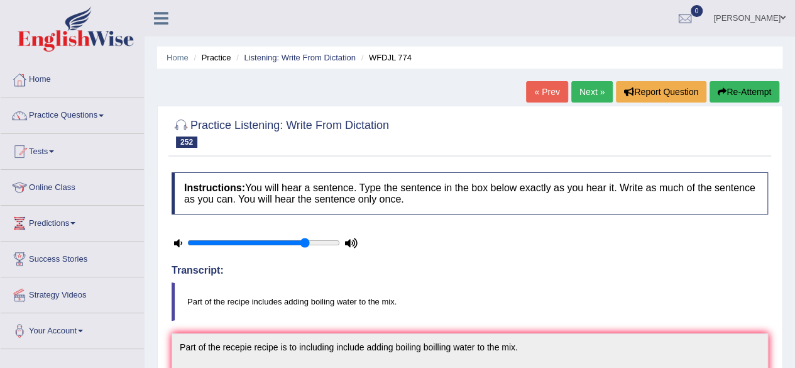
click at [584, 86] on link "Next »" at bounding box center [591, 91] width 41 height 21
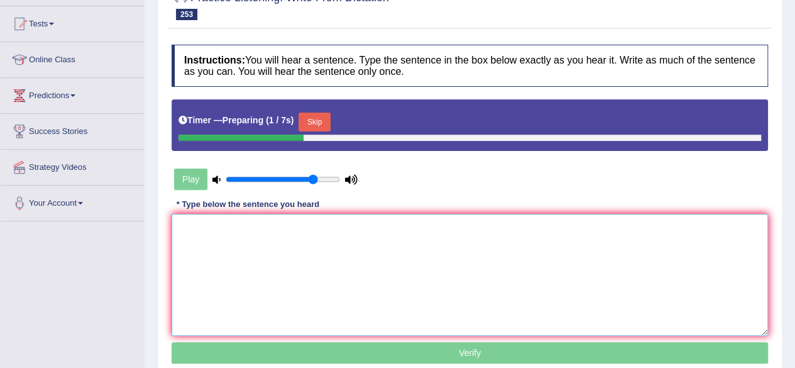
click at [329, 267] on textarea at bounding box center [470, 275] width 596 height 122
click at [317, 122] on button "Skip" at bounding box center [313, 121] width 31 height 19
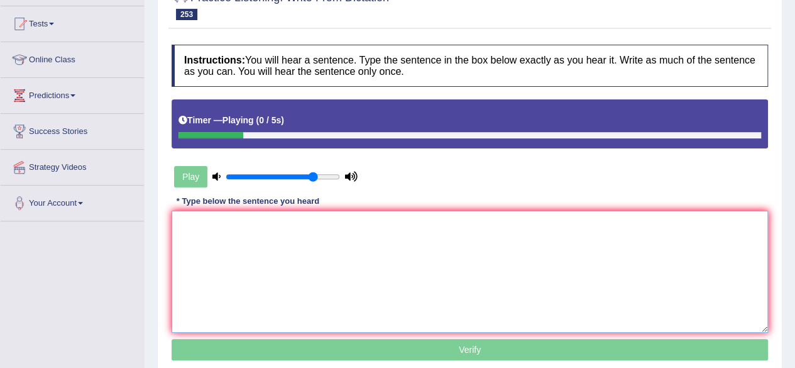
click at [317, 265] on textarea at bounding box center [470, 271] width 596 height 122
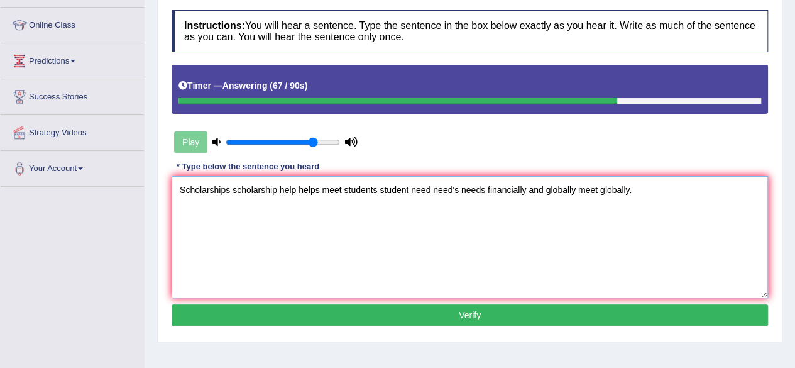
scroll to position [163, 0]
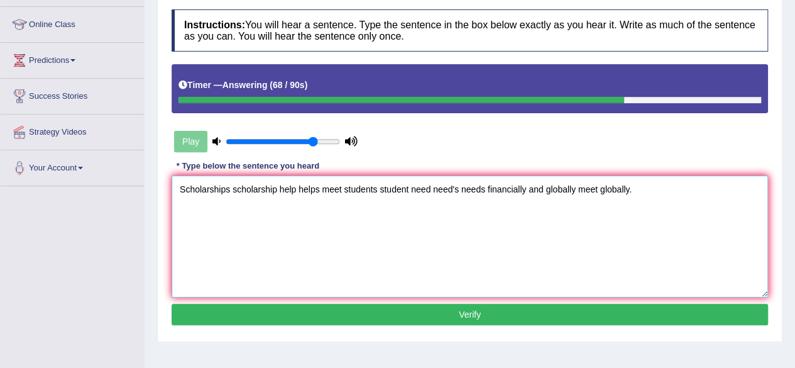
type textarea "Scholarships scholarship help helps meet students student need need's needs fin…"
click at [450, 314] on button "Verify" at bounding box center [470, 313] width 596 height 21
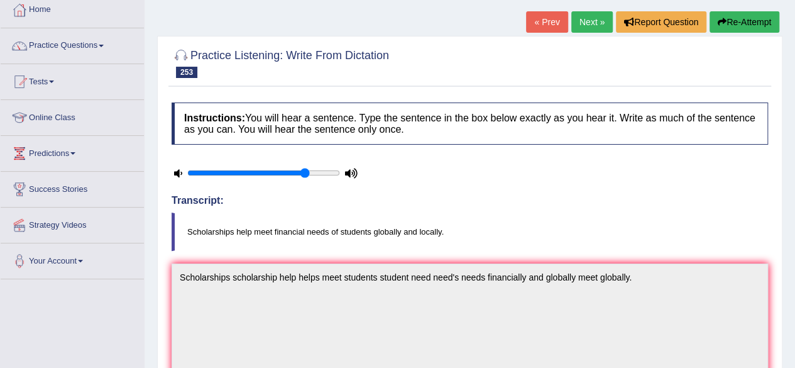
scroll to position [0, 0]
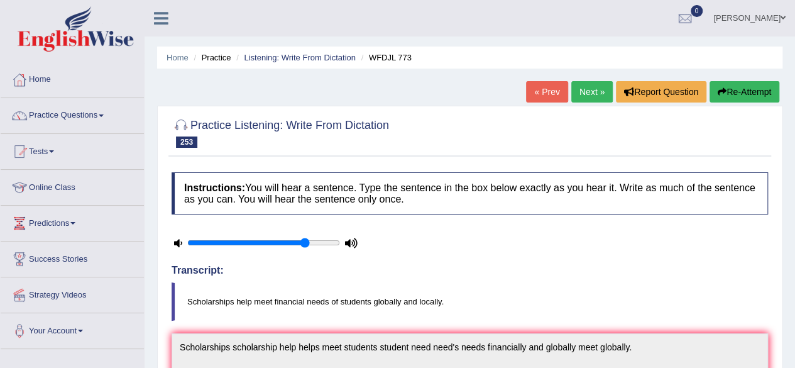
click at [725, 95] on button "Re-Attempt" at bounding box center [744, 91] width 70 height 21
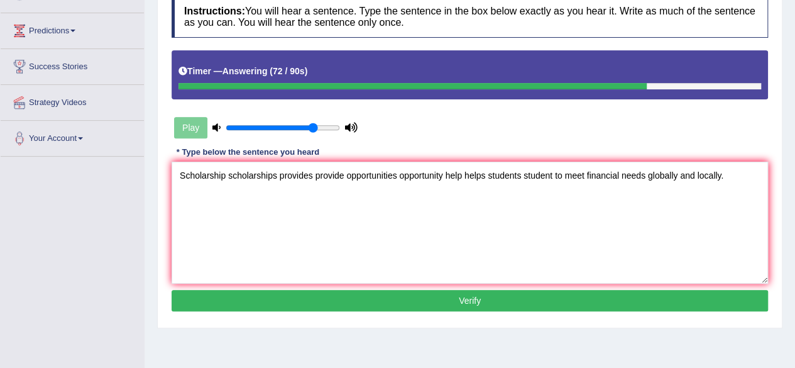
scroll to position [193, 0]
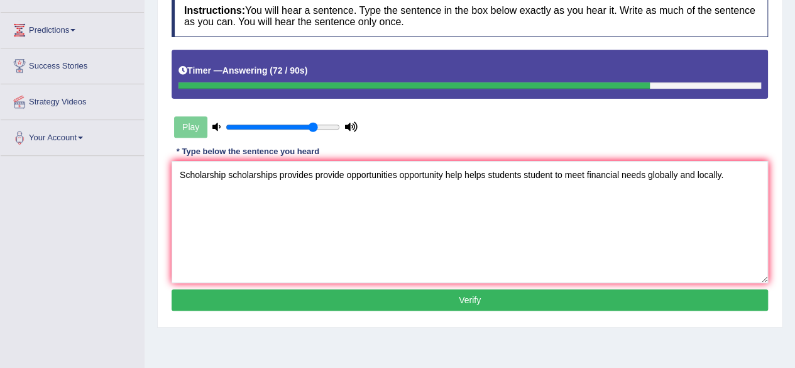
type textarea "Scholarship scholarships provides provide opportunities opportunity help helps …"
click at [395, 300] on button "Verify" at bounding box center [470, 299] width 596 height 21
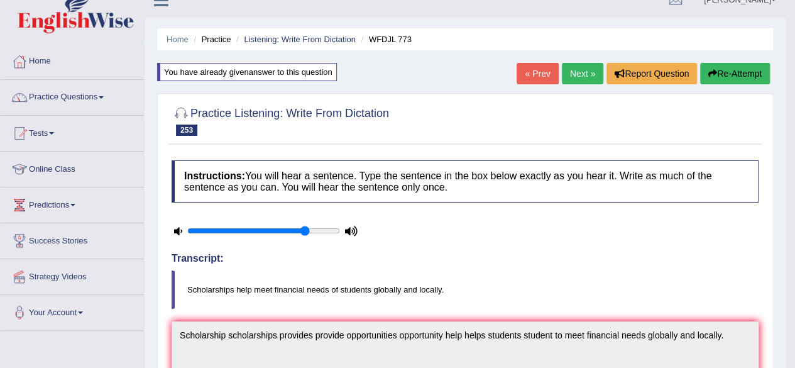
scroll to position [0, 0]
